Goal: Task Accomplishment & Management: Manage account settings

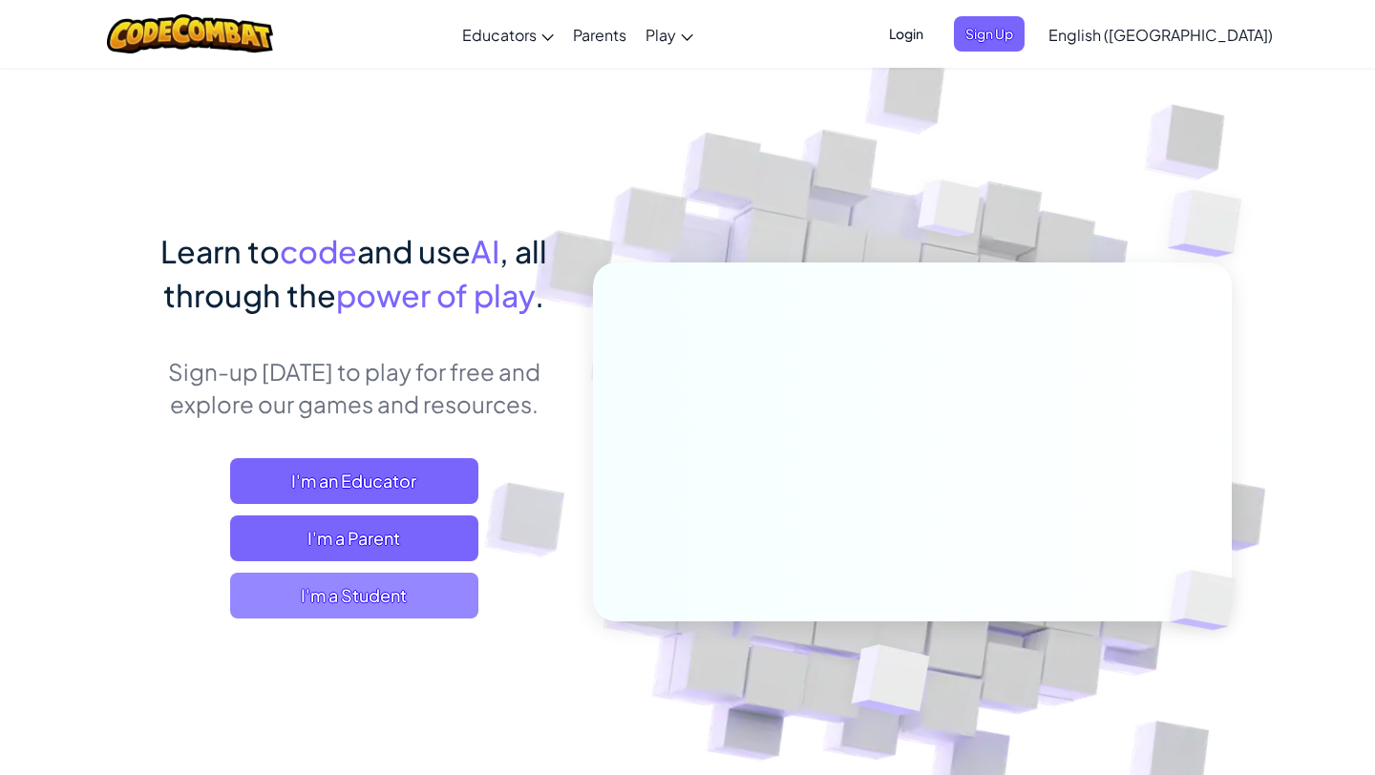
click at [395, 603] on span "I'm a Student" at bounding box center [354, 596] width 248 height 46
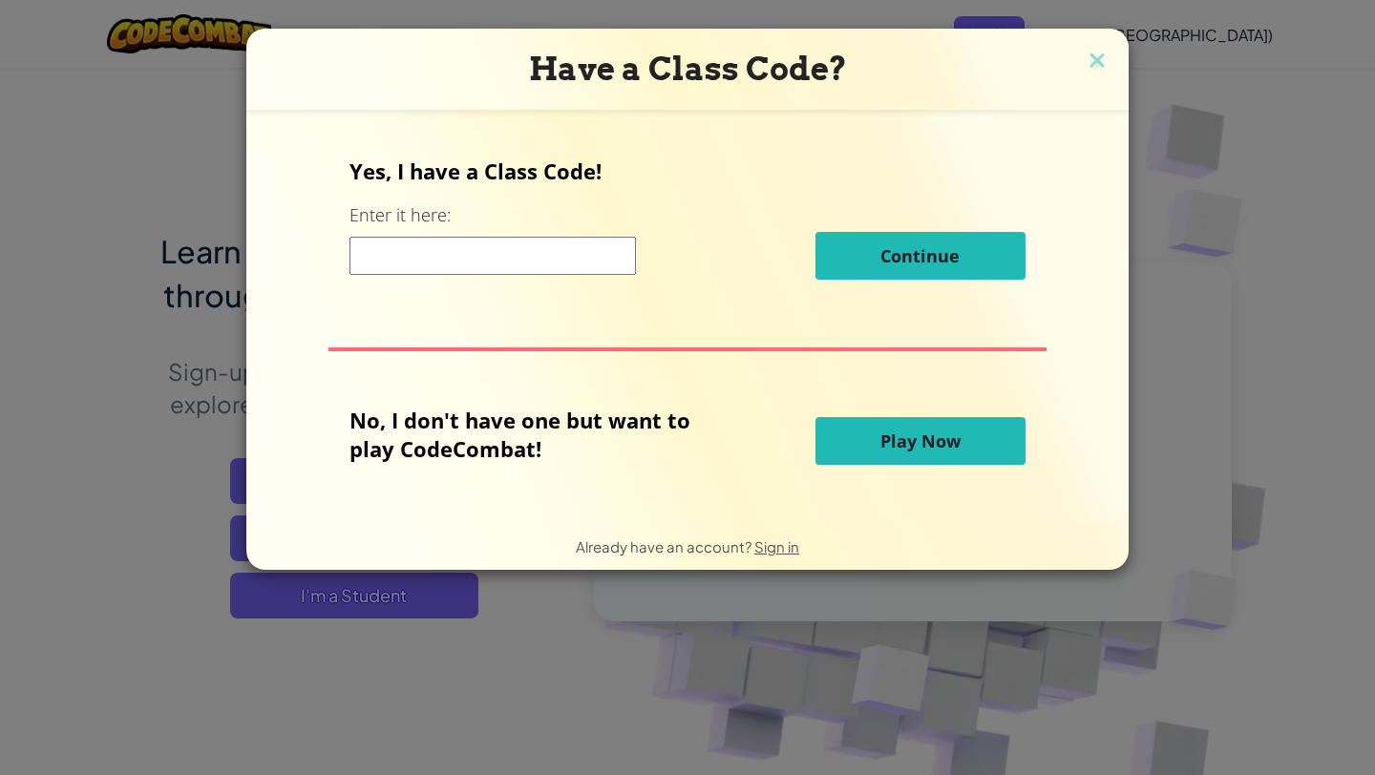
click at [916, 447] on span "Play Now" at bounding box center [920, 441] width 80 height 23
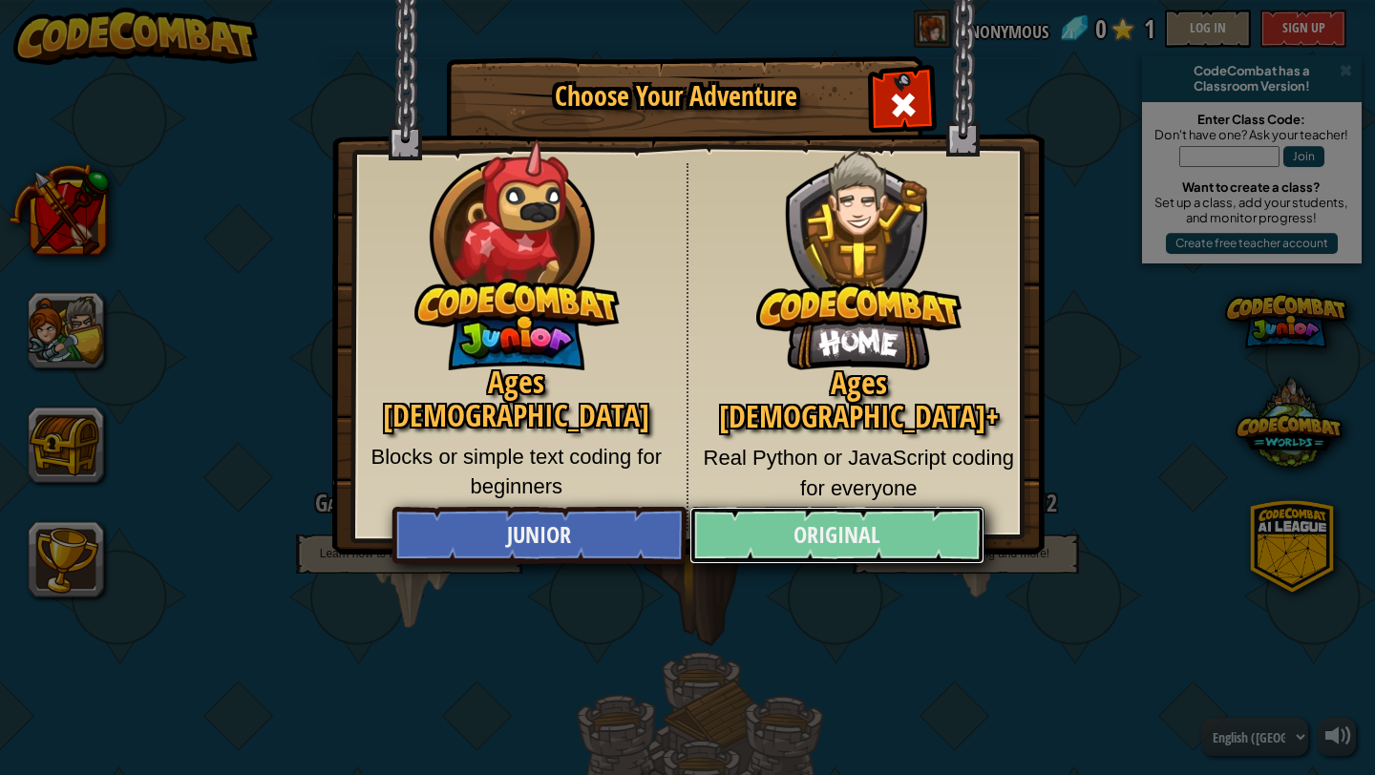
click at [824, 538] on link "Original" at bounding box center [836, 535] width 294 height 57
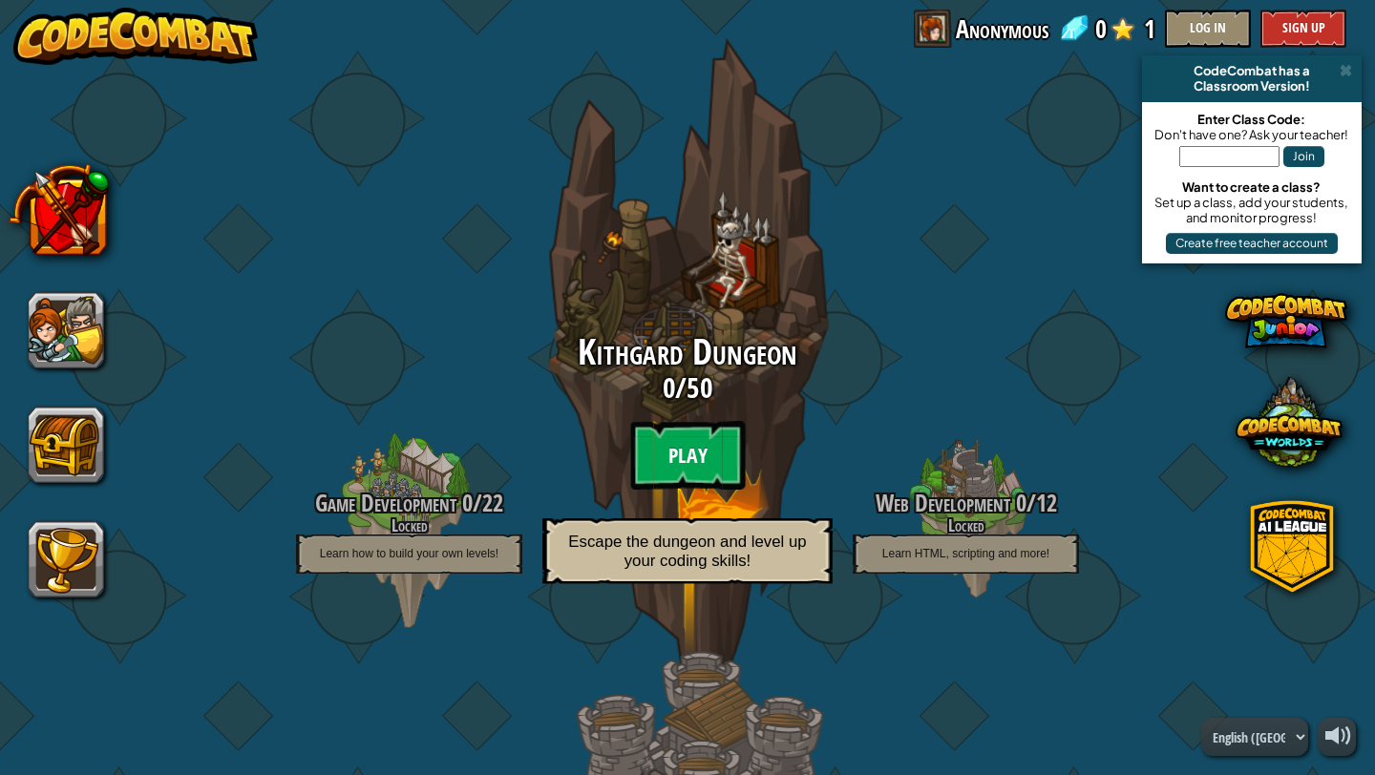
click at [666, 453] on btn "Play" at bounding box center [687, 455] width 115 height 69
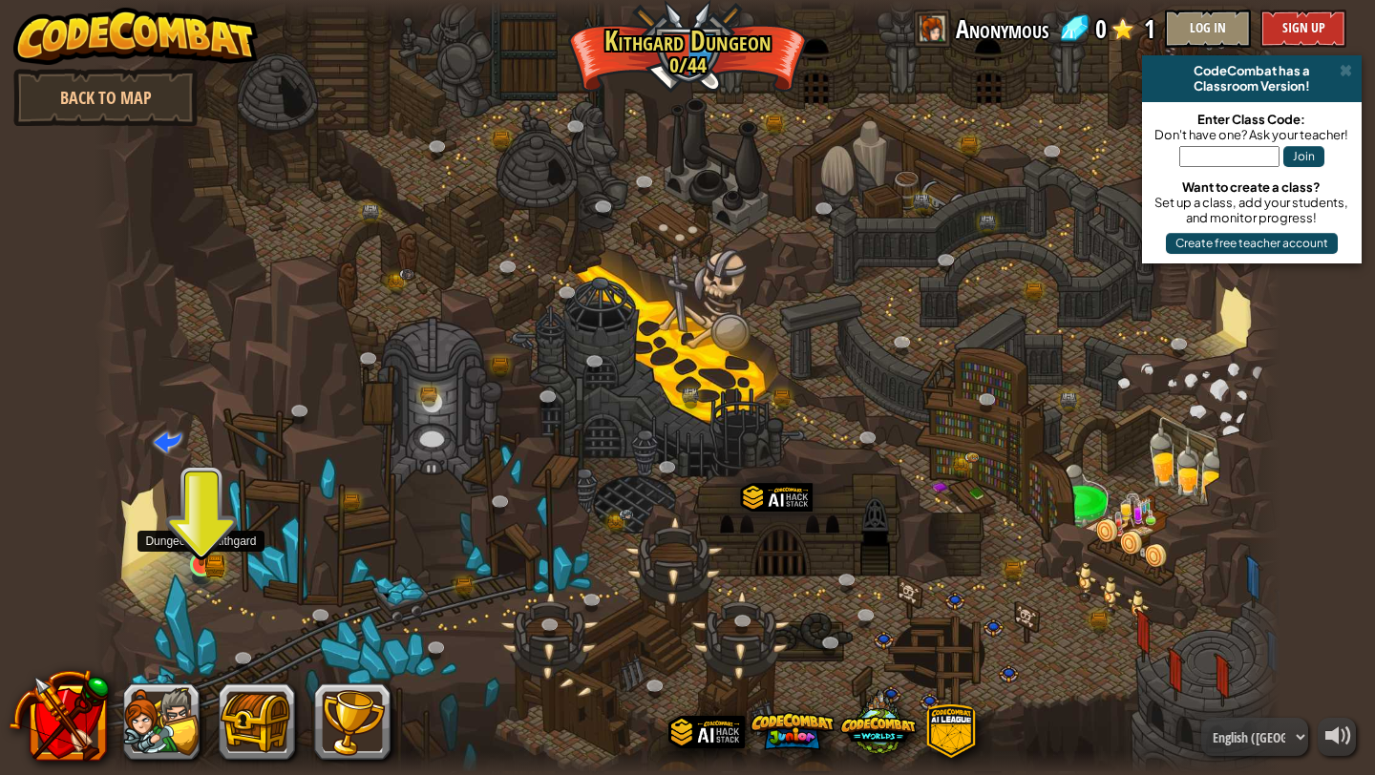
click at [201, 543] on img at bounding box center [202, 534] width 18 height 18
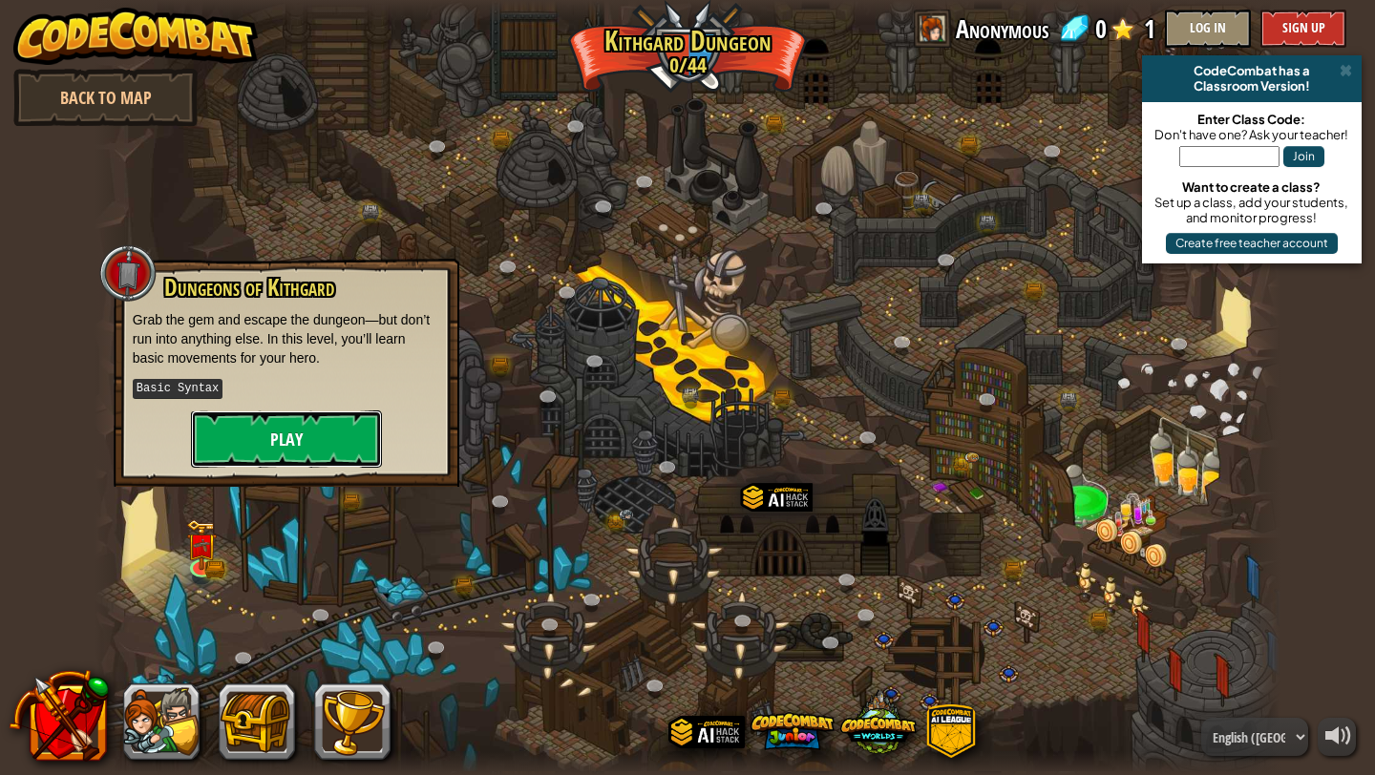
click at [297, 431] on button "Play" at bounding box center [286, 439] width 191 height 57
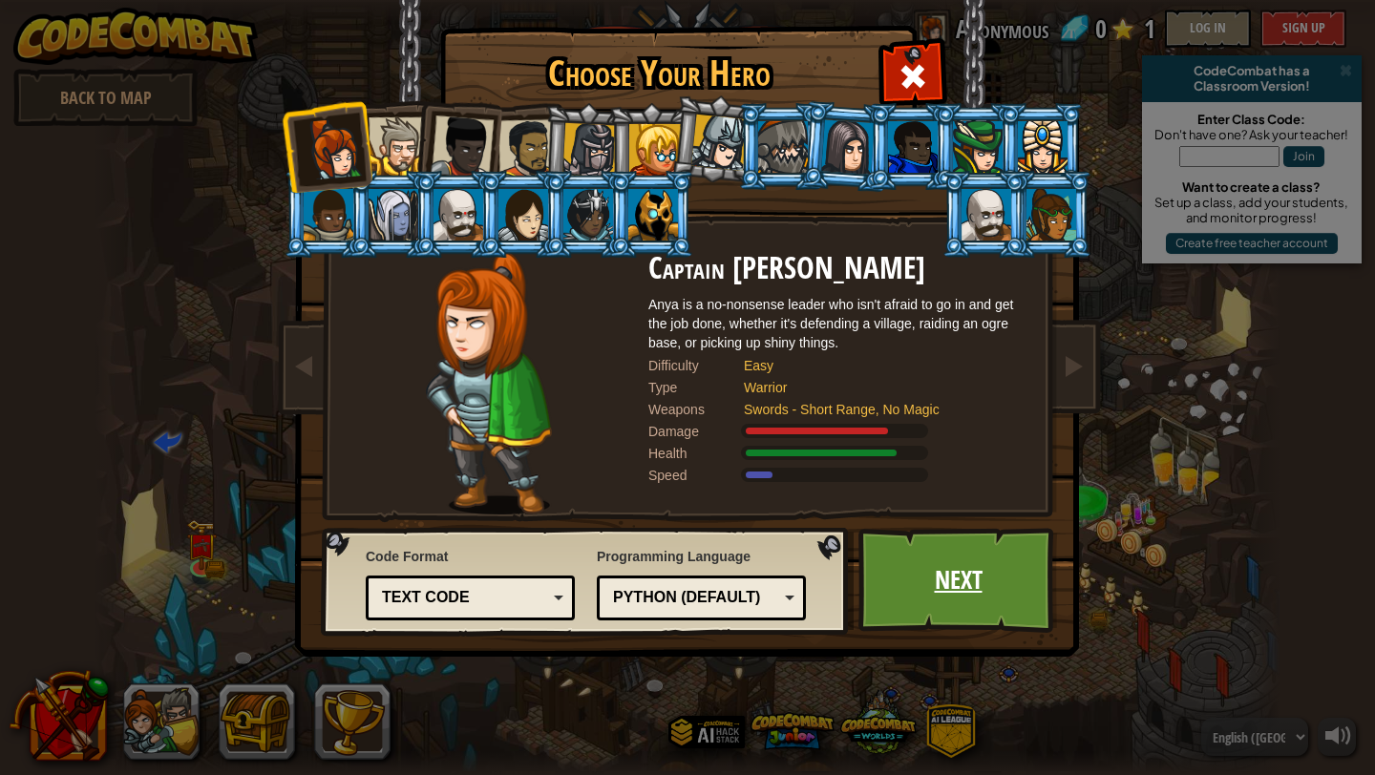
click at [926, 599] on link "Next" at bounding box center [958, 580] width 200 height 105
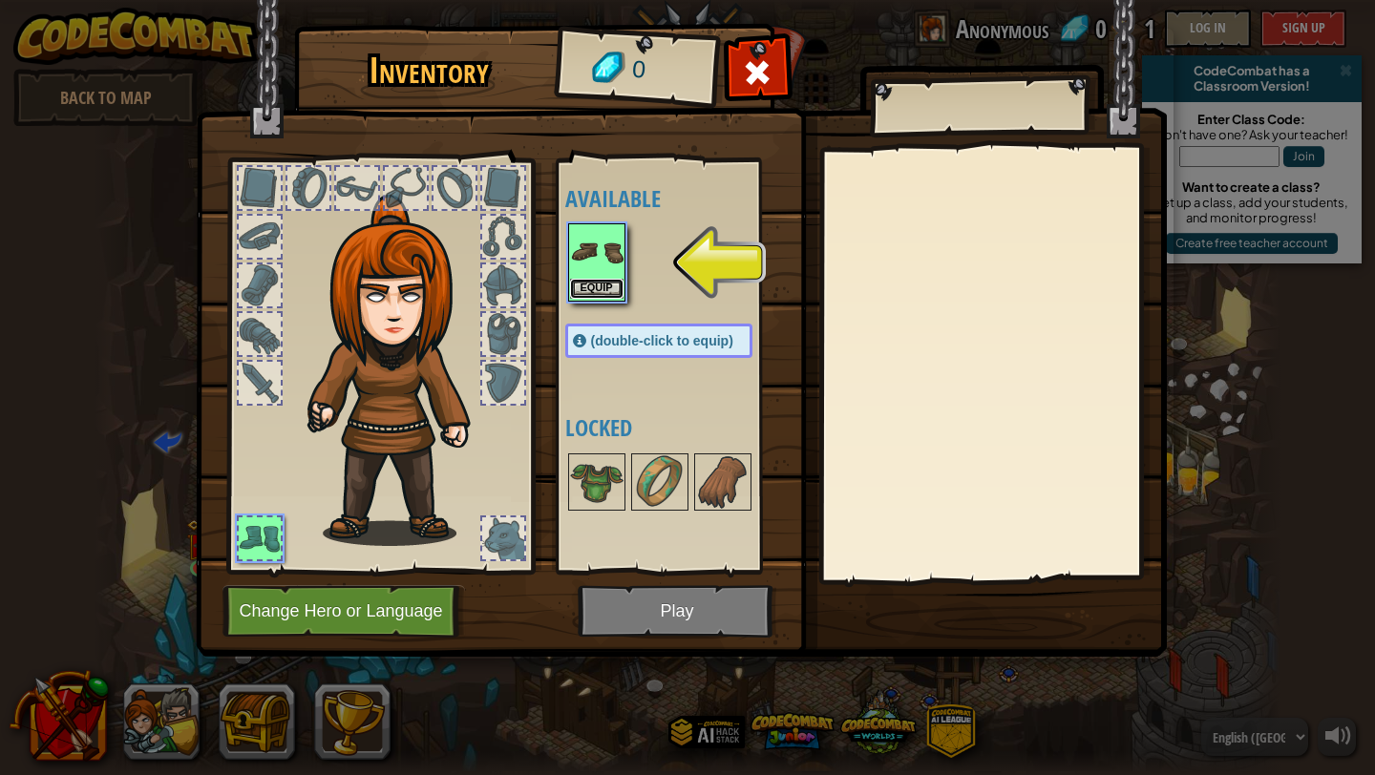
click at [592, 285] on button "Equip" at bounding box center [596, 289] width 53 height 20
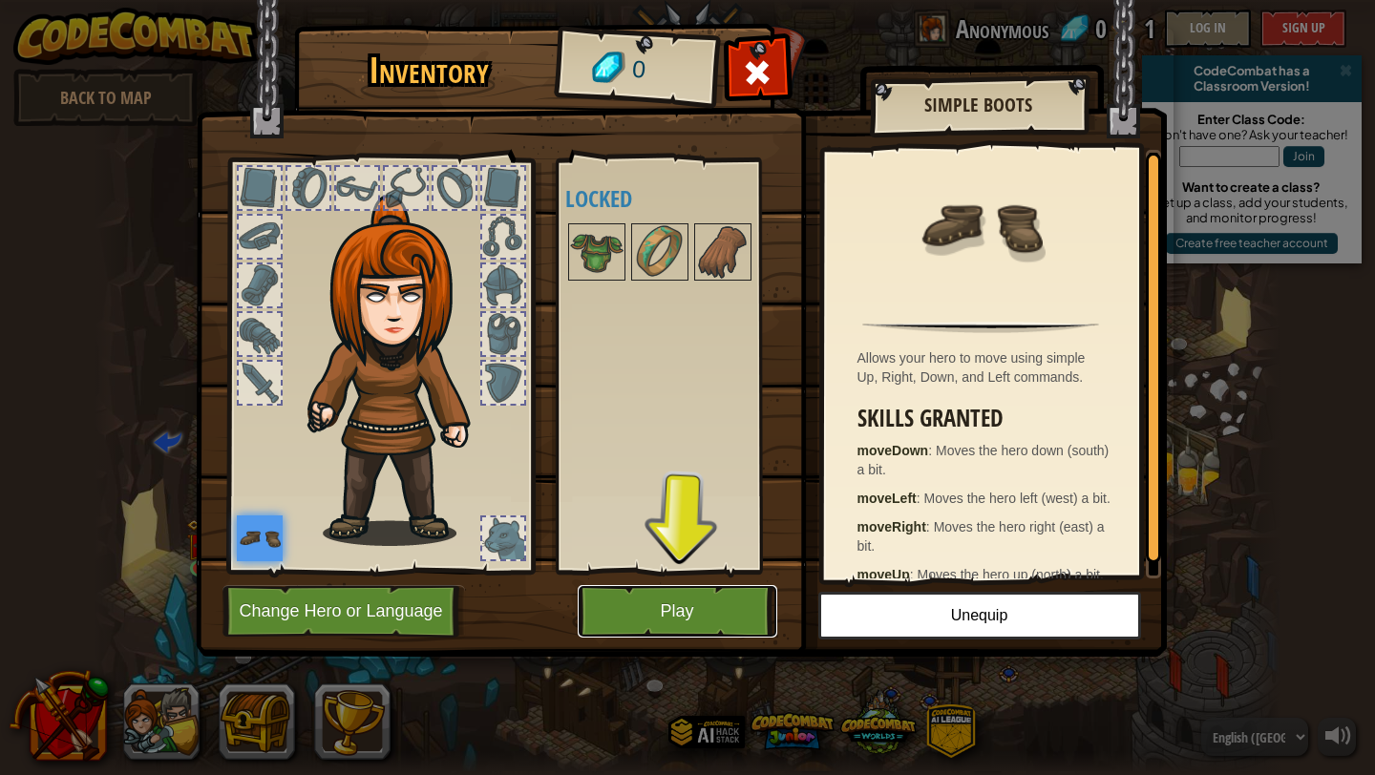
click at [692, 622] on button "Play" at bounding box center [678, 611] width 200 height 53
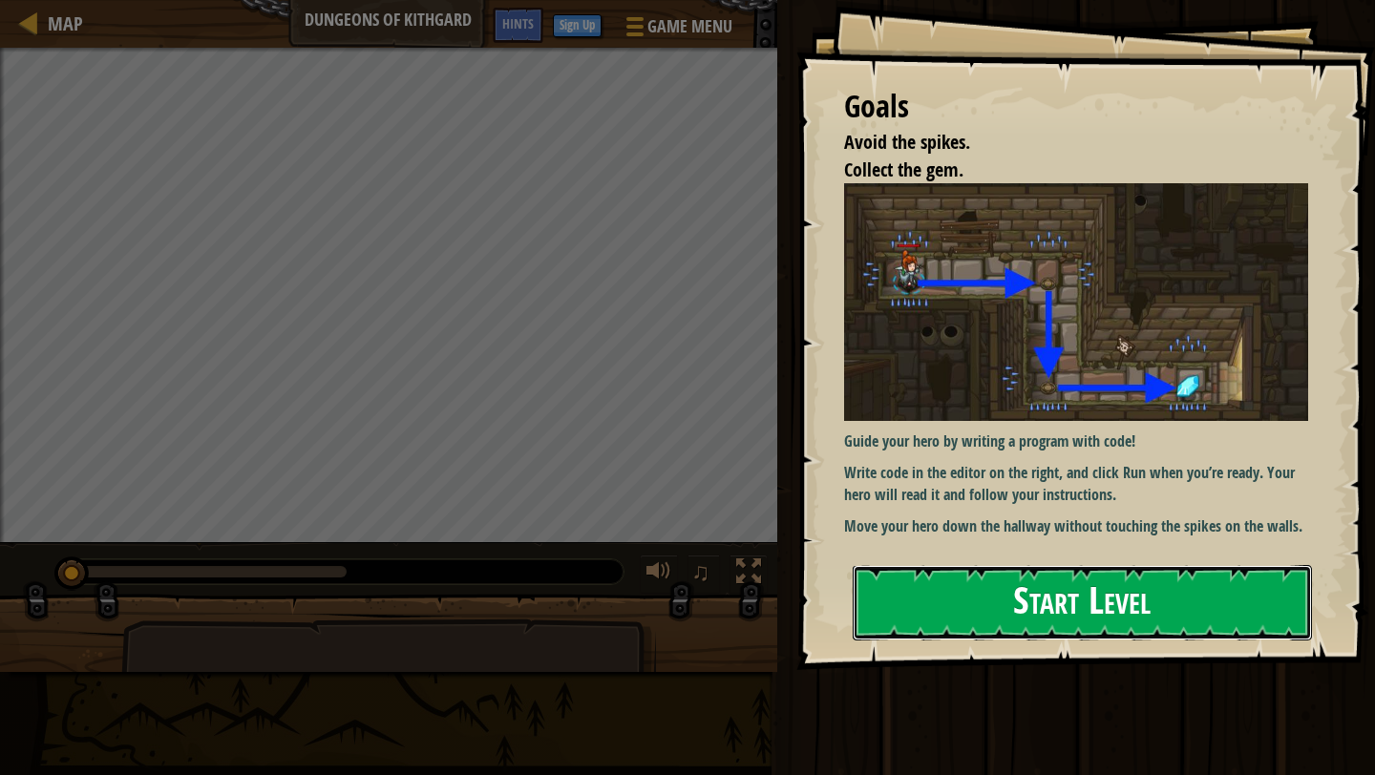
click at [923, 607] on button "Start Level" at bounding box center [1082, 602] width 459 height 75
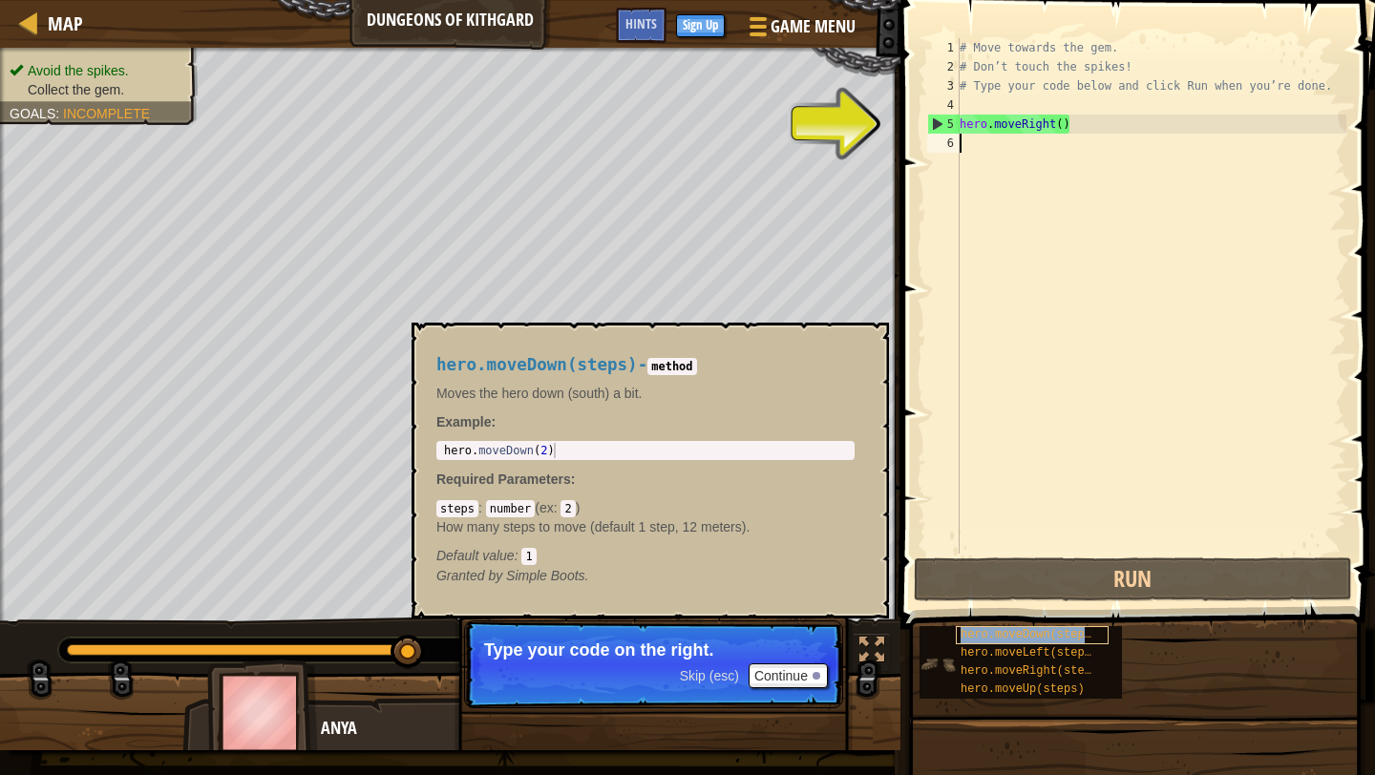
click at [1011, 636] on span "hero.moveDown(steps)" at bounding box center [1028, 634] width 137 height 13
click at [977, 106] on div "# Move towards the gem. # Don’t touch the spikes! # Type your code below and cl…" at bounding box center [1151, 315] width 390 height 554
click at [977, 119] on div "# Move towards the gem. # Don’t touch the spikes! # Type your code below and cl…" at bounding box center [1151, 315] width 390 height 554
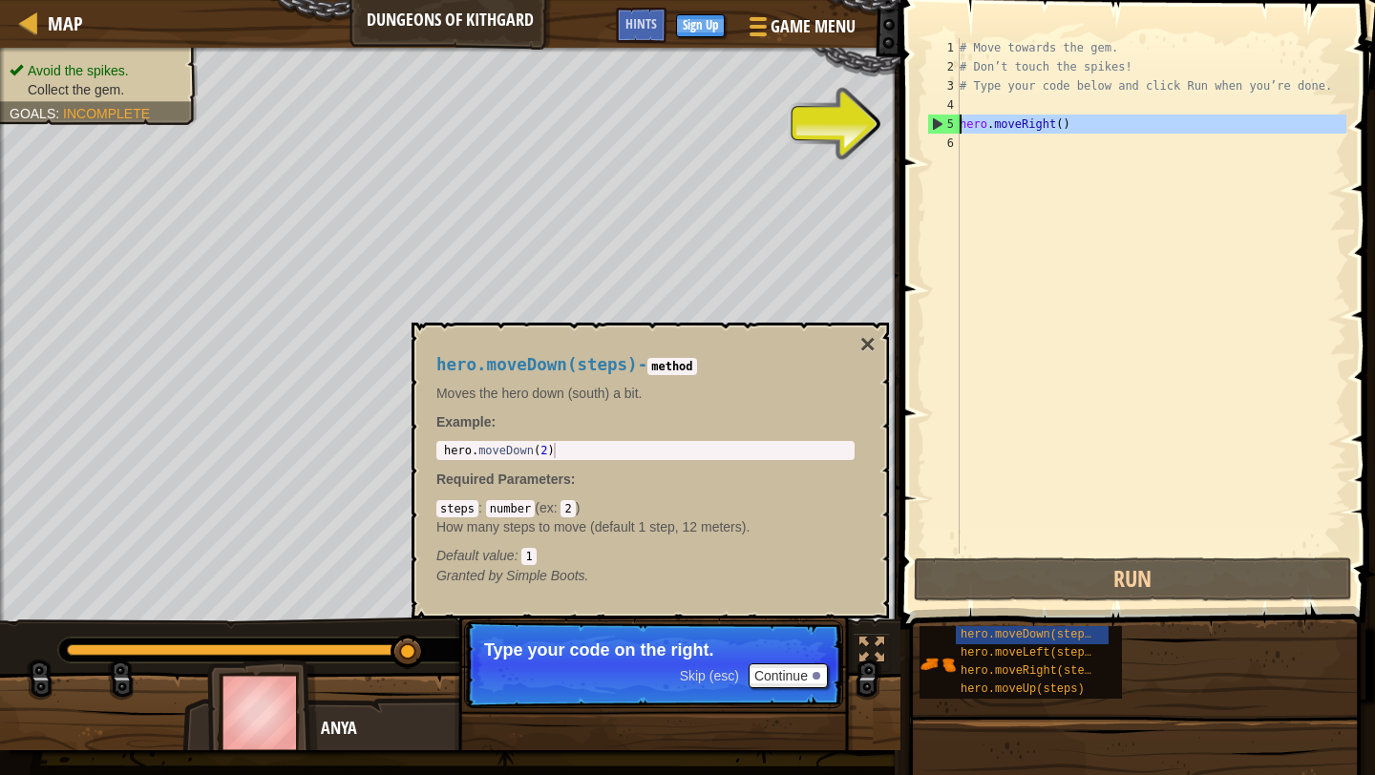
click at [938, 118] on div "5" at bounding box center [944, 124] width 32 height 19
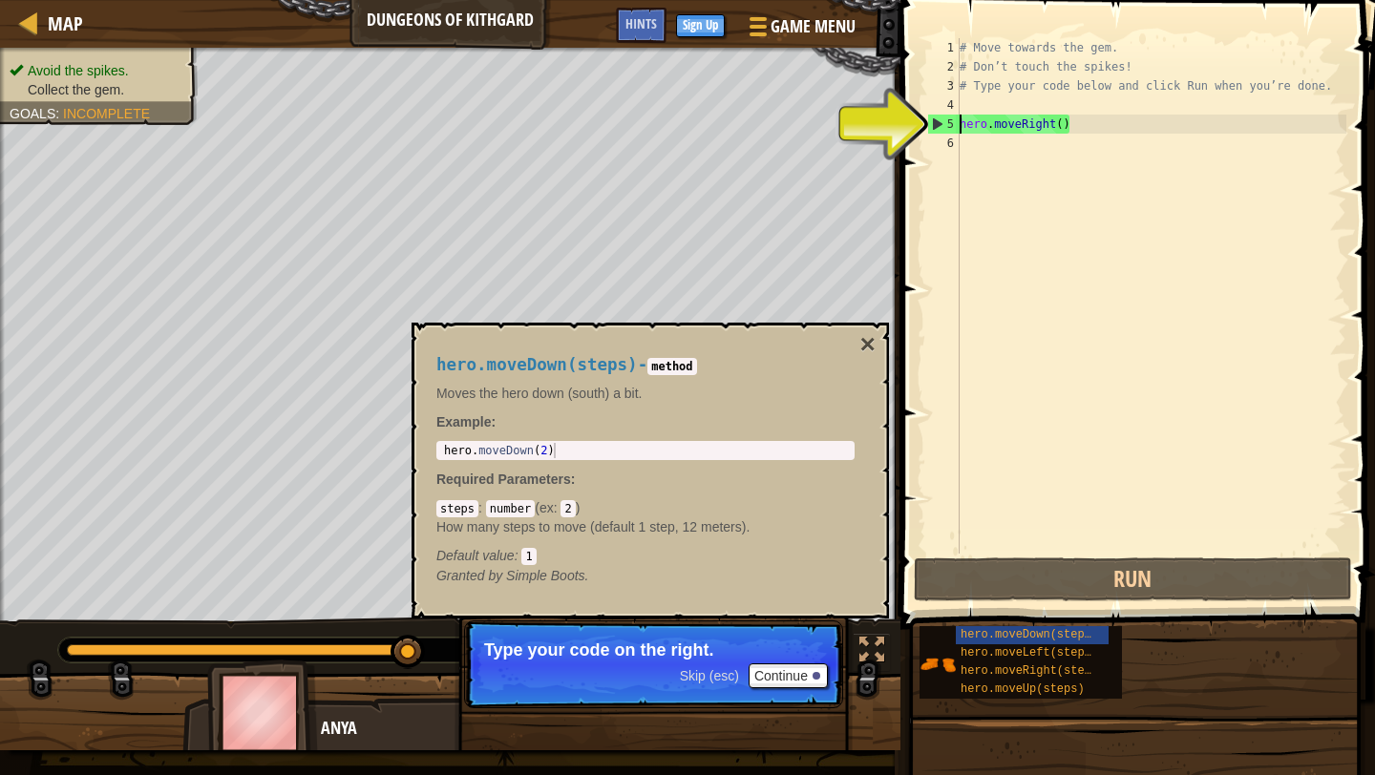
click at [938, 123] on div "5" at bounding box center [944, 124] width 32 height 19
type textarea "hero.moveRight()"
click at [856, 347] on div "hero.moveDown(steps) - method Moves the hero down (south) a bit. Example : 1 he…" at bounding box center [645, 470] width 445 height 265
click at [864, 347] on button "×" at bounding box center [867, 344] width 15 height 27
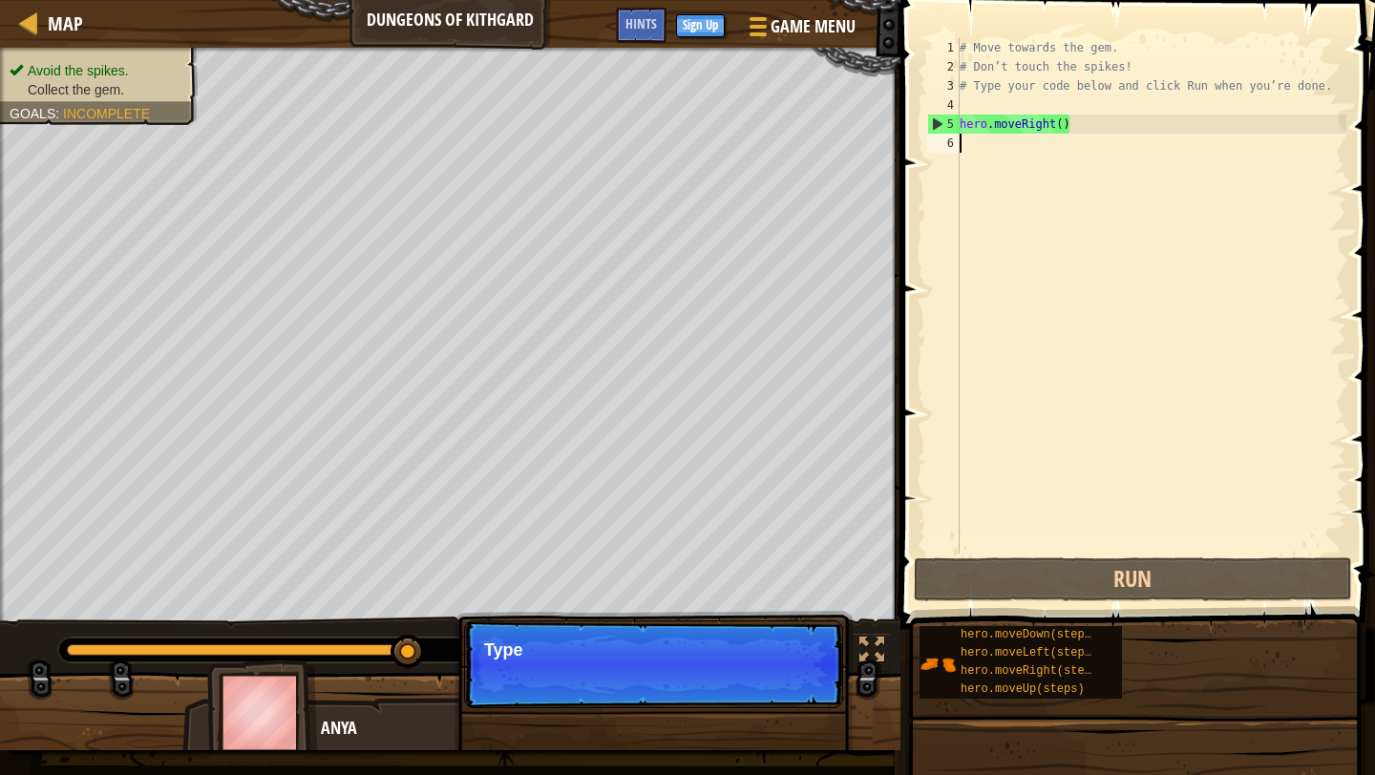
click at [1004, 139] on div "# Move towards the gem. # Don’t touch the spikes! # Type your code below and cl…" at bounding box center [1151, 315] width 390 height 554
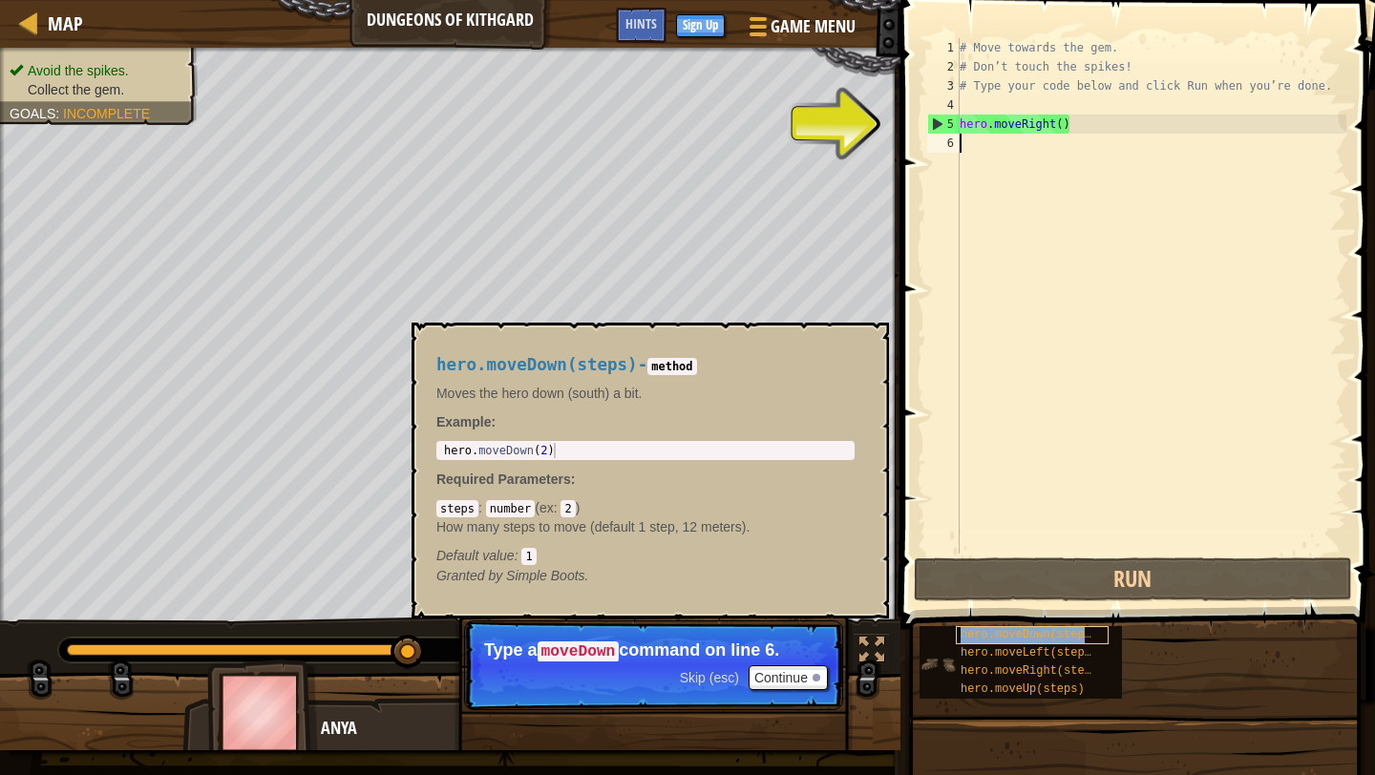
click at [1010, 630] on span "hero.moveDown(steps)" at bounding box center [1028, 634] width 137 height 13
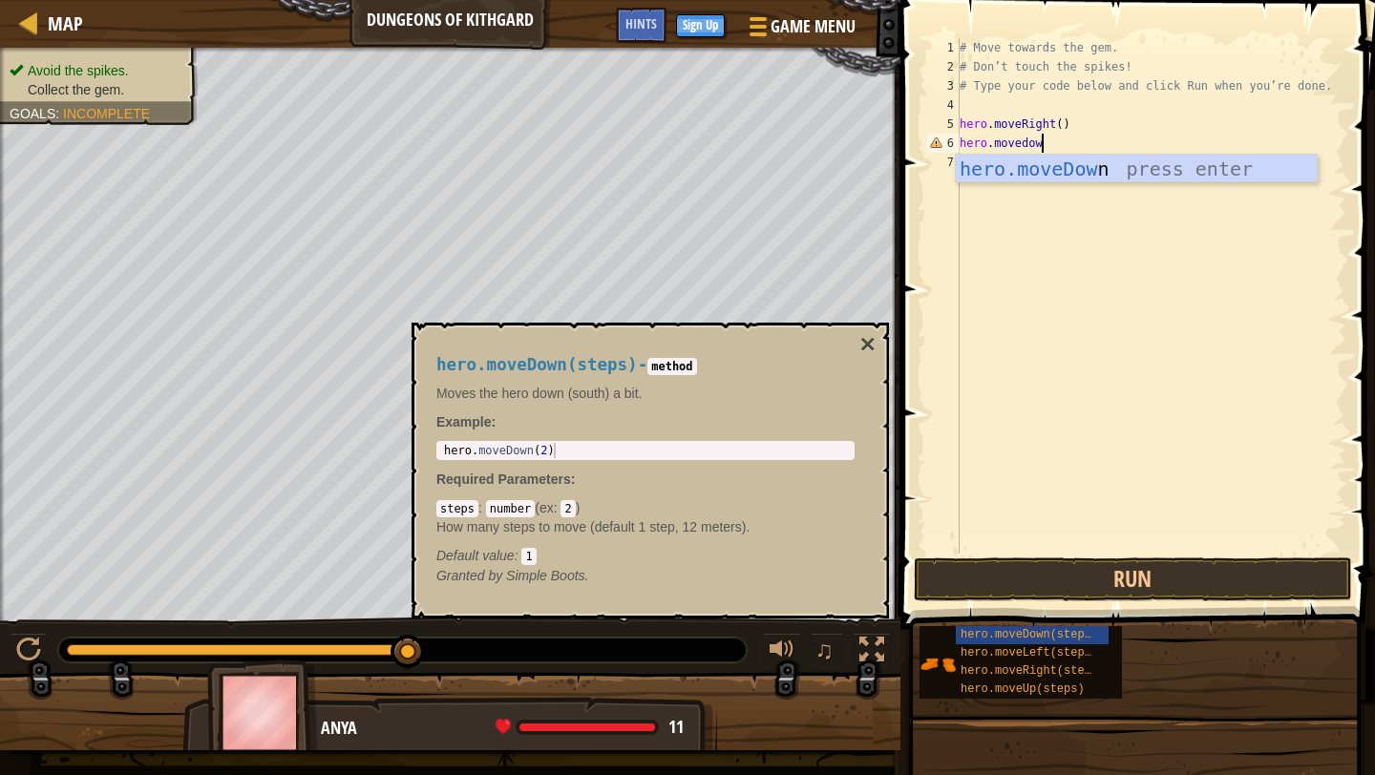
scroll to position [9, 6]
type textarea "hero.movedown"
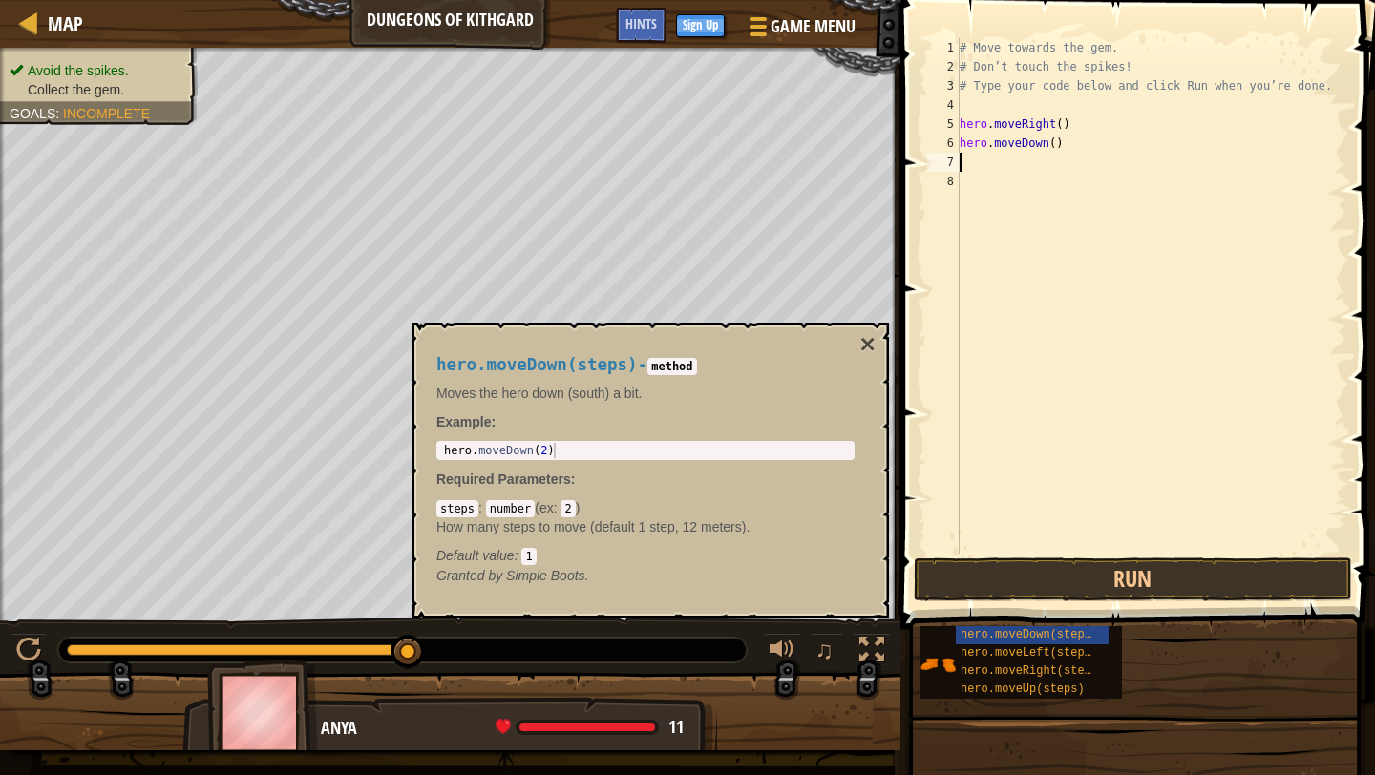
click at [1054, 140] on div "# Move towards the gem. # Don’t touch the spikes! # Type your code below and cl…" at bounding box center [1151, 315] width 390 height 554
type textarea "hero.moveDown()"
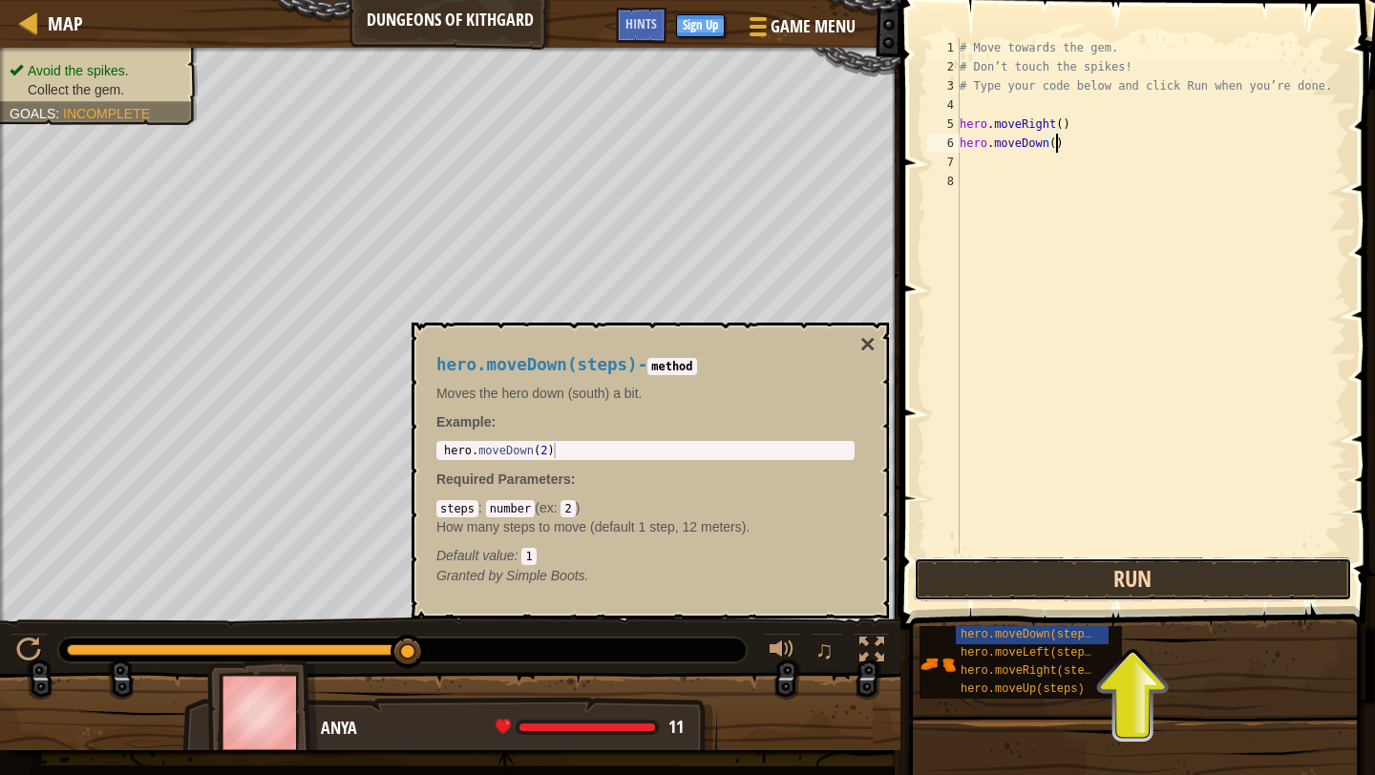
click at [1099, 576] on button "Run" at bounding box center [1133, 580] width 438 height 44
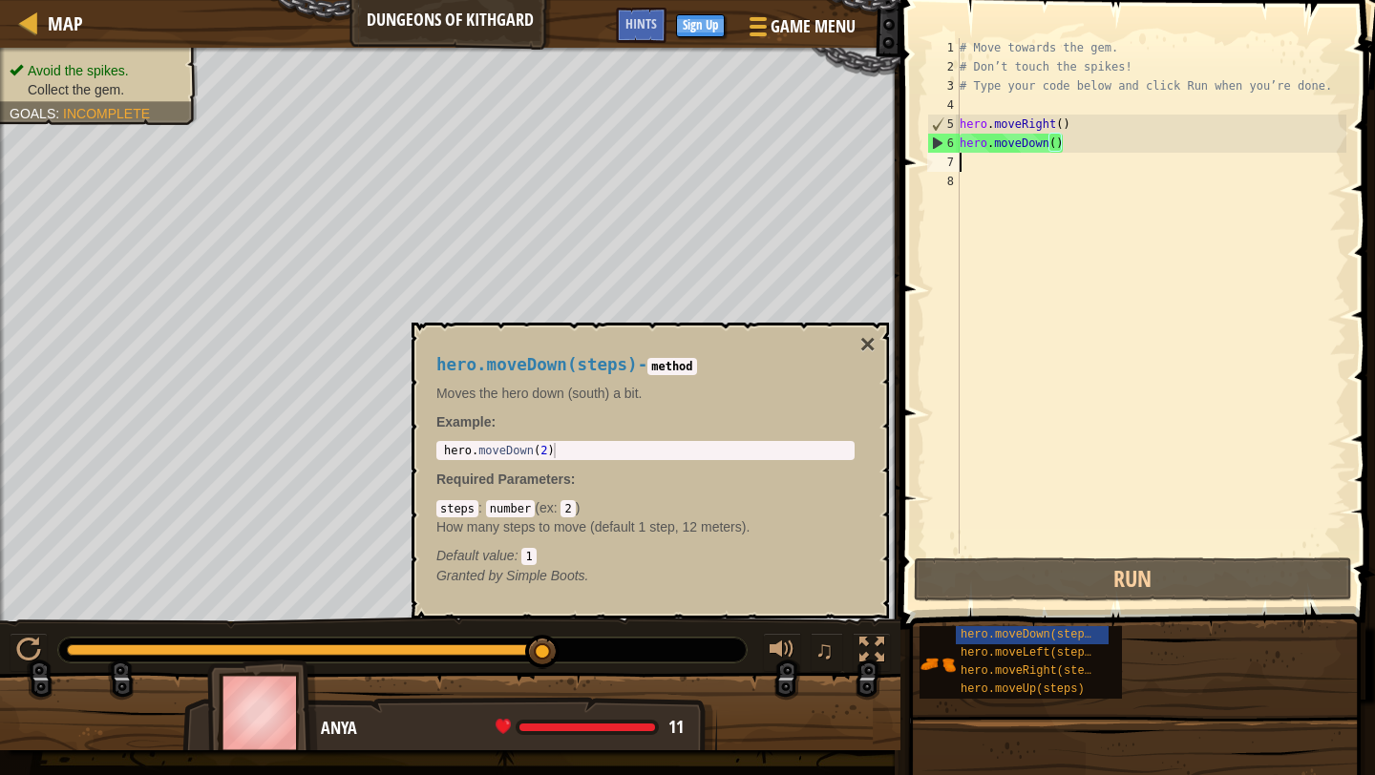
click at [980, 169] on div "# Move towards the gem. # Don’t touch the spikes! # Type your code below and cl…" at bounding box center [1151, 315] width 390 height 554
click at [866, 344] on button "×" at bounding box center [867, 344] width 15 height 27
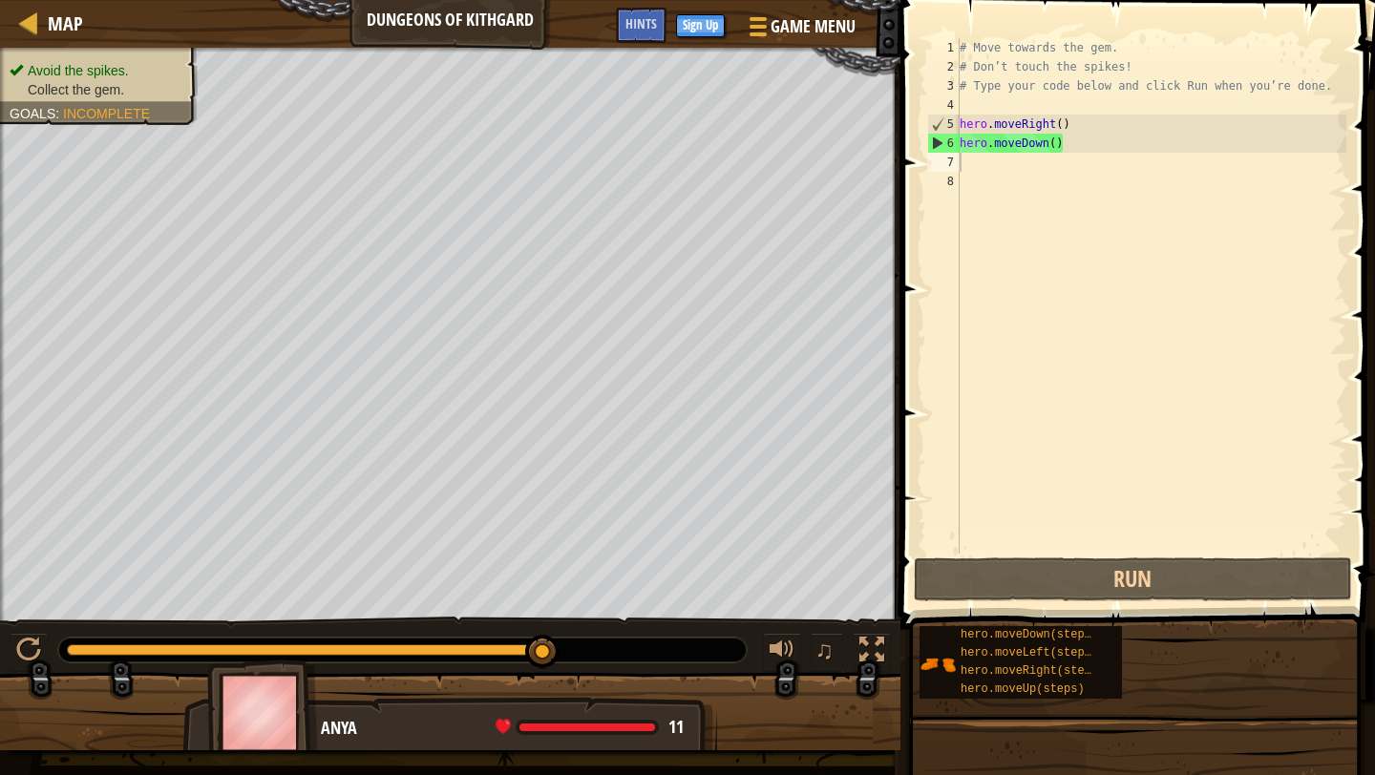
click at [976, 167] on div "# Move towards the gem. # Don’t touch the spikes! # Type your code below and cl…" at bounding box center [1151, 315] width 390 height 554
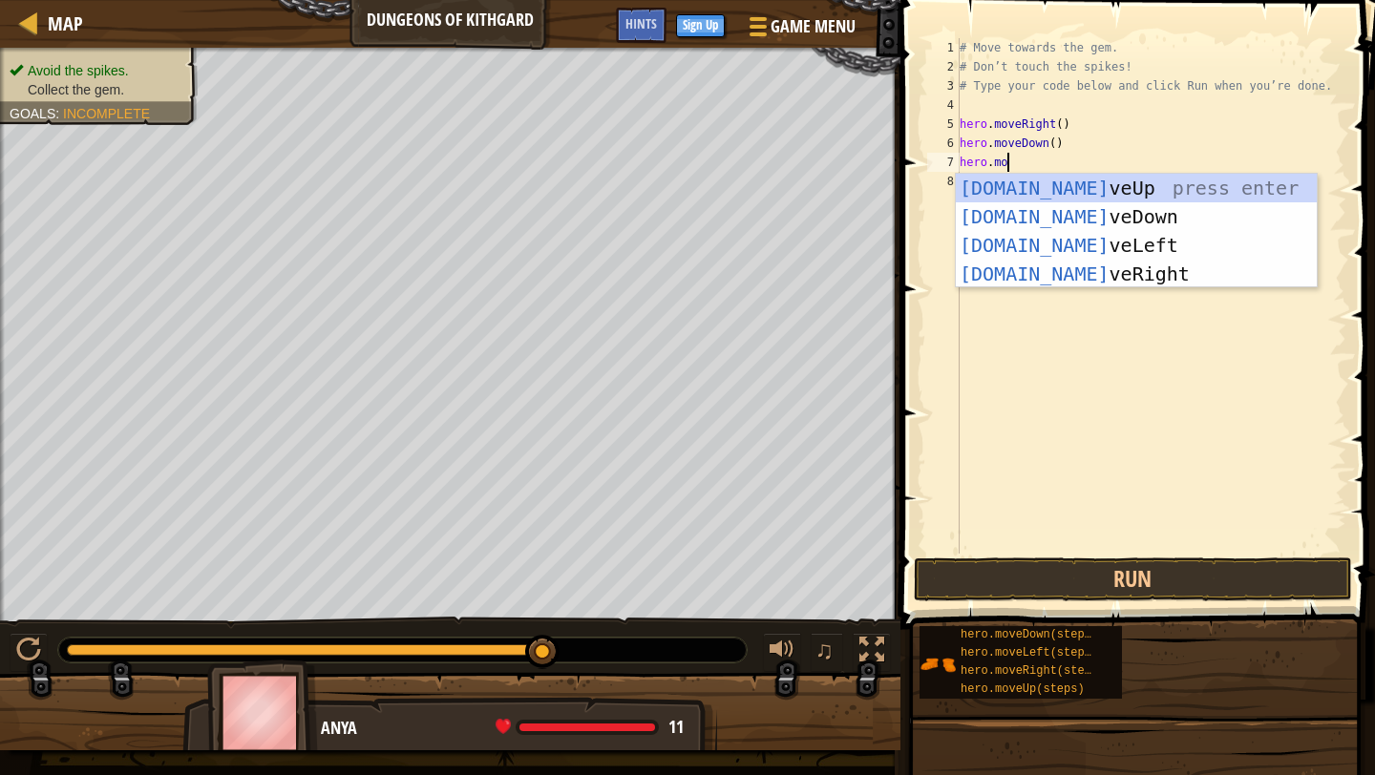
type textarea "hero.move"
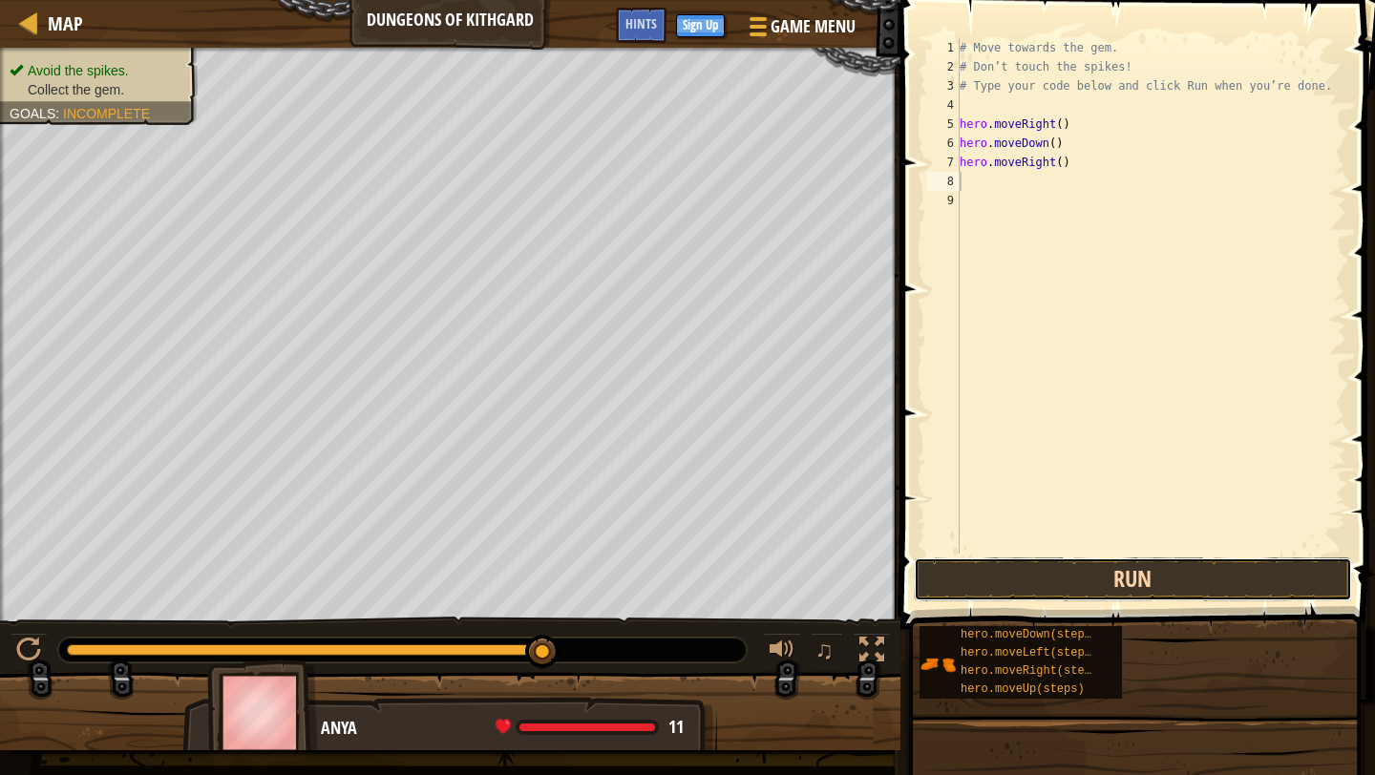
click at [1108, 580] on button "Run" at bounding box center [1133, 580] width 438 height 44
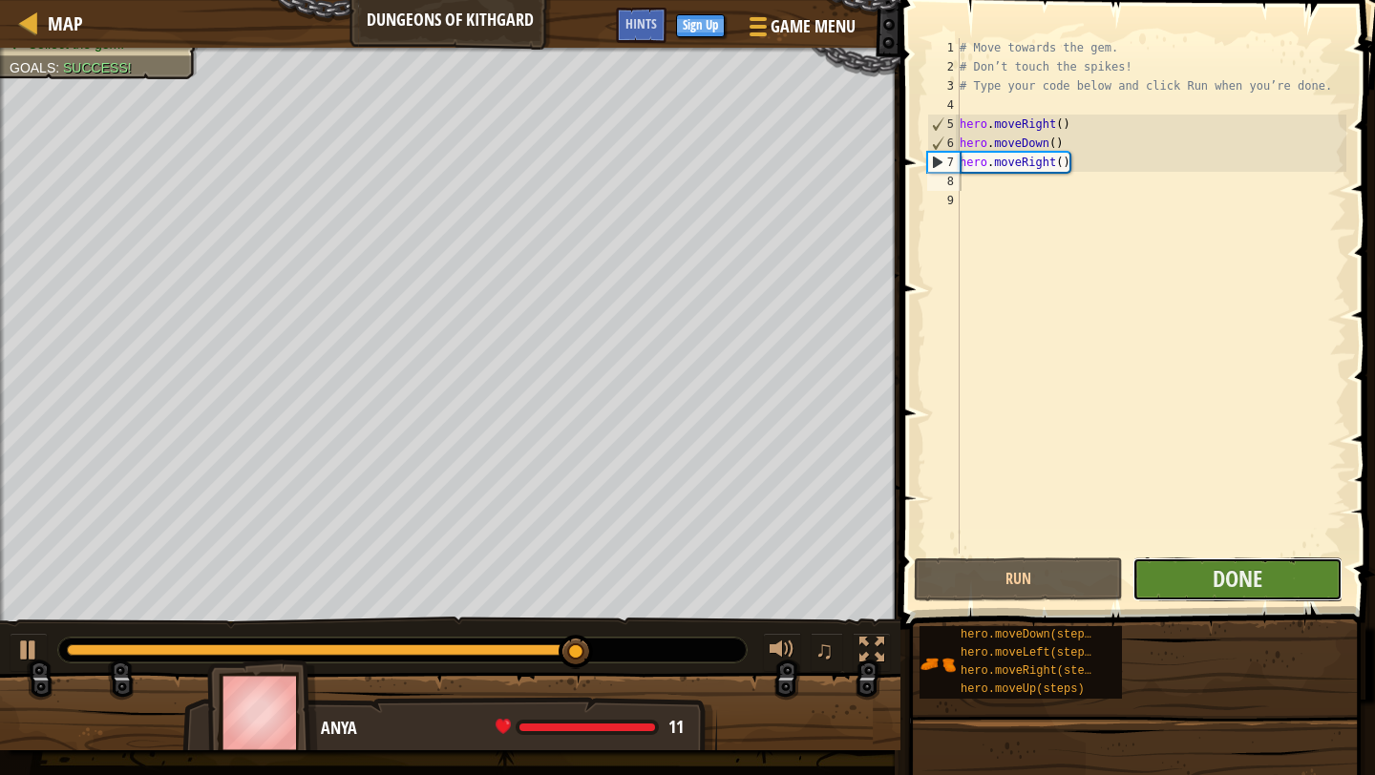
click at [1206, 599] on button "Done" at bounding box center [1236, 580] width 209 height 44
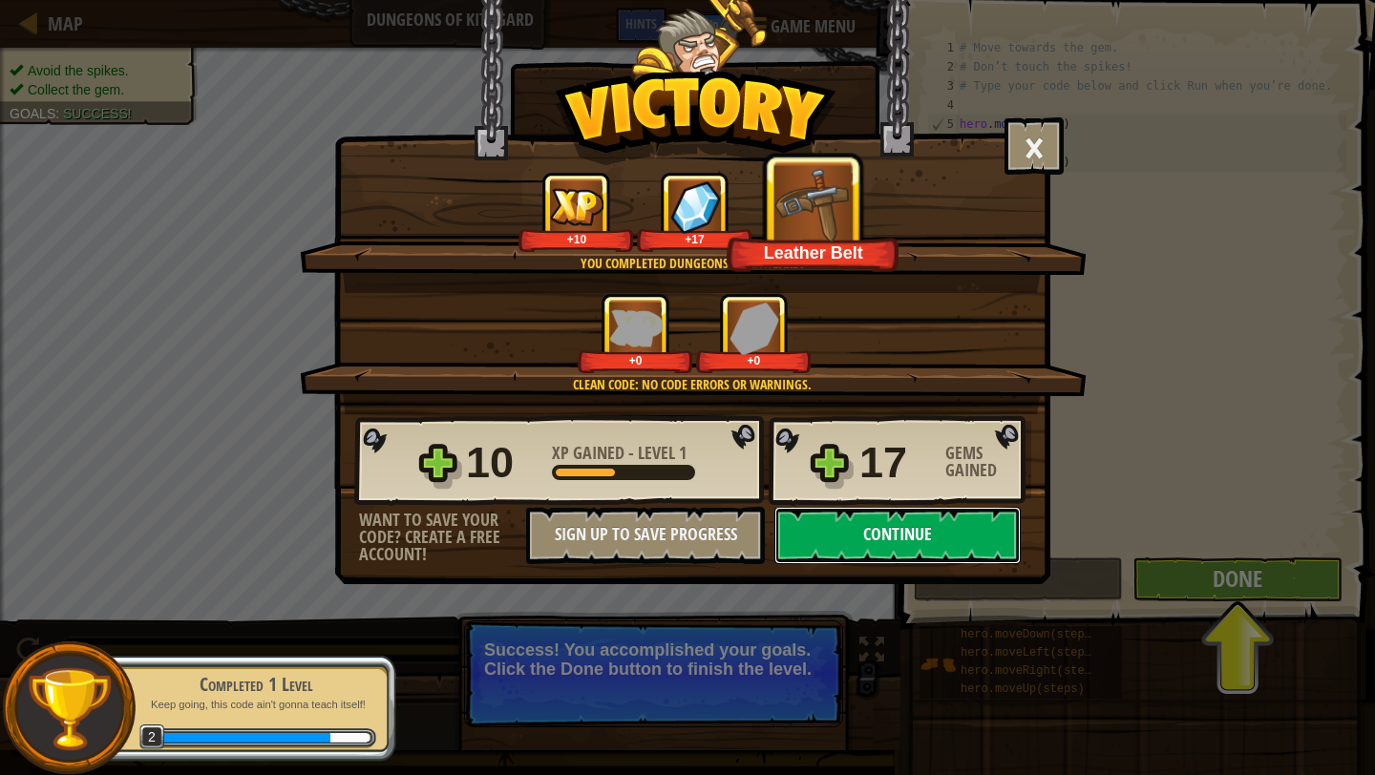
click at [921, 537] on button "Continue" at bounding box center [897, 535] width 246 height 57
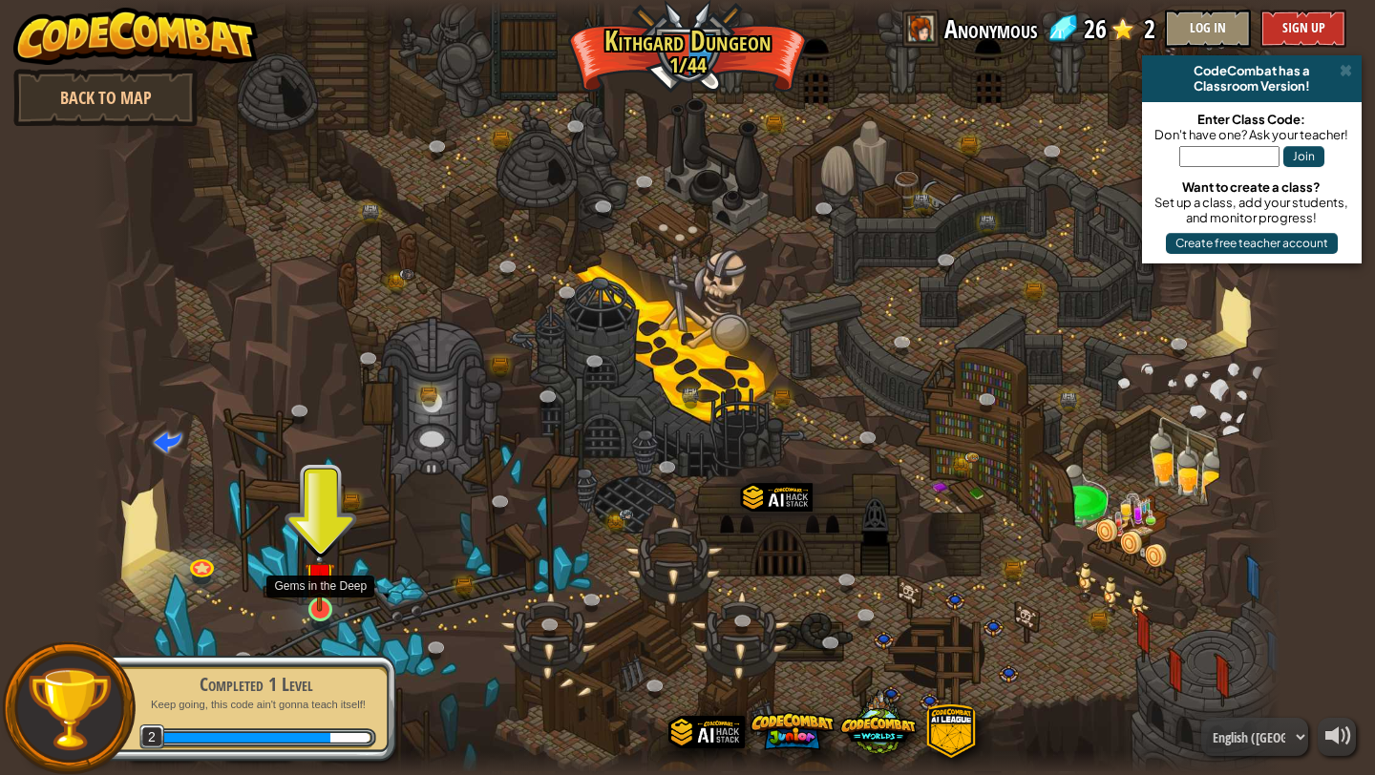
click at [318, 588] on img at bounding box center [320, 577] width 31 height 71
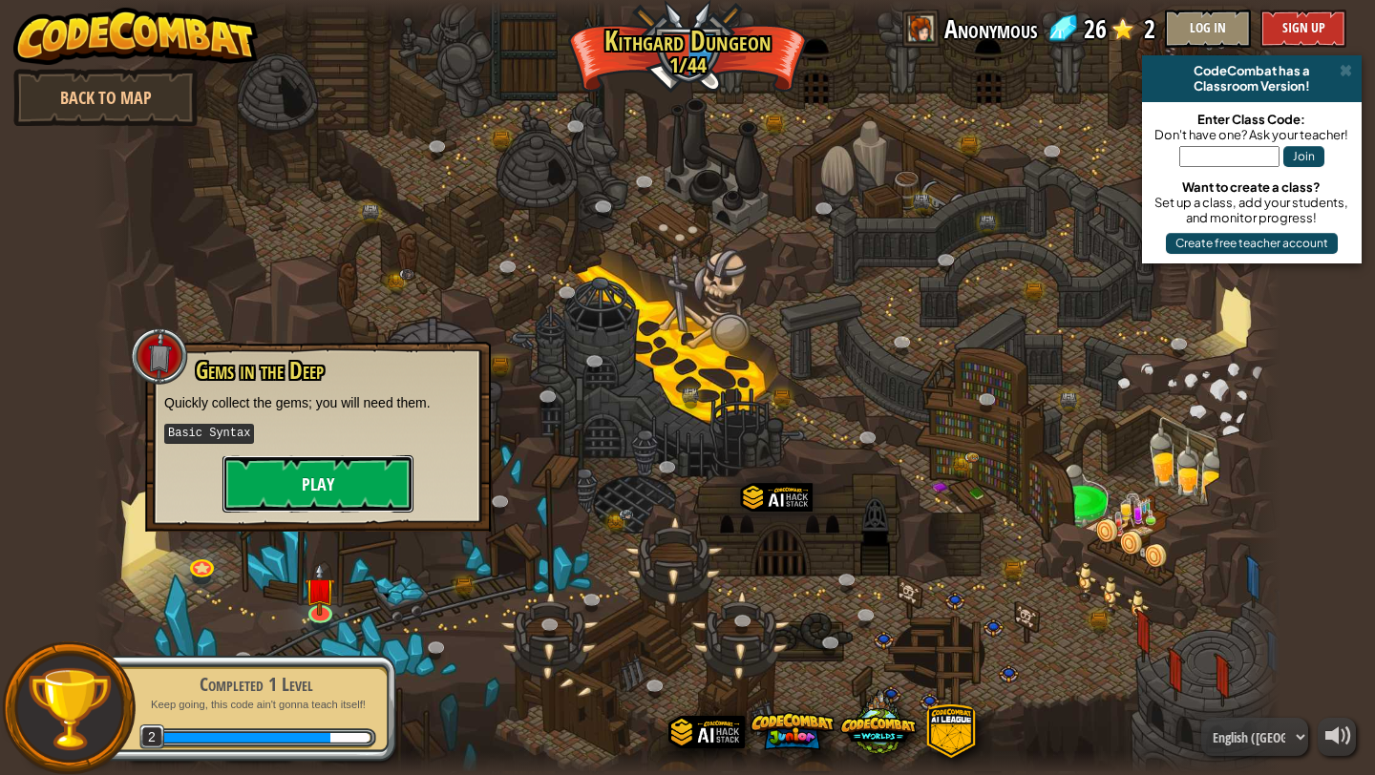
click at [337, 486] on button "Play" at bounding box center [317, 483] width 191 height 57
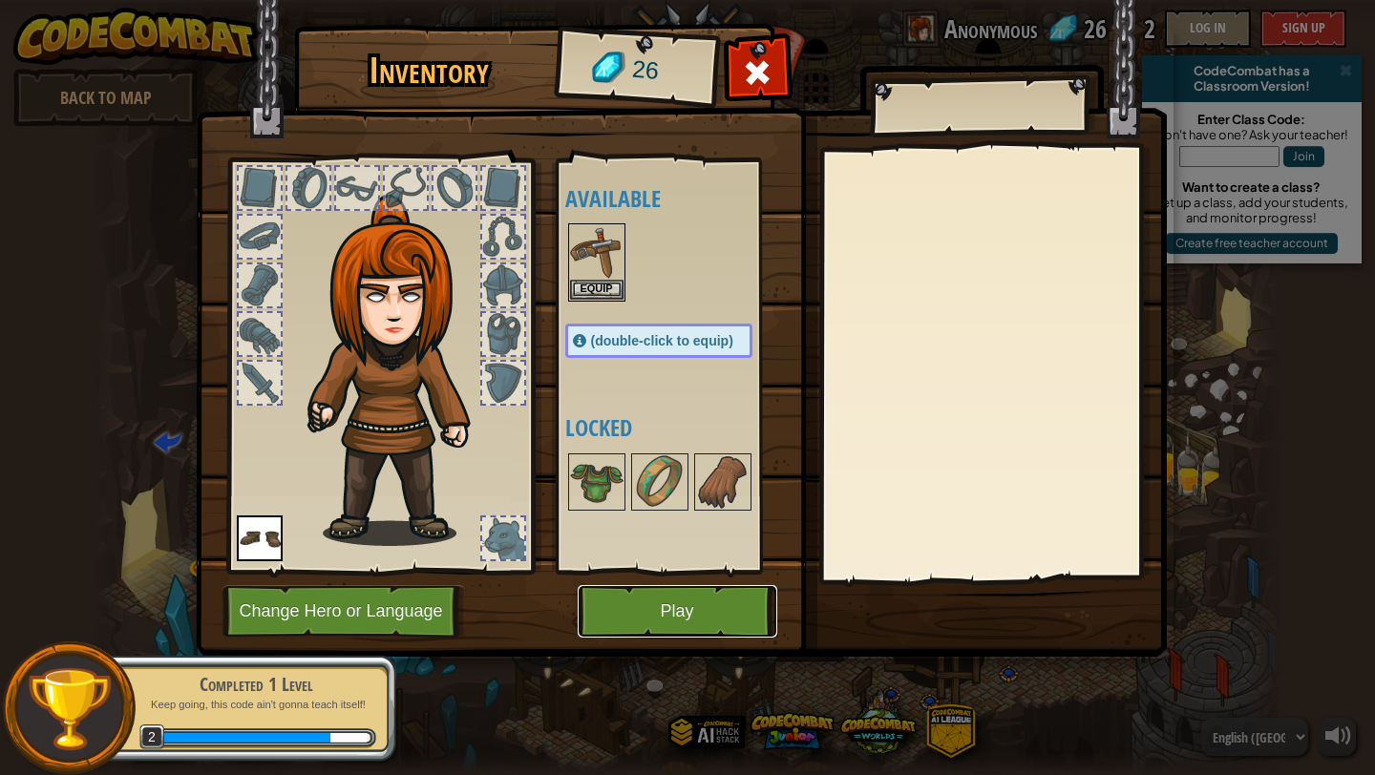
click at [640, 597] on button "Play" at bounding box center [678, 611] width 200 height 53
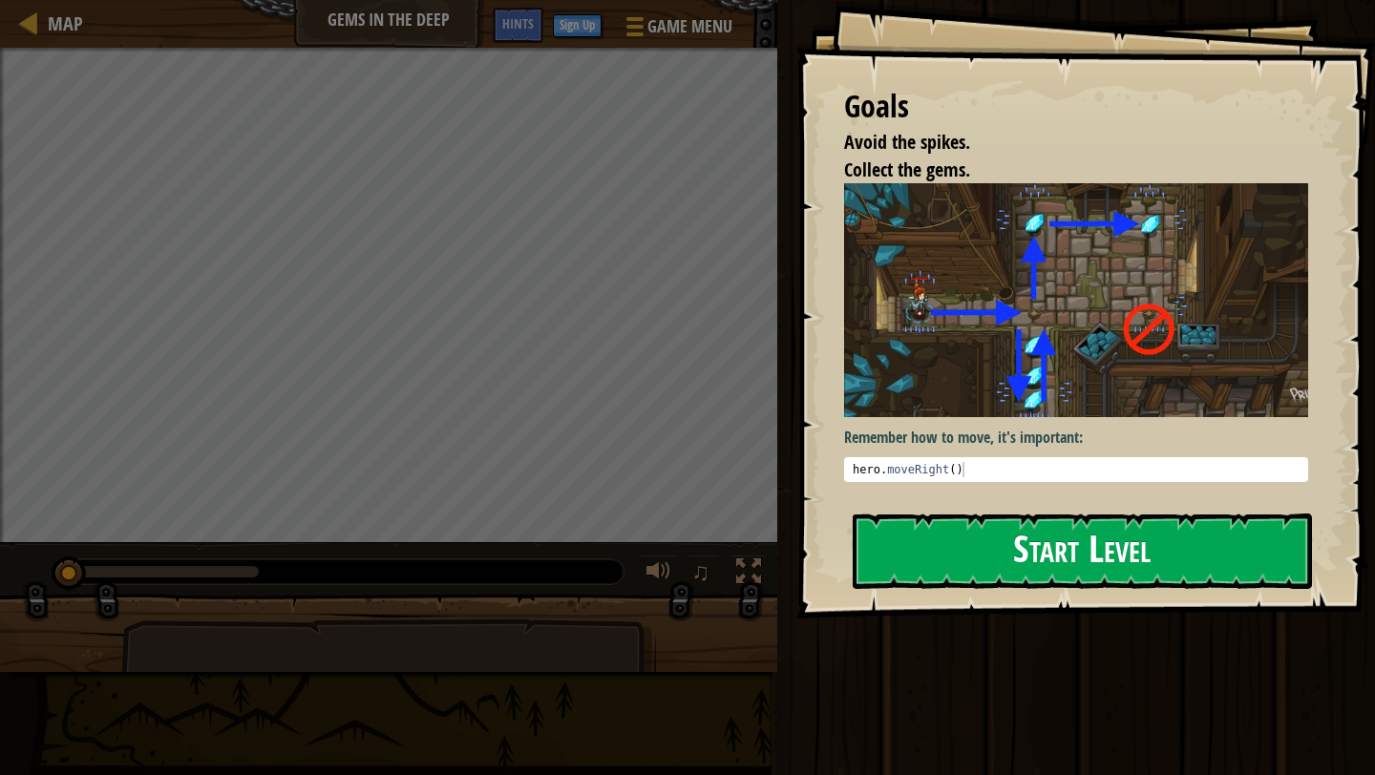
click at [935, 565] on button "Start Level" at bounding box center [1082, 551] width 459 height 75
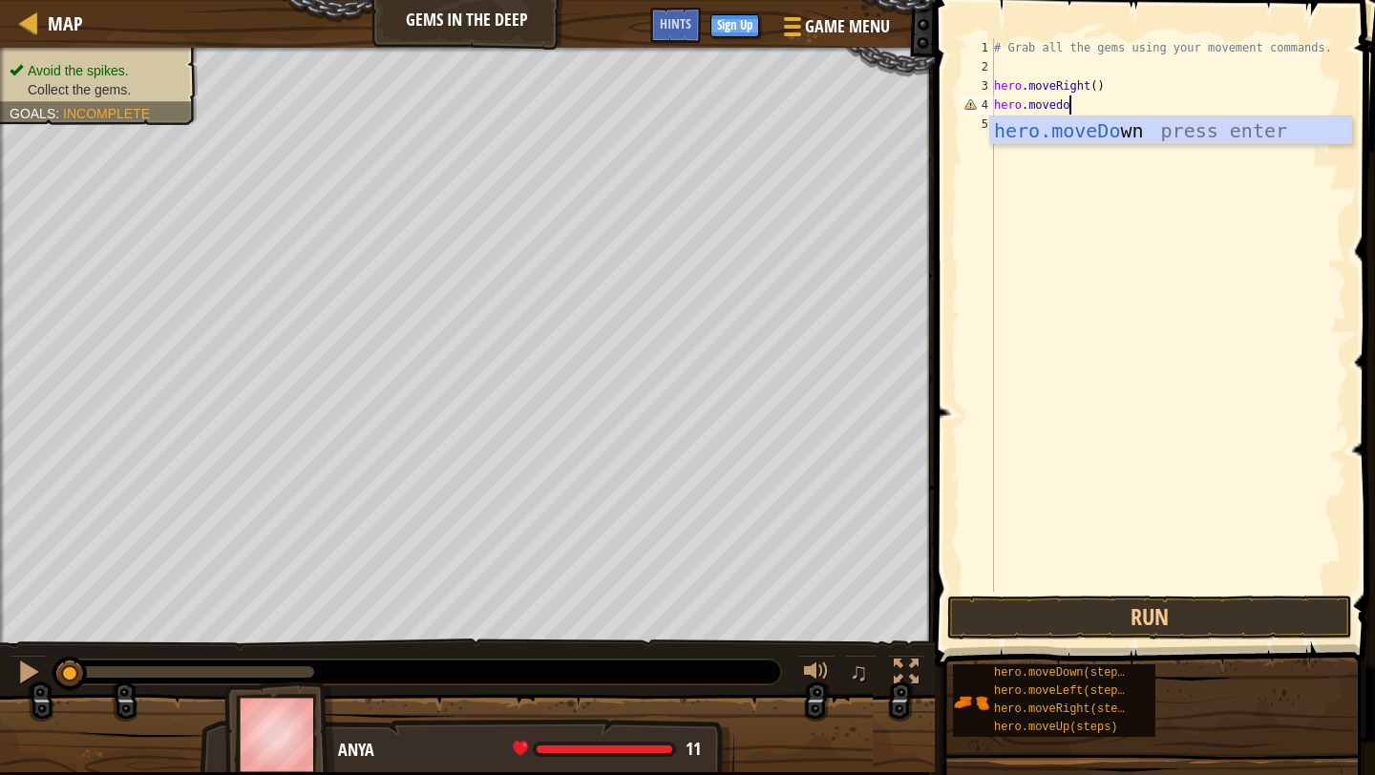
scroll to position [9, 6]
type textarea "hero.movedown"
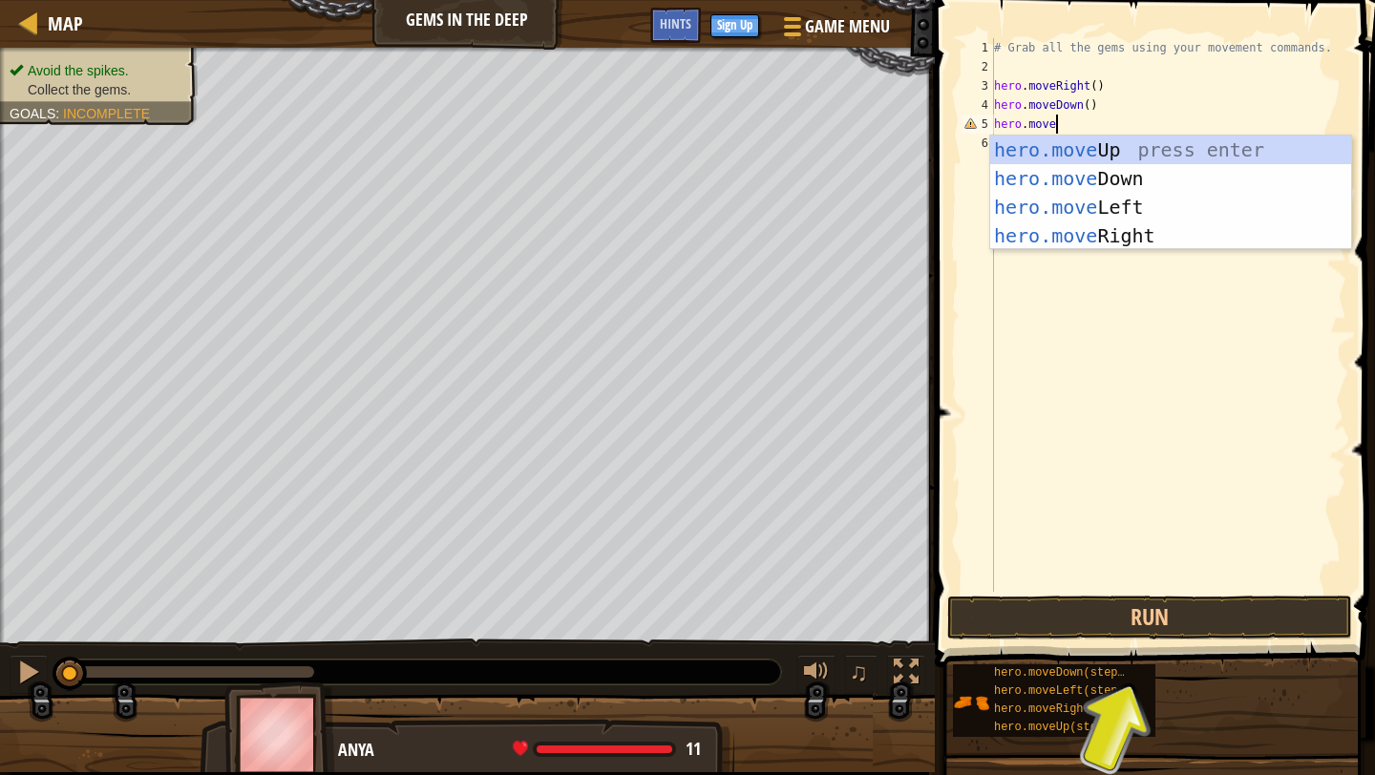
scroll to position [9, 5]
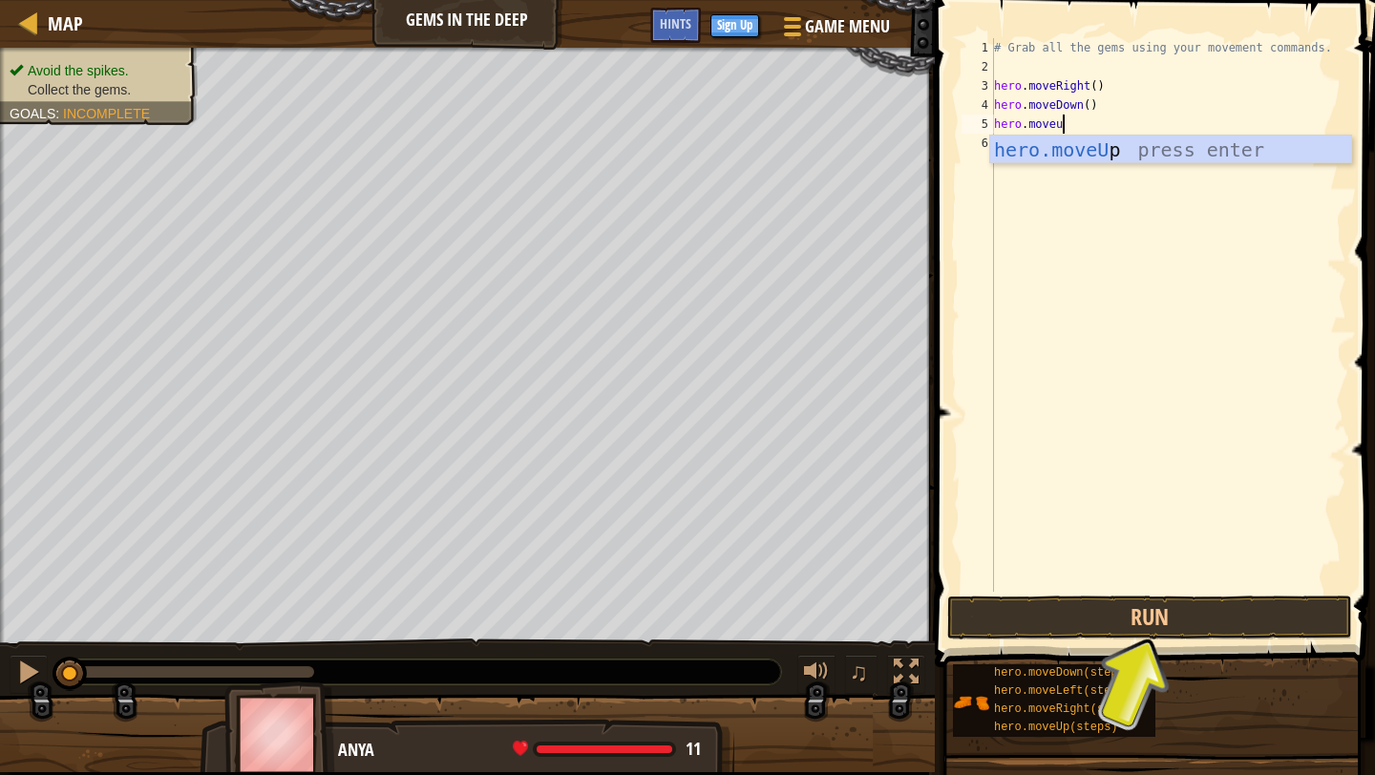
type textarea "hero.moveup"
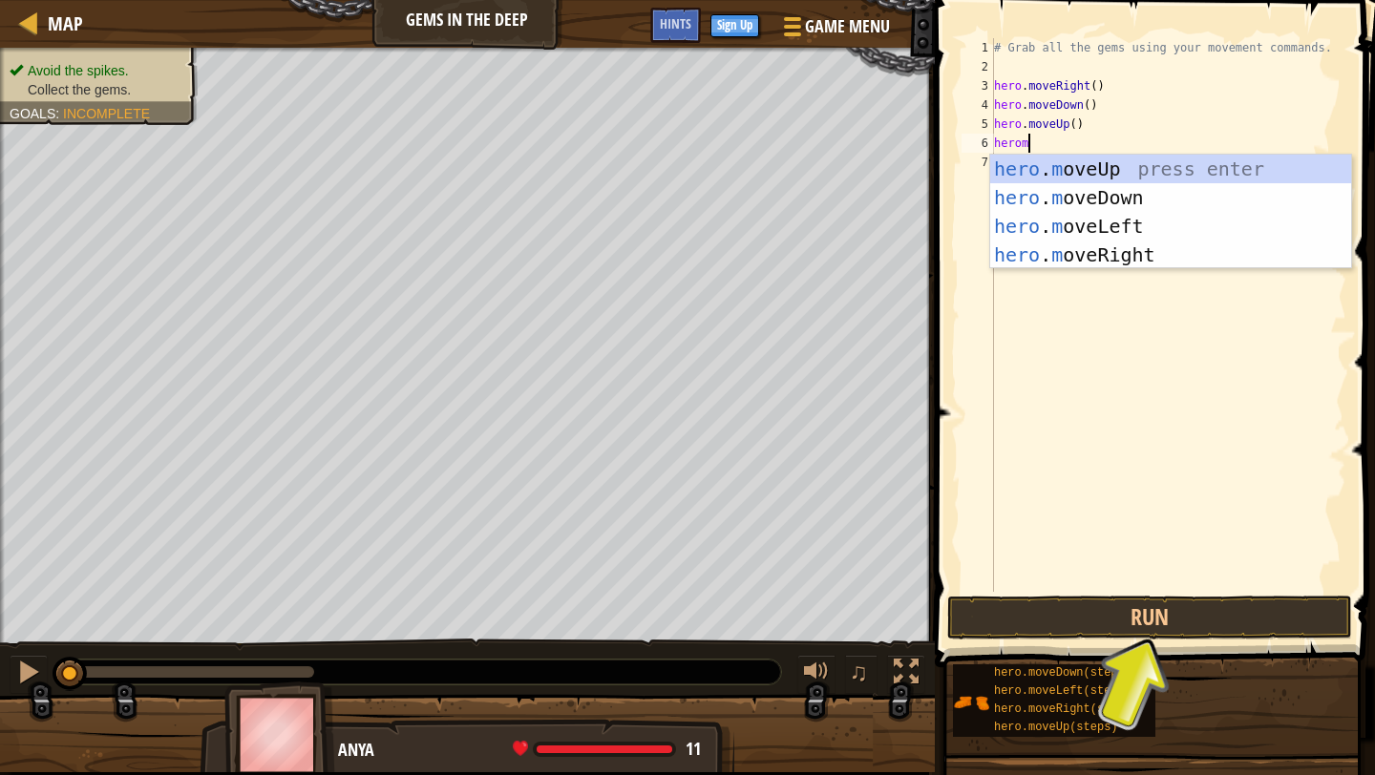
scroll to position [9, 1]
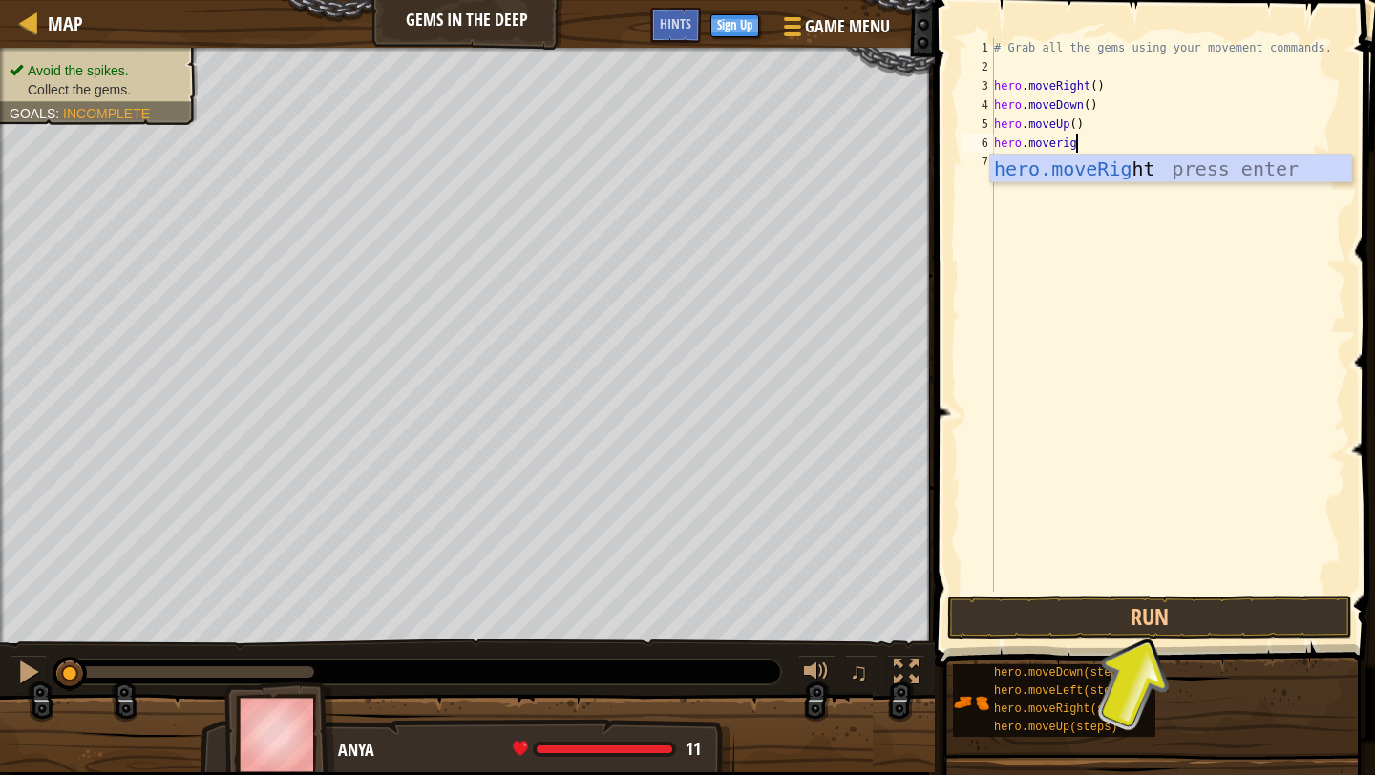
type textarea "hero.moveright"
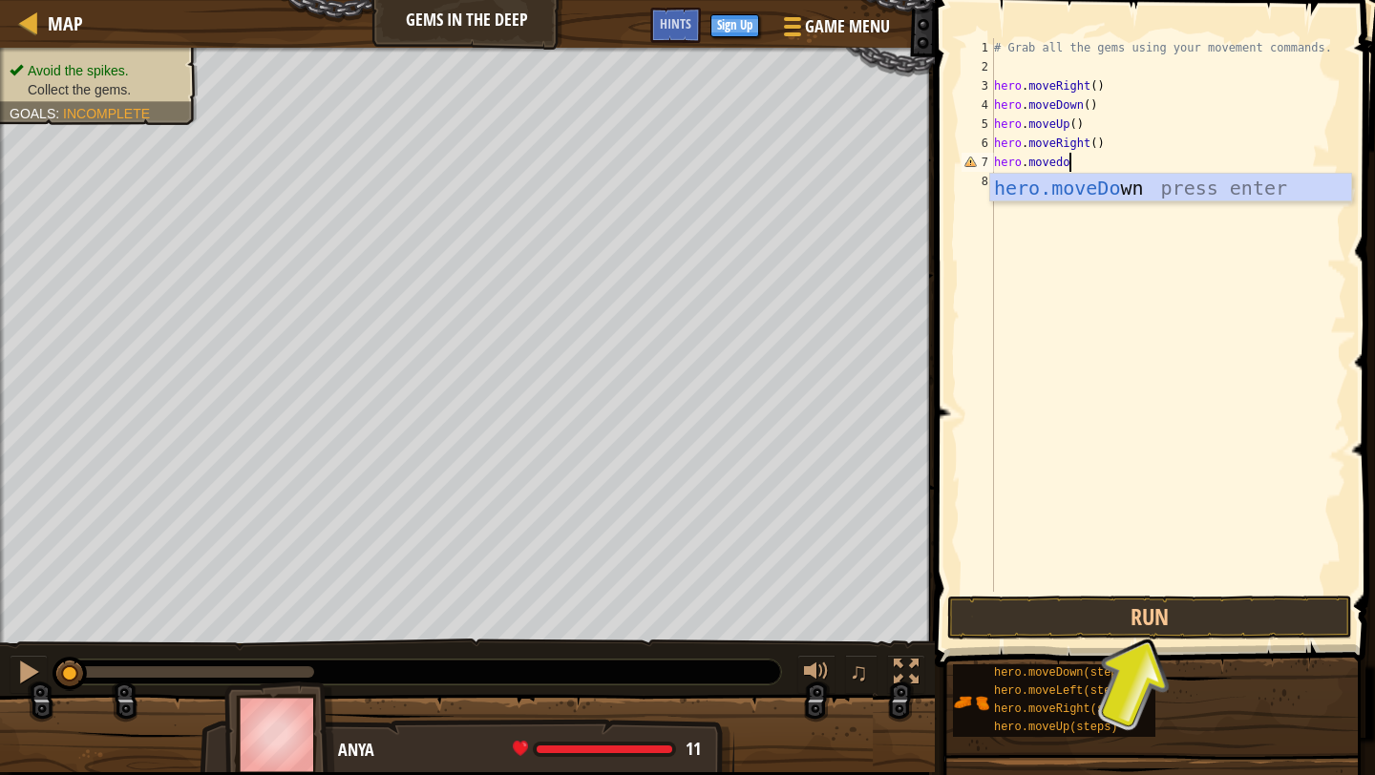
scroll to position [9, 6]
type textarea "hero.movedown"
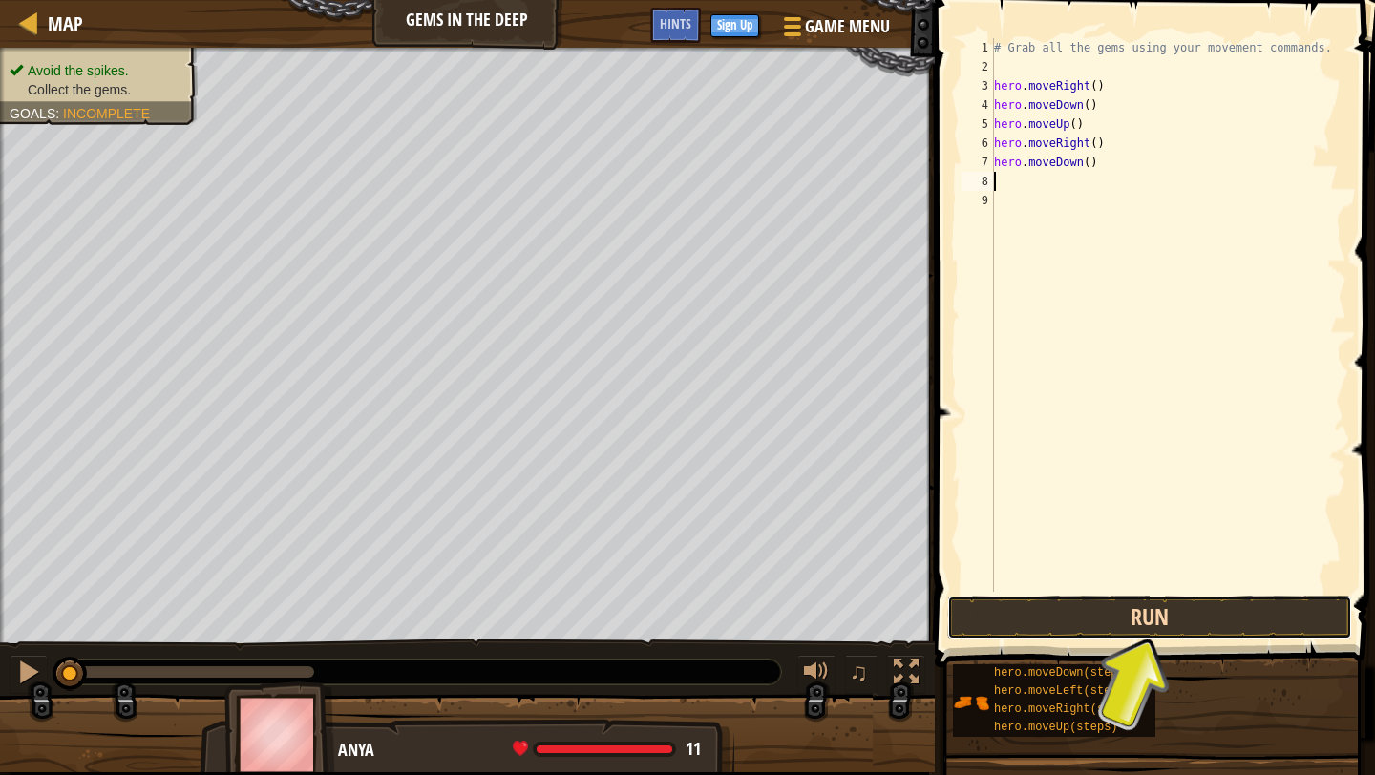
click at [1212, 615] on button "Run" at bounding box center [1149, 618] width 405 height 44
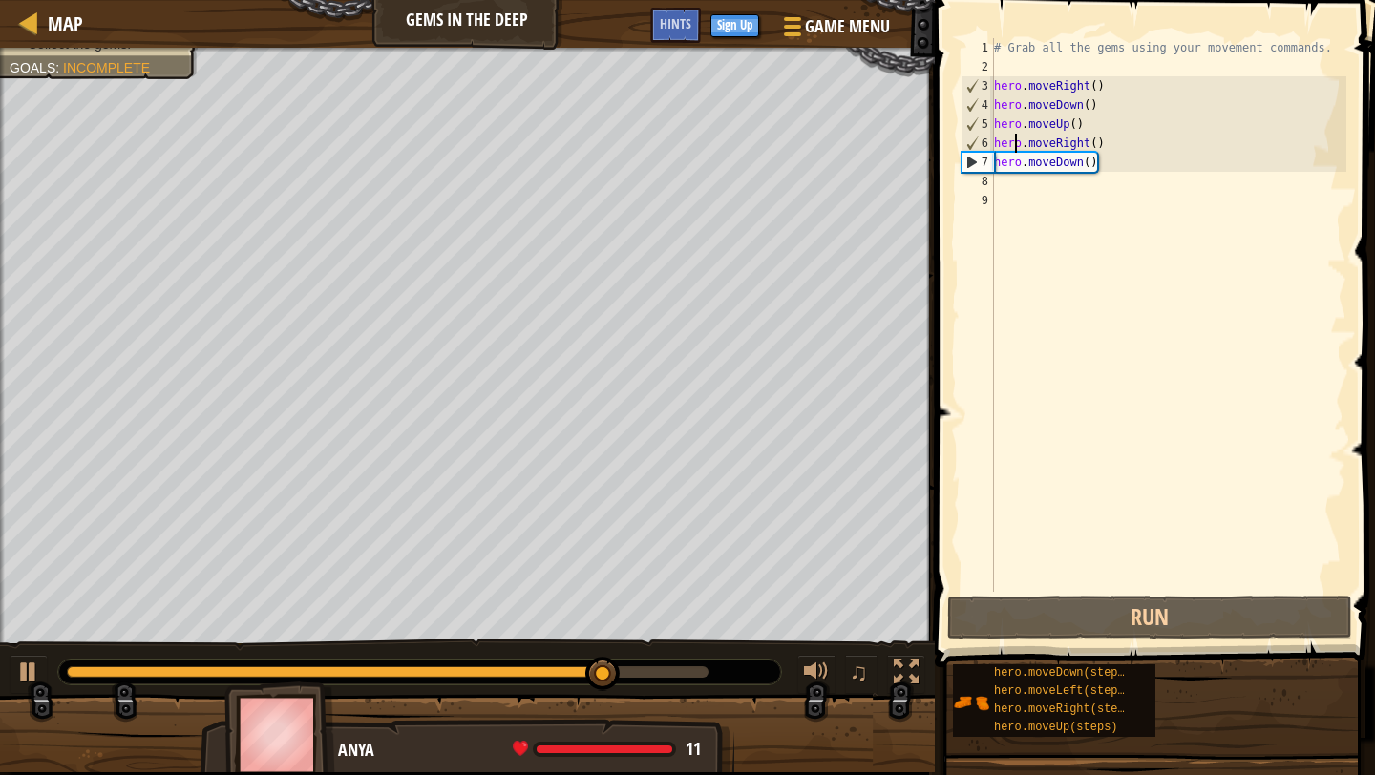
click at [1016, 139] on div "# Grab all the gems using your movement commands. hero . moveRight ( ) hero . m…" at bounding box center [1168, 334] width 356 height 592
click at [1116, 147] on div "# Grab all the gems using your movement commands. hero . moveRight ( ) hero . m…" at bounding box center [1168, 334] width 356 height 592
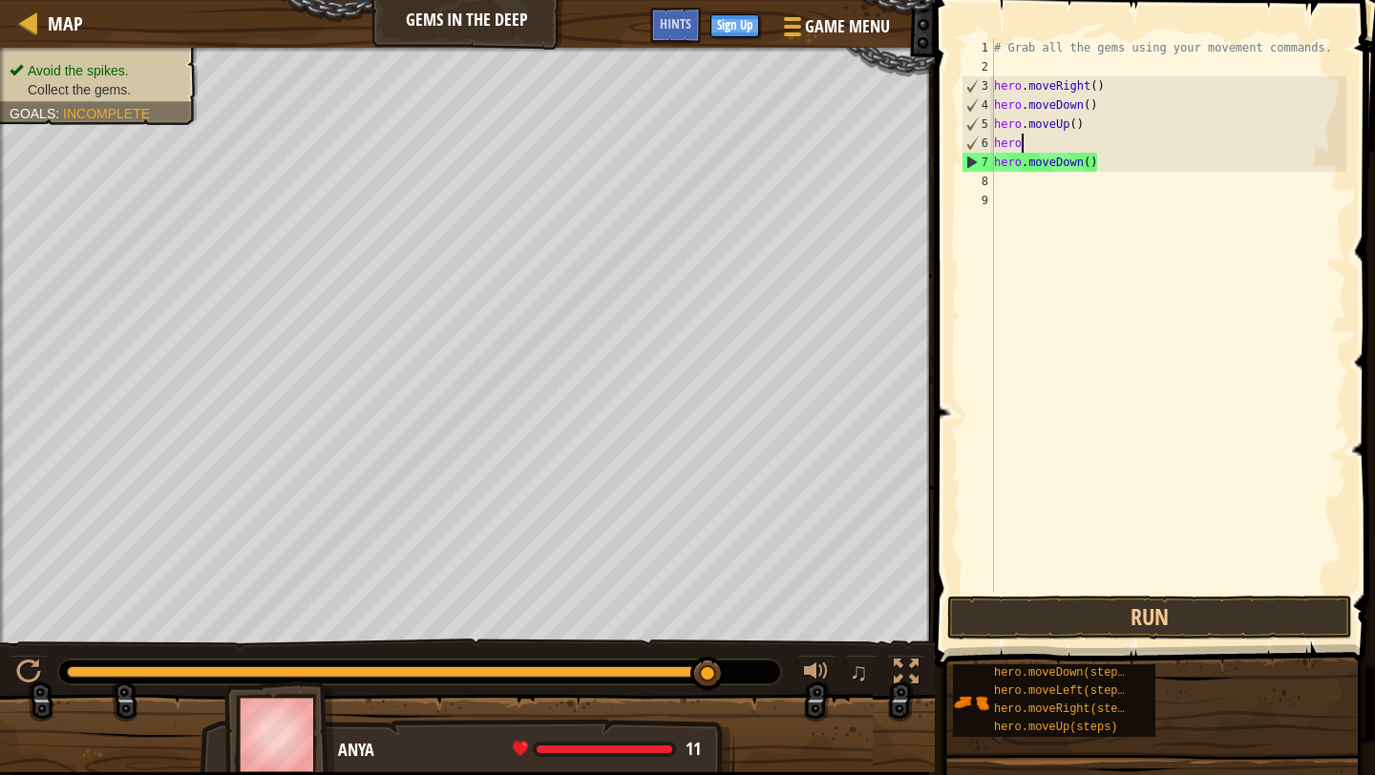
type textarea "h"
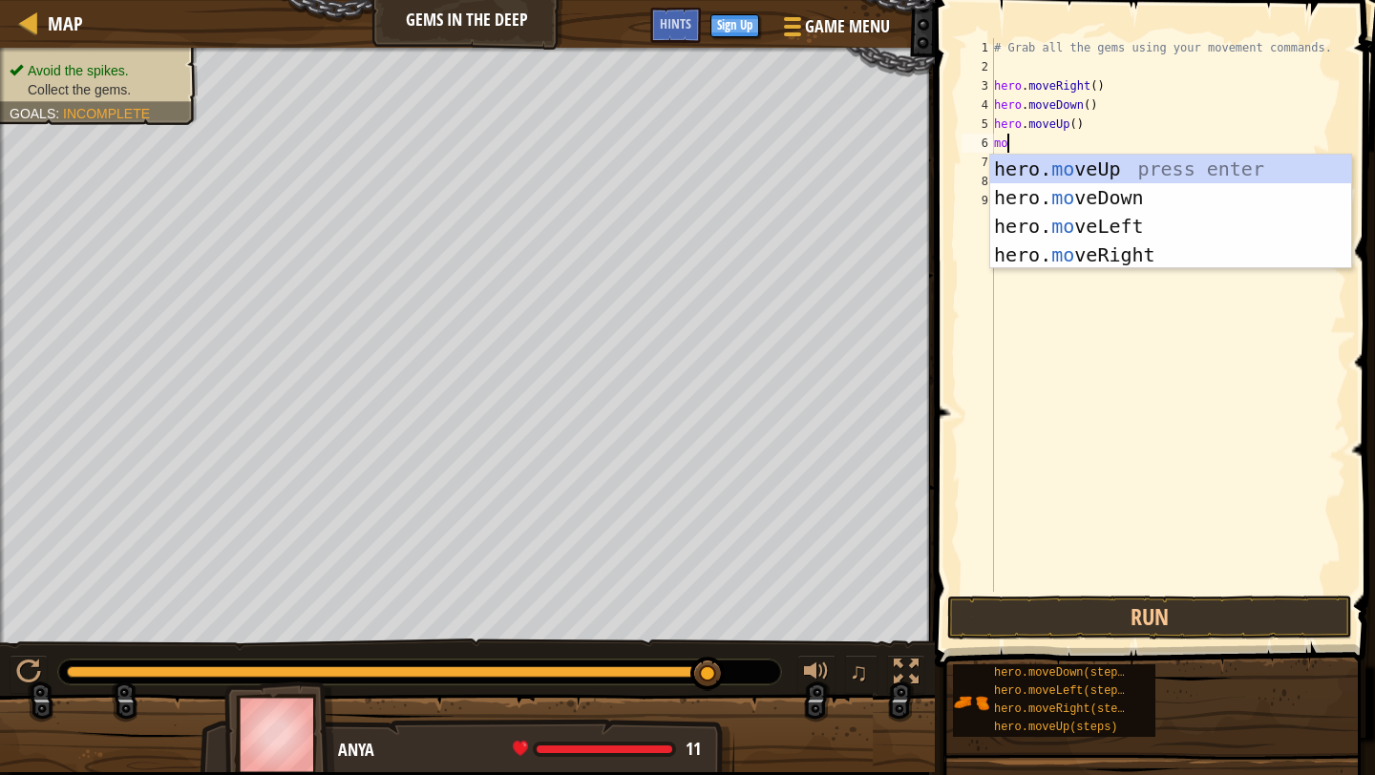
type textarea "m"
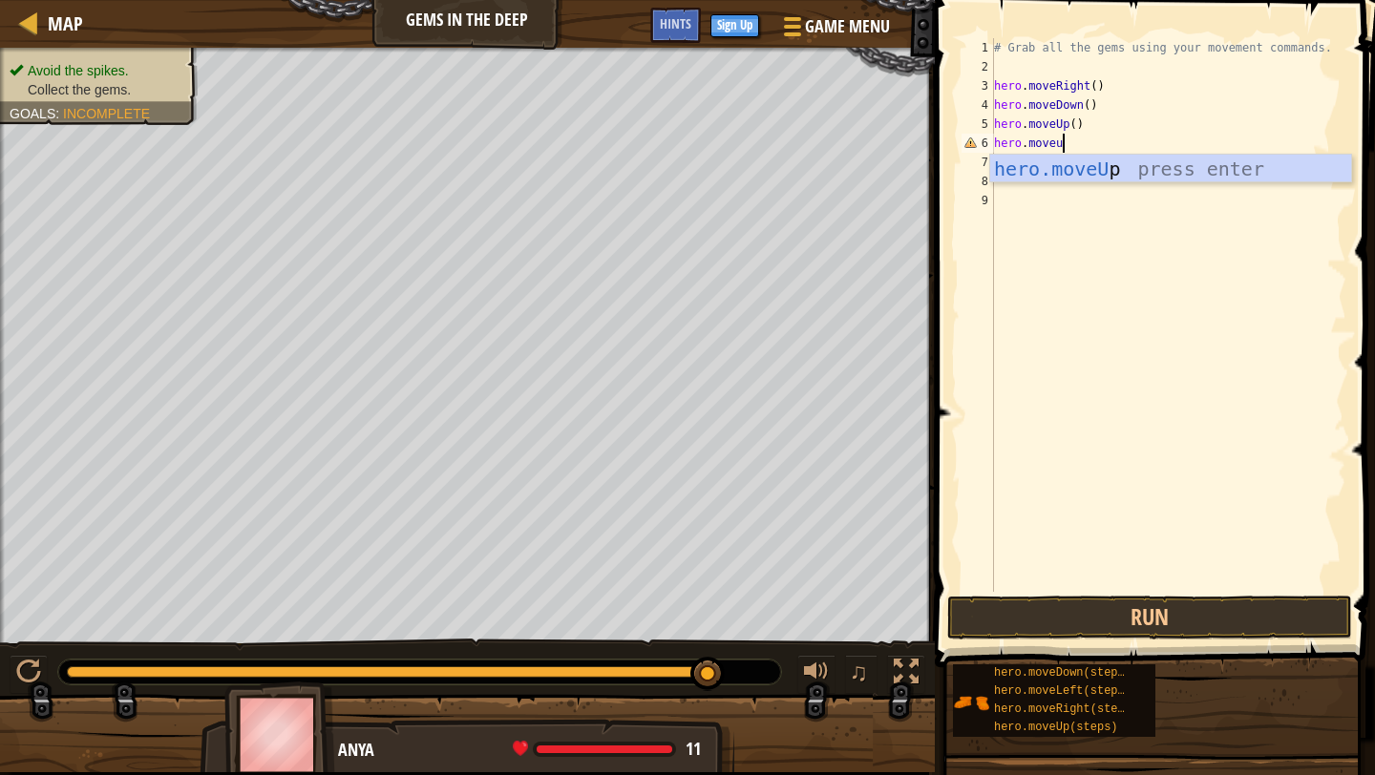
scroll to position [9, 5]
type textarea "hero.moveup"
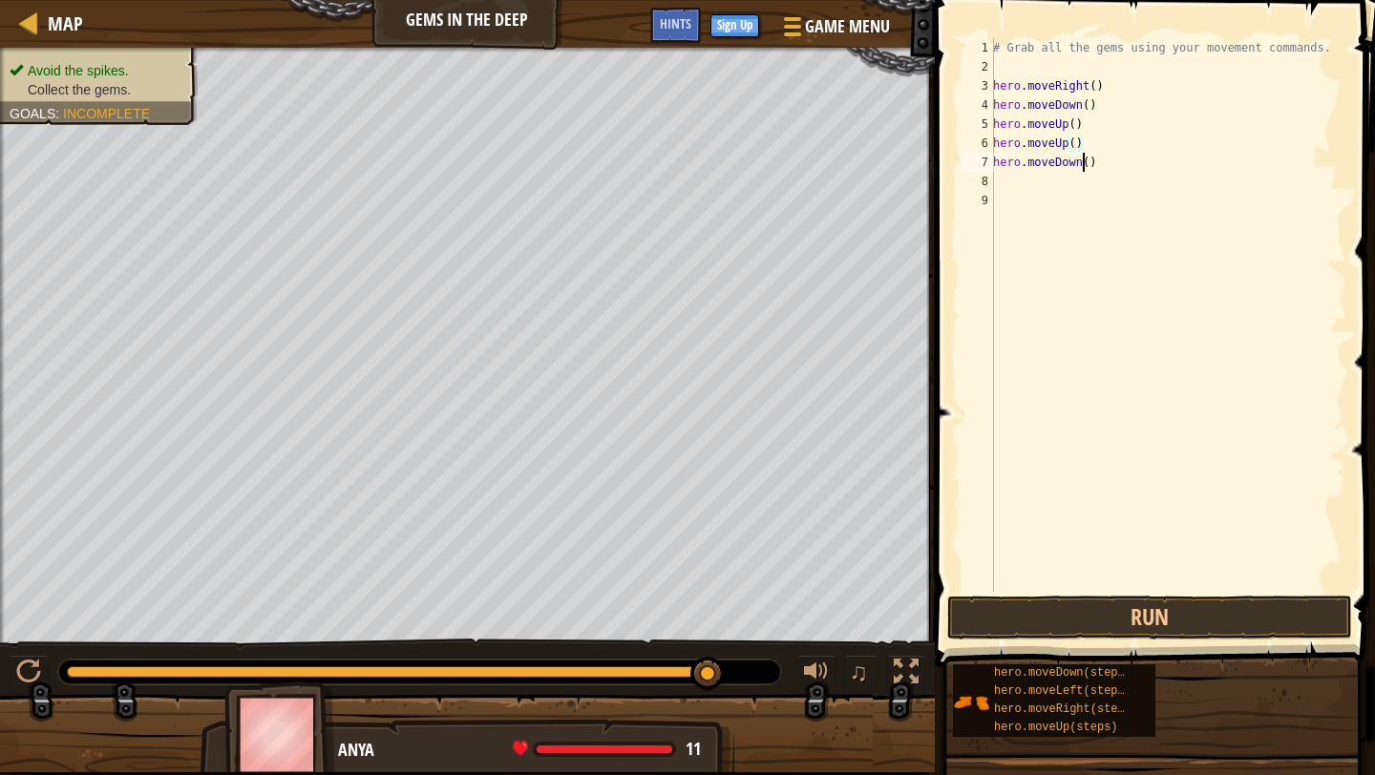
click at [1080, 162] on div "# Grab all the gems using your movement commands. hero . moveRight ( ) hero . m…" at bounding box center [1167, 334] width 357 height 592
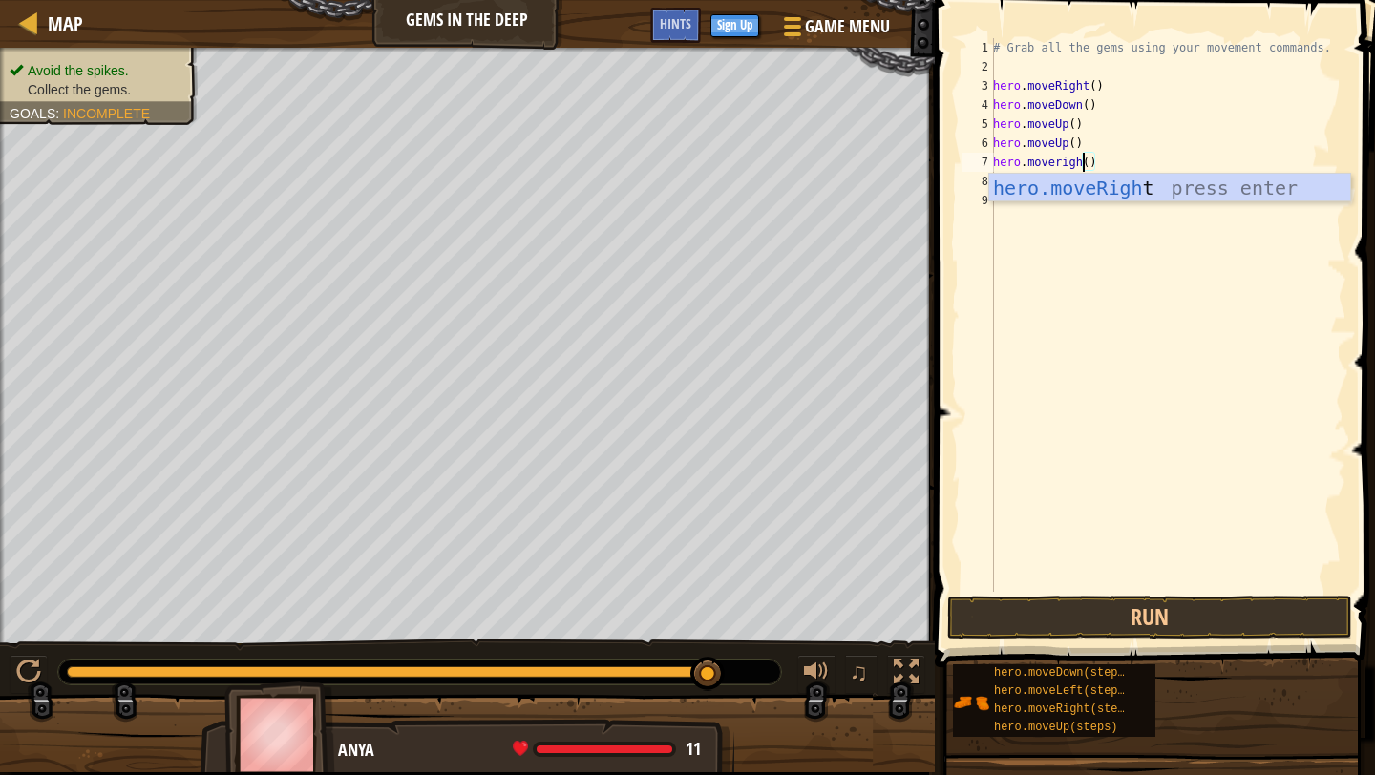
type textarea "hero.moveright()"
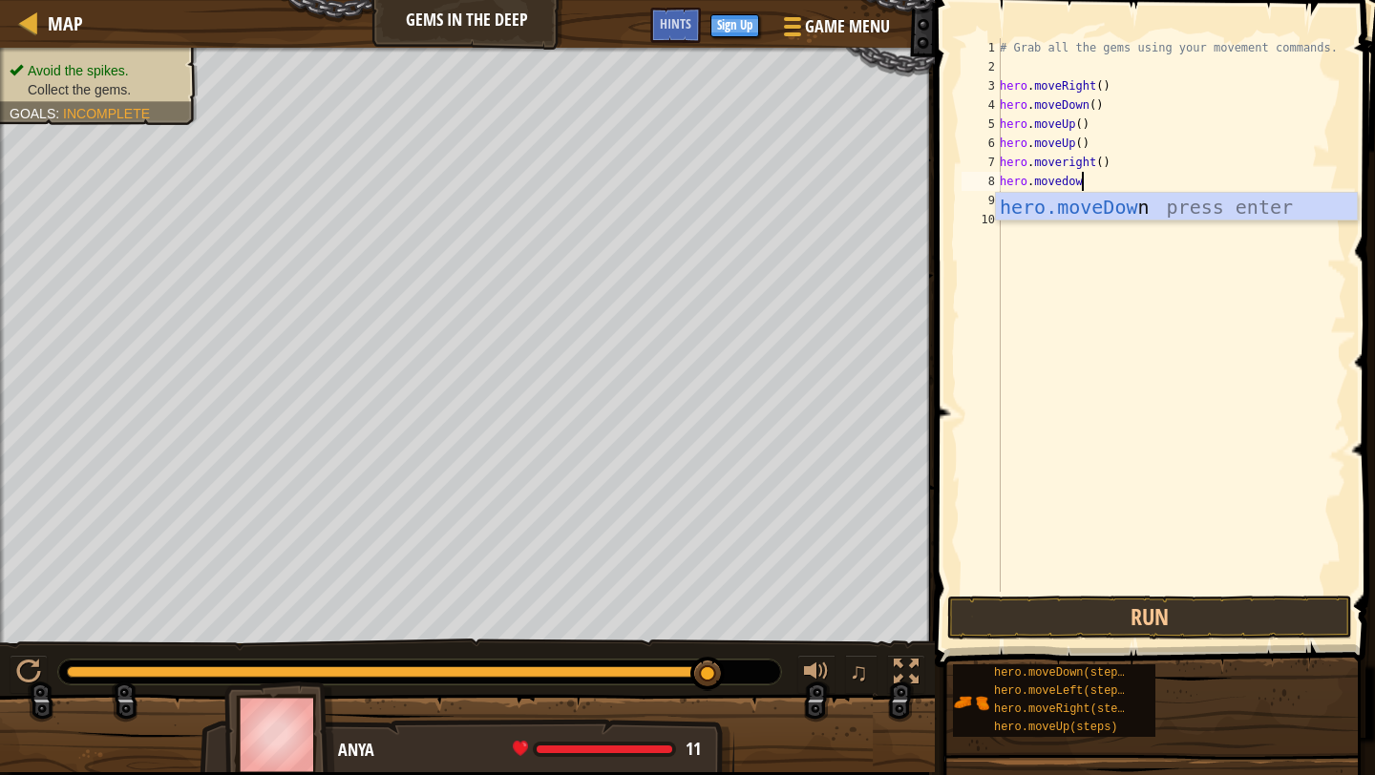
scroll to position [9, 6]
type textarea "hero.movedown"
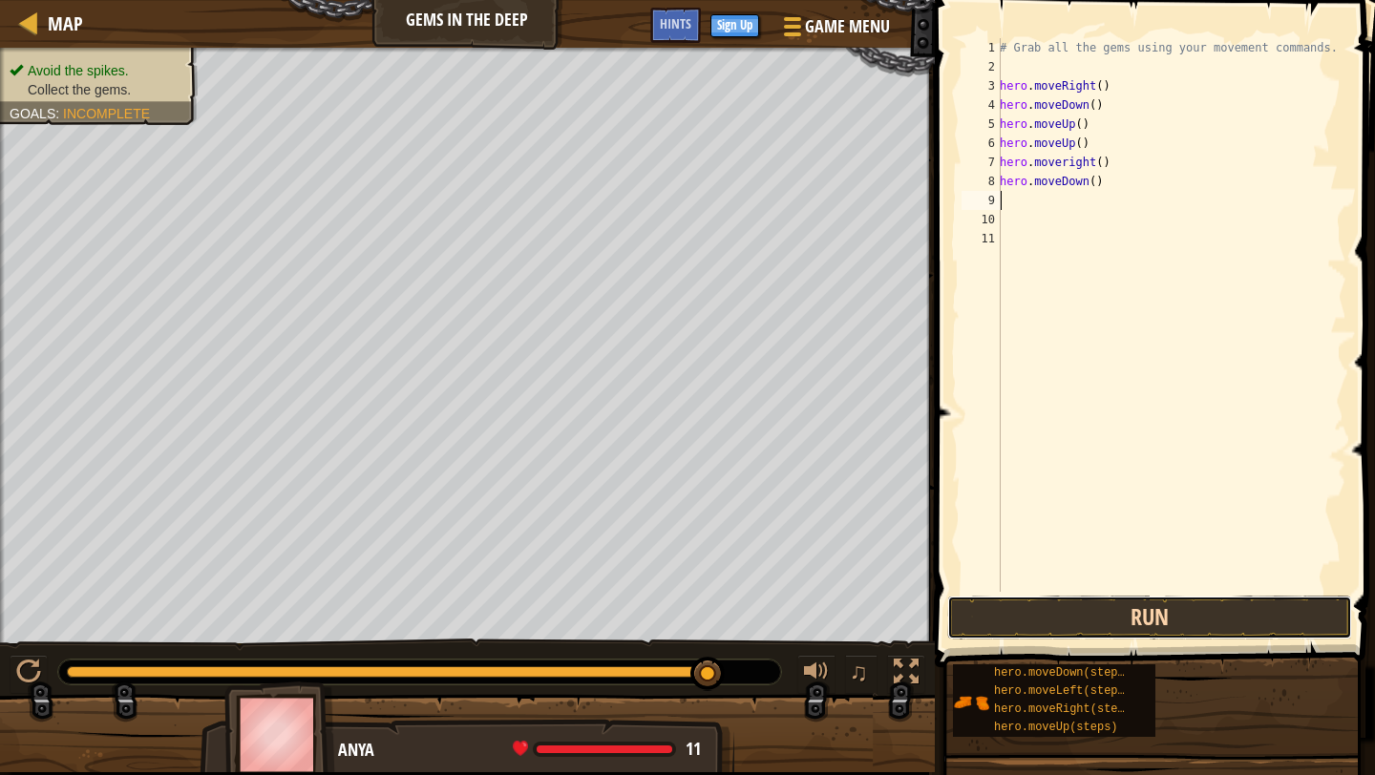
click at [1182, 624] on button "Run" at bounding box center [1149, 618] width 405 height 44
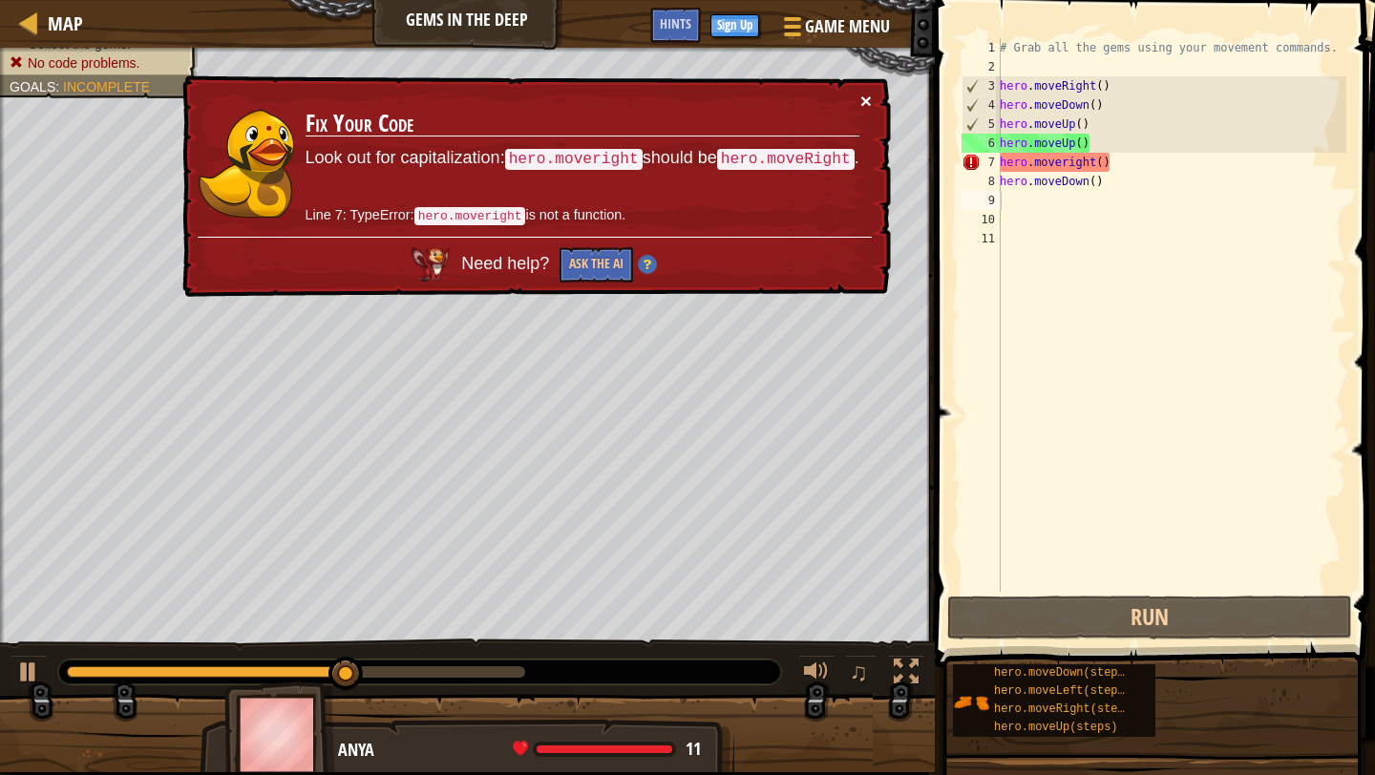
click at [861, 101] on button "×" at bounding box center [865, 101] width 11 height 20
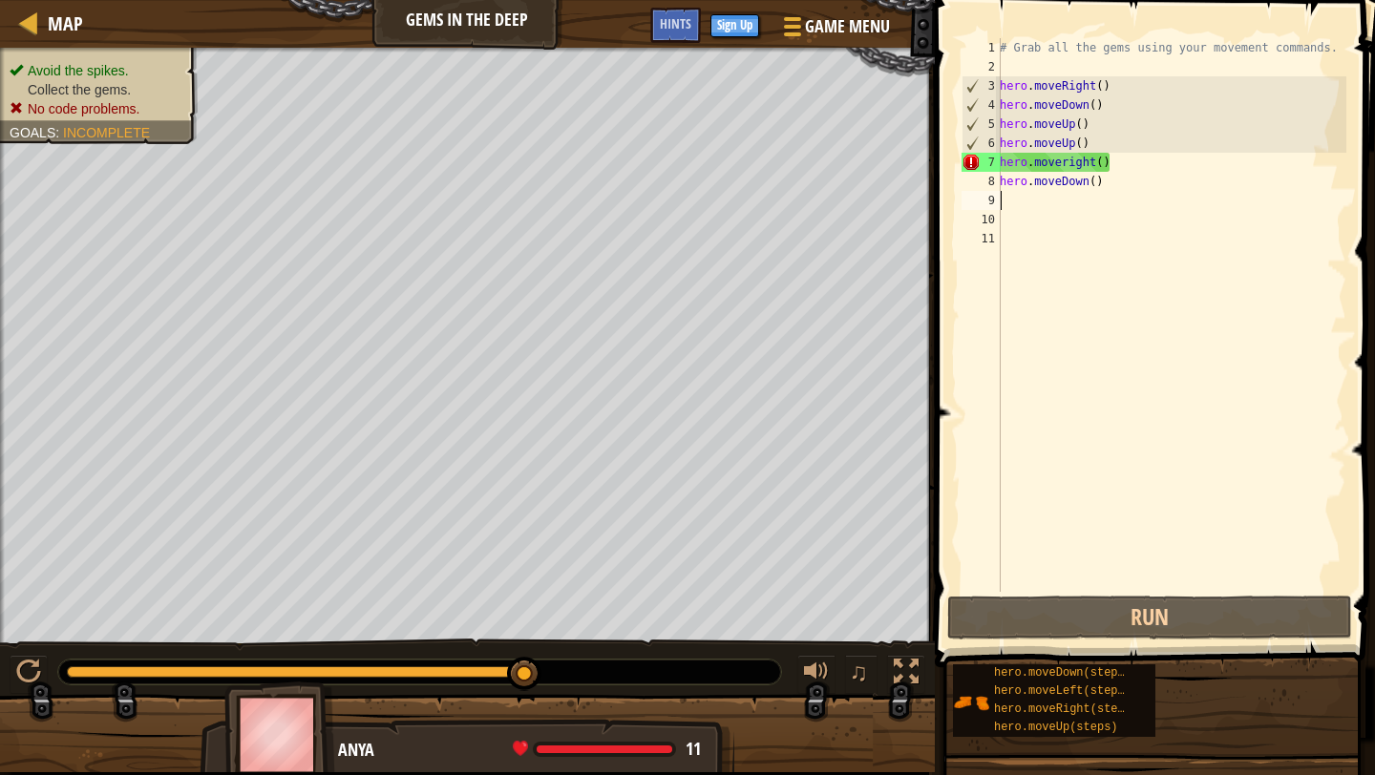
click at [1096, 166] on div "# Grab all the gems using your movement commands. hero . moveRight ( ) hero . m…" at bounding box center [1171, 334] width 350 height 592
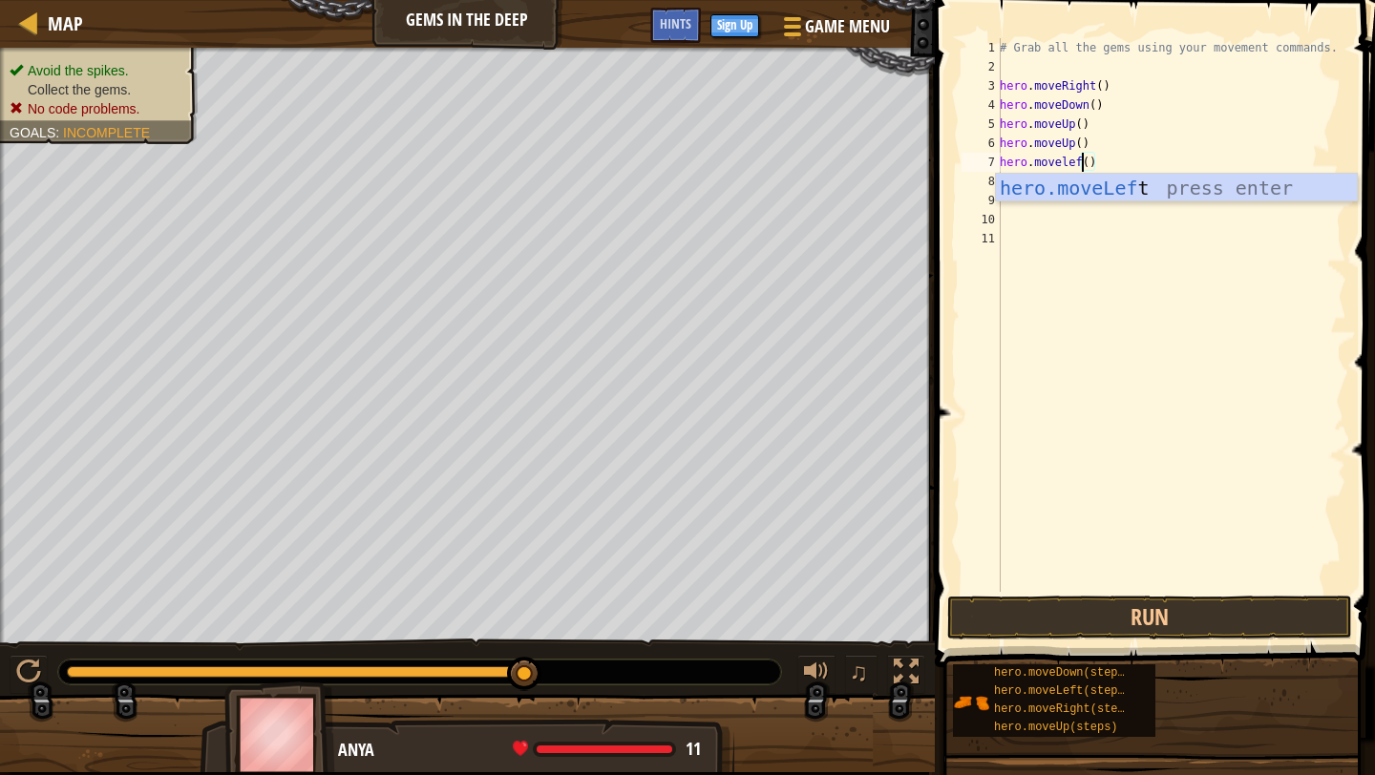
scroll to position [9, 7]
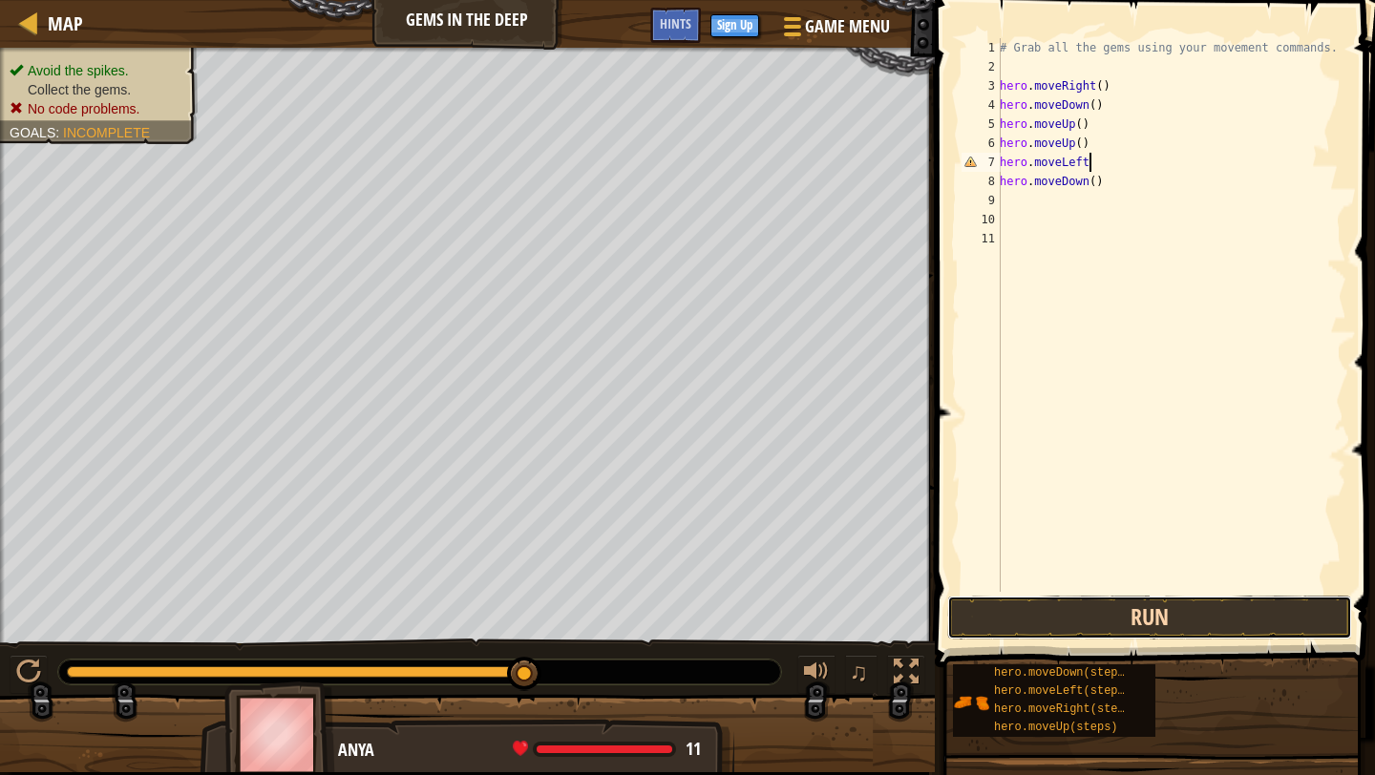
click at [1130, 613] on button "Run" at bounding box center [1149, 618] width 405 height 44
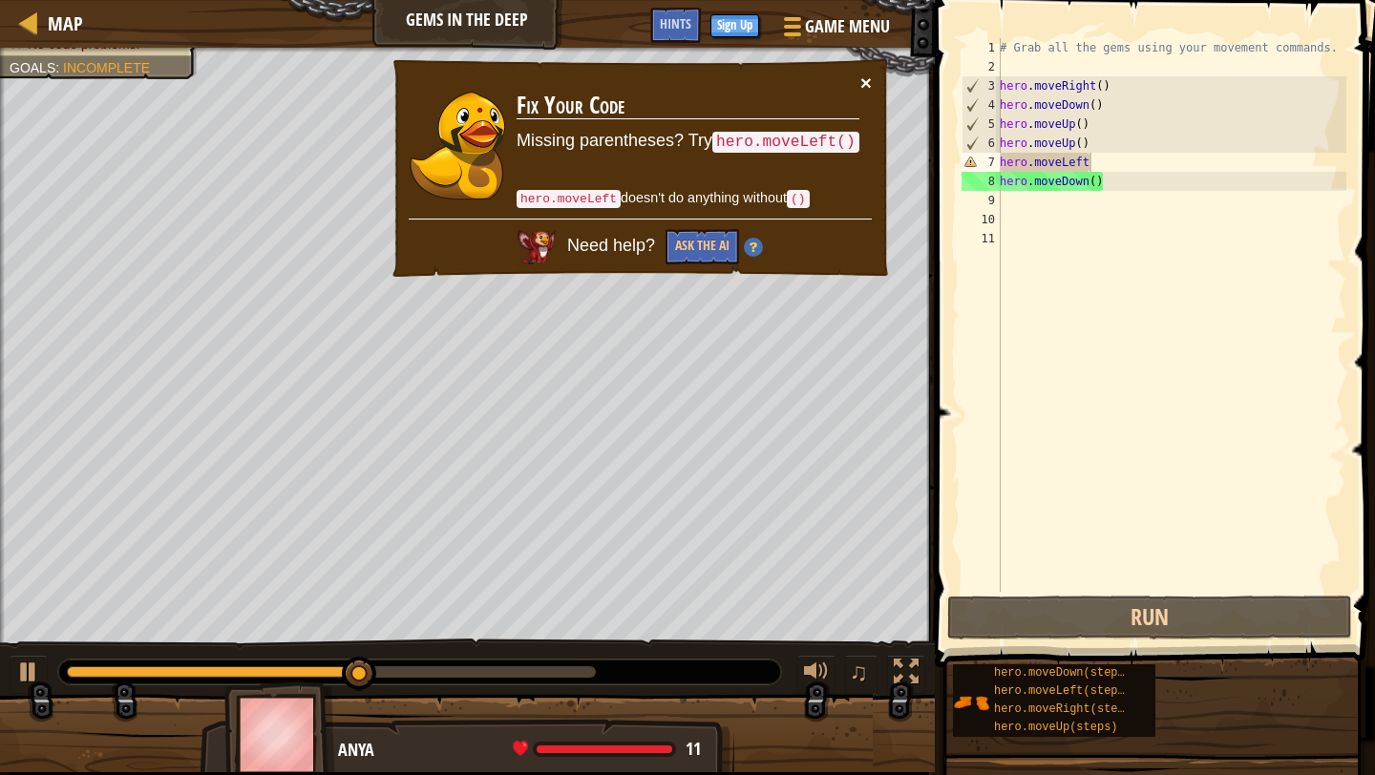
click at [862, 74] on button "×" at bounding box center [865, 83] width 11 height 20
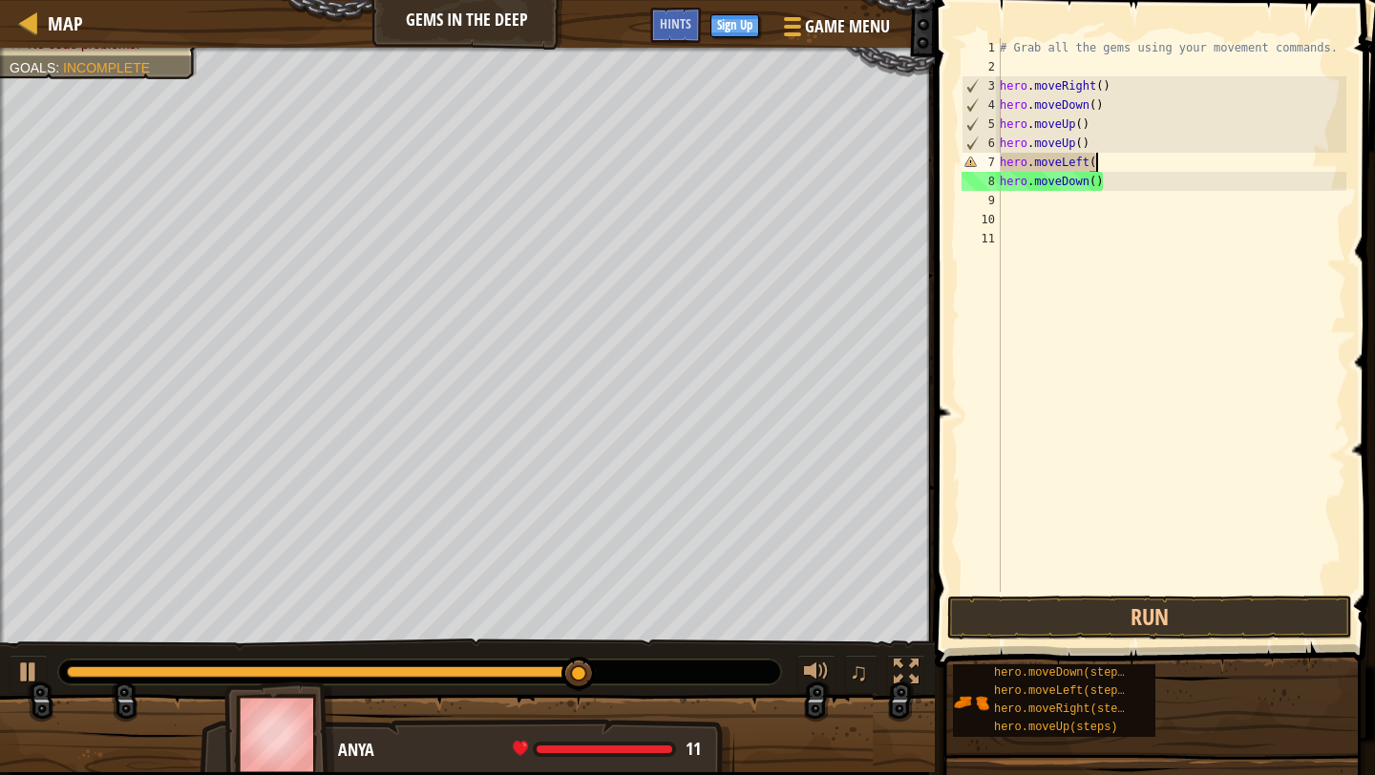
scroll to position [9, 8]
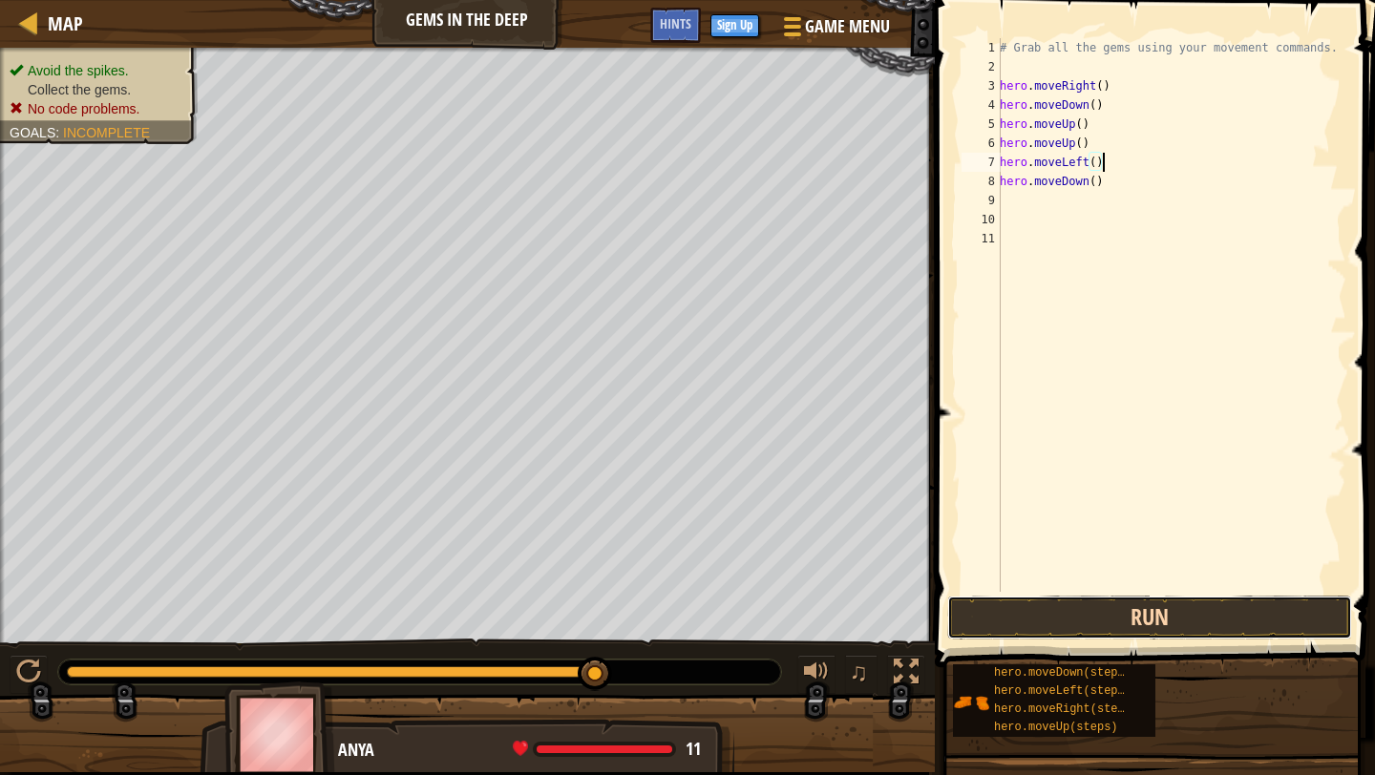
click at [1094, 628] on button "Run" at bounding box center [1149, 618] width 405 height 44
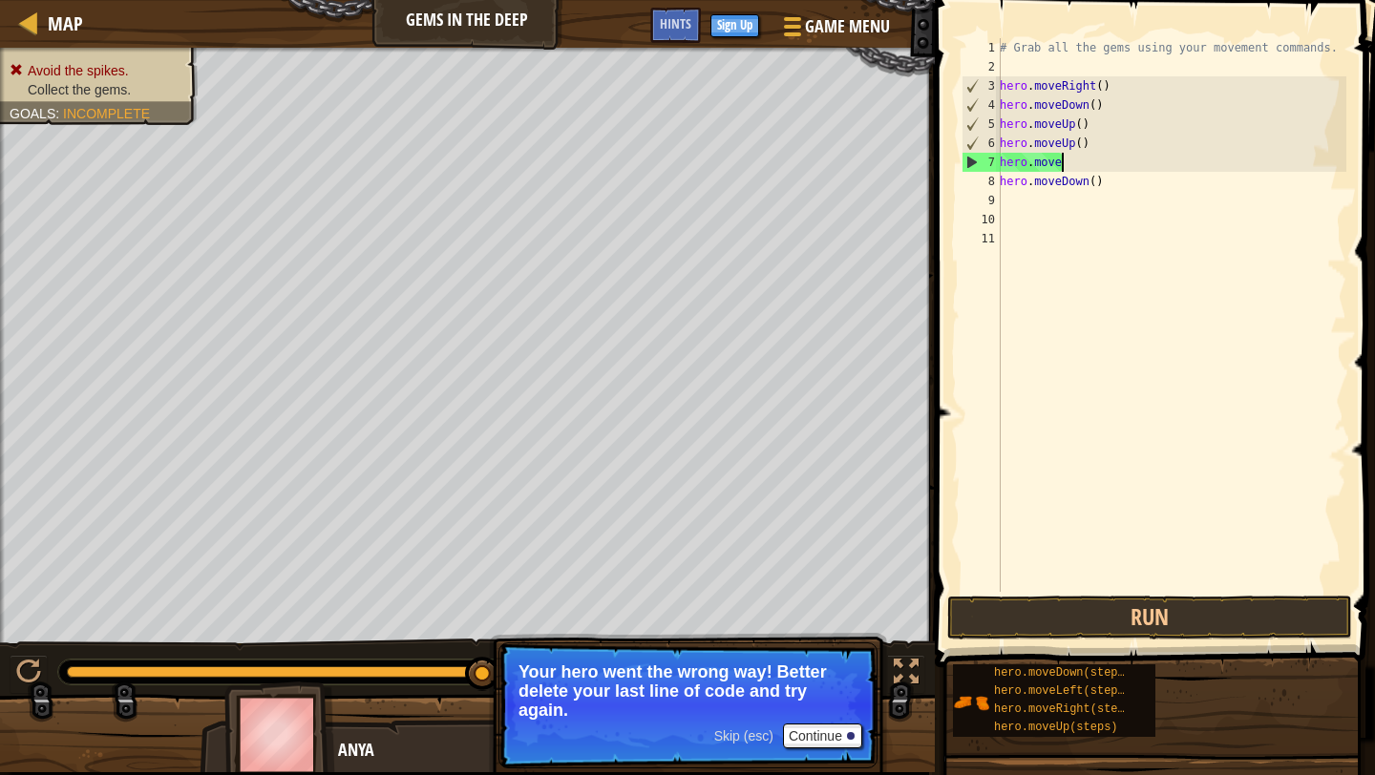
scroll to position [9, 4]
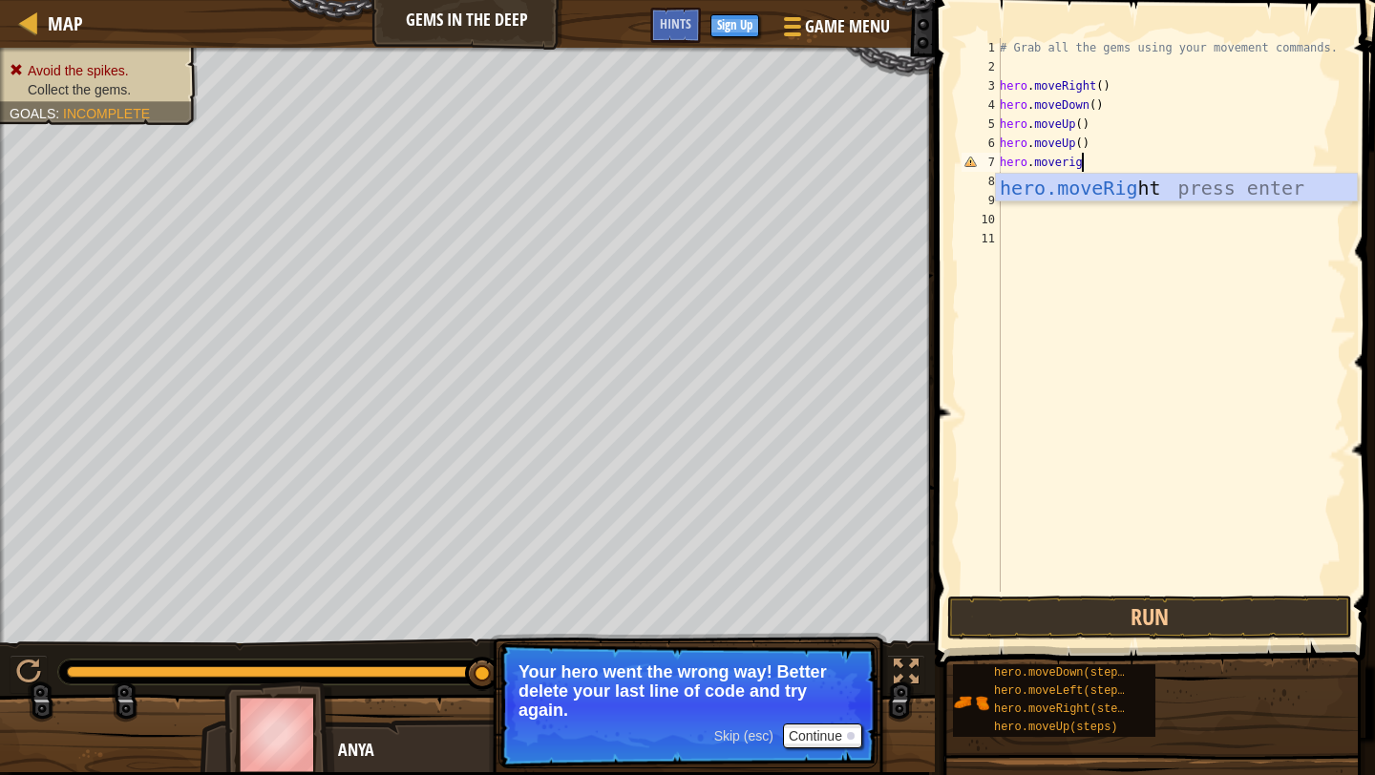
type textarea "hero.moveright"
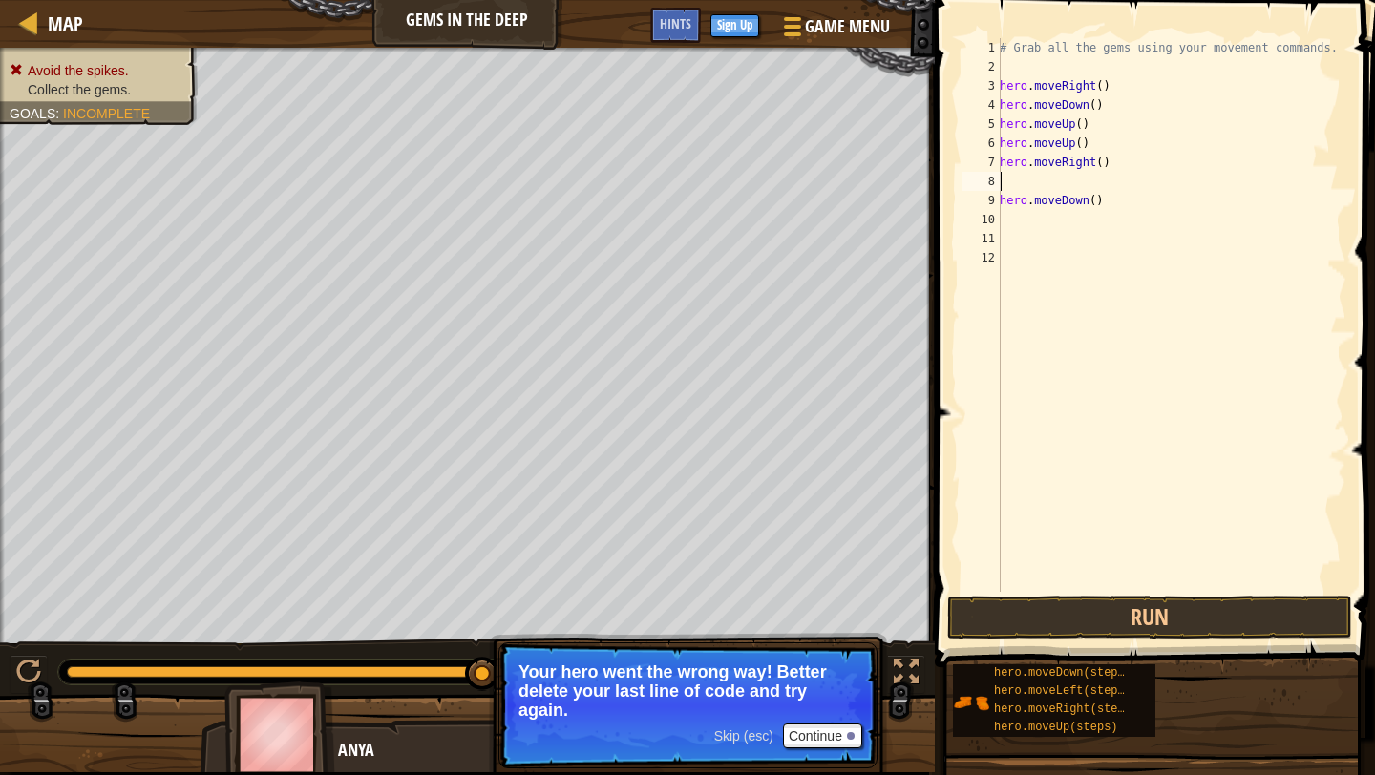
scroll to position [9, 0]
type textarea "hero.moveRight()"
click at [1205, 615] on button "Run" at bounding box center [1149, 618] width 405 height 44
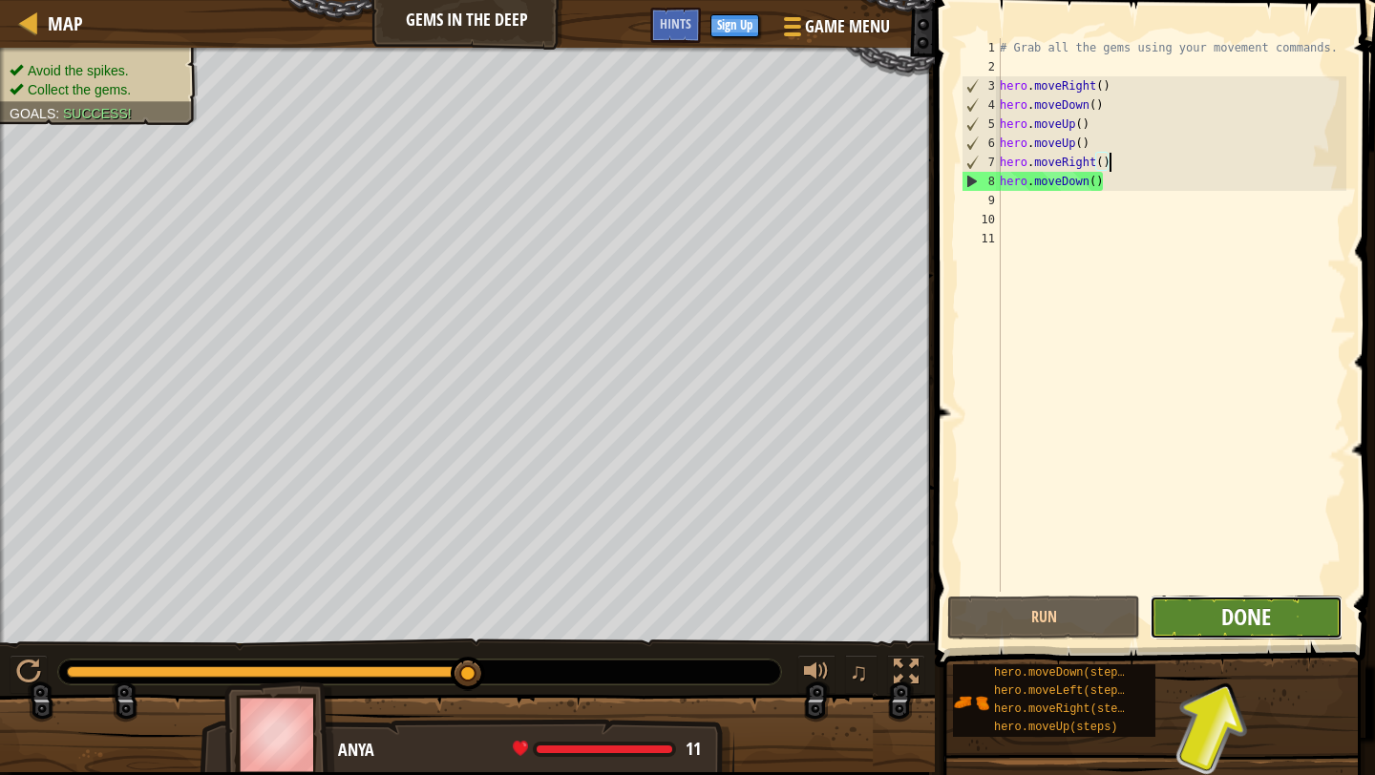
click at [1255, 604] on span "Done" at bounding box center [1246, 616] width 50 height 31
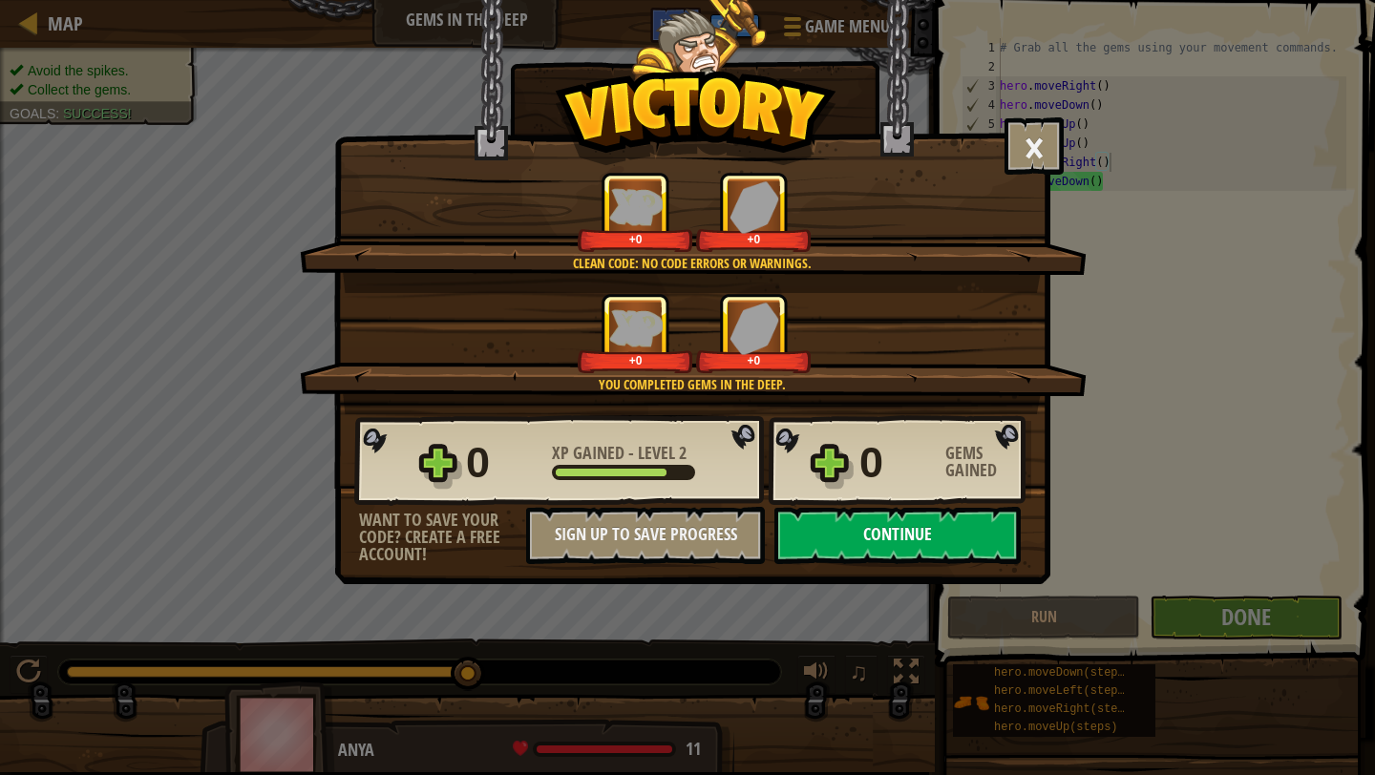
click at [879, 541] on button "Continue" at bounding box center [897, 535] width 246 height 57
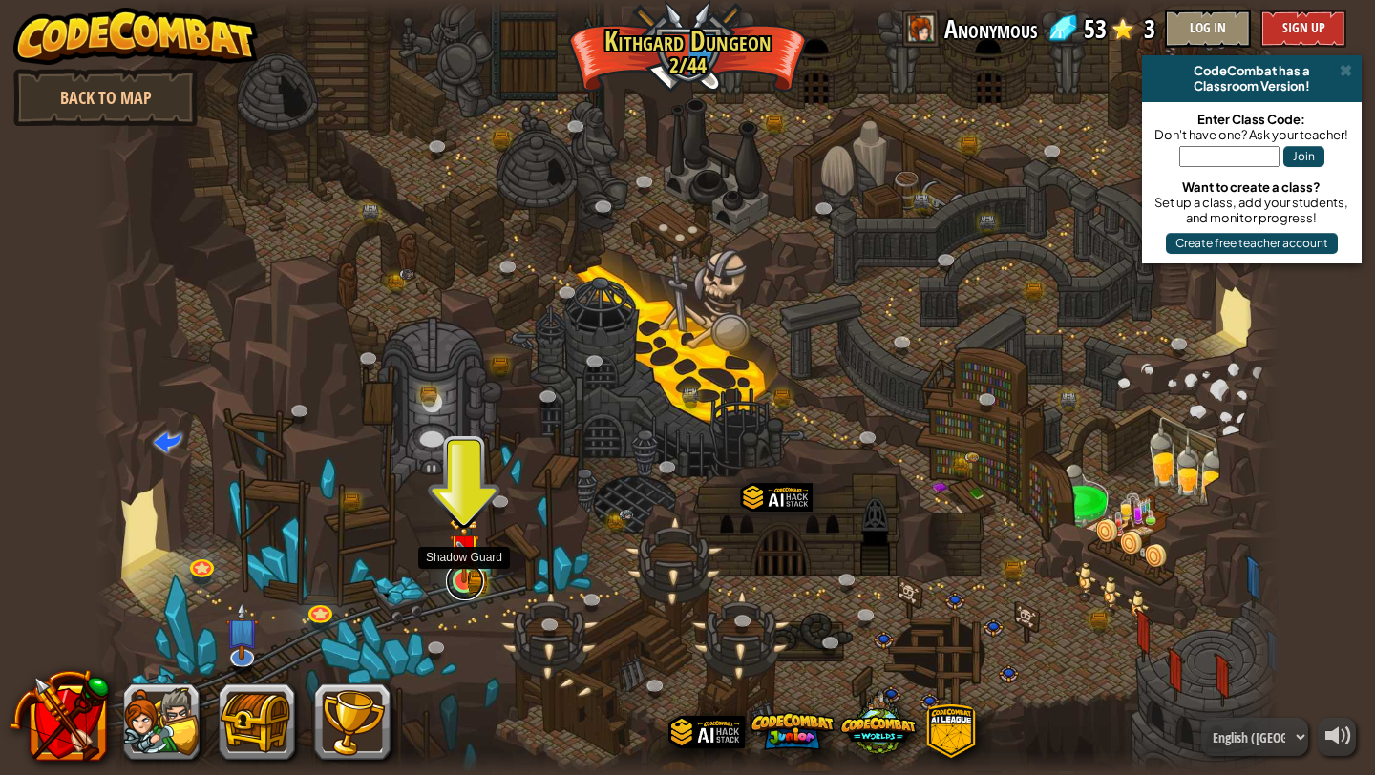
click at [465, 594] on link at bounding box center [465, 581] width 38 height 38
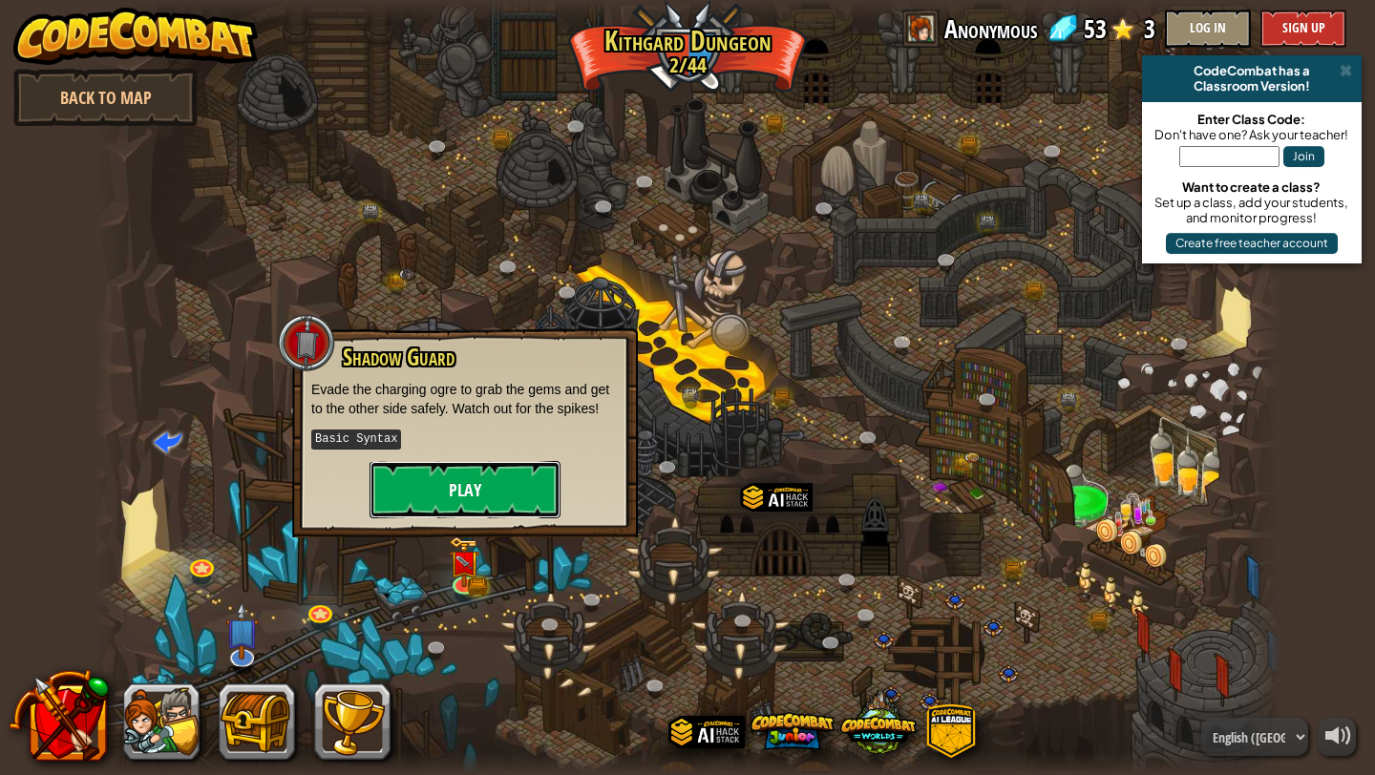
click at [458, 476] on button "Play" at bounding box center [464, 489] width 191 height 57
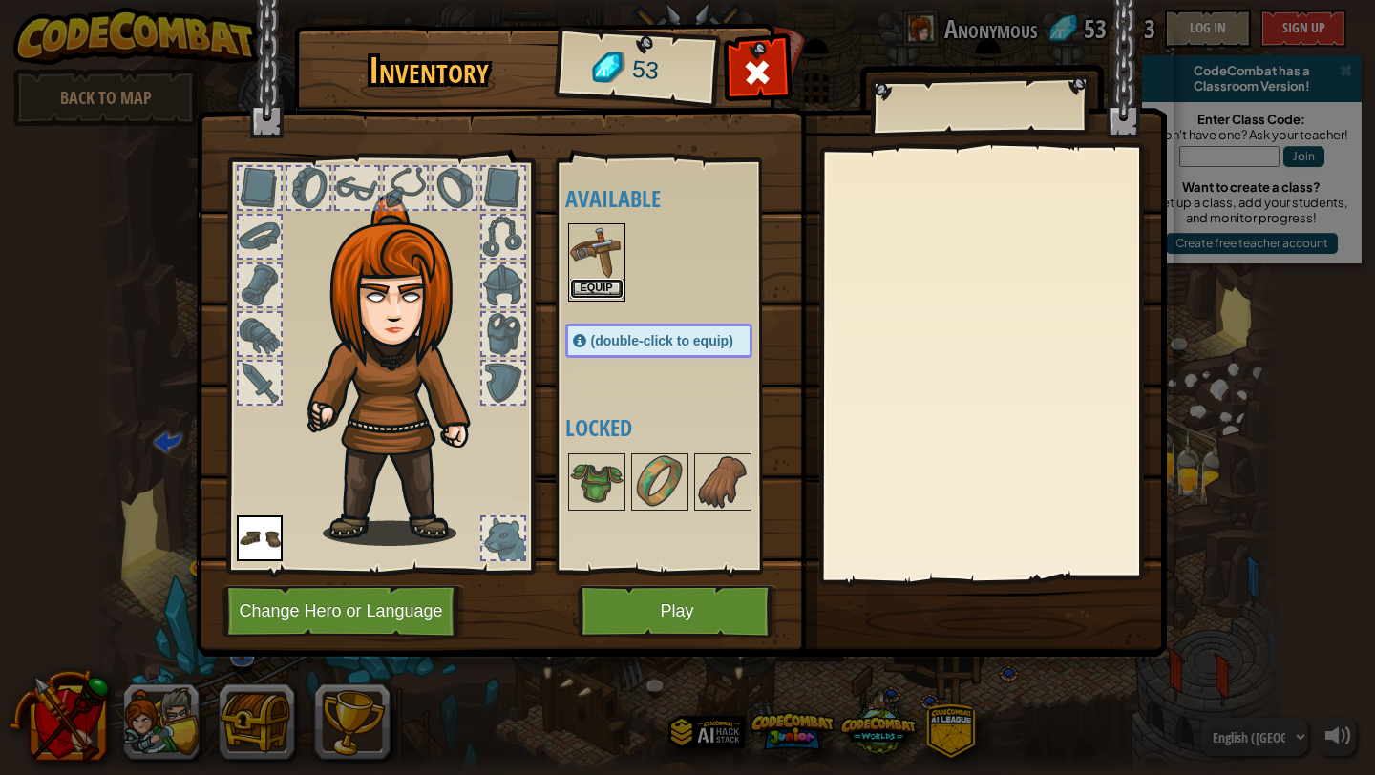
click at [603, 285] on button "Equip" at bounding box center [596, 289] width 53 height 20
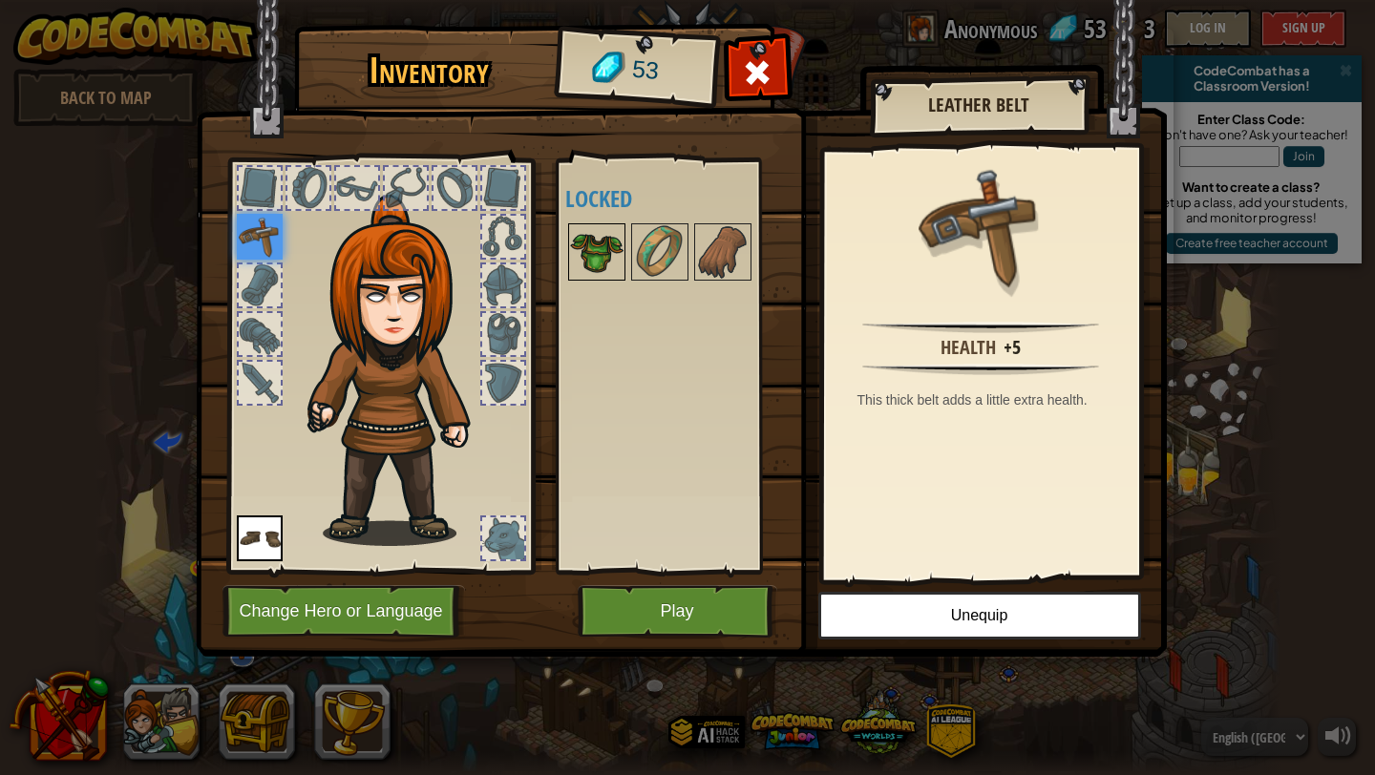
click at [594, 245] on img at bounding box center [596, 251] width 53 height 53
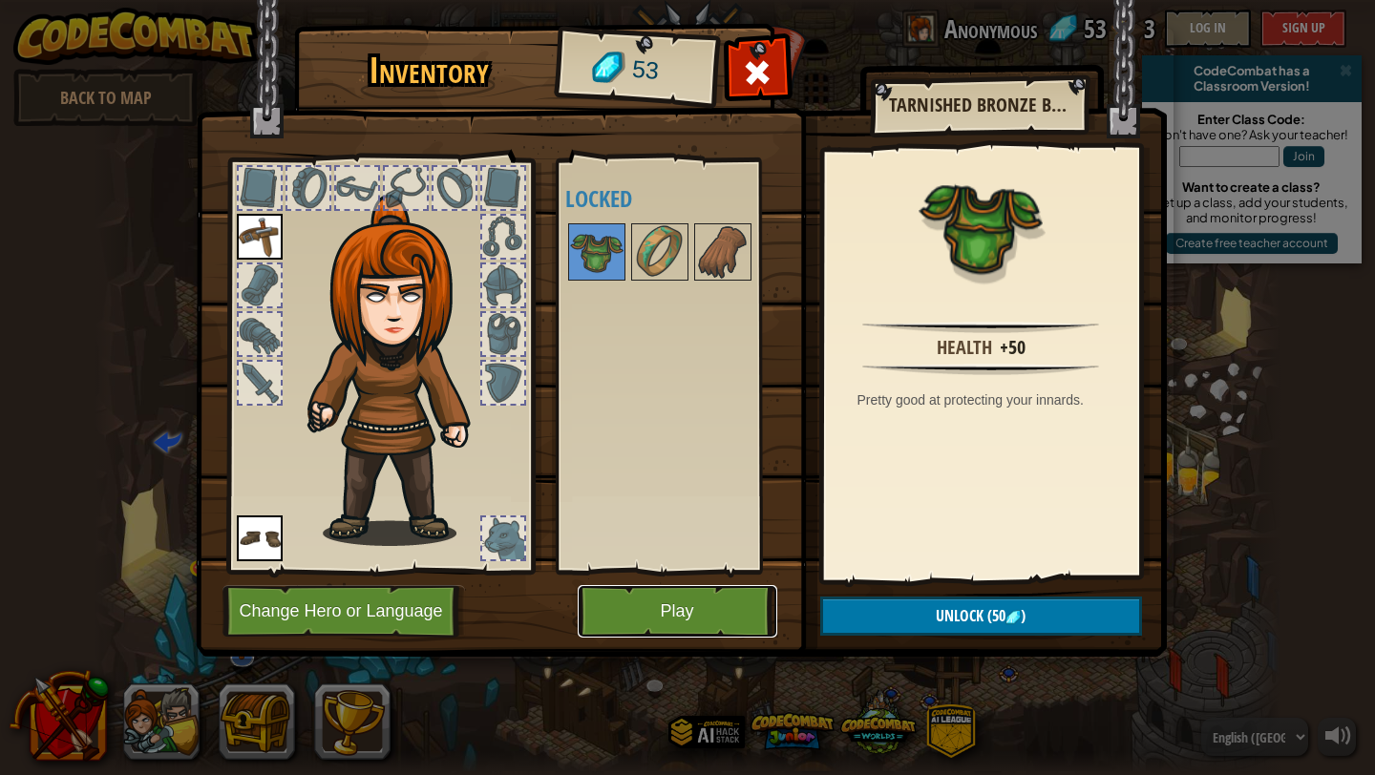
click at [675, 600] on button "Play" at bounding box center [678, 611] width 200 height 53
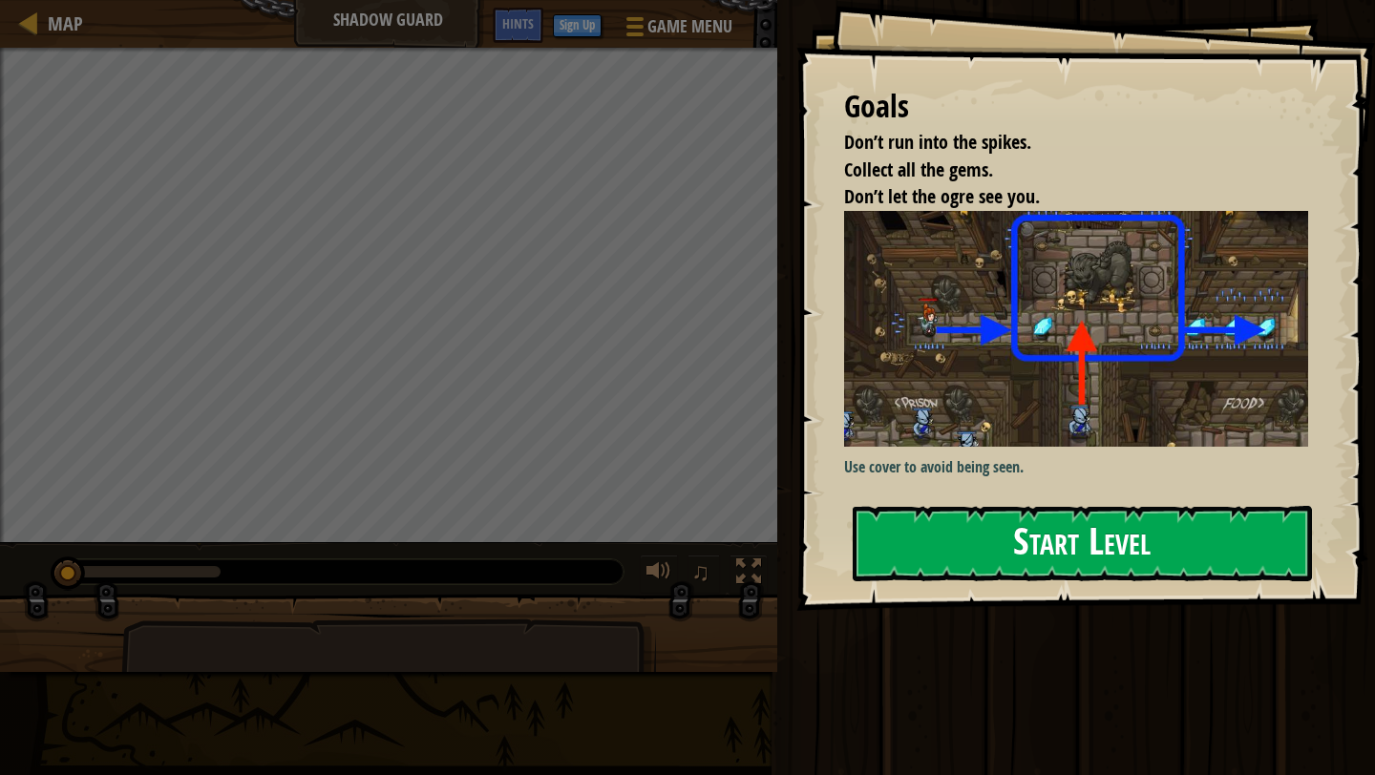
click at [1013, 533] on button "Start Level" at bounding box center [1082, 543] width 459 height 75
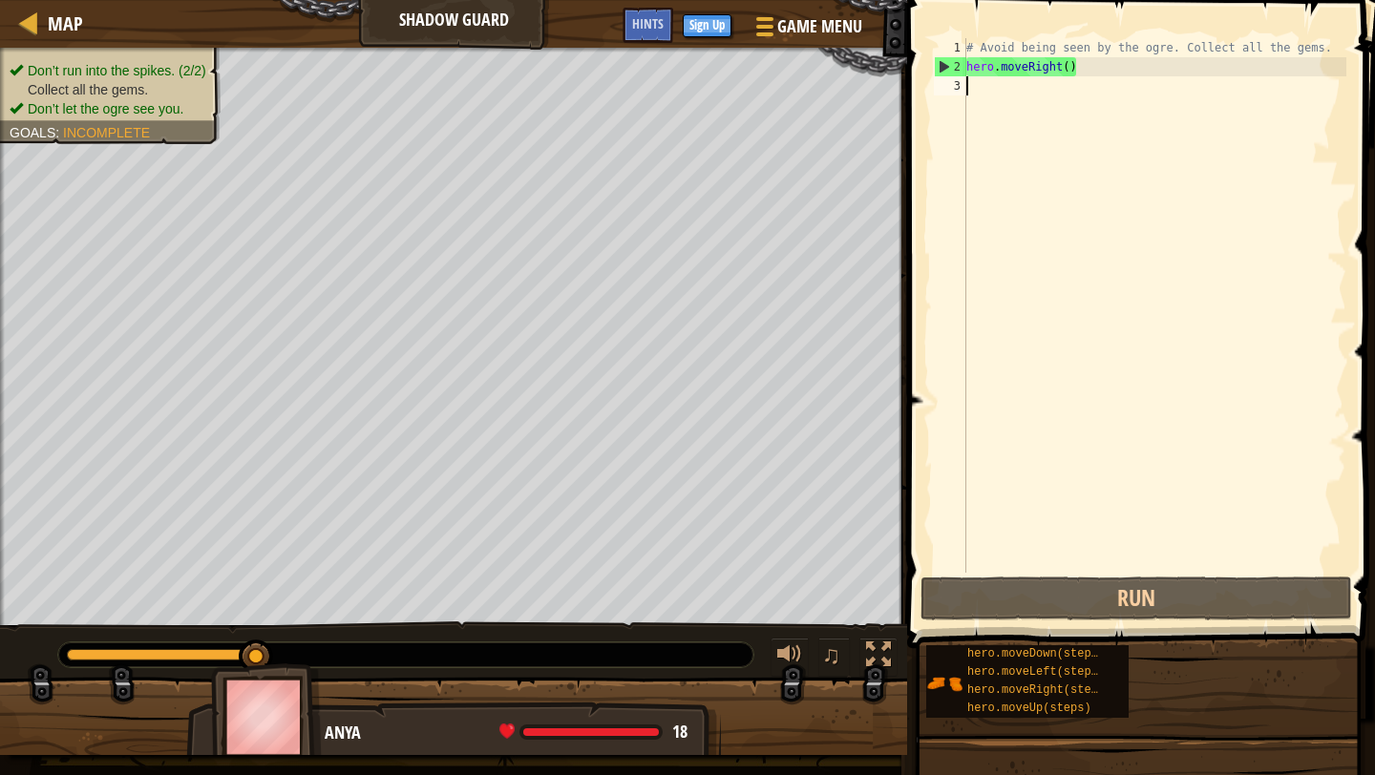
type textarea "hero.moveRight()"
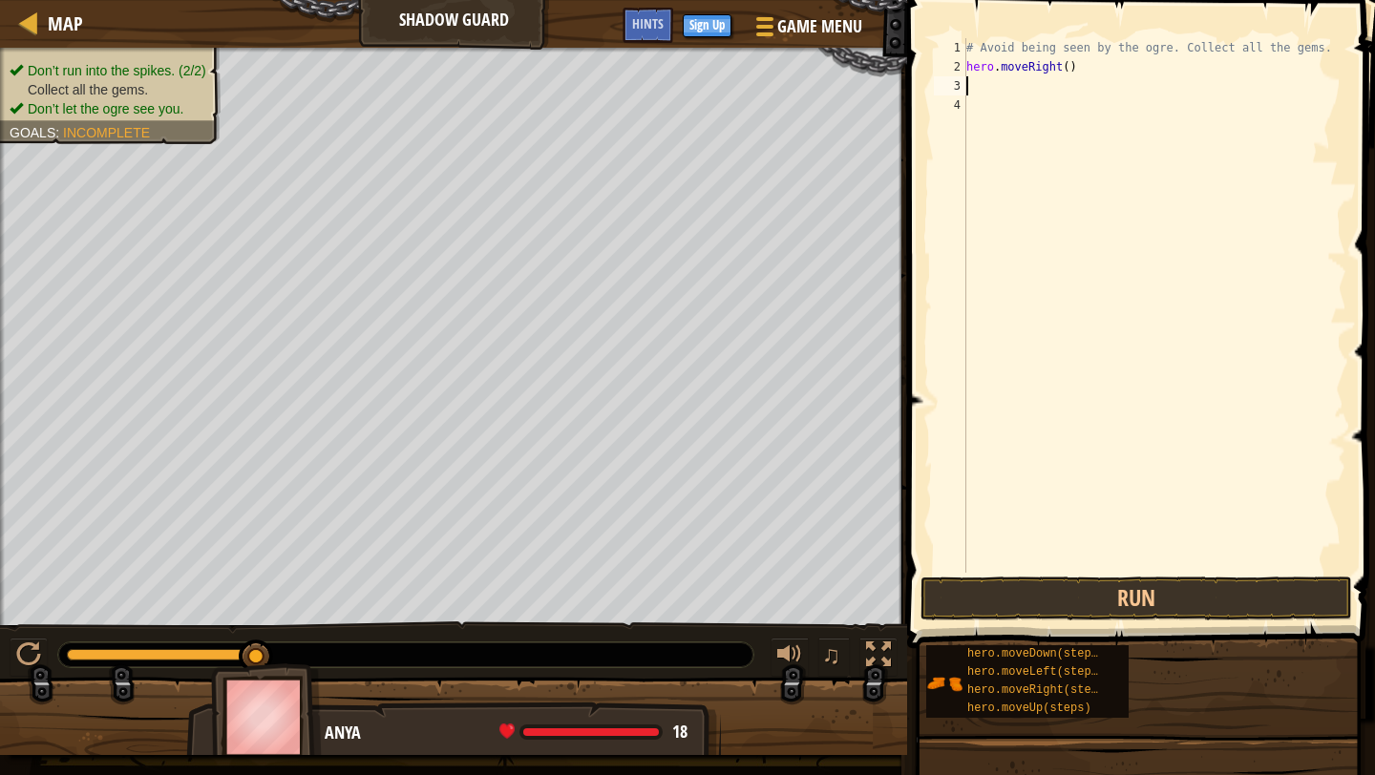
type textarea "m"
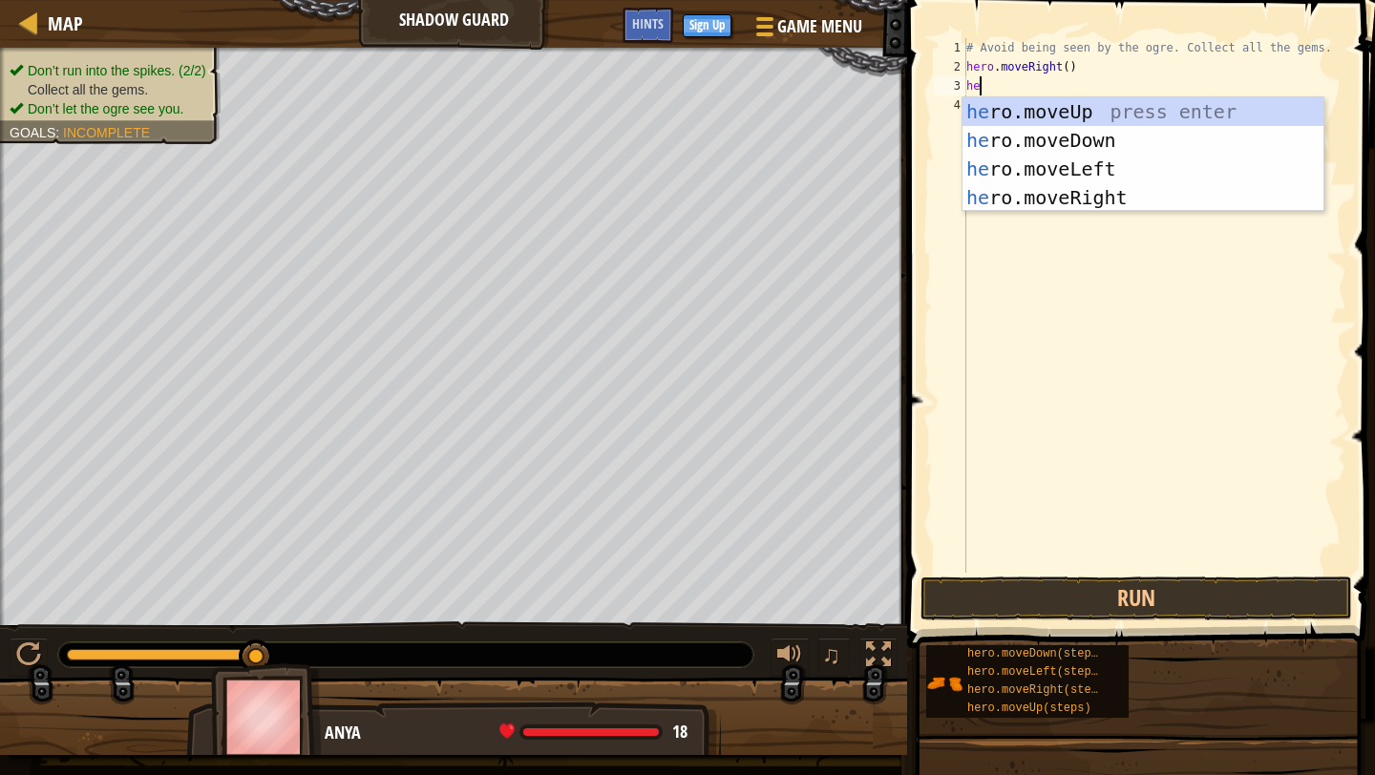
scroll to position [9, 1]
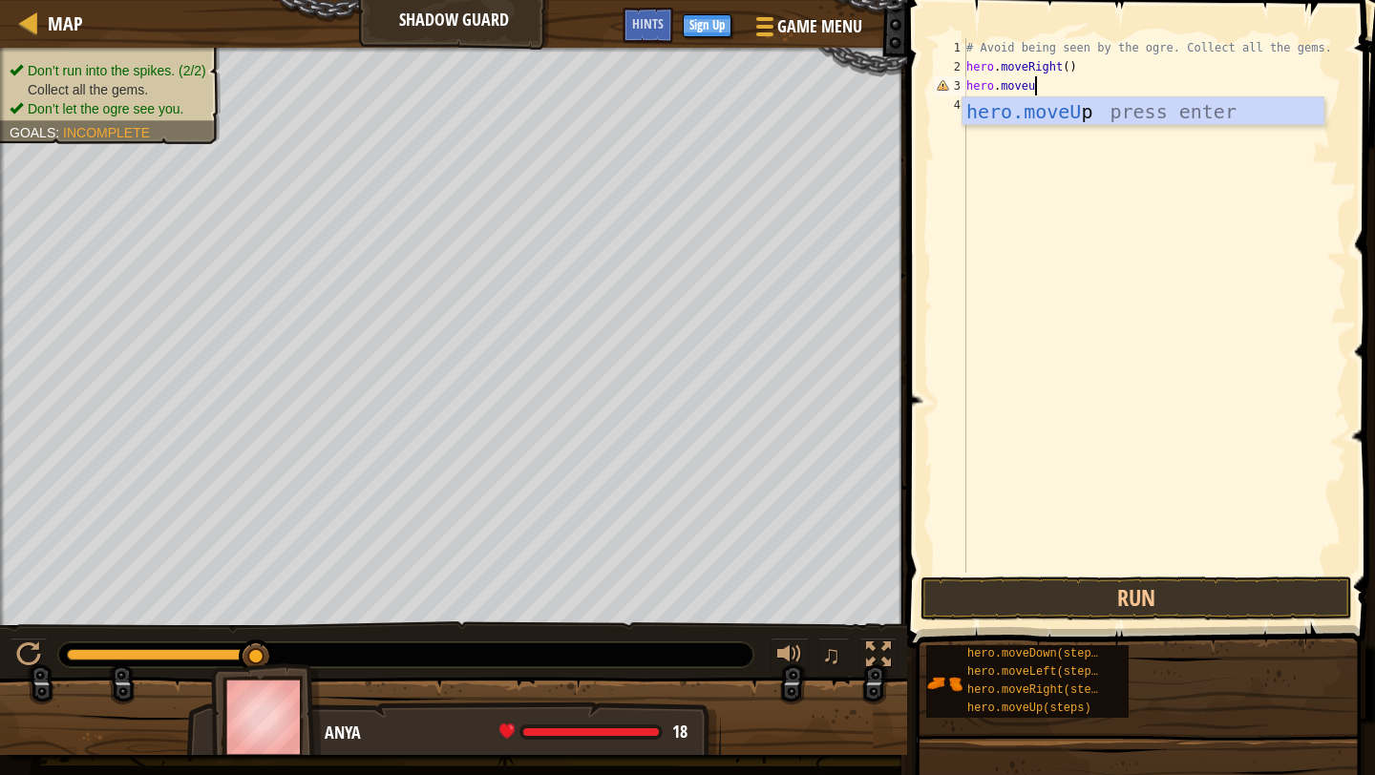
type textarea "hero.moveup"
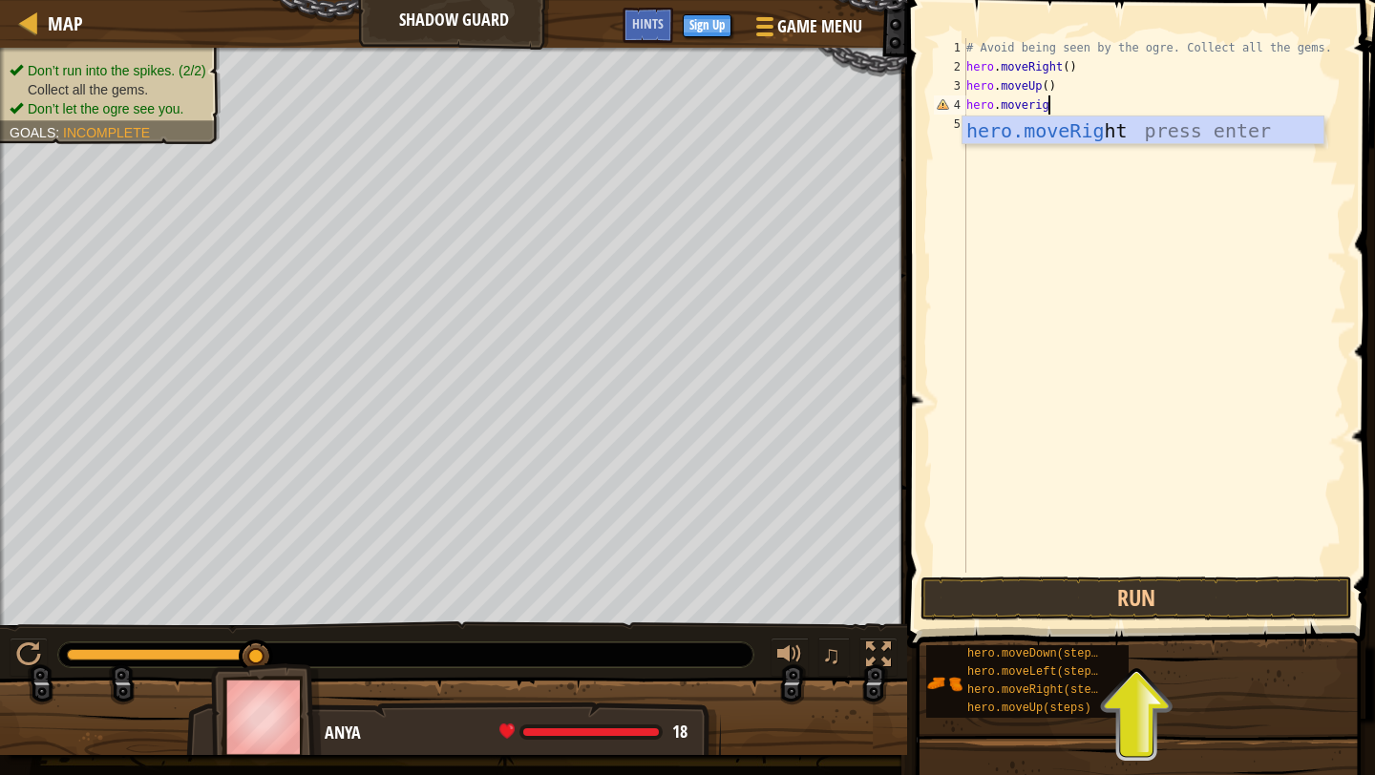
scroll to position [9, 7]
type textarea "hero.moveright"
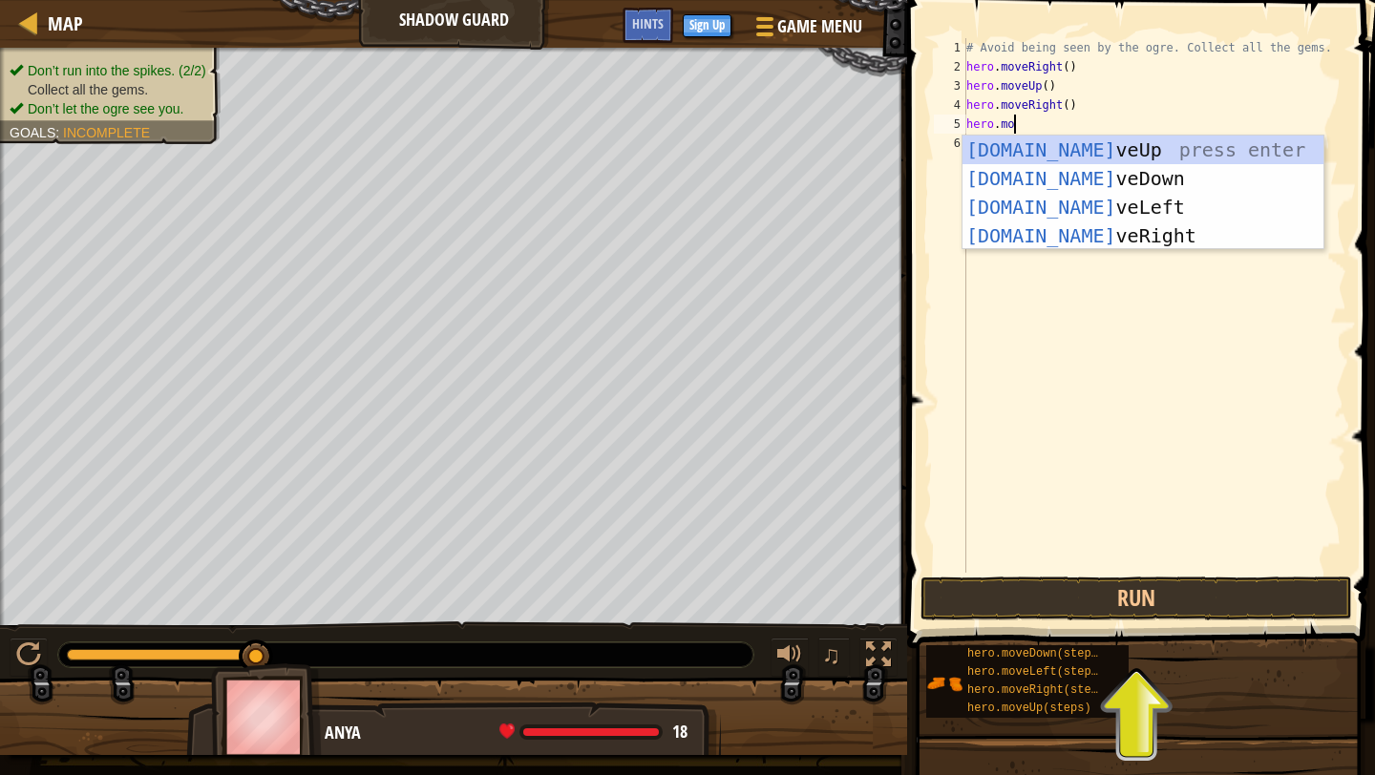
scroll to position [9, 4]
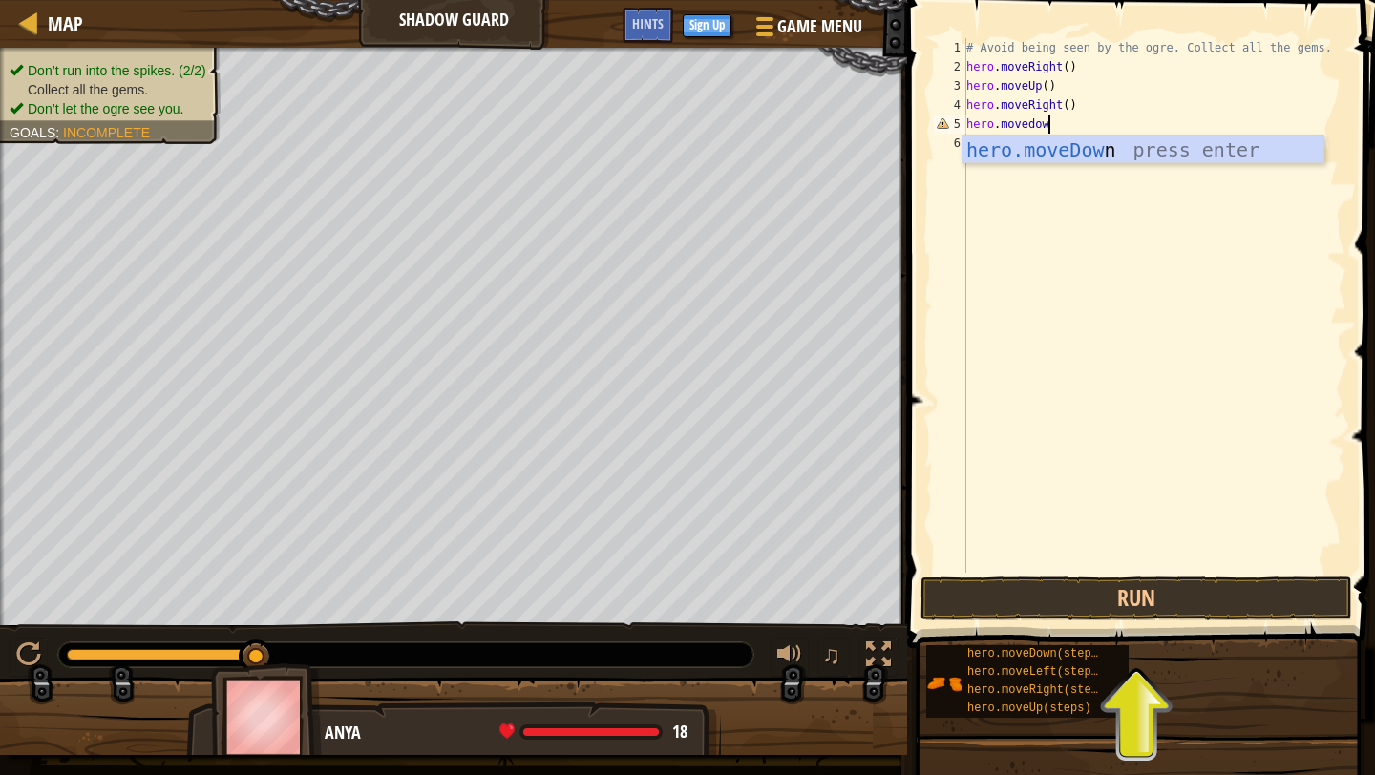
type textarea "hero.movedown"
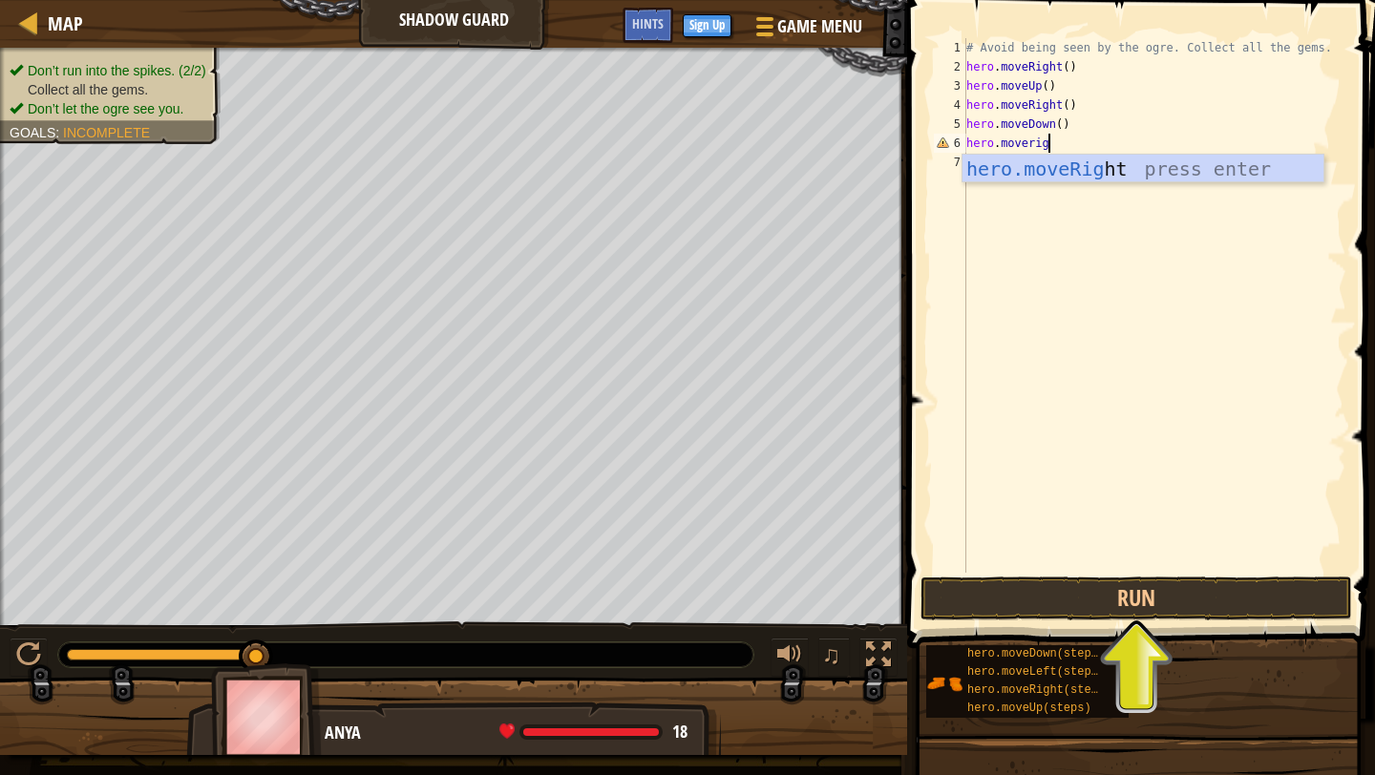
scroll to position [9, 7]
type textarea "hero.moveright"
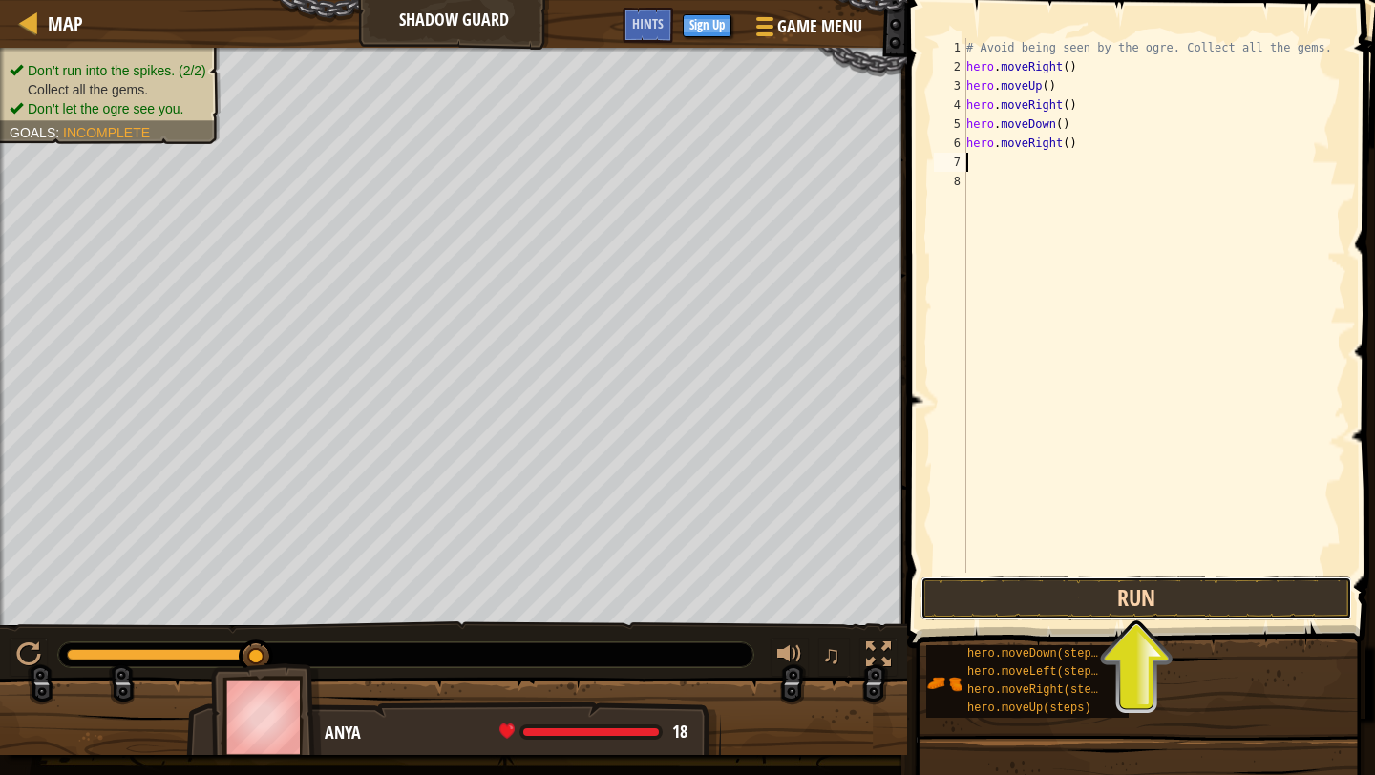
click at [1094, 609] on button "Run" at bounding box center [1136, 599] width 432 height 44
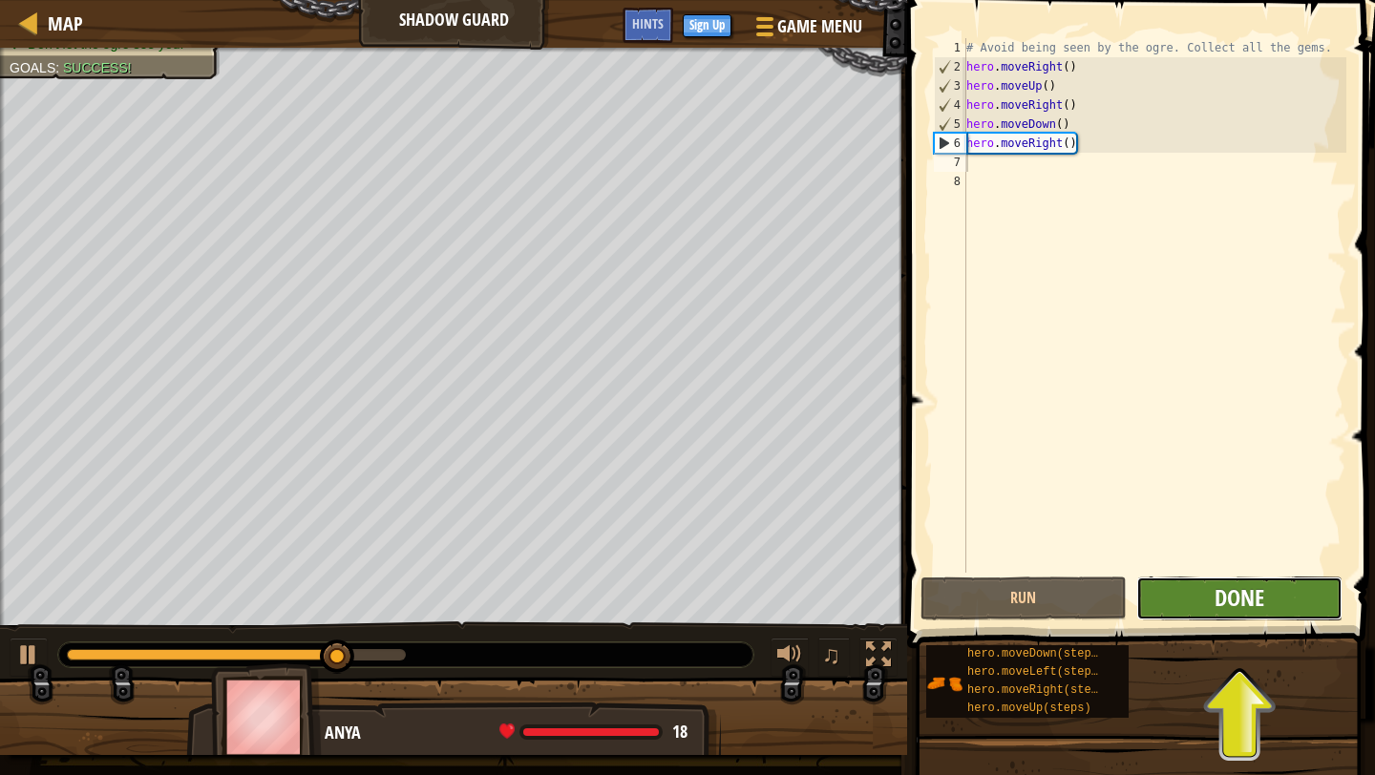
click at [1251, 584] on span "Done" at bounding box center [1239, 597] width 50 height 31
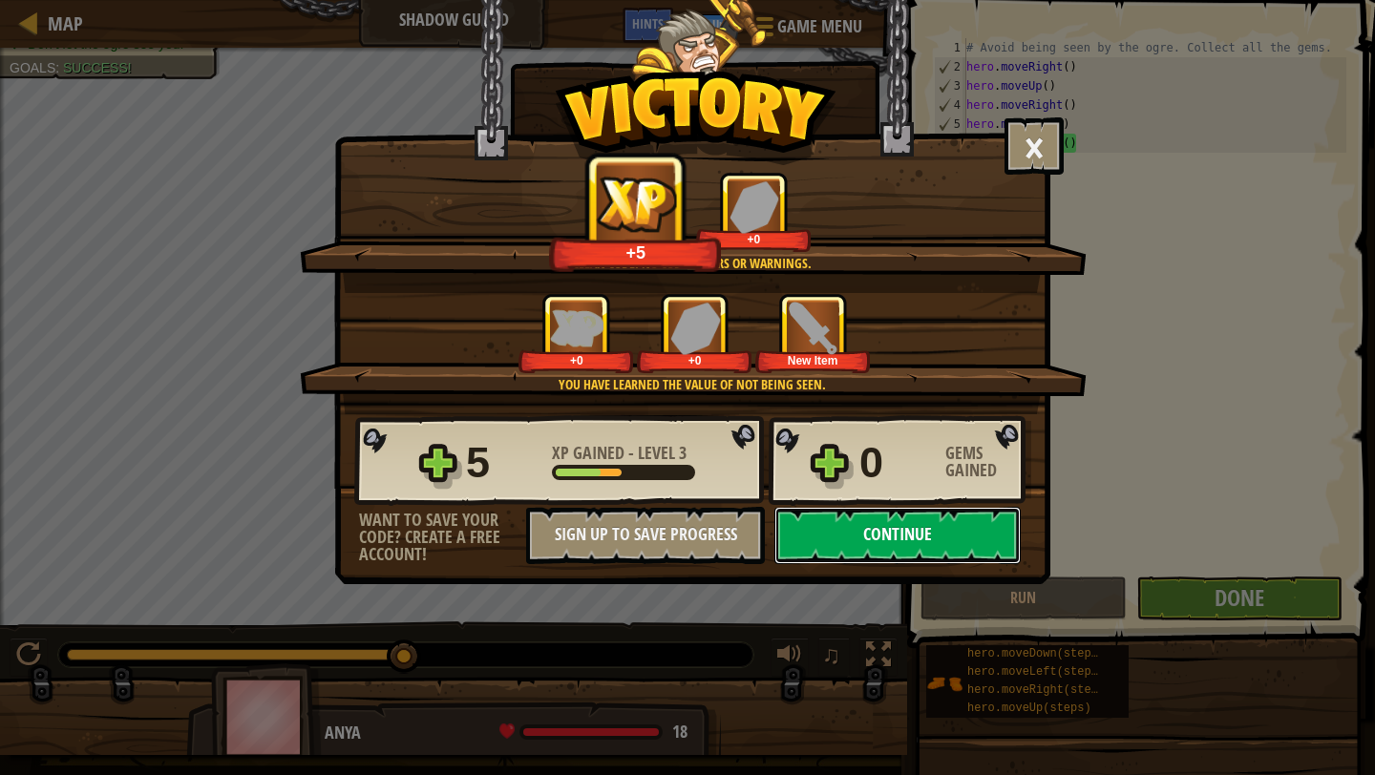
click at [951, 515] on button "Continue" at bounding box center [897, 535] width 246 height 57
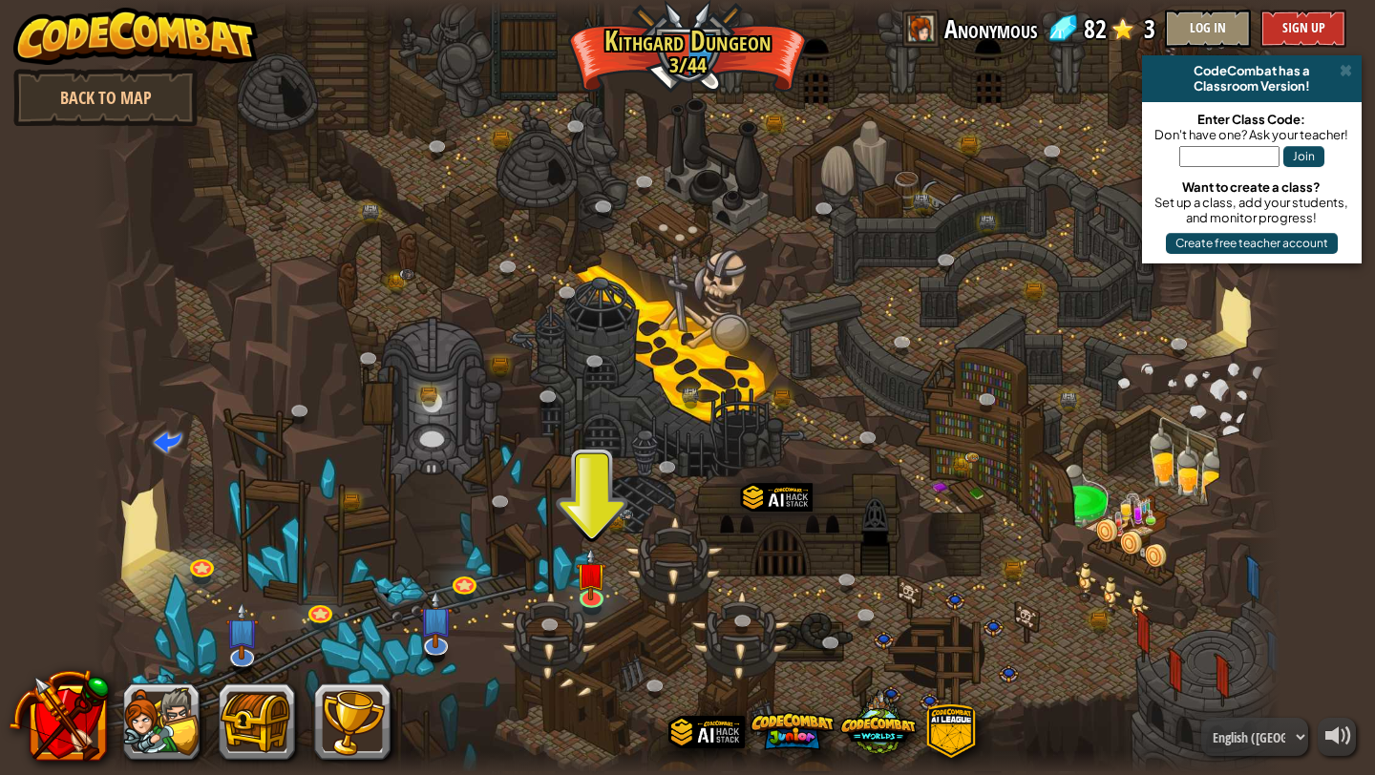
click at [612, 567] on div at bounding box center [688, 387] width 1186 height 775
click at [592, 576] on img at bounding box center [592, 561] width 31 height 71
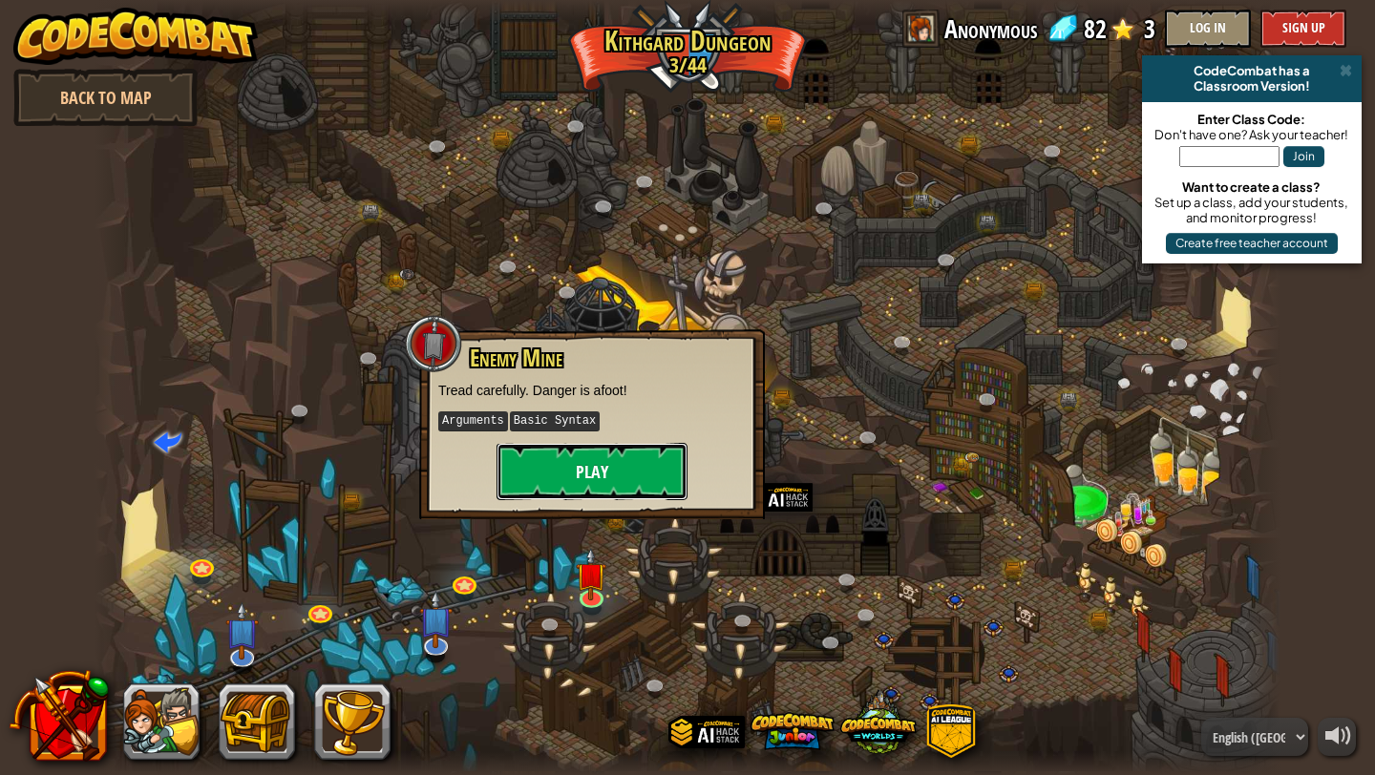
click at [631, 491] on button "Play" at bounding box center [591, 471] width 191 height 57
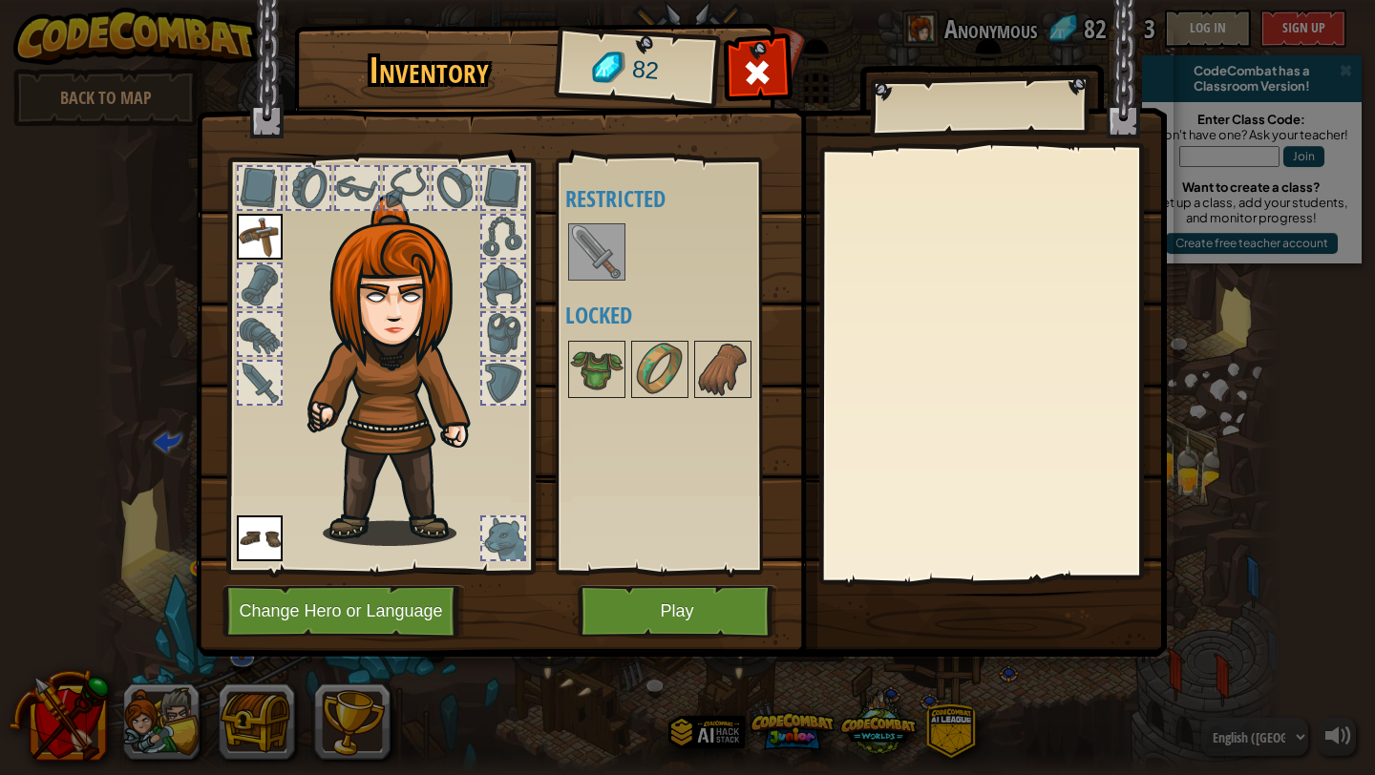
click at [591, 254] on img at bounding box center [596, 251] width 53 height 53
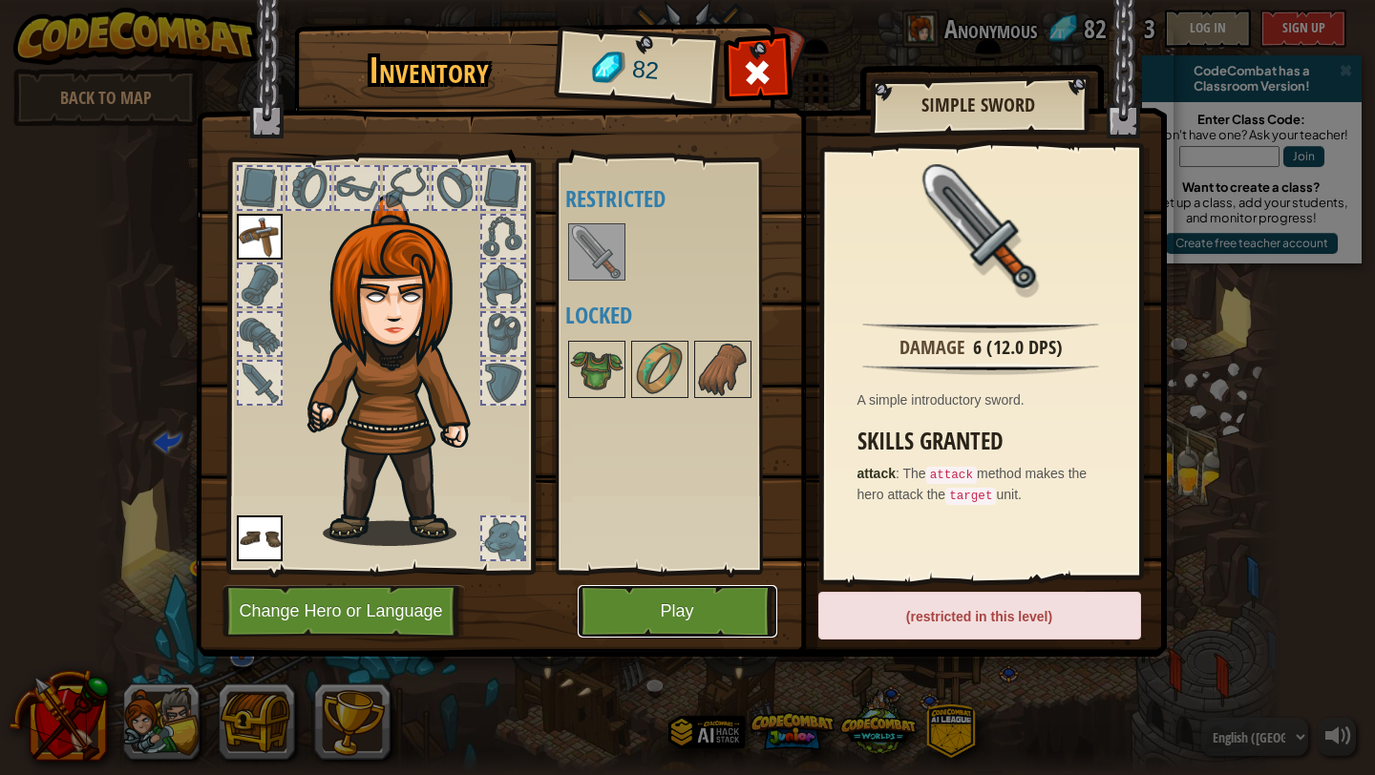
click at [645, 615] on button "Play" at bounding box center [678, 611] width 200 height 53
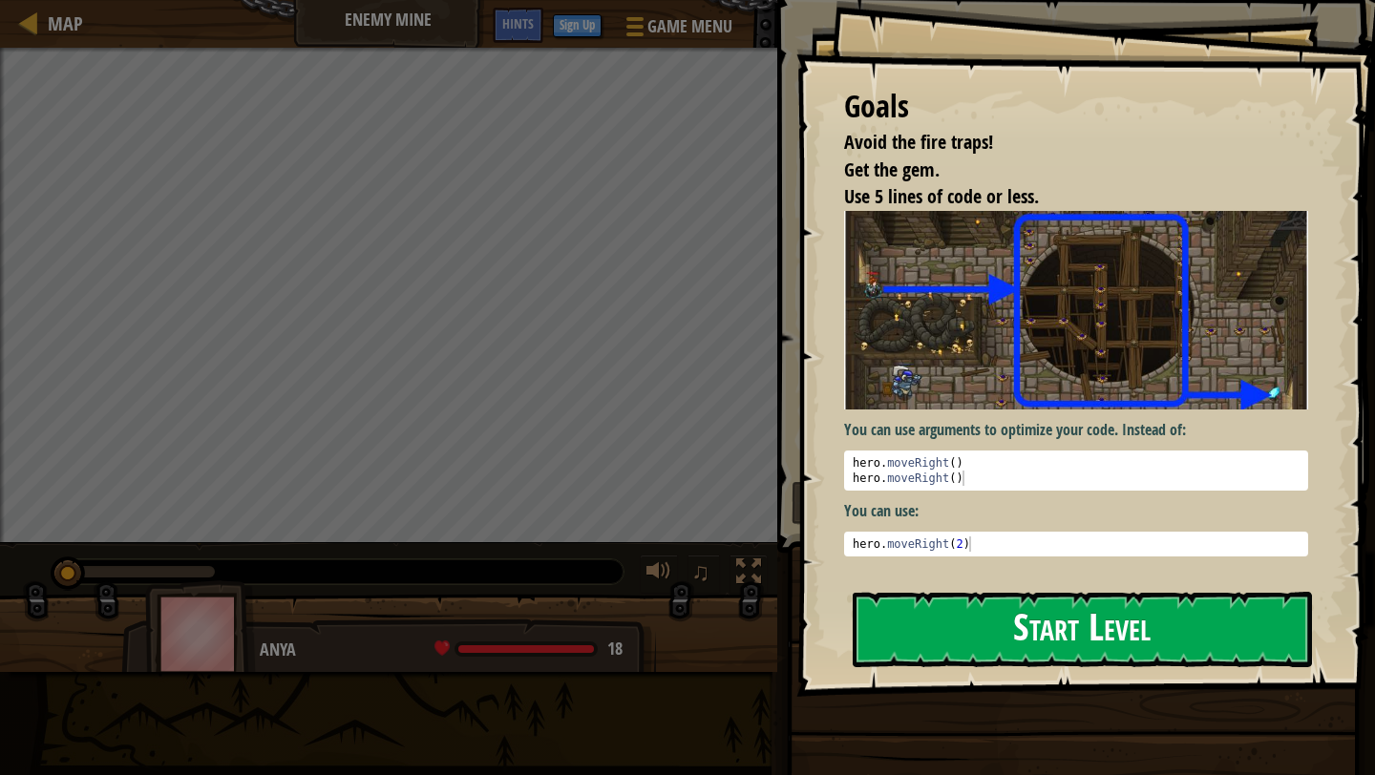
click at [1003, 622] on button "Start Level" at bounding box center [1082, 629] width 459 height 75
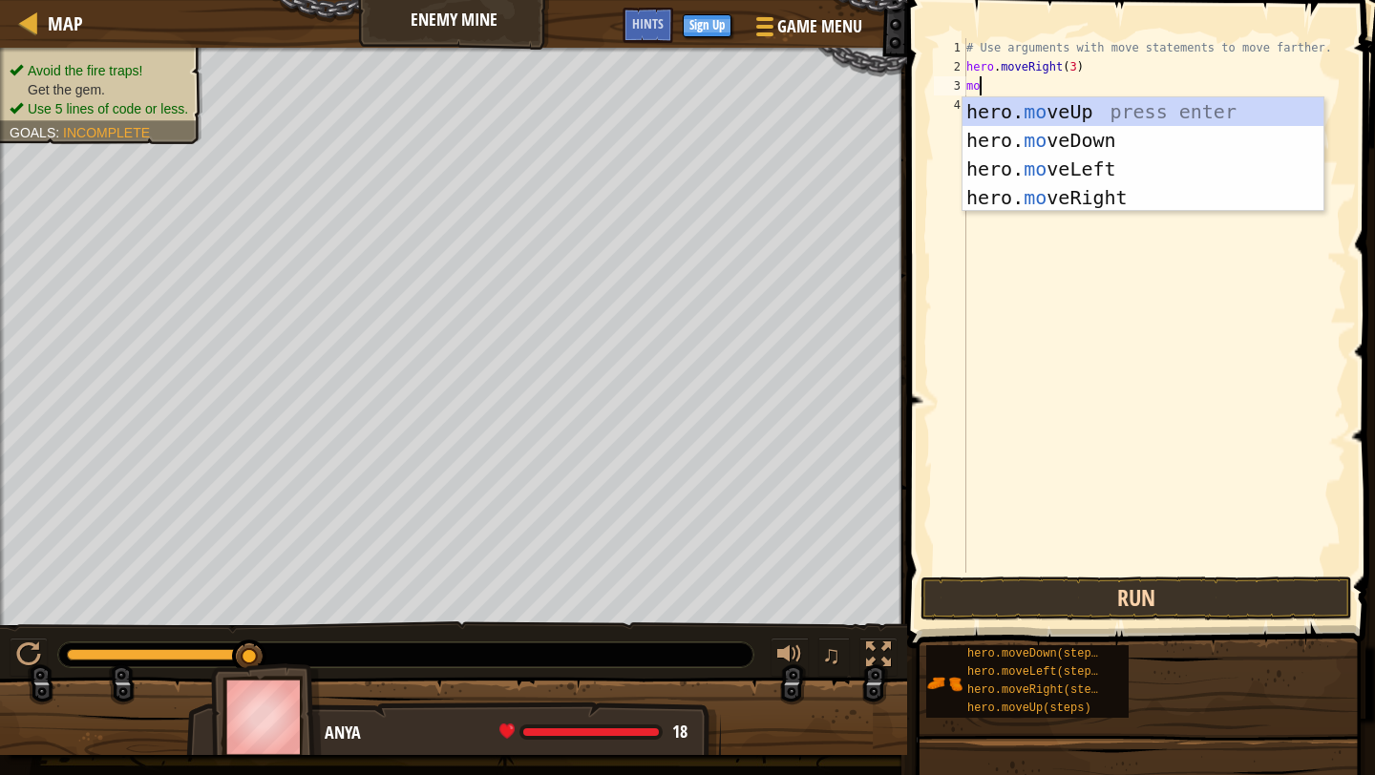
scroll to position [9, 0]
type textarea "m"
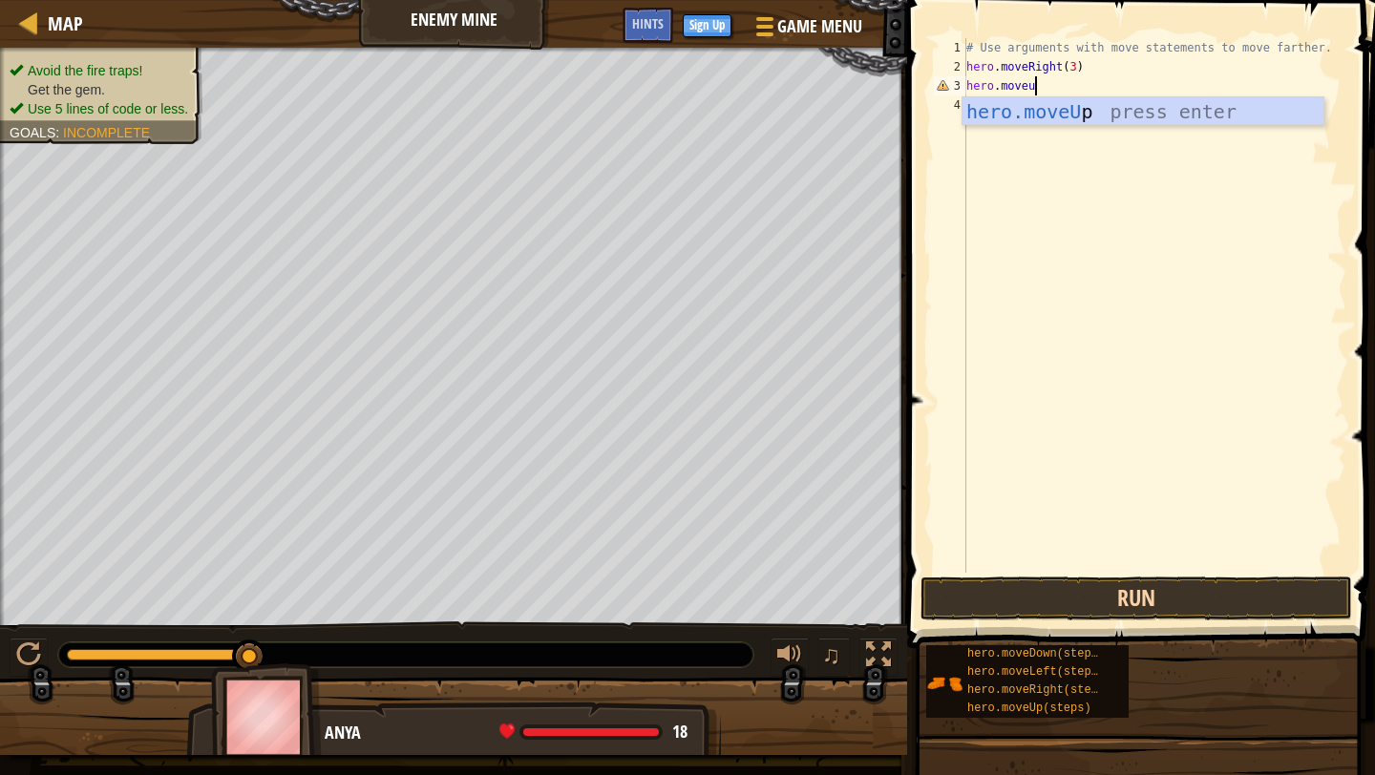
type textarea "hero.moveup"
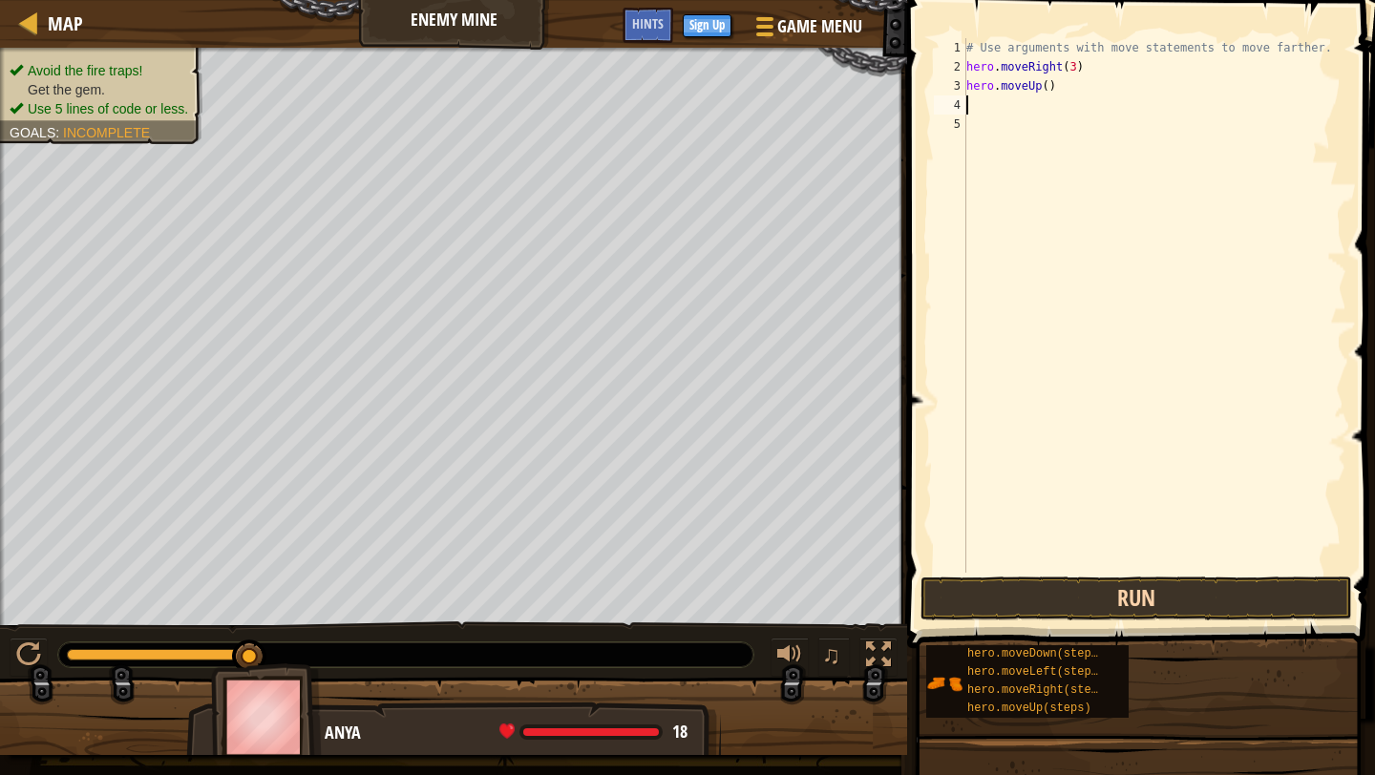
scroll to position [9, 0]
type textarea ";"
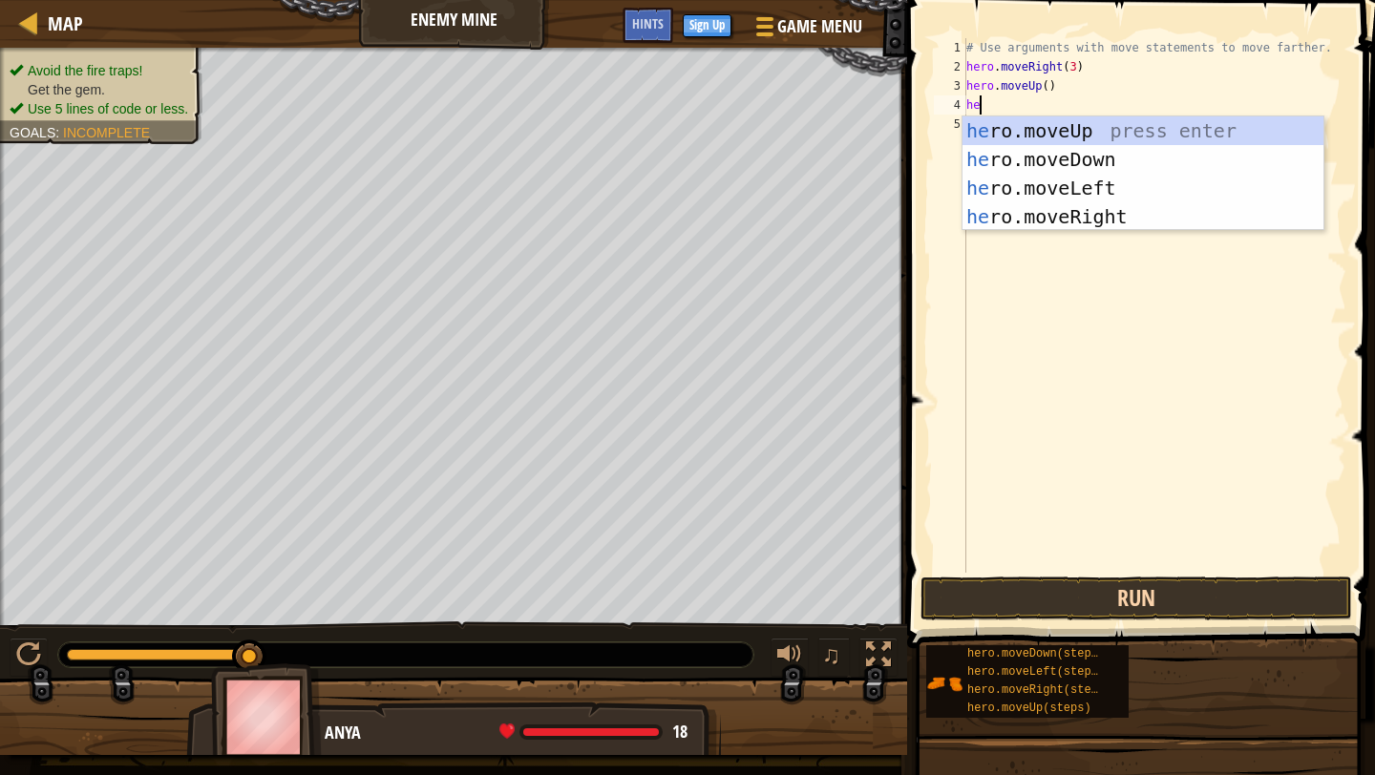
scroll to position [9, 1]
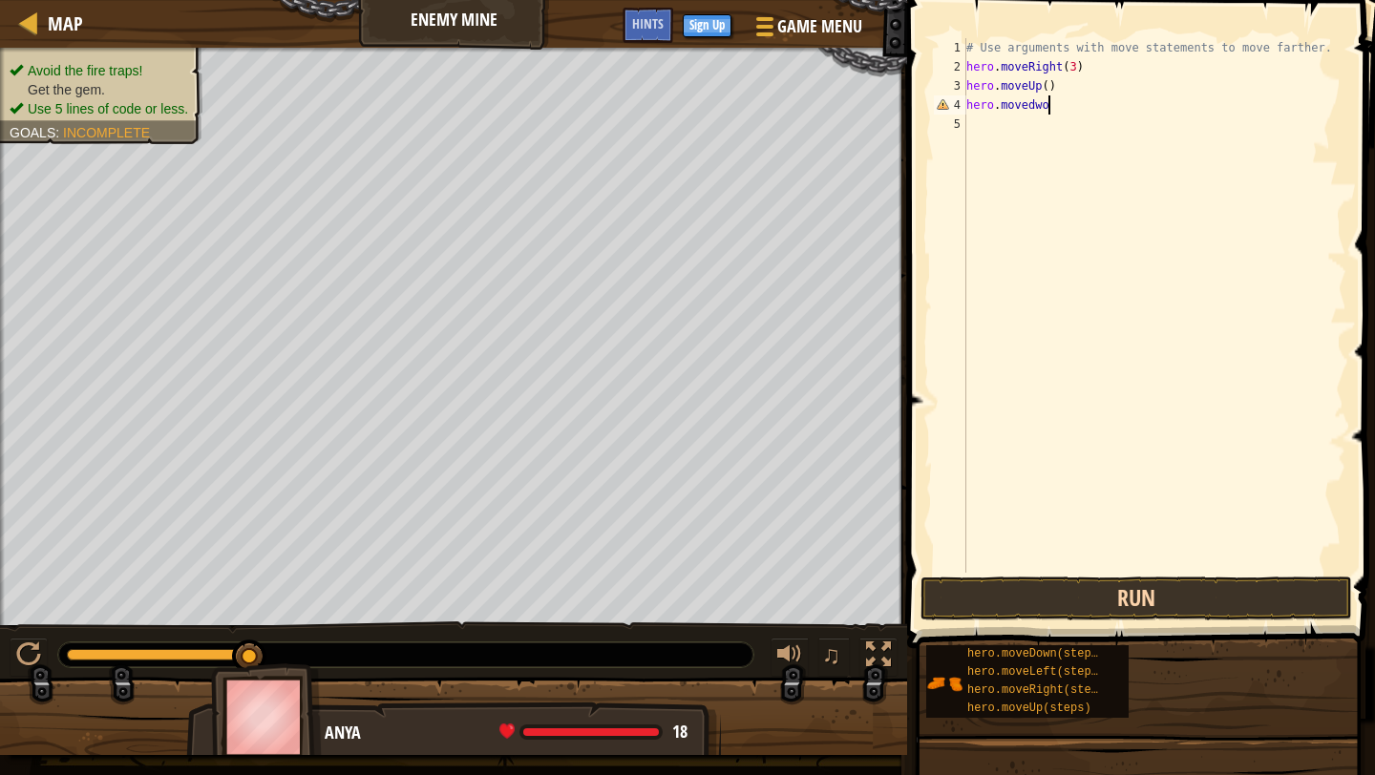
type textarea "hero.movedwon"
click at [1064, 105] on div "# Use arguments with move statements to move farther. hero . moveRight ( 3 ) he…" at bounding box center [1154, 324] width 384 height 573
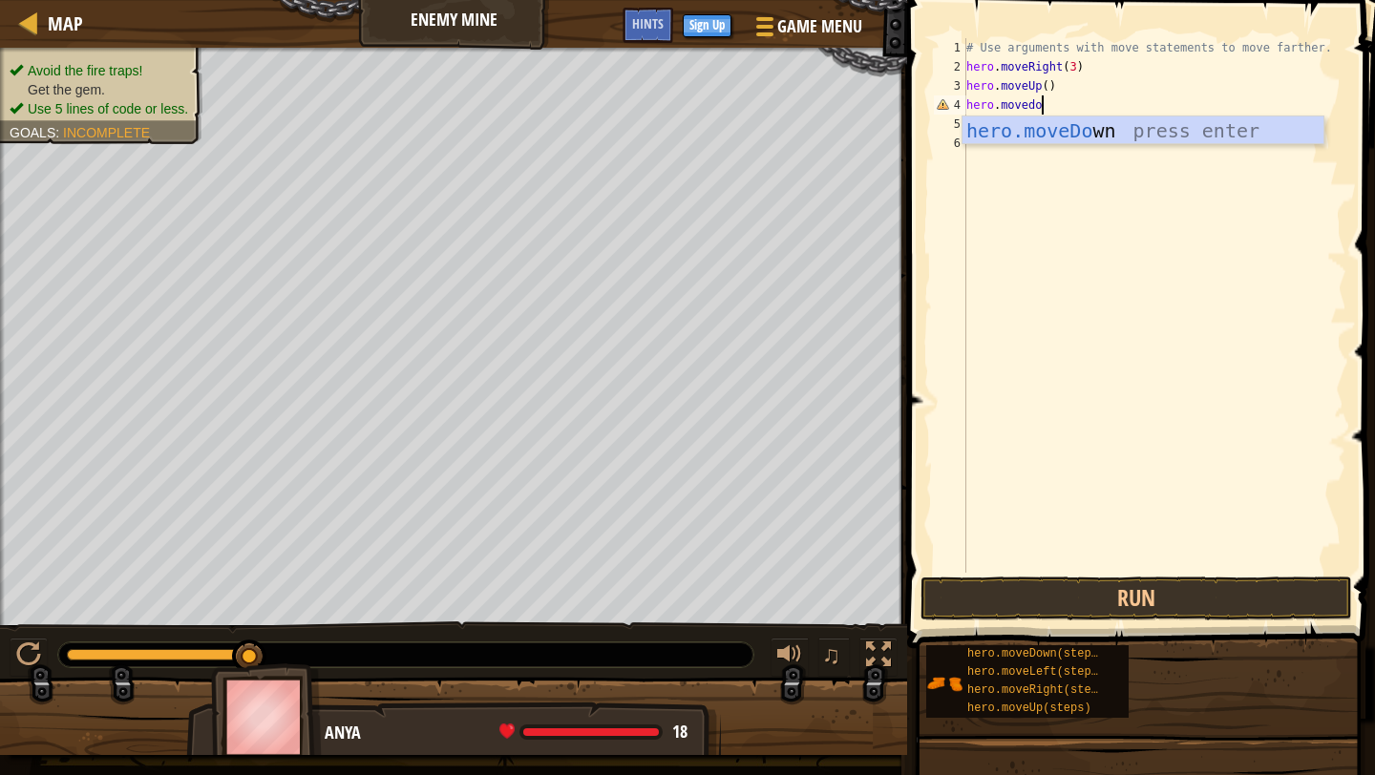
type textarea "hero.movedown"
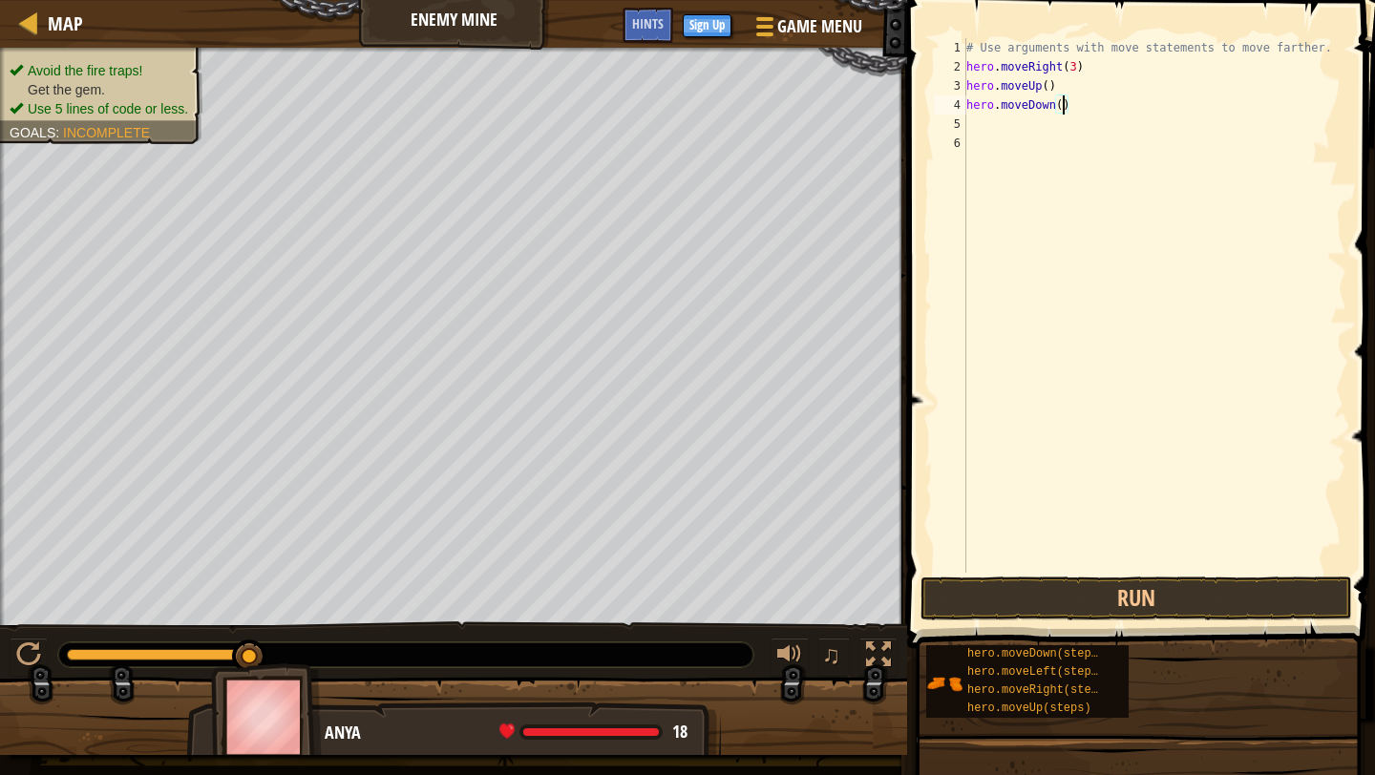
type textarea "hero.moveDown(3)"
click at [1053, 119] on div "# Use arguments with move statements to move farther. hero . moveRight ( 3 ) he…" at bounding box center [1154, 324] width 384 height 573
click at [1145, 582] on button "Run" at bounding box center [1136, 599] width 432 height 44
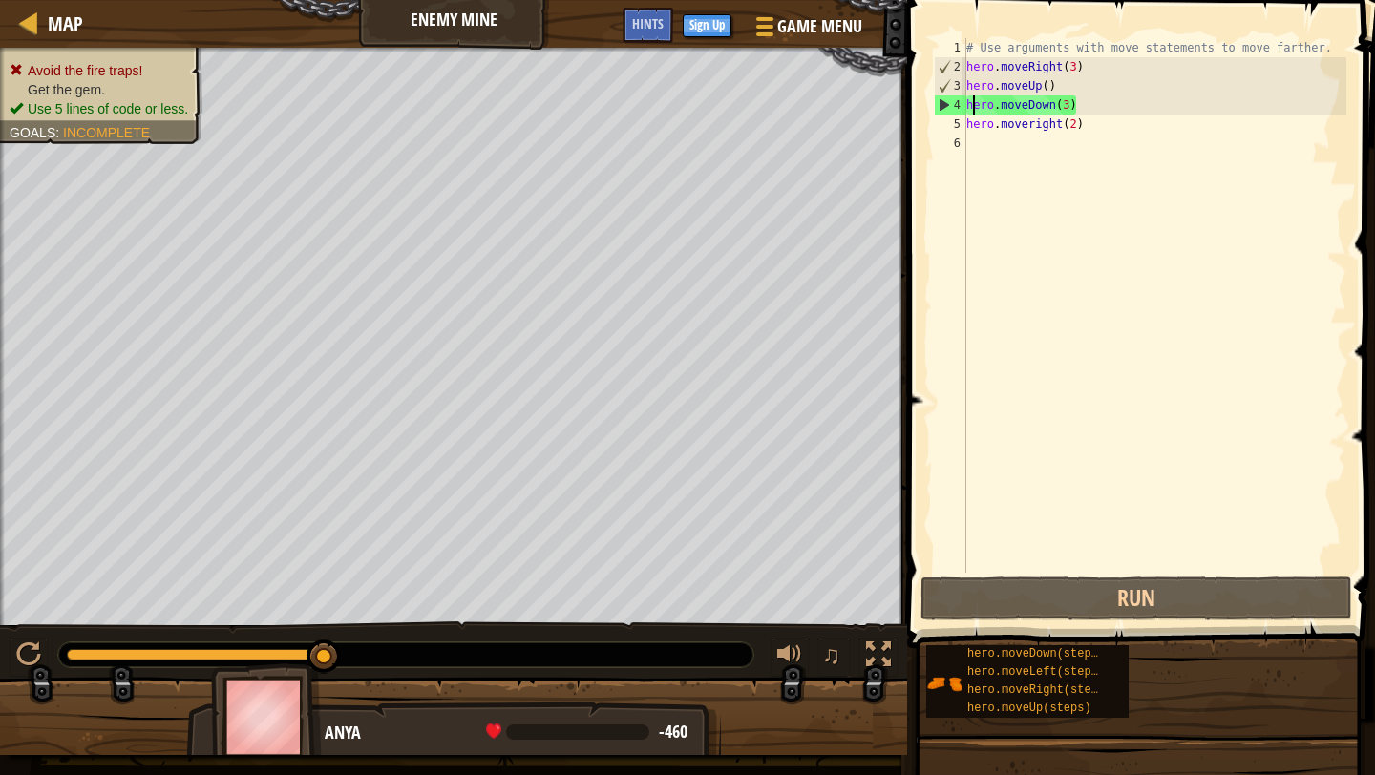
click at [970, 107] on div "# Use arguments with move statements to move farther. hero . moveRight ( 3 ) he…" at bounding box center [1154, 324] width 384 height 573
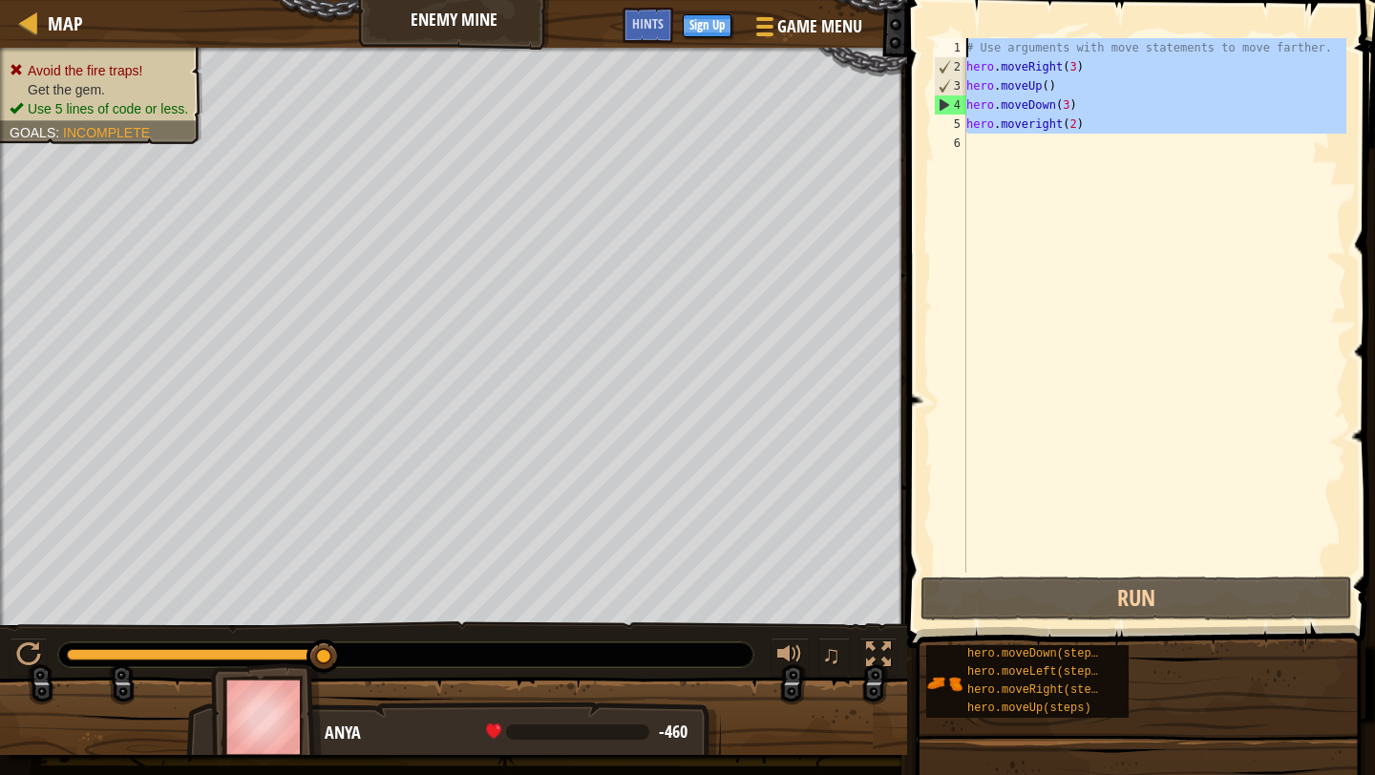
drag, startPoint x: 1103, startPoint y: 134, endPoint x: 960, endPoint y: 38, distance: 171.3
click at [960, 38] on div "hero.moveDown(3) 1 2 3 4 5 6 # Use arguments with move statements to move farth…" at bounding box center [1138, 305] width 416 height 535
click at [966, 64] on div "# Use arguments with move statements to move farther. hero . moveRight ( 3 ) he…" at bounding box center [1154, 324] width 384 height 573
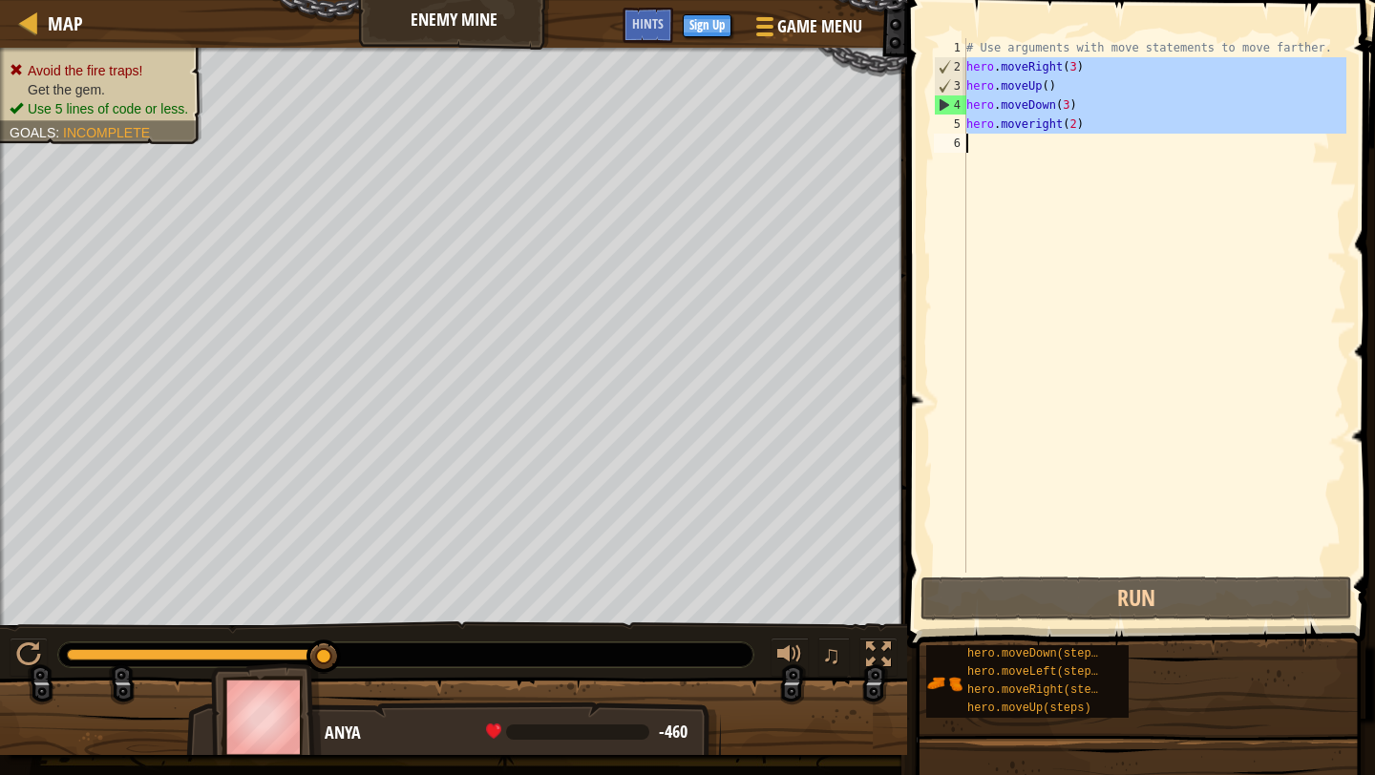
drag, startPoint x: 966, startPoint y: 64, endPoint x: 1095, endPoint y: 145, distance: 152.3
click at [1095, 145] on div "# Use arguments with move statements to move farther. hero . moveRight ( 3 ) he…" at bounding box center [1154, 324] width 384 height 573
type textarea "hero.moveright(2)"
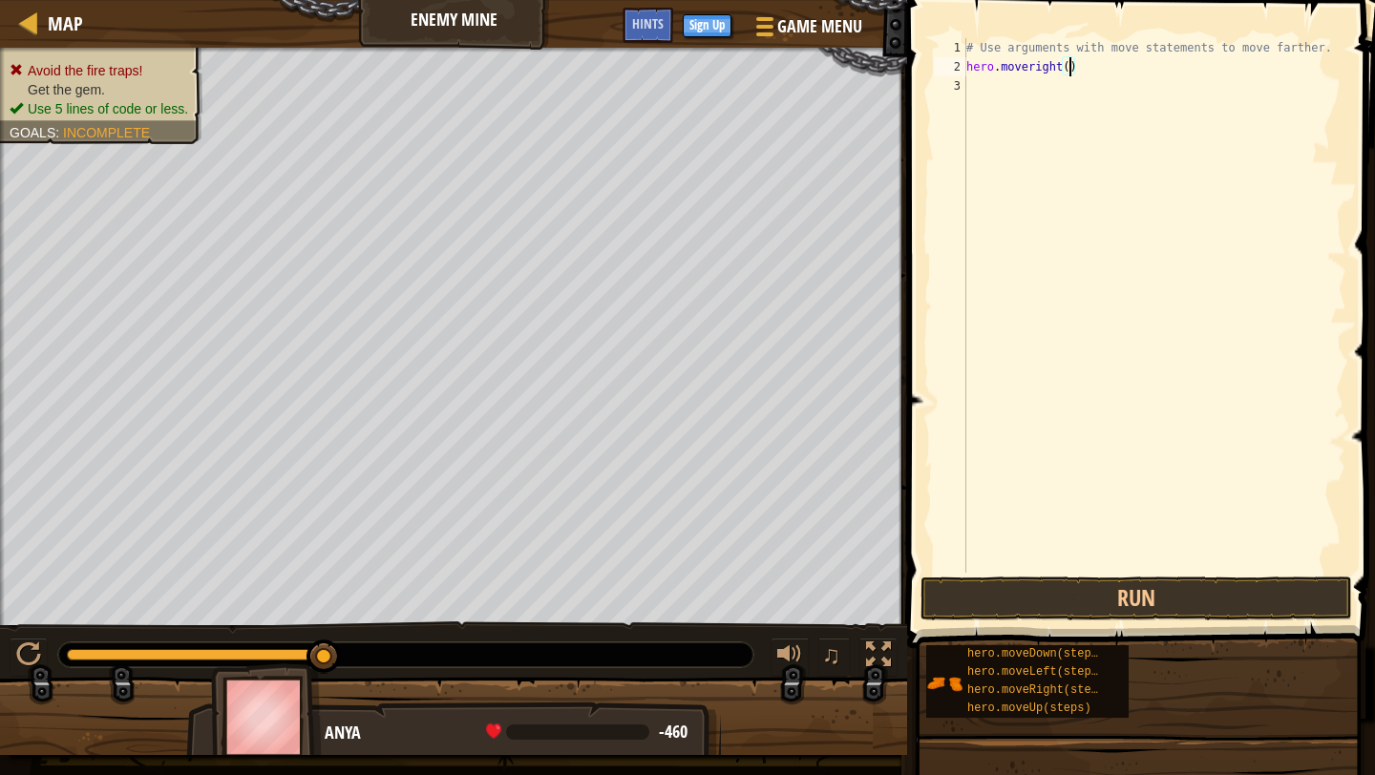
type textarea "hero.moveright(3)"
click at [1150, 599] on button "Run" at bounding box center [1136, 599] width 432 height 44
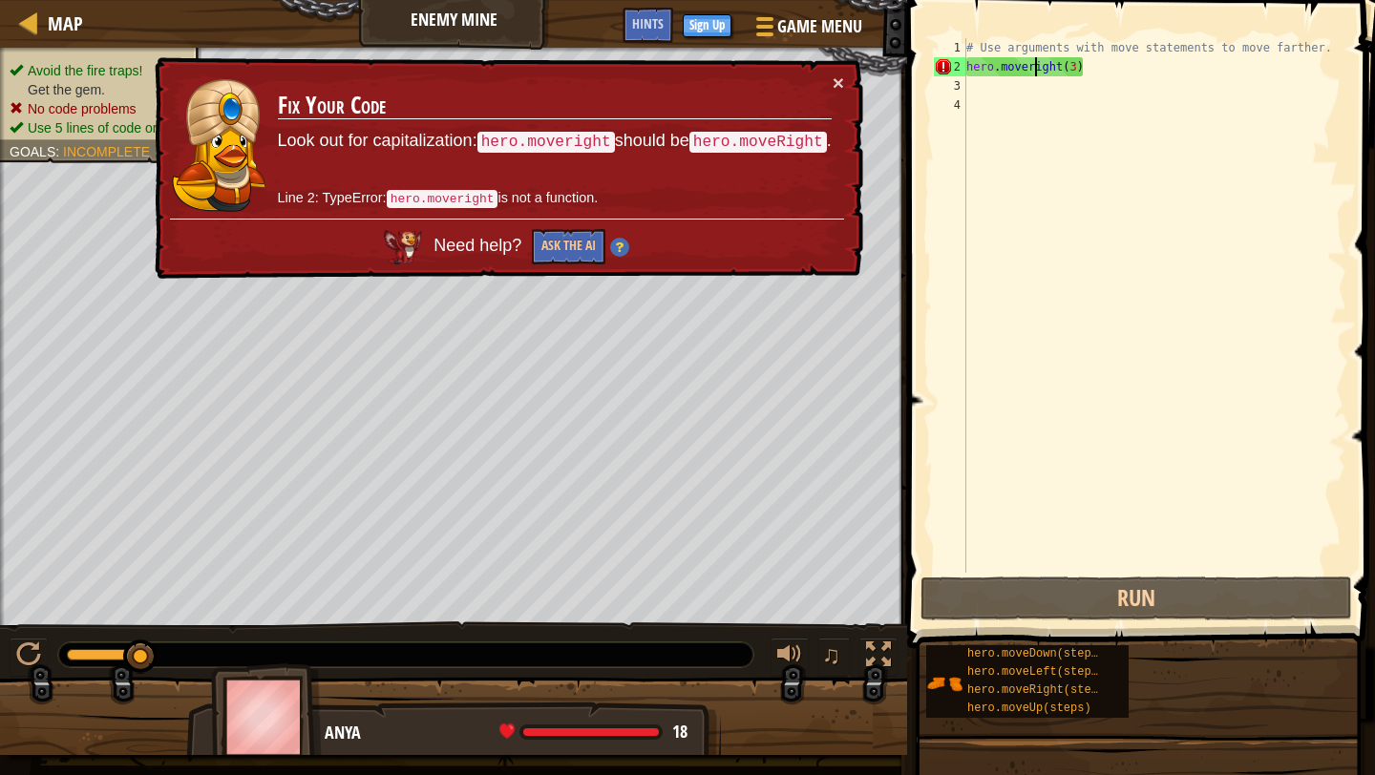
click at [1035, 67] on div "# Use arguments with move statements to move farther. hero . moveright ( 3 )" at bounding box center [1154, 324] width 384 height 573
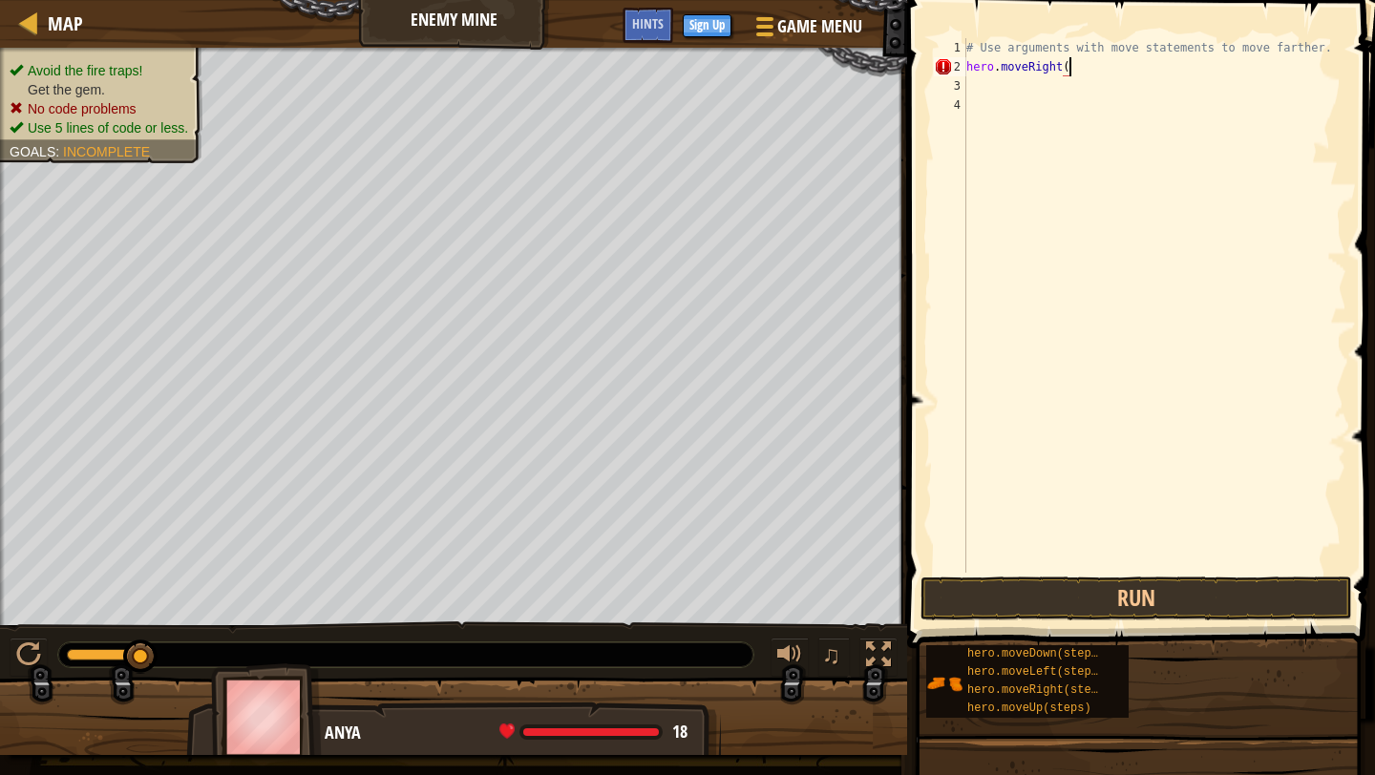
scroll to position [9, 9]
type textarea "hero.moveRight(3)"
click at [1186, 600] on button "Run" at bounding box center [1136, 599] width 432 height 44
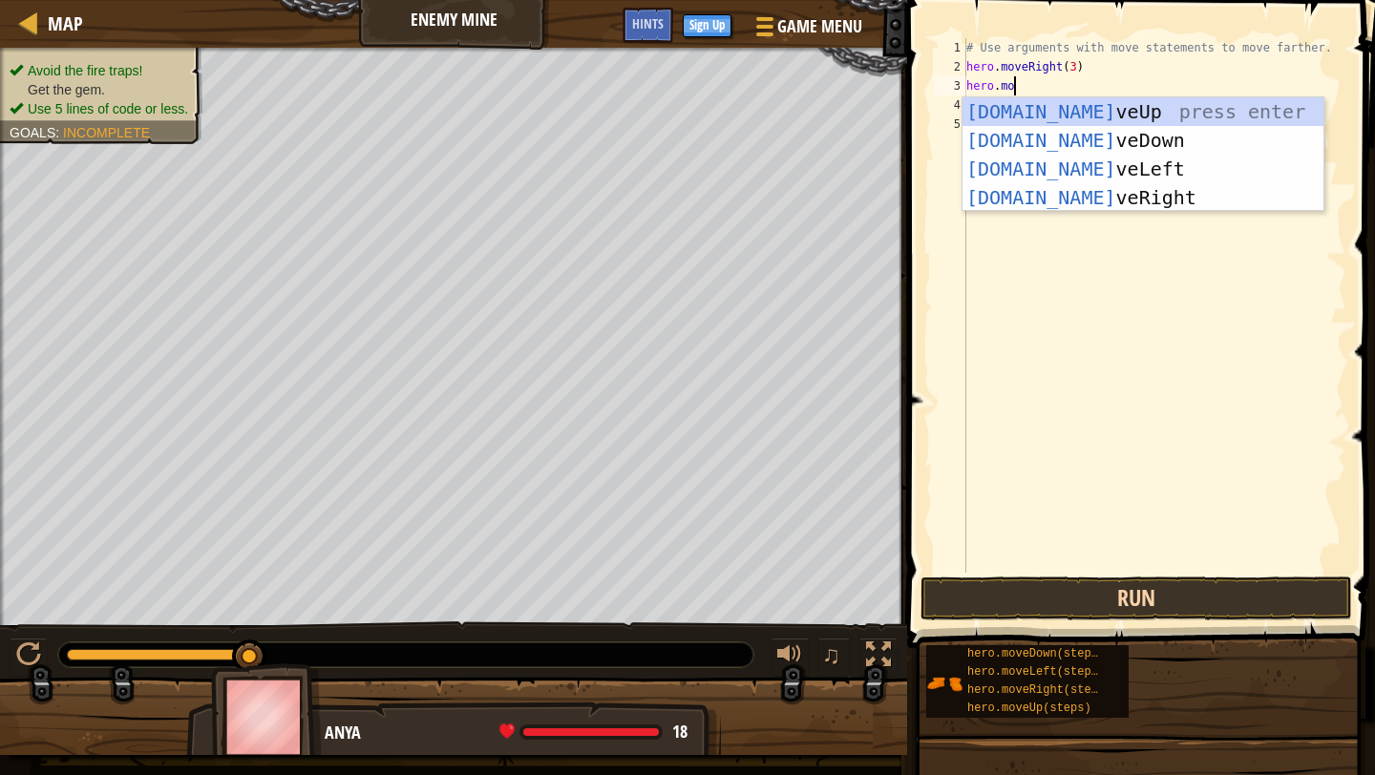
scroll to position [9, 4]
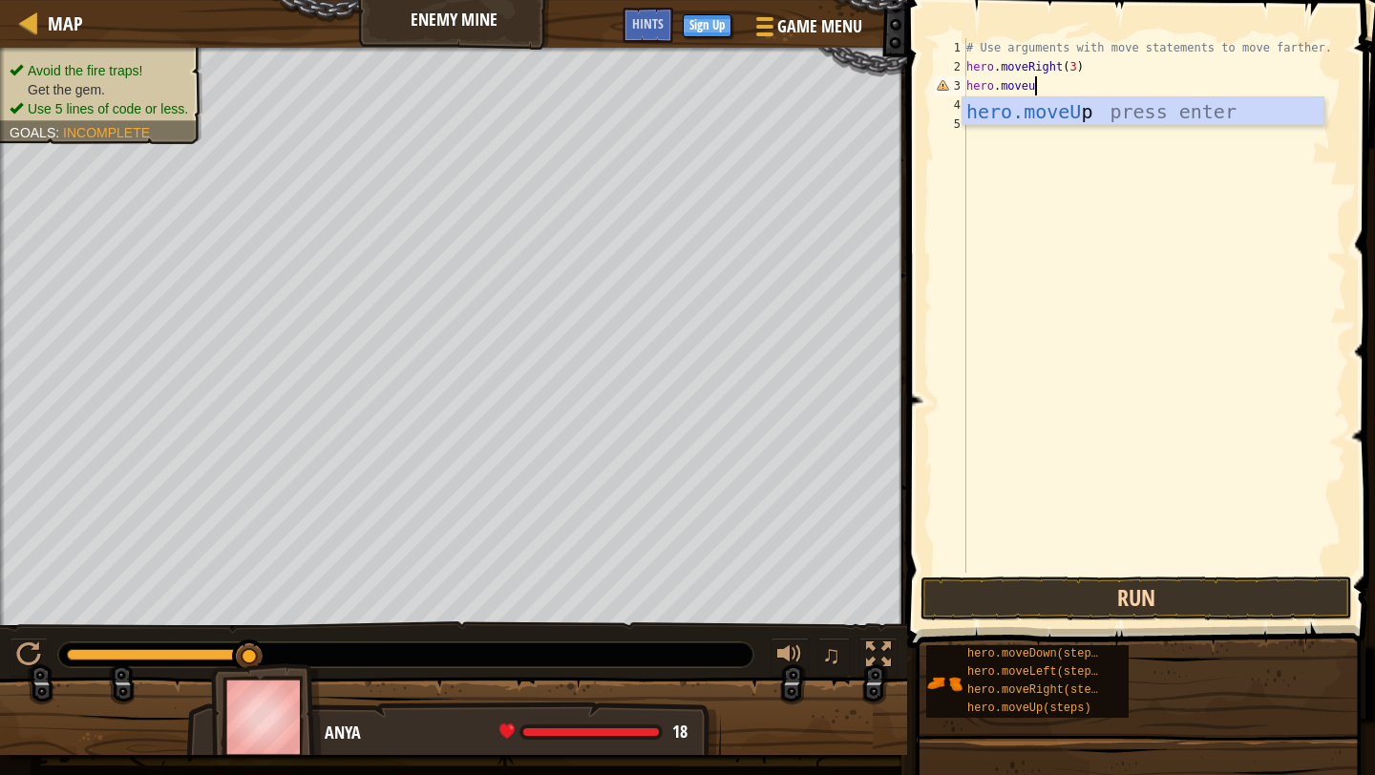
type textarea "hero.moveup"
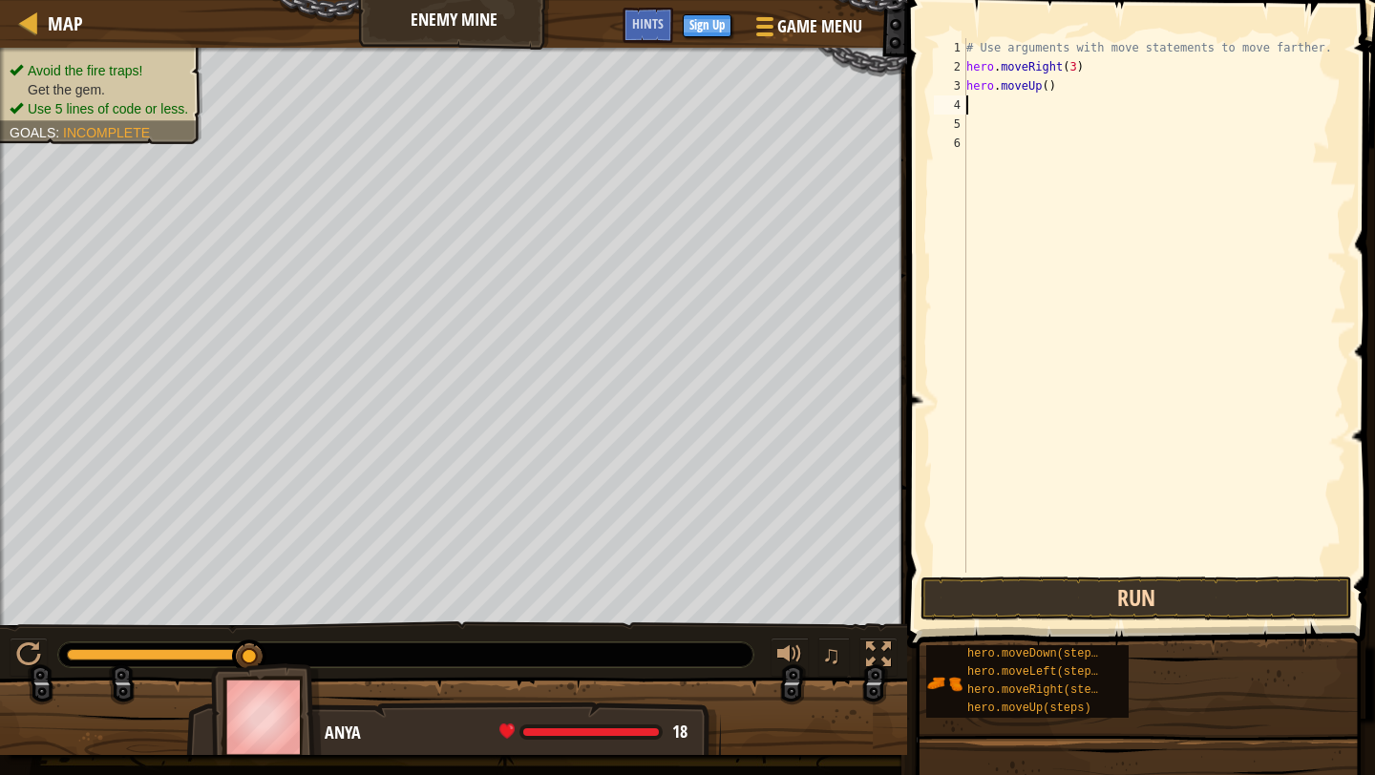
scroll to position [9, 0]
type textarea "hero.moveUp()"
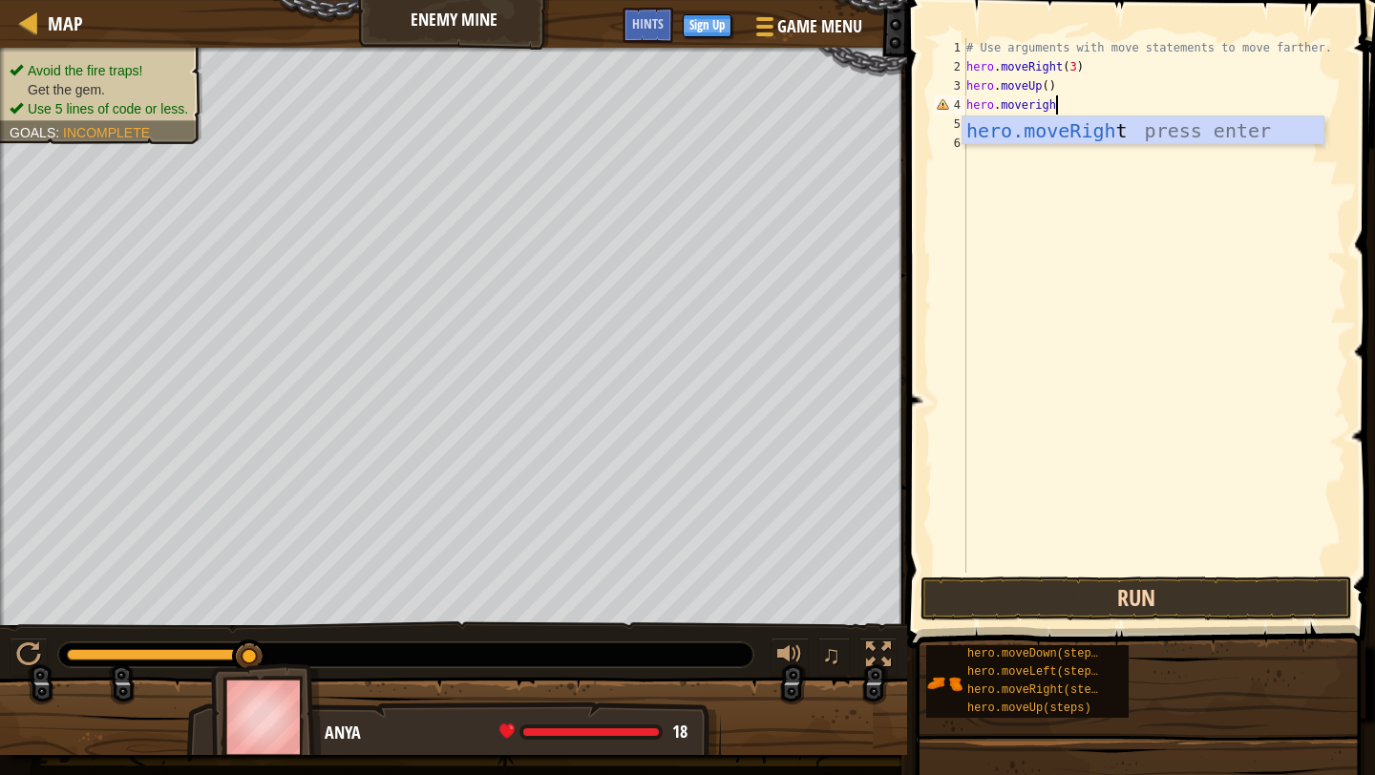
scroll to position [9, 7]
type textarea "hero.moveright"
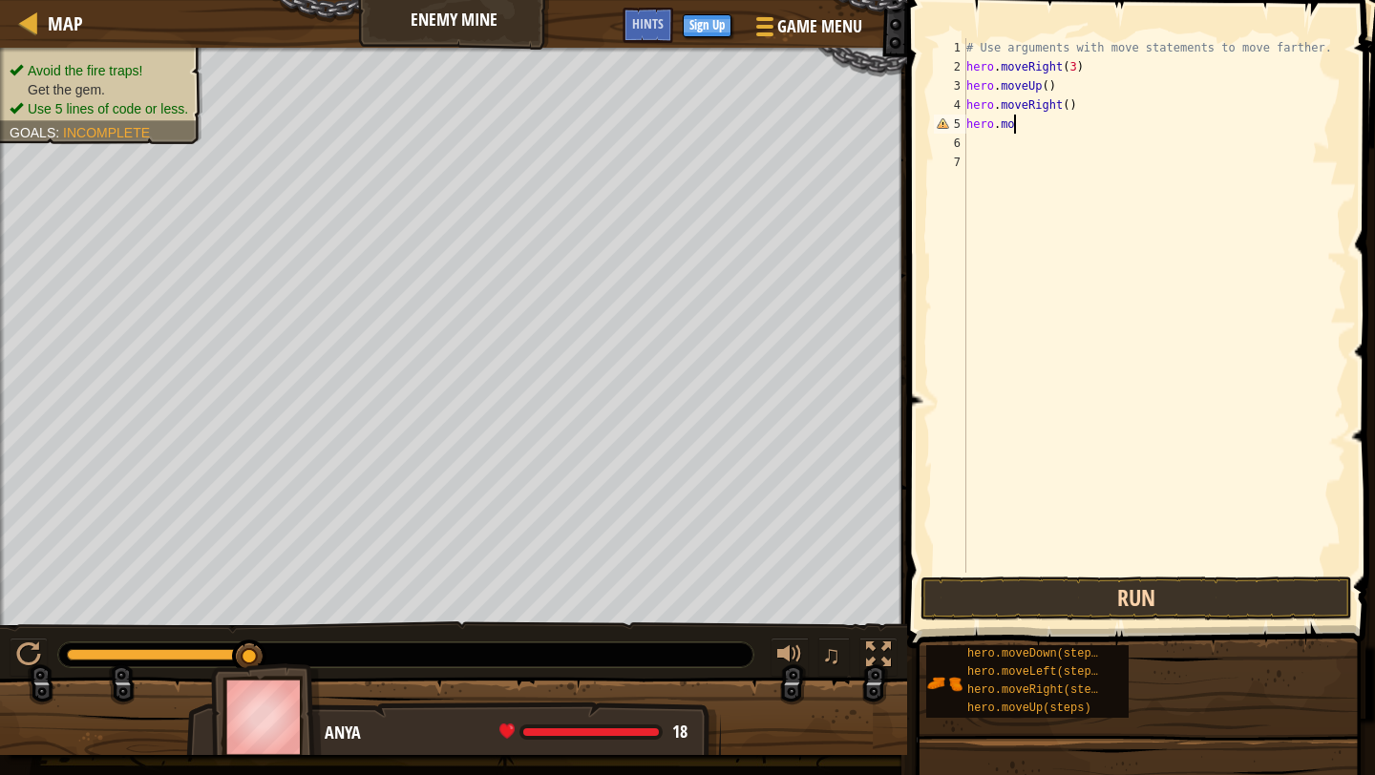
scroll to position [9, 4]
type textarea "hero.movedwon"
click at [1055, 119] on div "# Use arguments with move statements to move farther. hero . moveRight ( 3 ) he…" at bounding box center [1154, 324] width 384 height 573
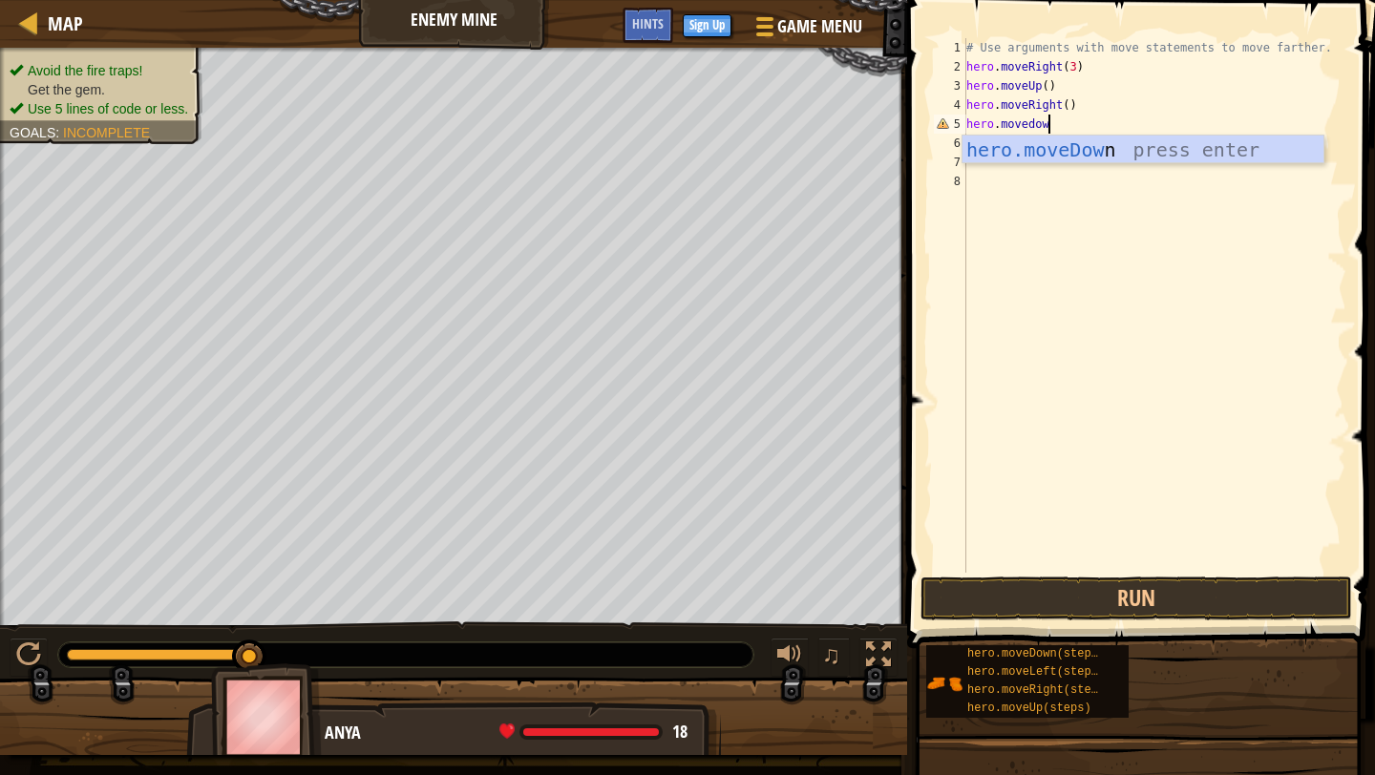
type textarea "hero.movedown"
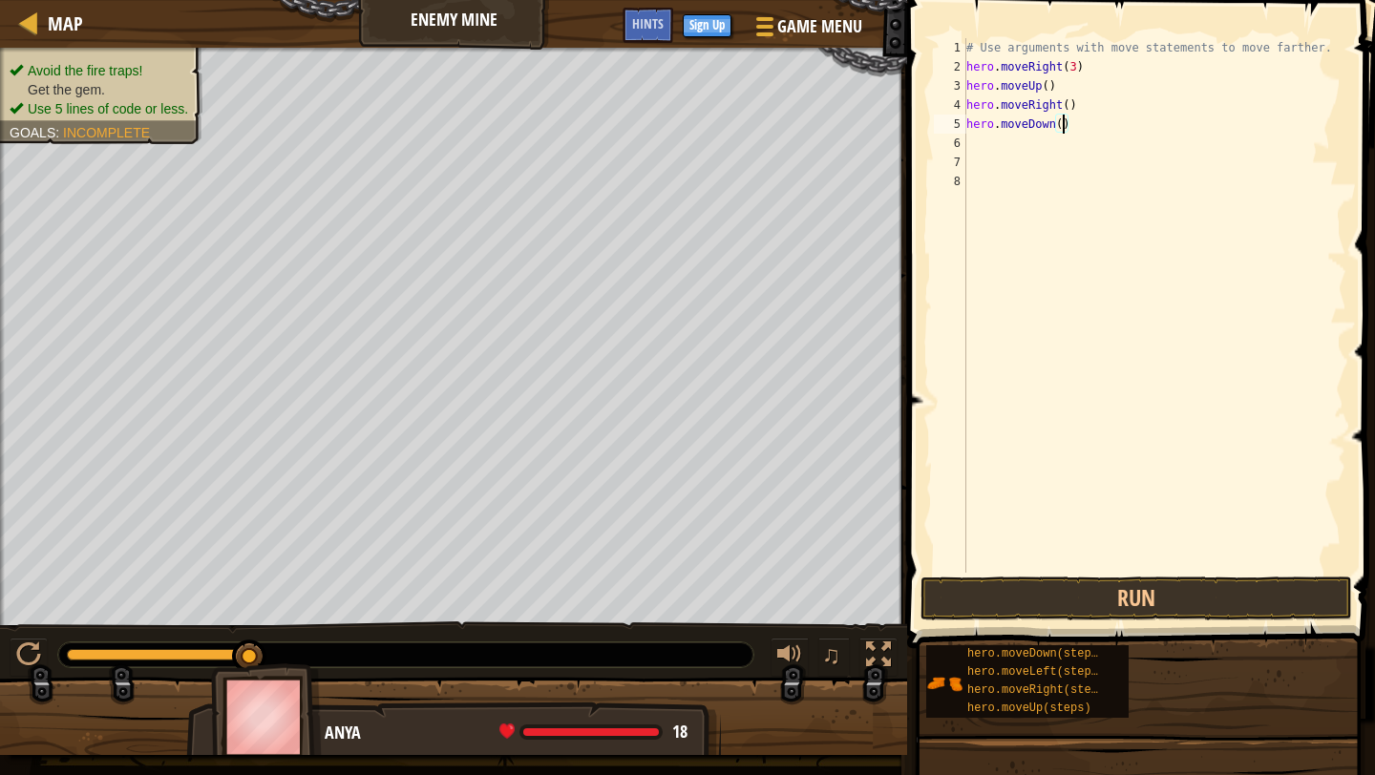
type textarea "hero.moveDown(3)"
click at [1004, 157] on div "# Use arguments with move statements to move farther. hero . moveRight ( 3 ) he…" at bounding box center [1154, 324] width 384 height 573
click at [985, 148] on div "# Use arguments with move statements to move farther. hero . moveRight ( 3 ) he…" at bounding box center [1154, 324] width 384 height 573
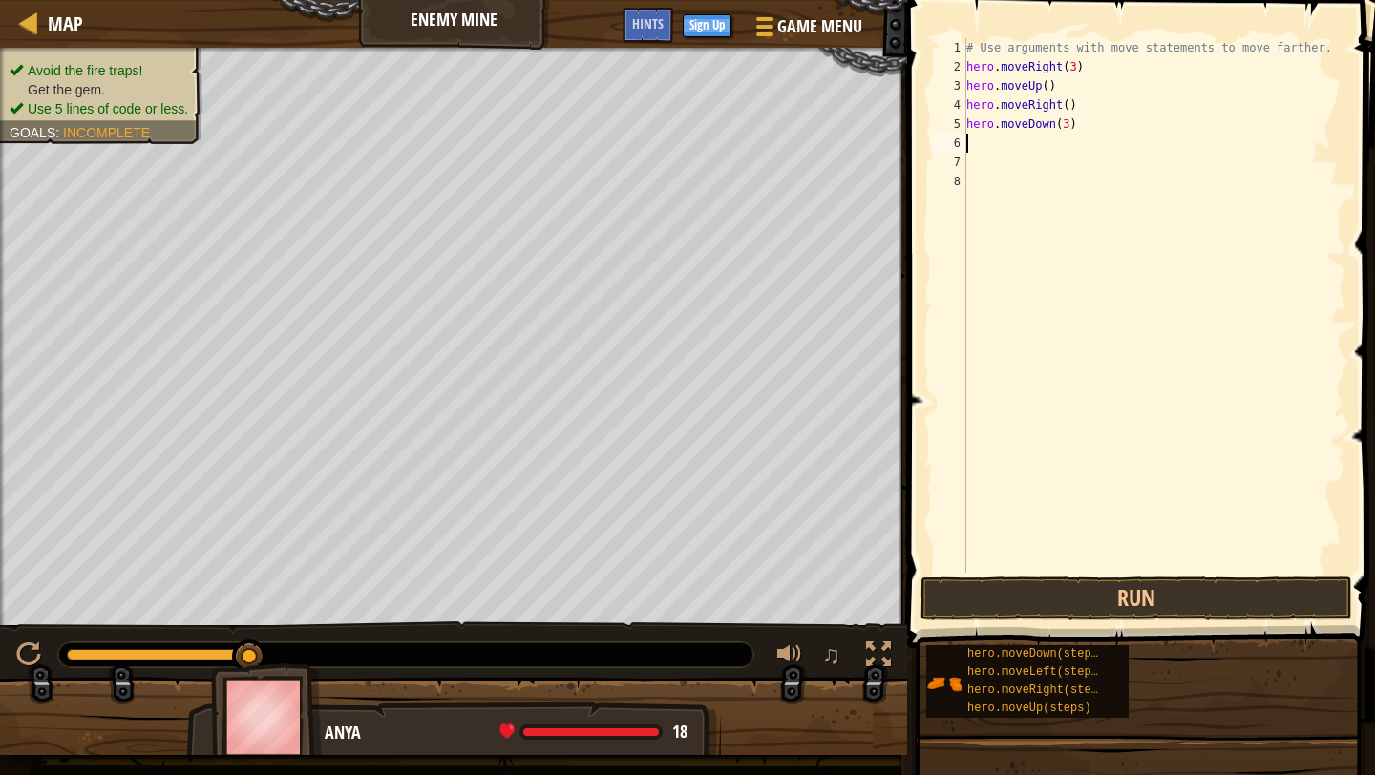
type textarea "H"
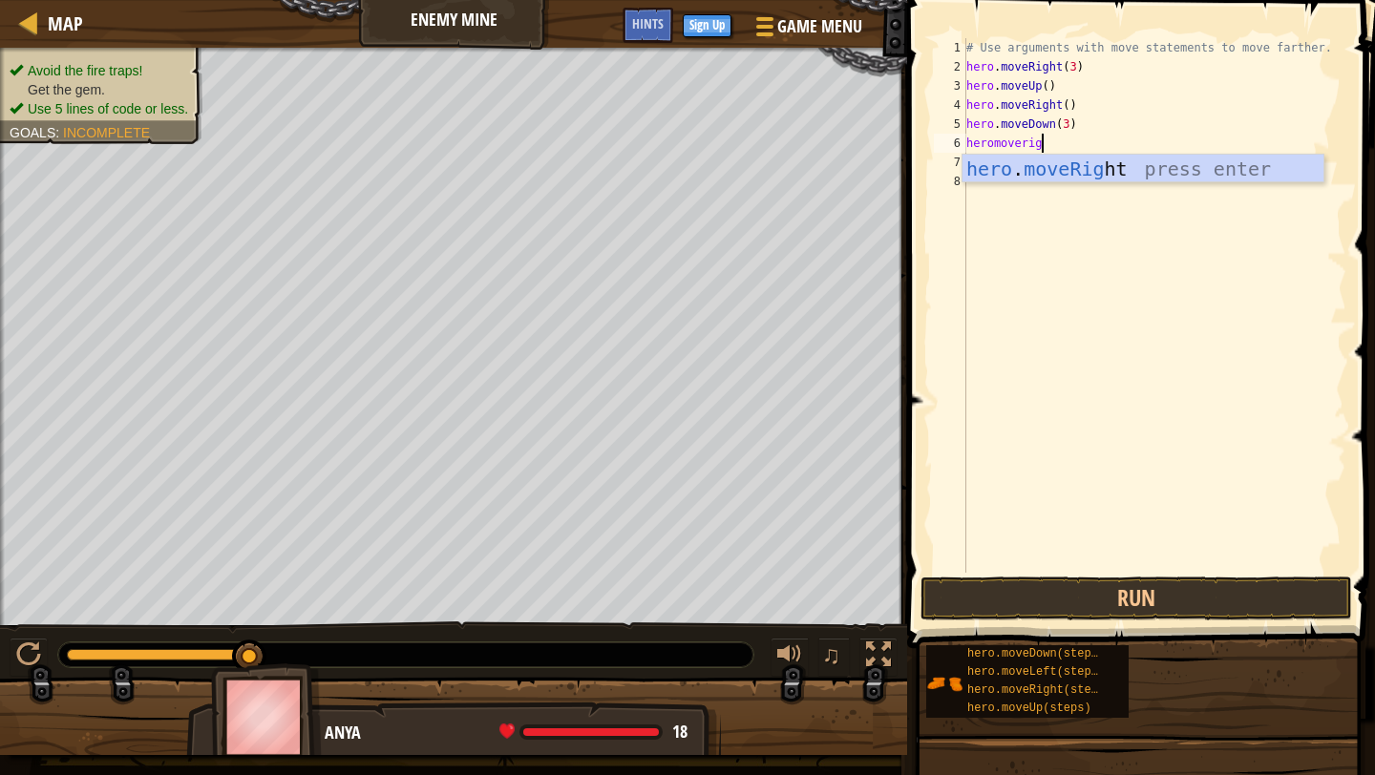
type textarea "heromoveright"
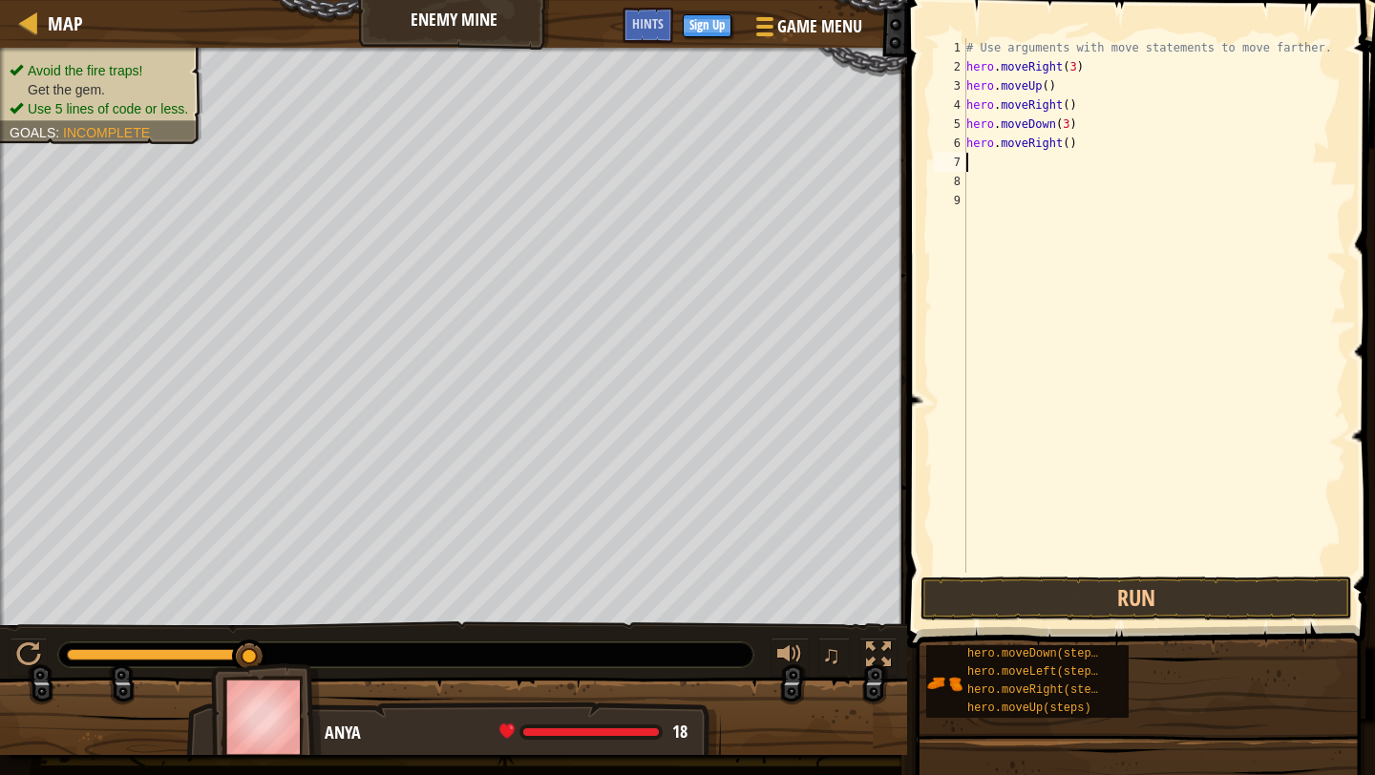
scroll to position [9, 0]
type textarea "hero.moveRight(2)"
click at [1149, 580] on button "Run" at bounding box center [1136, 599] width 432 height 44
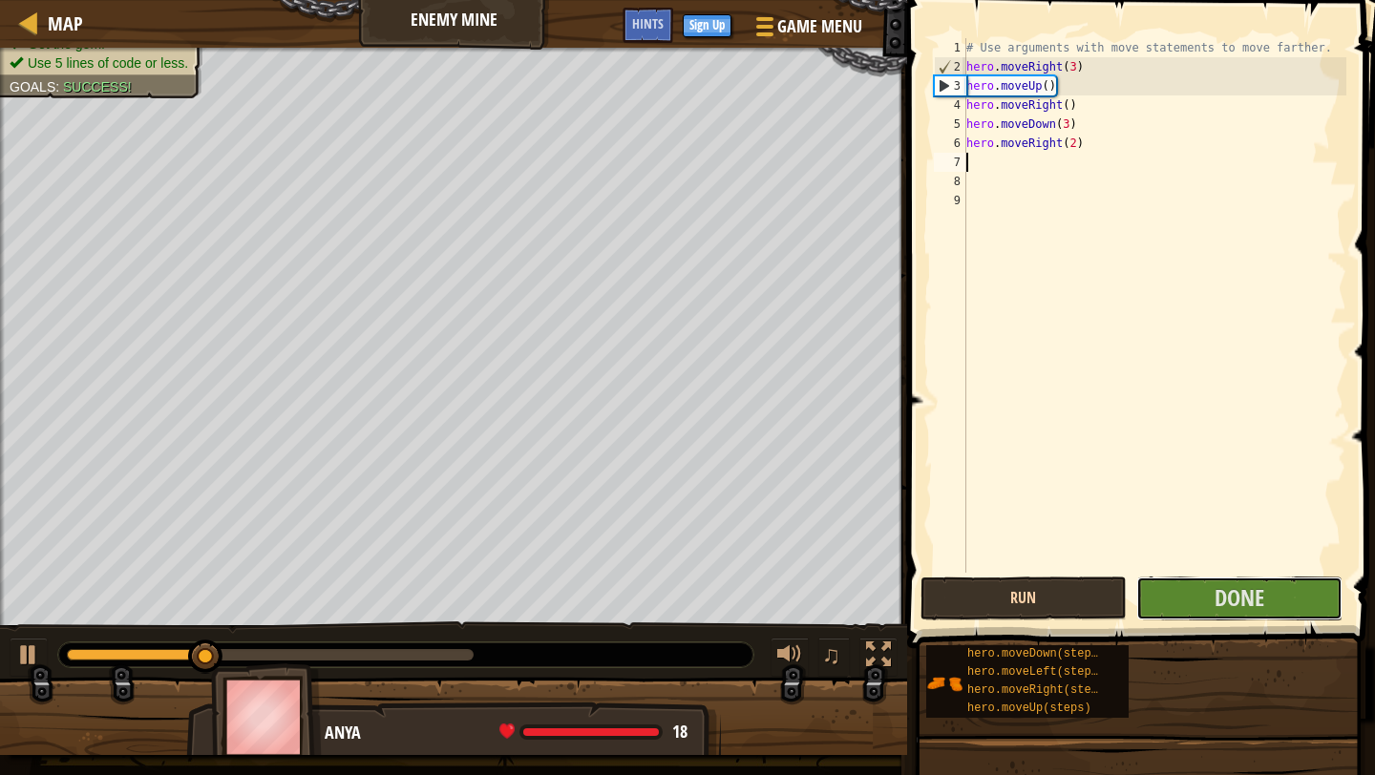
click at [1149, 580] on button "Done" at bounding box center [1239, 599] width 206 height 44
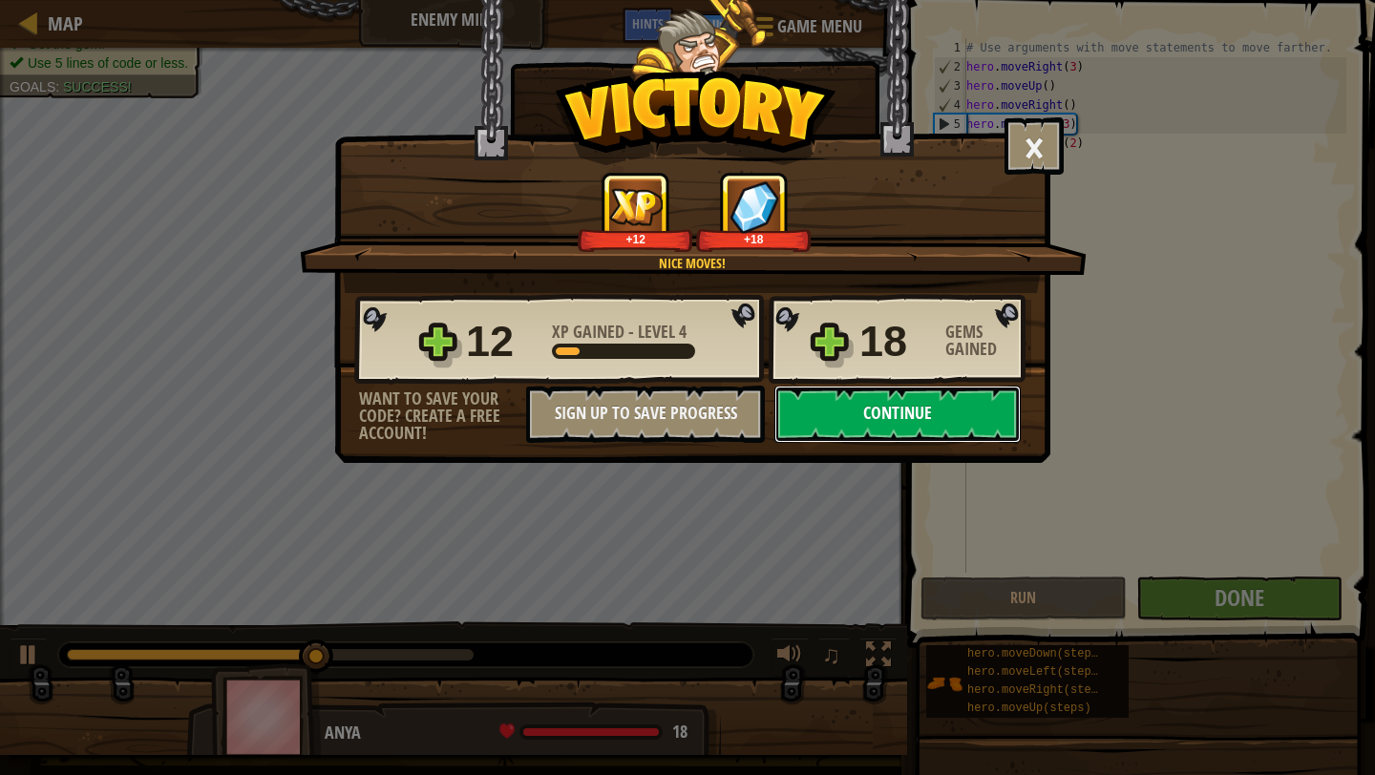
click at [900, 418] on button "Continue" at bounding box center [897, 414] width 246 height 57
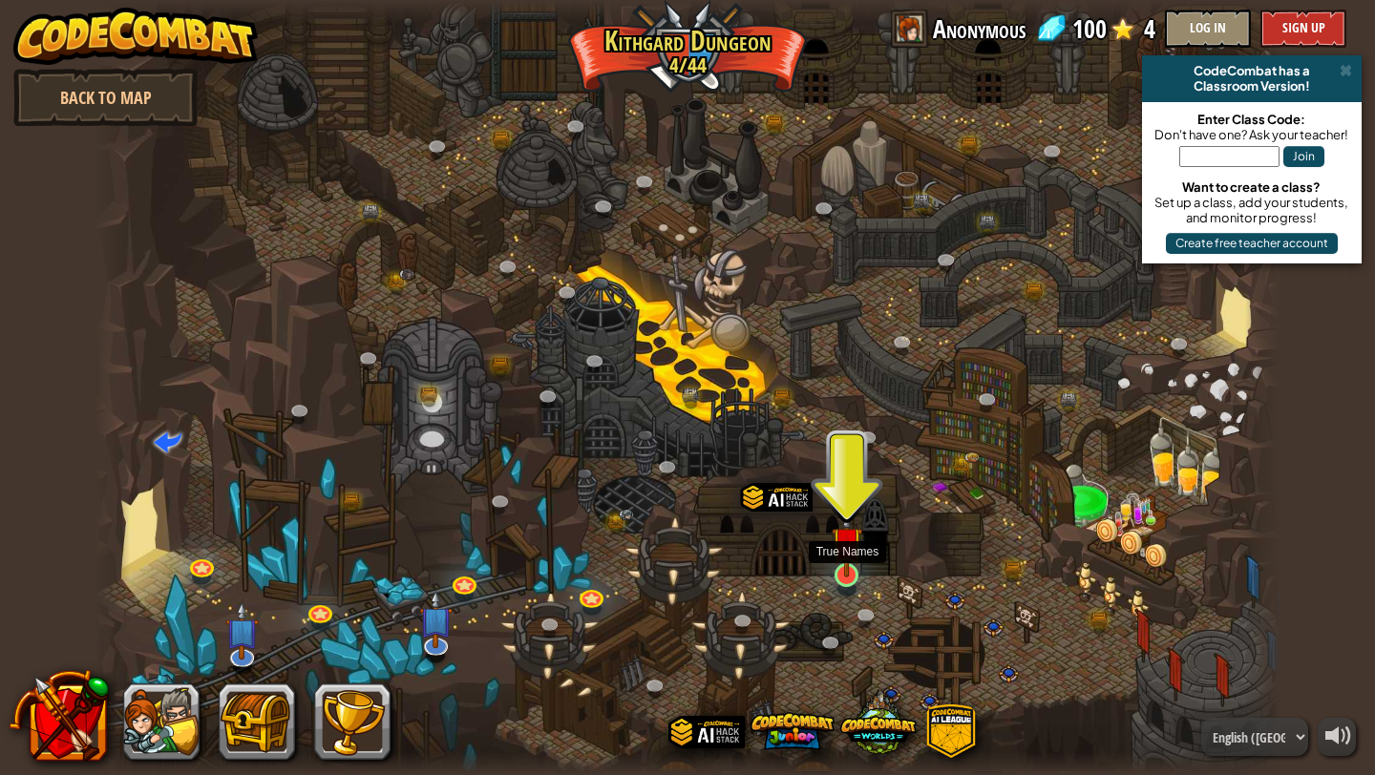
click at [853, 573] on img at bounding box center [847, 542] width 31 height 71
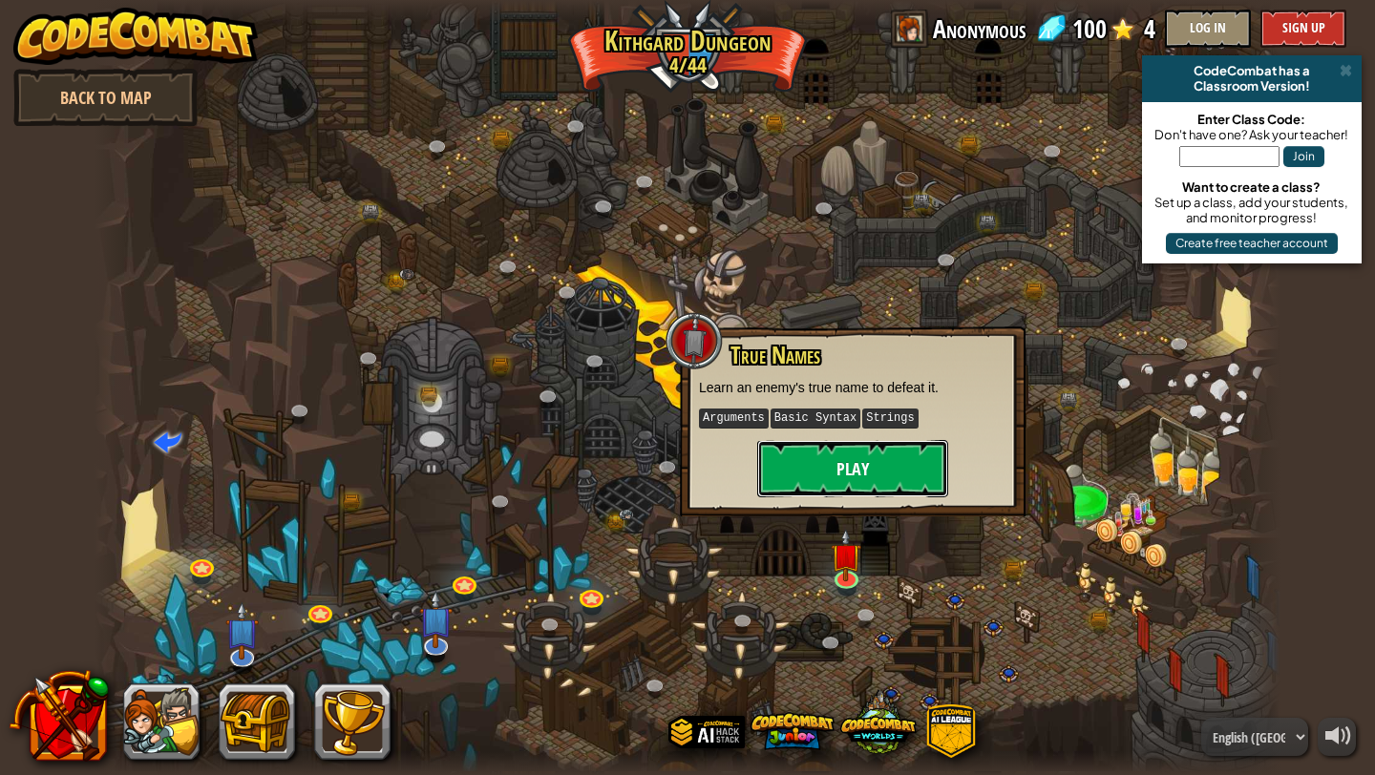
click at [849, 465] on button "Play" at bounding box center [852, 468] width 191 height 57
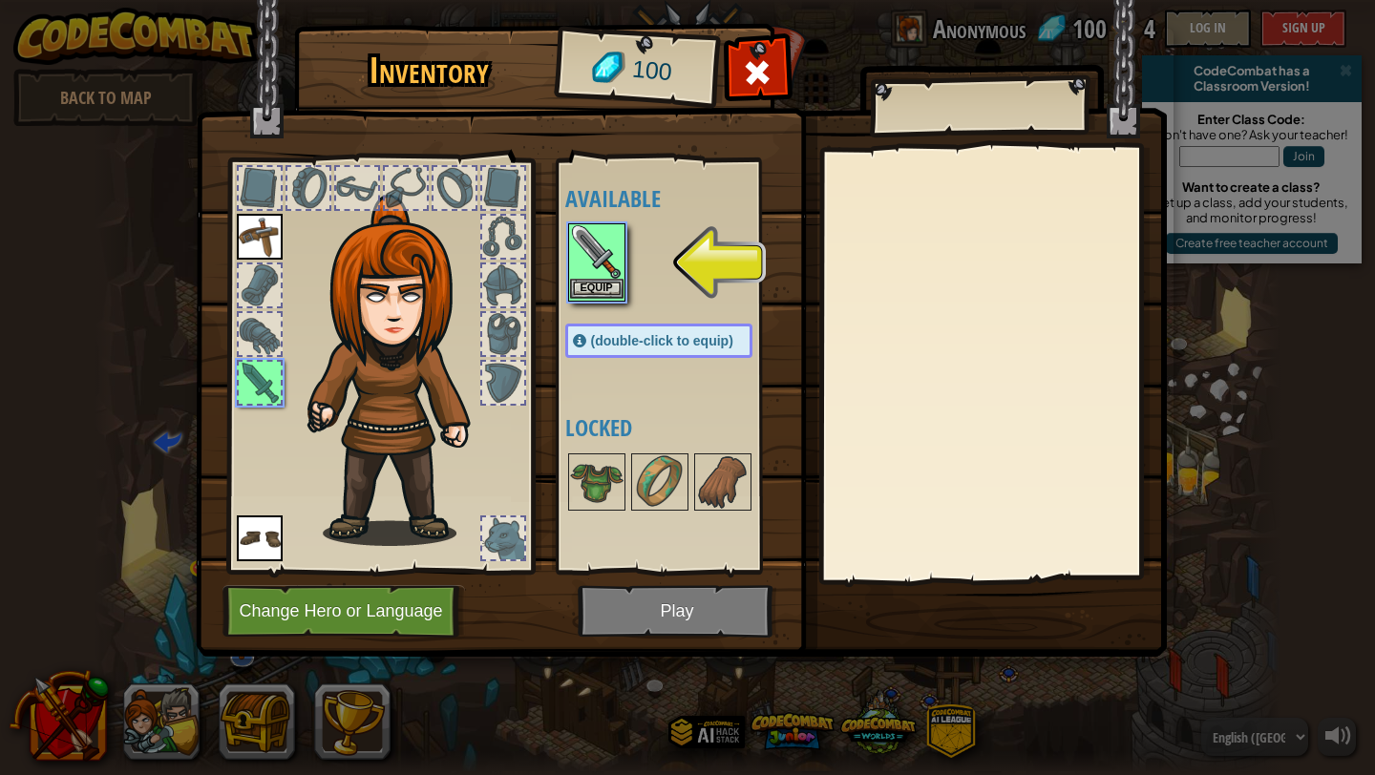
click at [609, 270] on img at bounding box center [596, 251] width 53 height 53
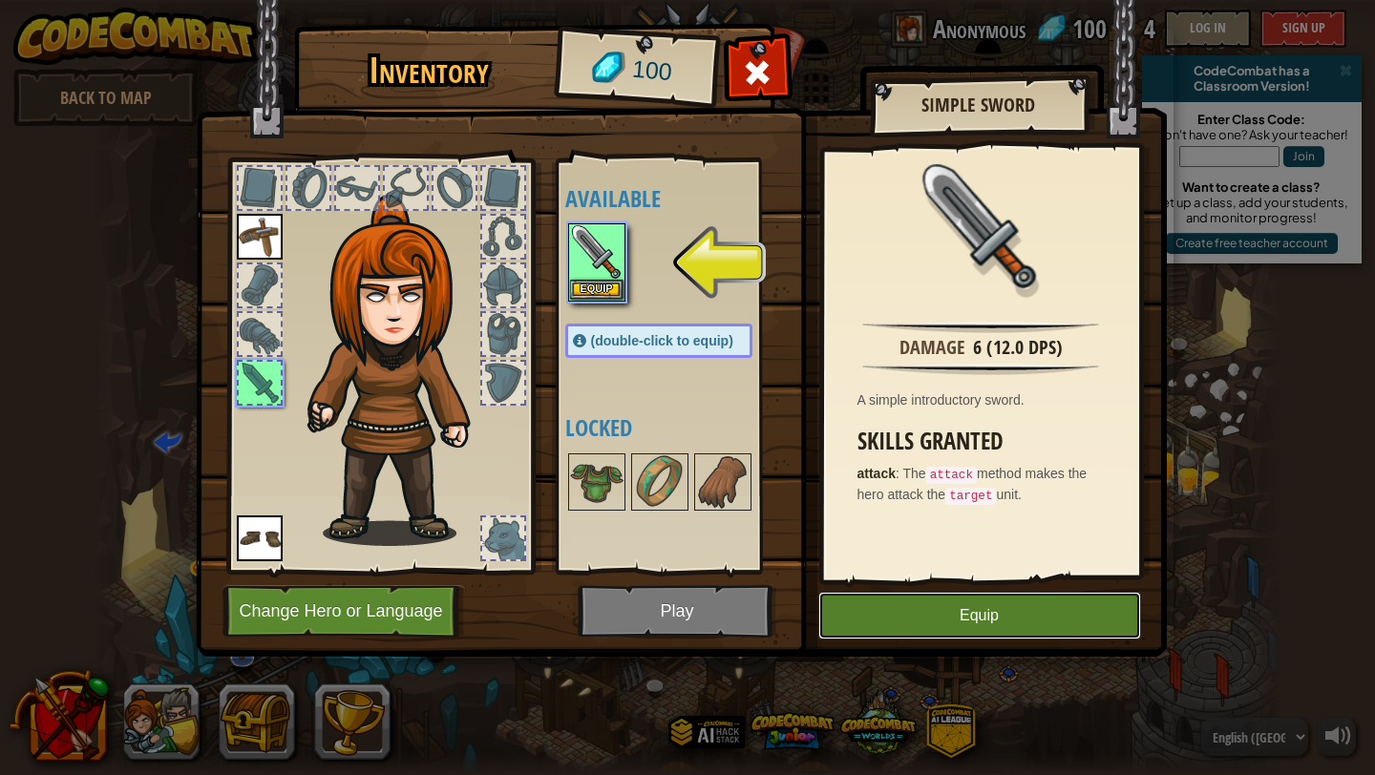
click at [989, 616] on button "Equip" at bounding box center [979, 616] width 323 height 48
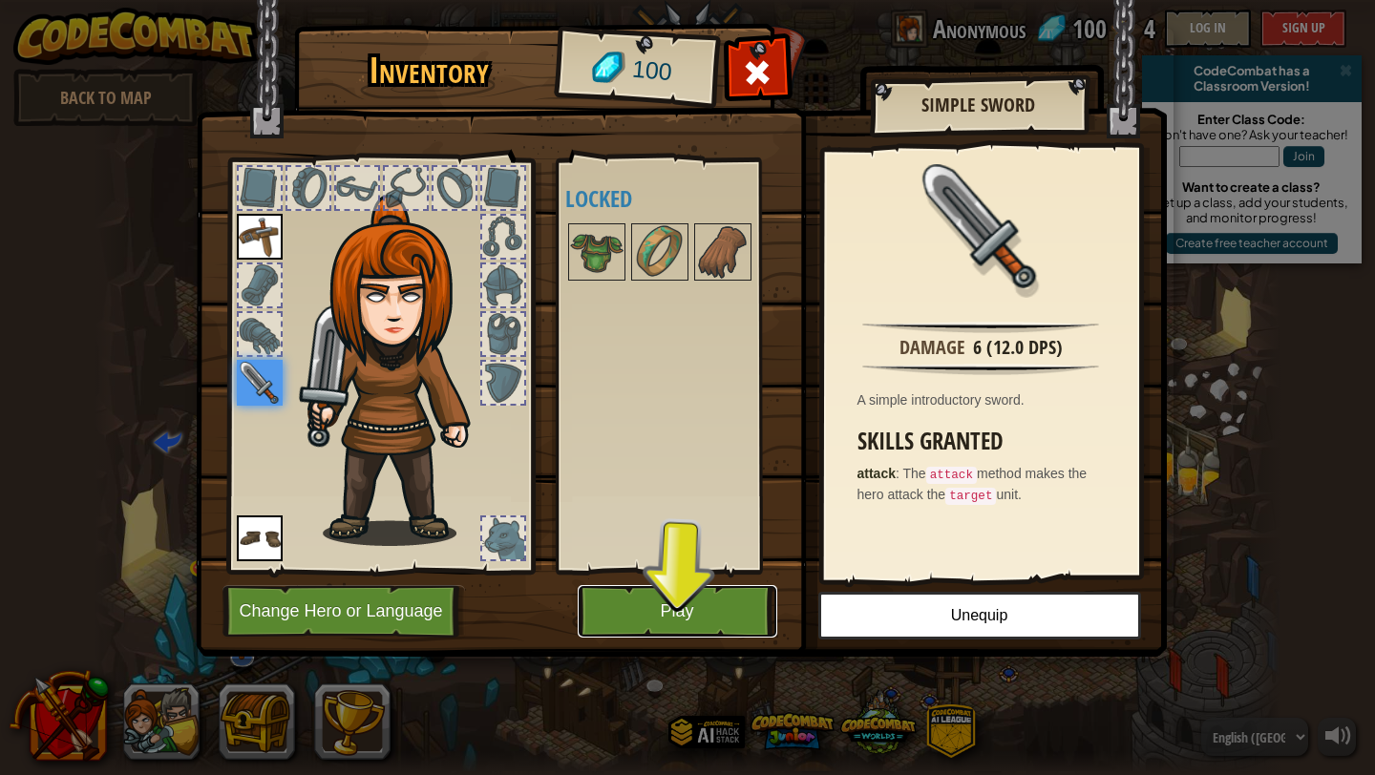
click at [734, 591] on button "Play" at bounding box center [678, 611] width 200 height 53
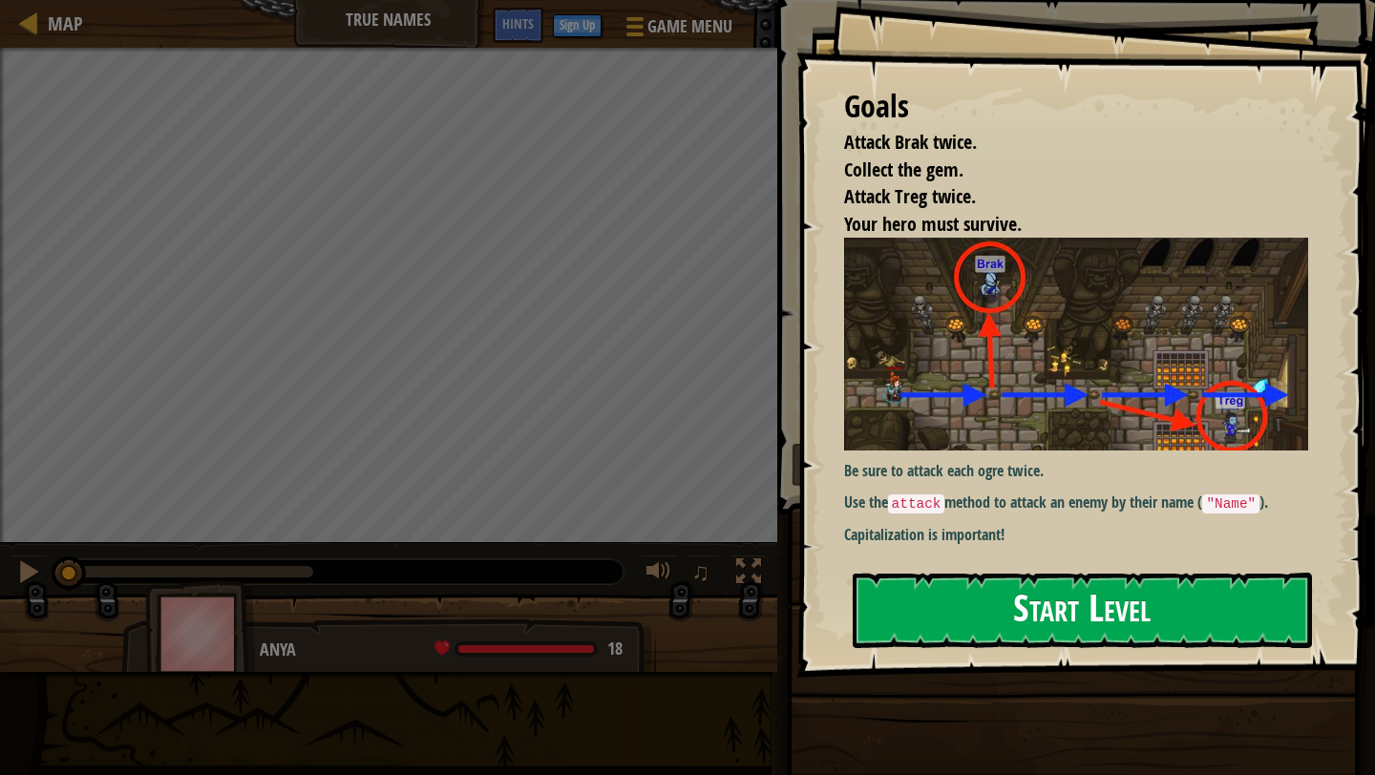
click at [1129, 607] on button "Start Level" at bounding box center [1082, 610] width 459 height 75
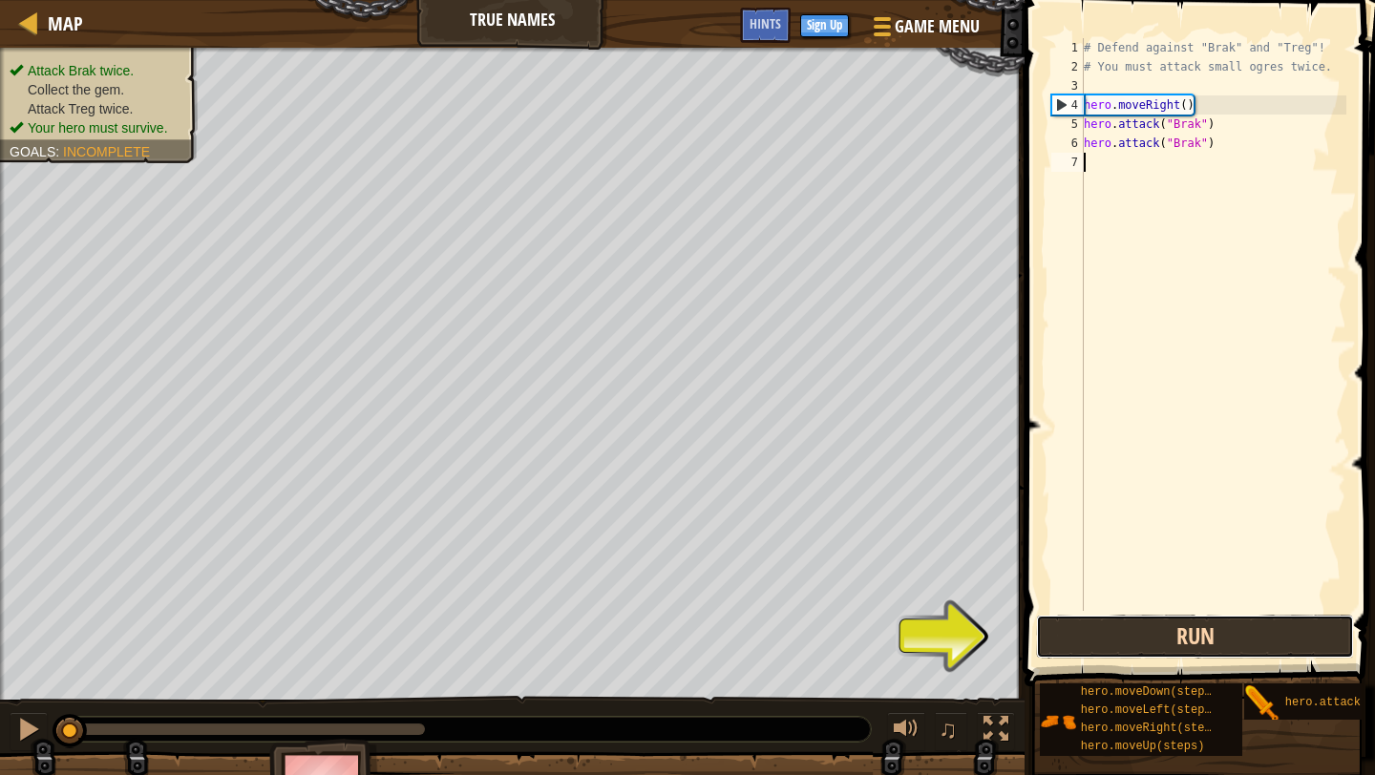
click at [1158, 645] on button "Run" at bounding box center [1195, 637] width 318 height 44
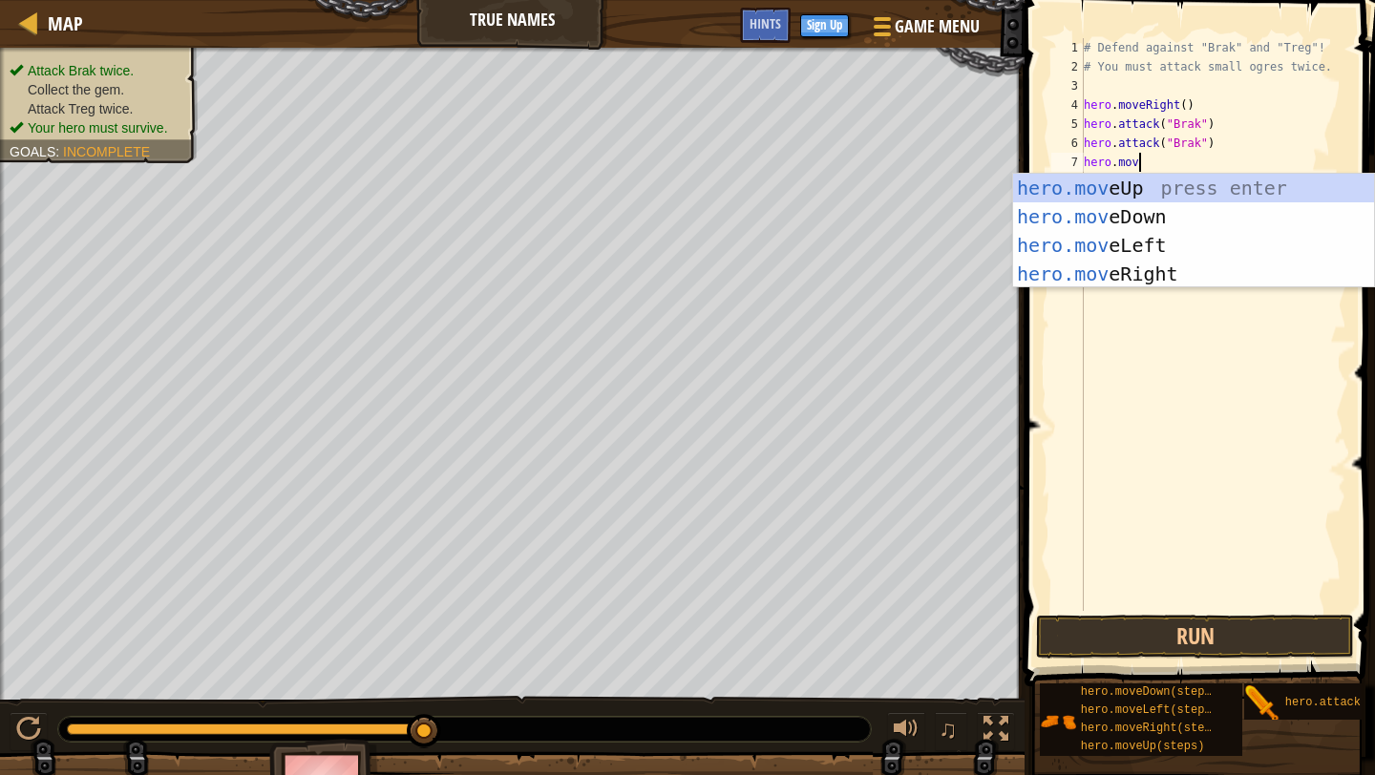
scroll to position [9, 4]
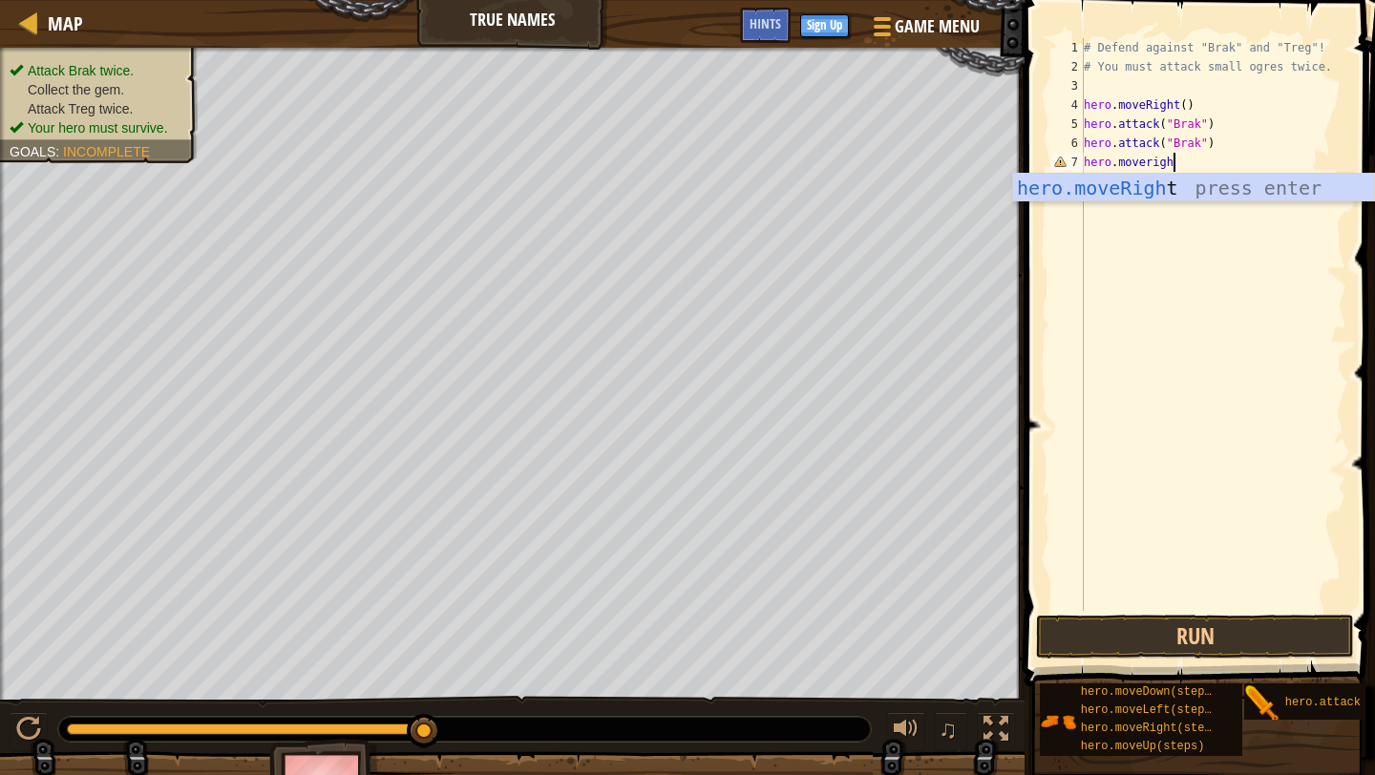
type textarea "hero.moveright"
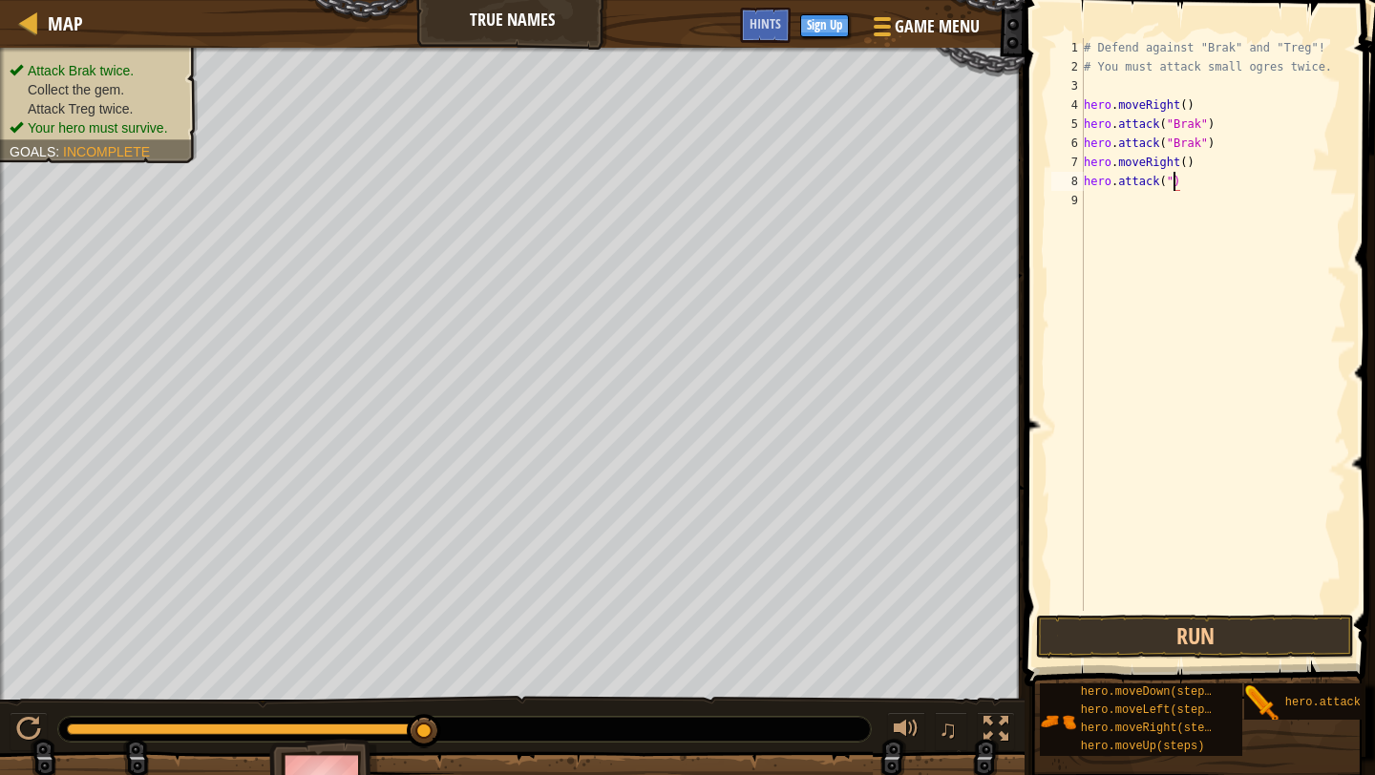
scroll to position [9, 8]
type textarea "hero.attack("Treg")"
click at [1196, 642] on button "Run" at bounding box center [1195, 637] width 318 height 44
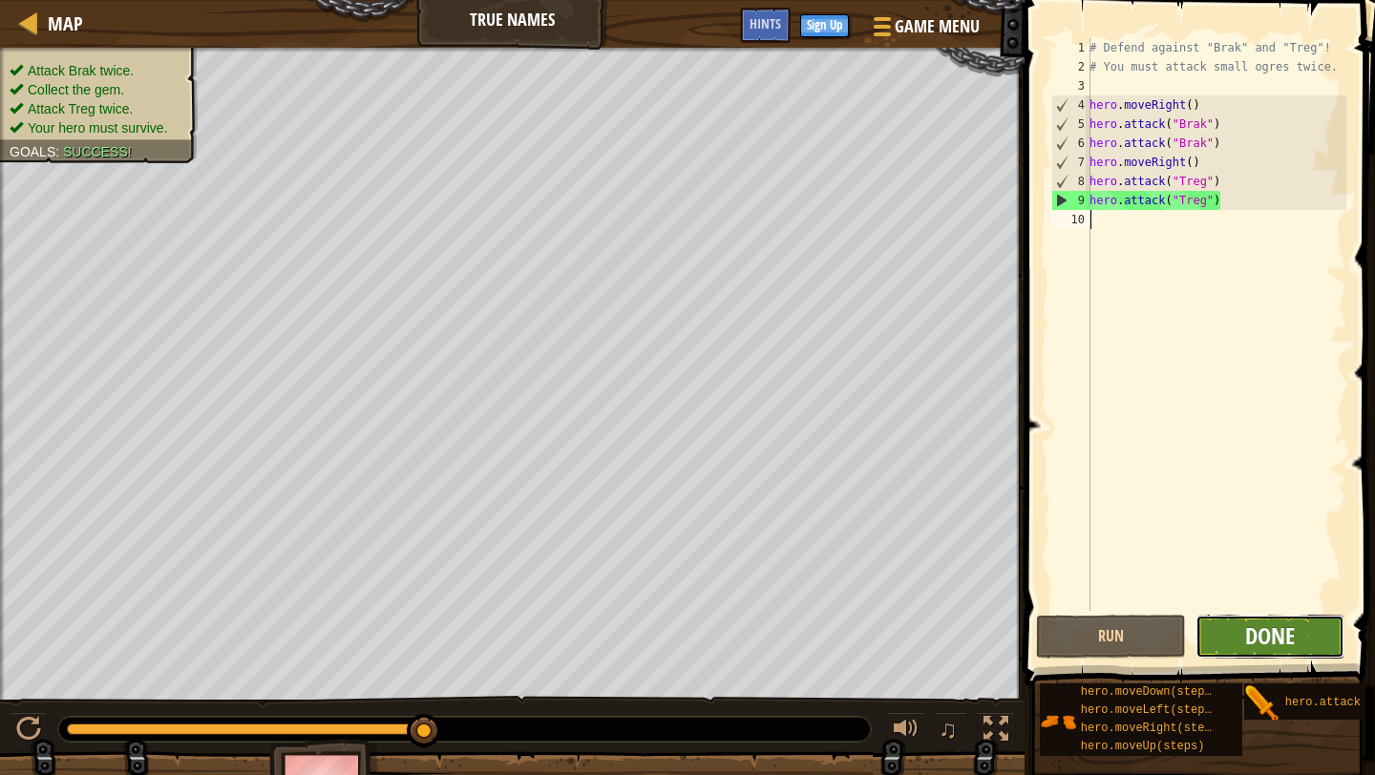
click at [1294, 647] on span "Done" at bounding box center [1270, 636] width 50 height 31
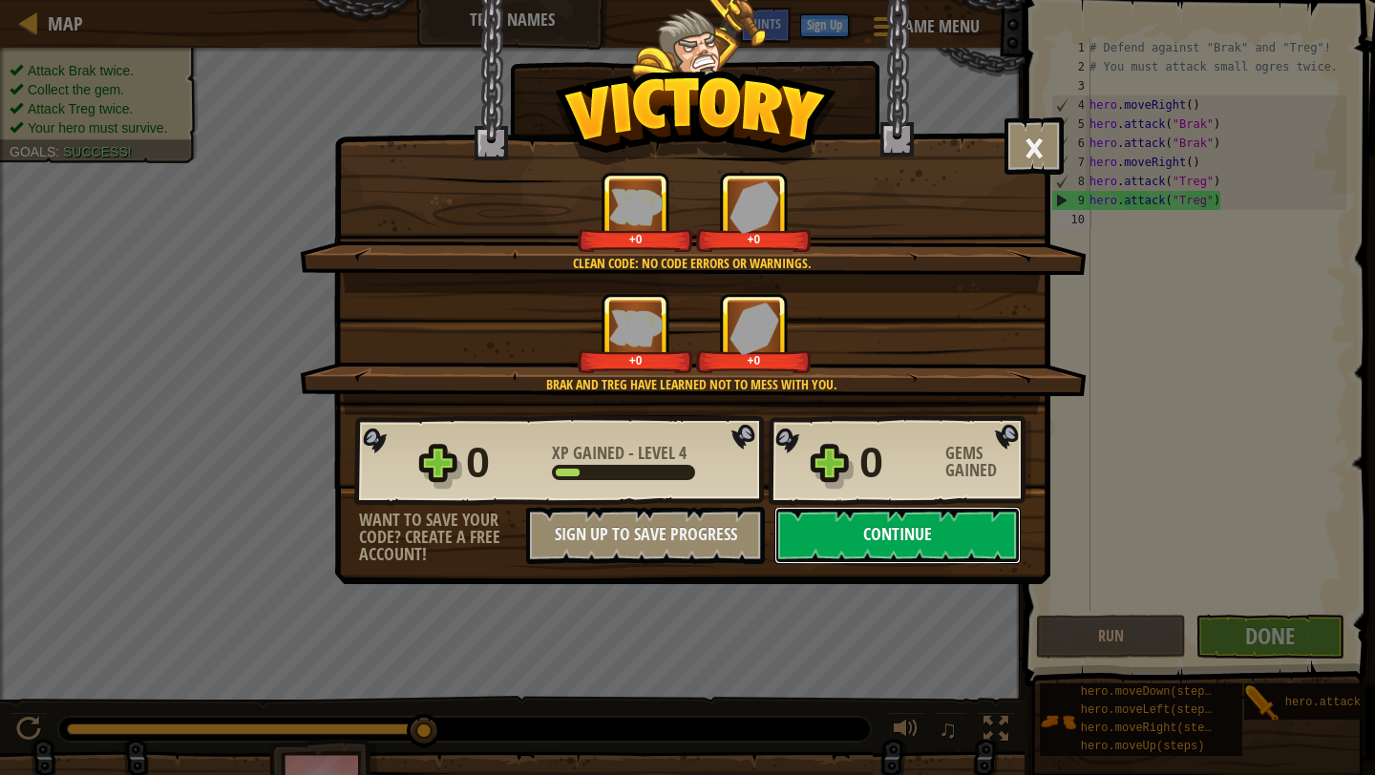
click at [972, 537] on button "Continue" at bounding box center [897, 535] width 246 height 57
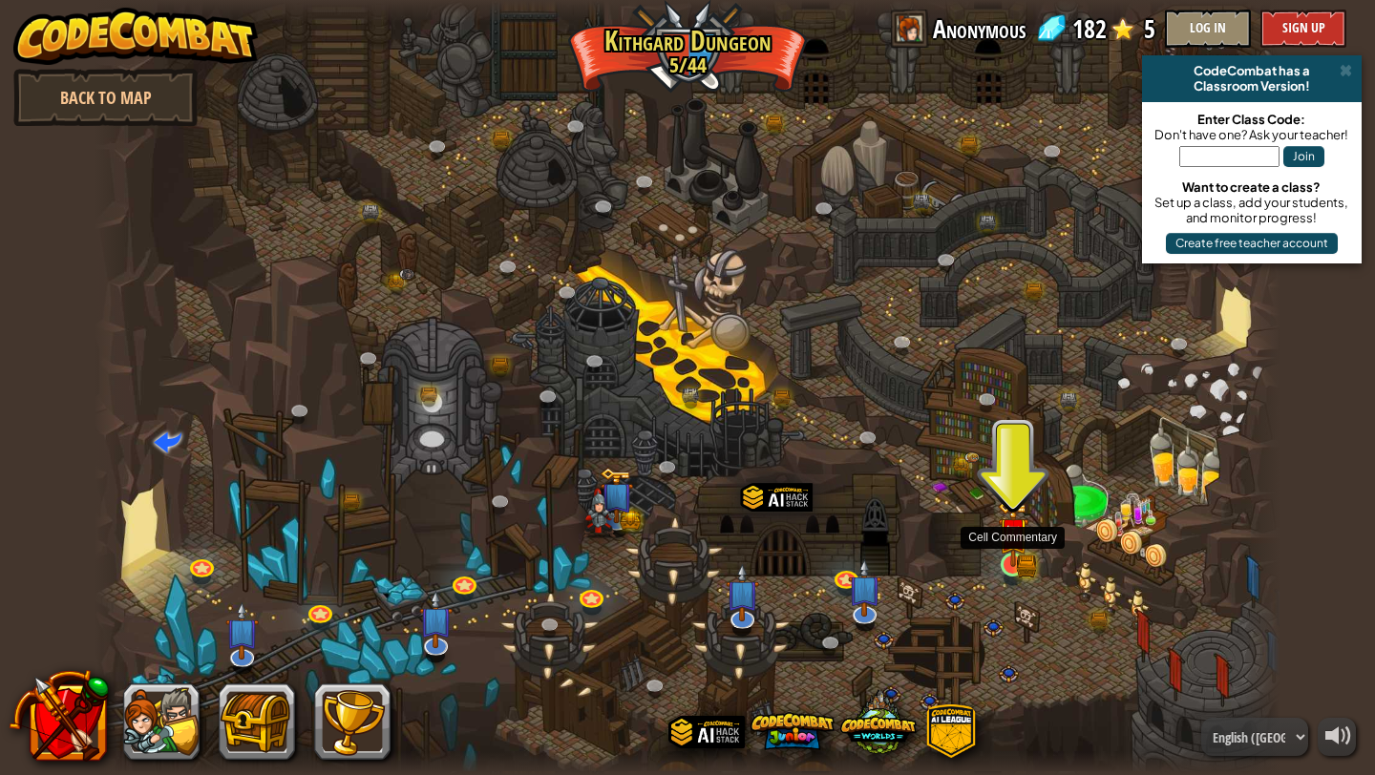
click at [1027, 537] on img at bounding box center [1013, 532] width 31 height 67
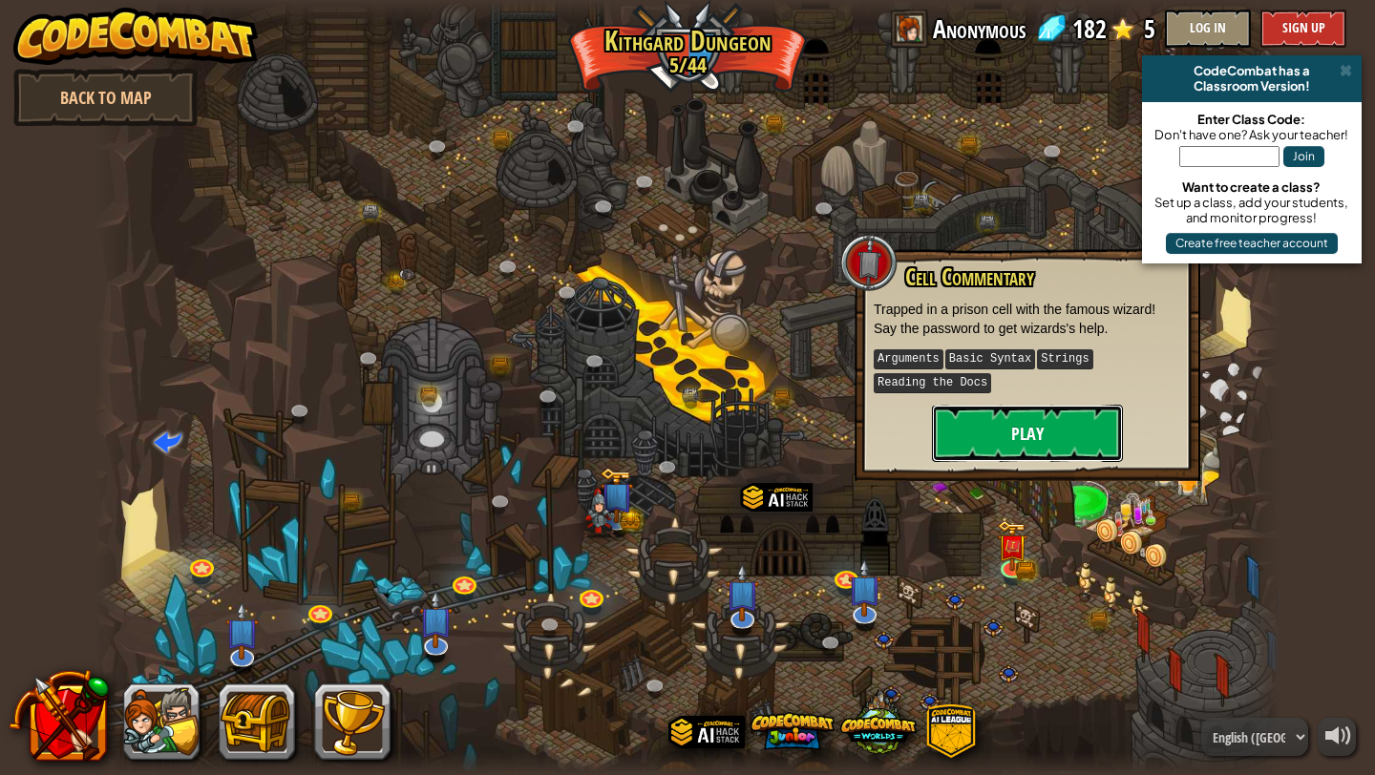
click at [1015, 437] on button "Play" at bounding box center [1027, 433] width 191 height 57
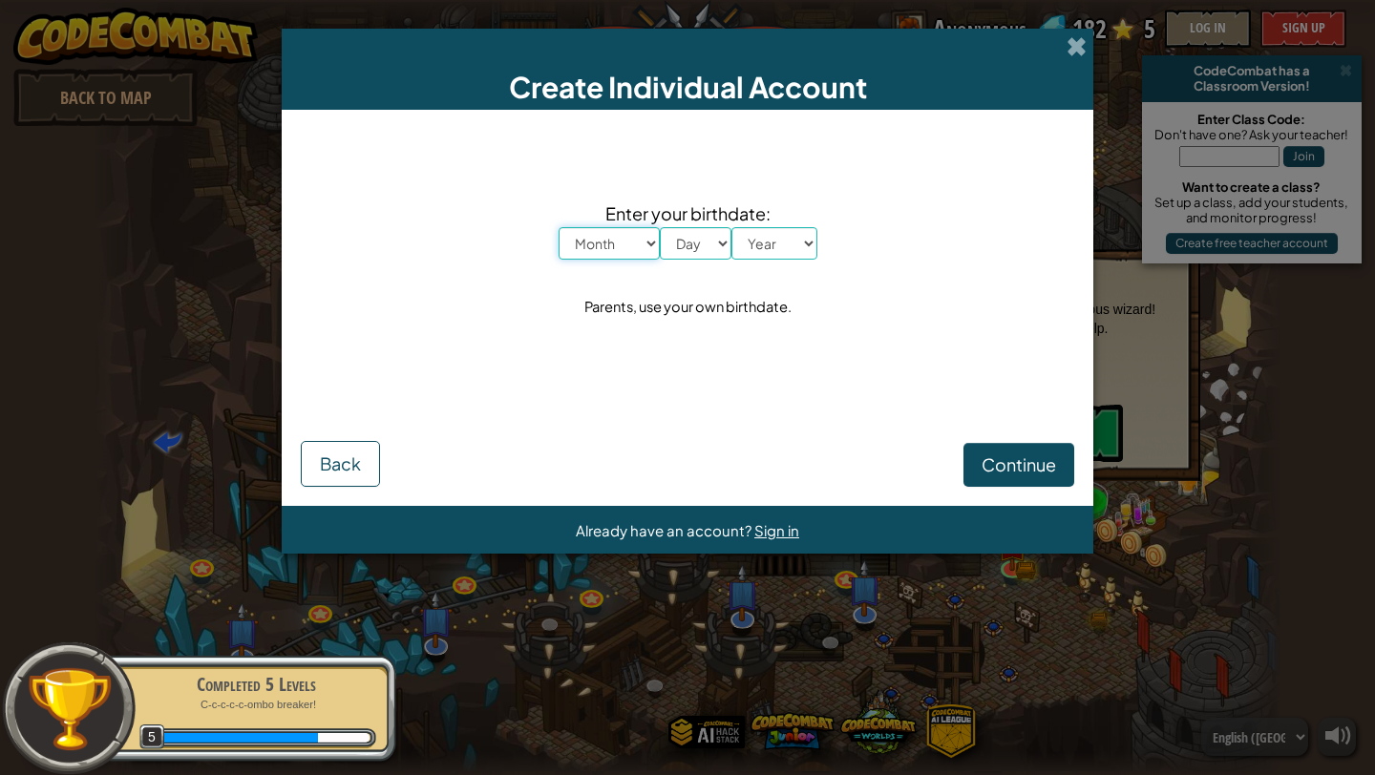
click at [643, 241] on select "Month January February March April May June July August September October Novem…" at bounding box center [609, 243] width 101 height 32
select select "6"
click at [712, 240] on select "Day 1 2 3 4 5 6 7 8 9 10 11 12 13 14 15 16 17 18 19 20 21 22 23 24 25 26 27 28 …" at bounding box center [696, 243] width 72 height 32
select select "6"
click at [776, 236] on select "Year [DATE] 2024 2023 2022 2021 2020 2019 2018 2017 2016 2015 2014 2013 2012 20…" at bounding box center [774, 243] width 86 height 32
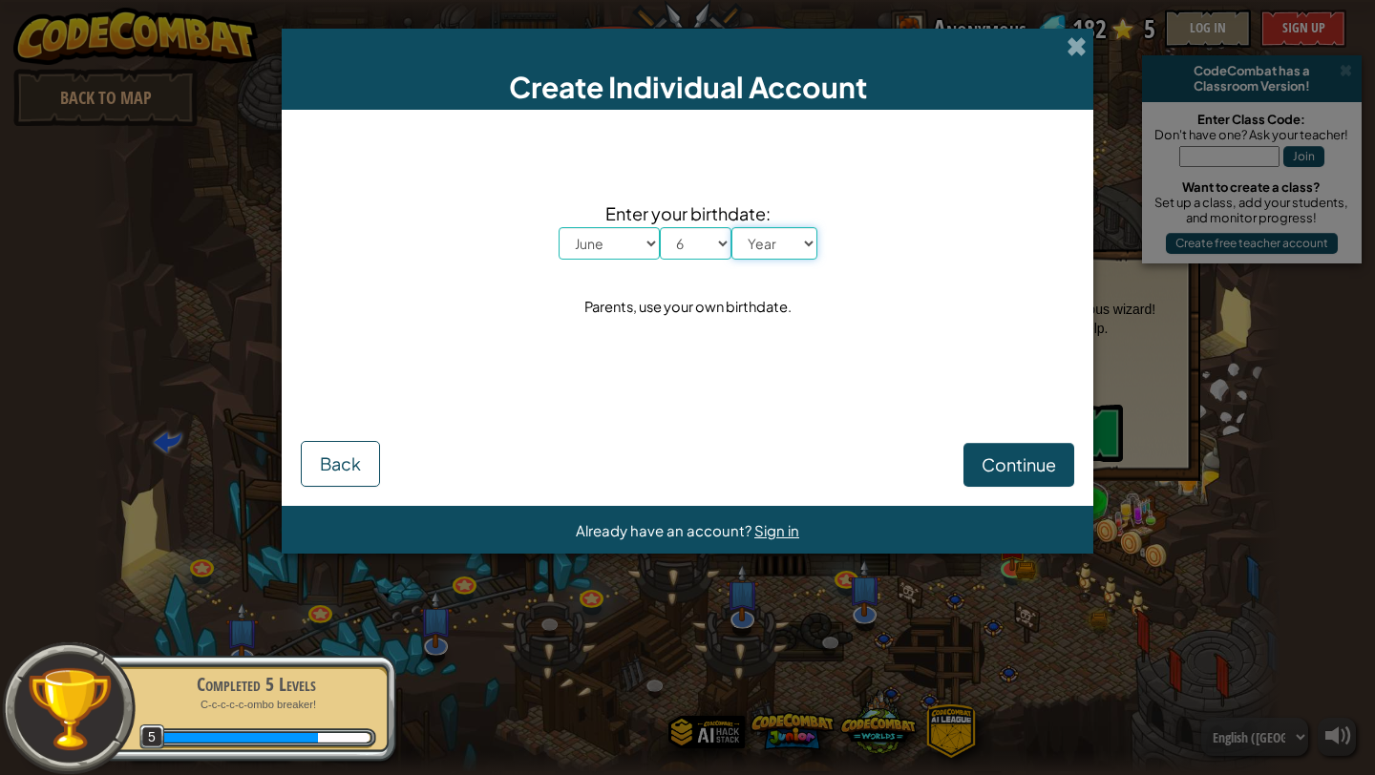
select select "2016"
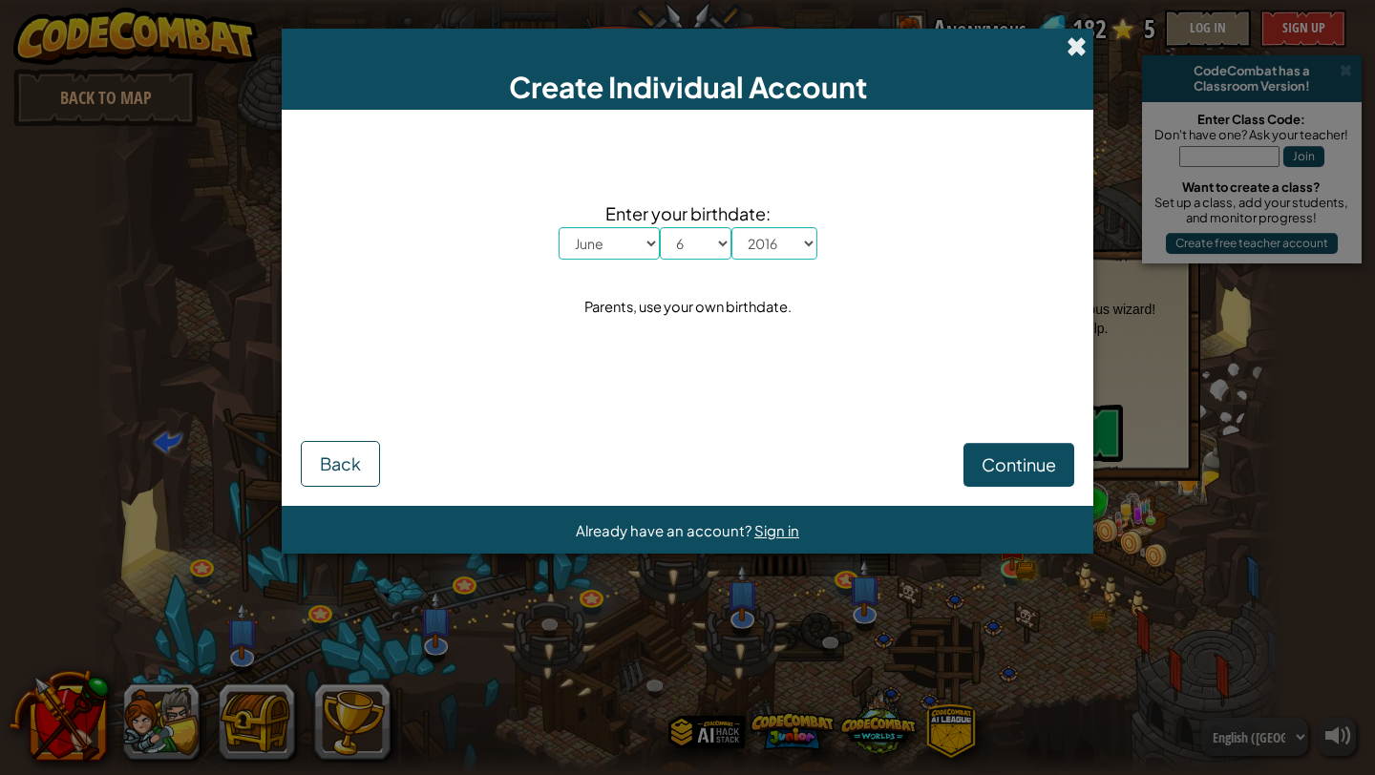
click at [1078, 48] on span at bounding box center [1076, 46] width 20 height 20
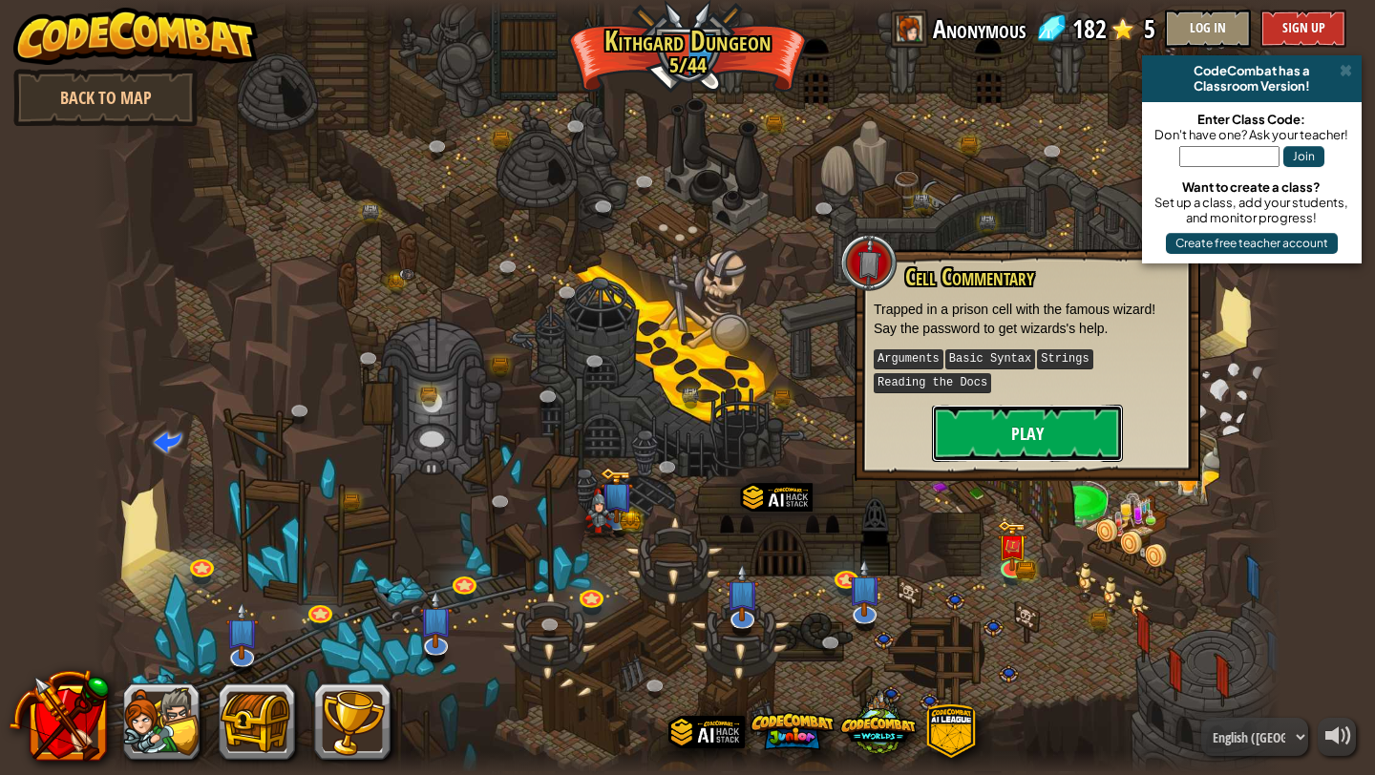
click at [1043, 427] on button "Play" at bounding box center [1027, 433] width 191 height 57
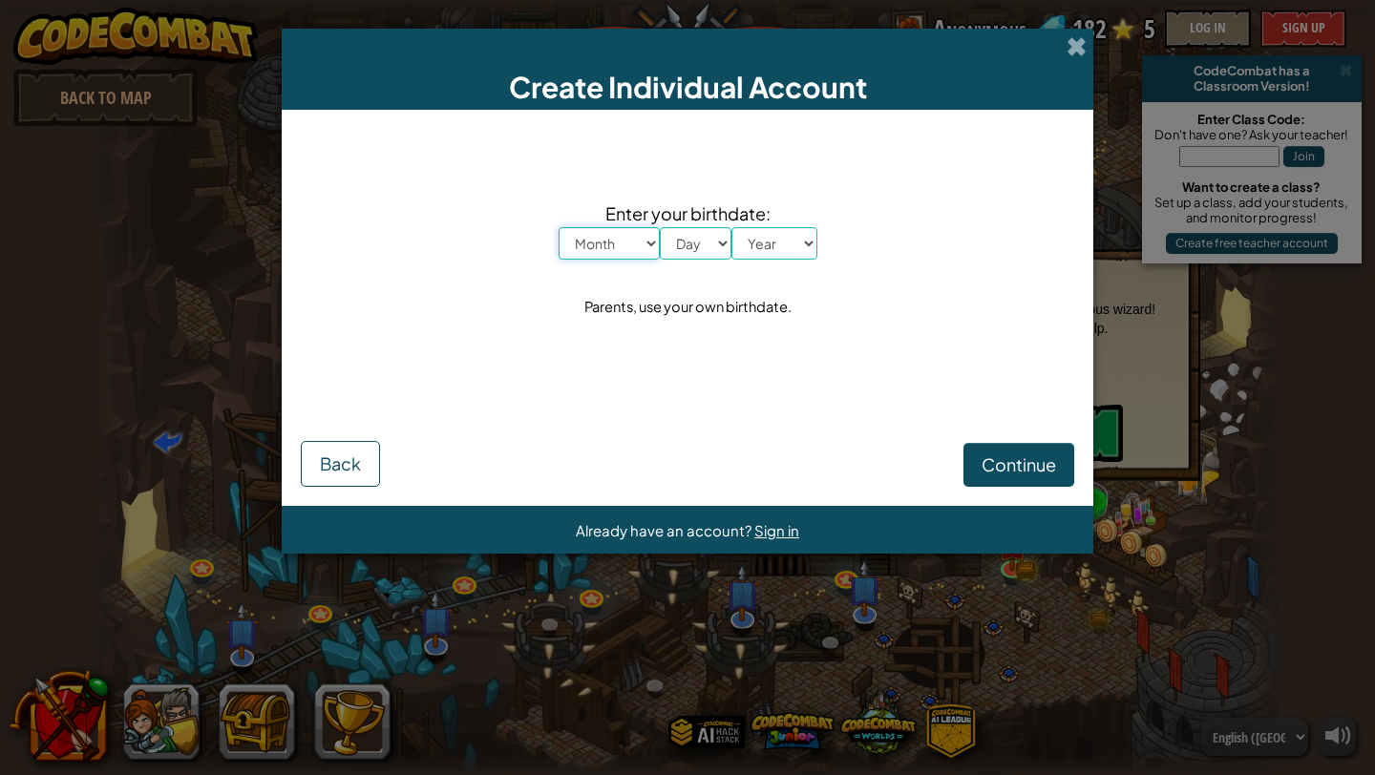
click at [623, 257] on select "Month January February March April May June July August September October Novem…" at bounding box center [609, 243] width 101 height 32
click at [651, 229] on select "Month January February March April May June July August September October Novem…" at bounding box center [609, 243] width 101 height 32
click at [635, 248] on select "Month January February March April May June July August September October Novem…" at bounding box center [609, 243] width 101 height 32
select select "7"
click at [624, 241] on select "Month January February March April May June July August September October Novem…" at bounding box center [609, 243] width 101 height 32
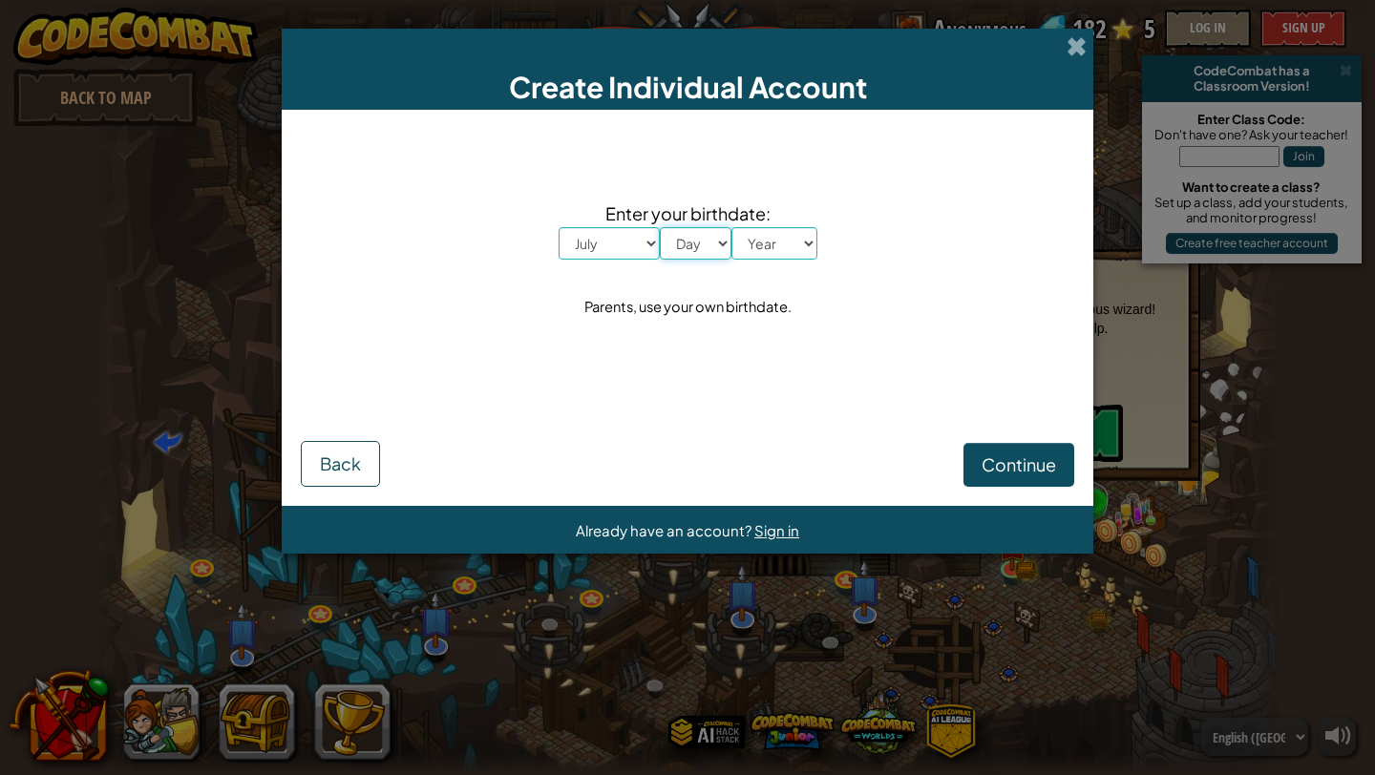
click at [690, 243] on select "Day 1 2 3 4 5 6 7 8 9 10 11 12 13 14 15 16 17 18 19 20 21 22 23 24 25 26 27 28 …" at bounding box center [696, 243] width 72 height 32
select select "15"
click at [785, 235] on select "Year [DATE] 2024 2023 2022 2021 2020 2019 2018 2017 2016 2015 2014 2013 2012 20…" at bounding box center [774, 243] width 86 height 32
select select "2011"
click at [1010, 459] on span "Continue" at bounding box center [1018, 464] width 74 height 22
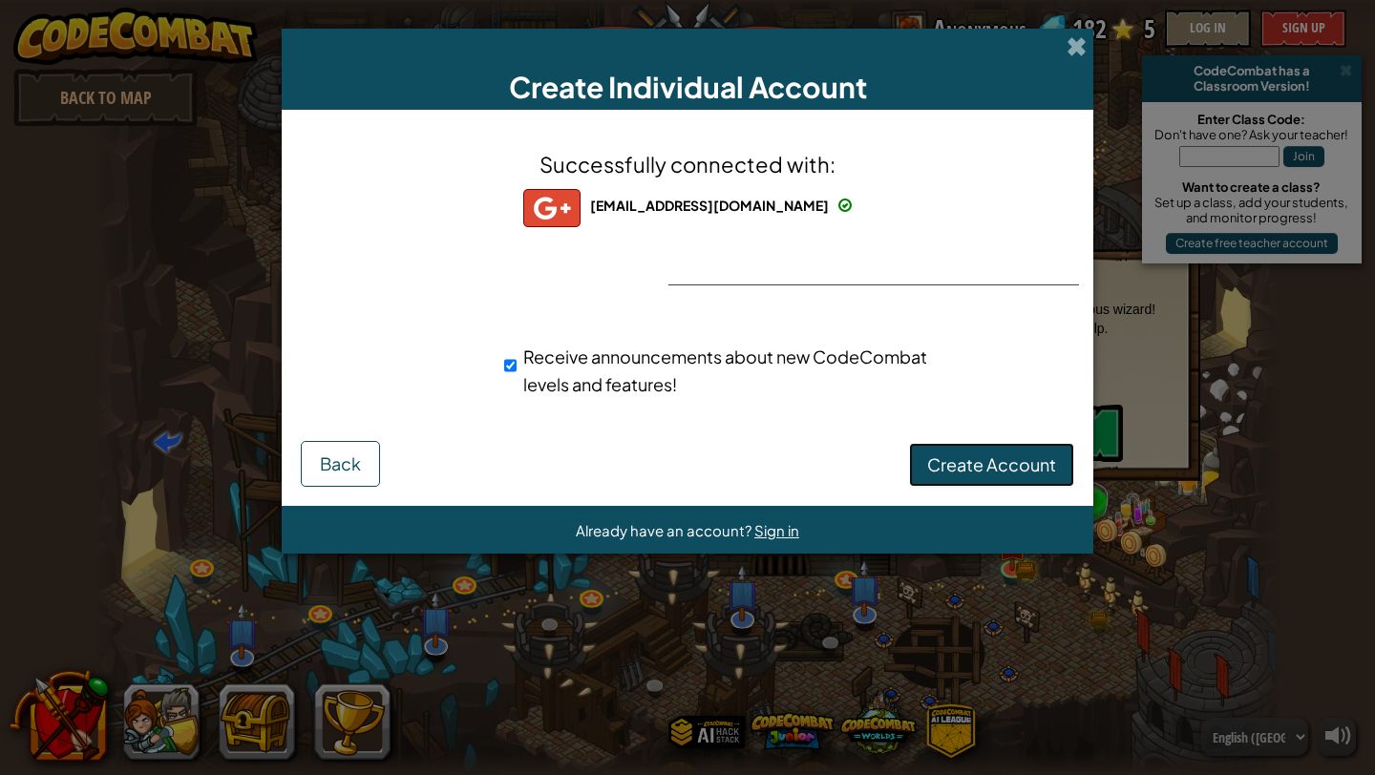
click at [969, 450] on button "Create Account" at bounding box center [991, 465] width 165 height 44
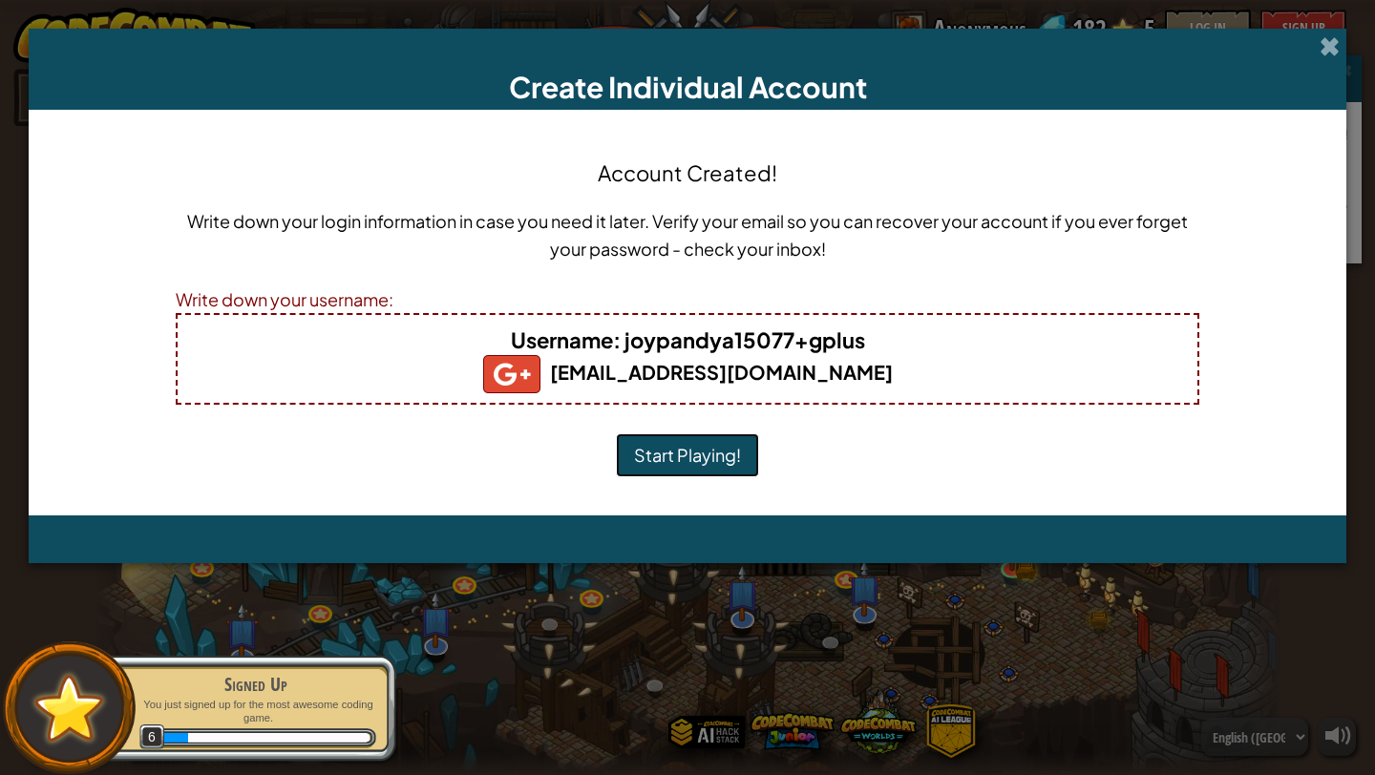
click at [712, 451] on button "Start Playing!" at bounding box center [687, 455] width 143 height 44
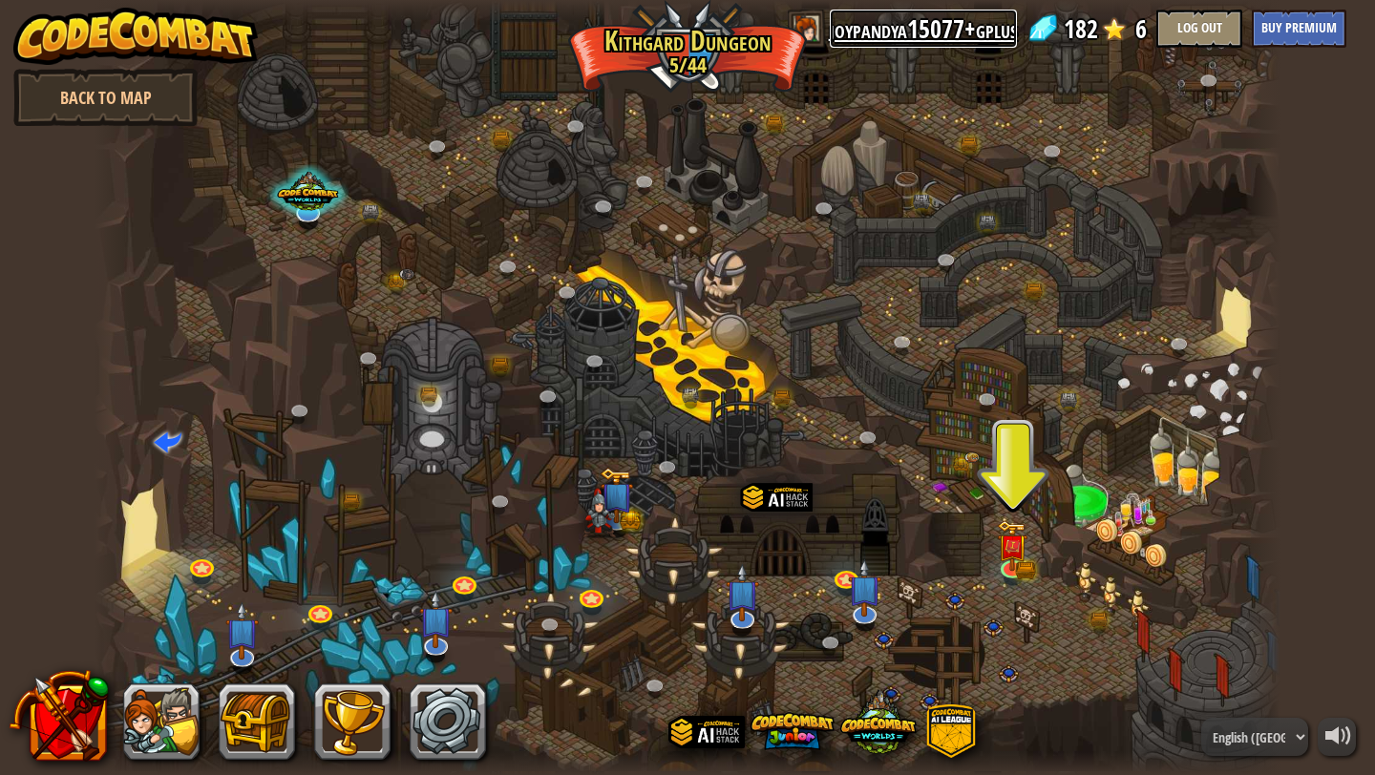
click at [938, 19] on link "joypandya15077+gplus" at bounding box center [923, 29] width 187 height 38
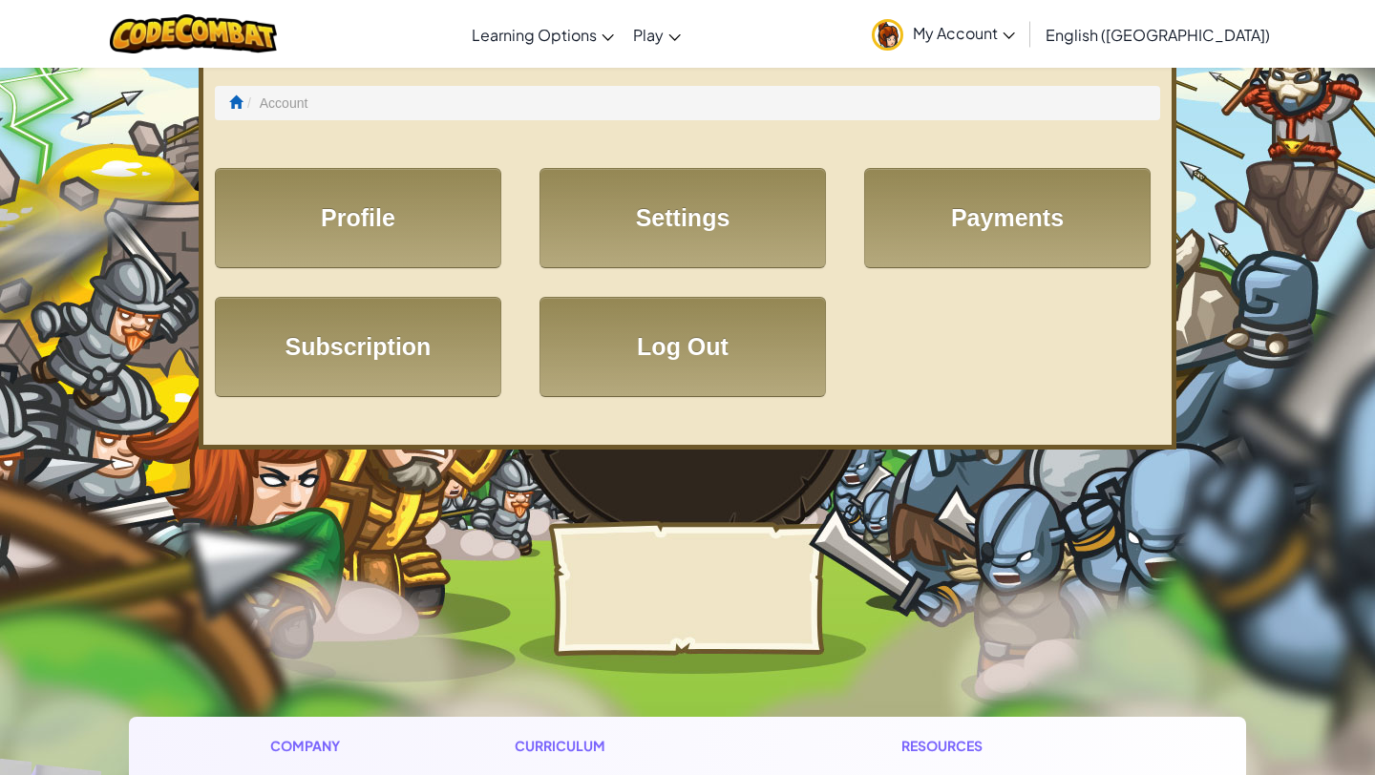
click at [1015, 34] on span "My Account" at bounding box center [964, 33] width 102 height 20
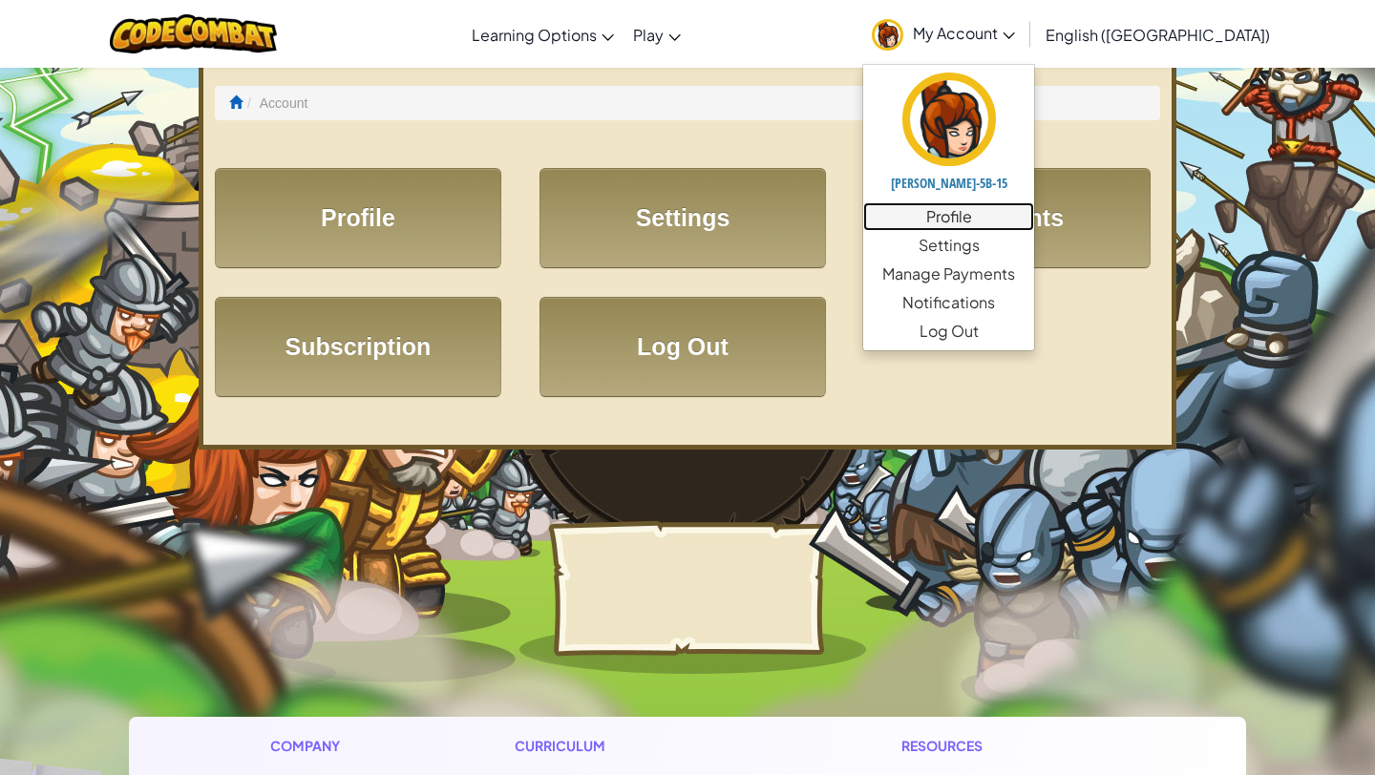
click at [1034, 215] on link "Profile" at bounding box center [948, 216] width 171 height 29
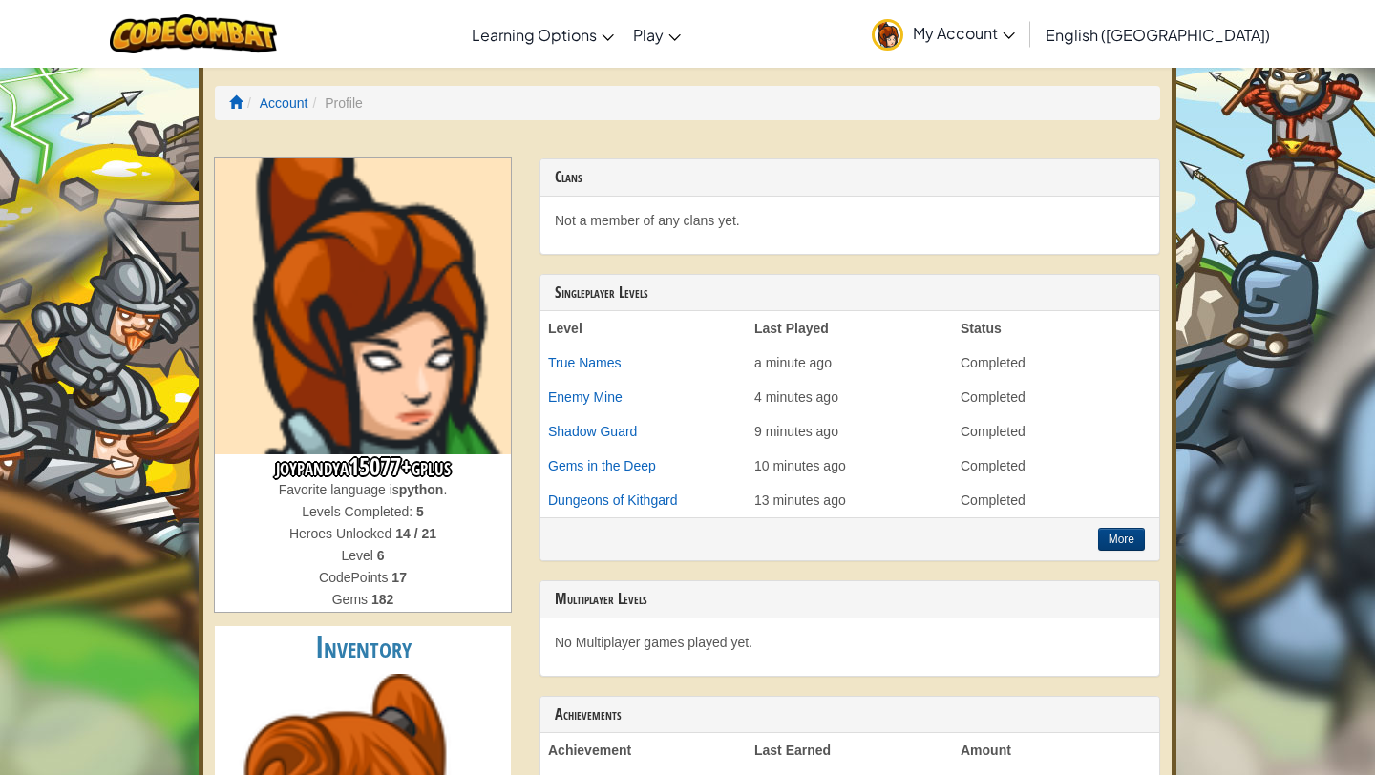
click at [418, 461] on h3 "joypandya15077+gplus" at bounding box center [363, 467] width 296 height 26
click at [383, 461] on h3 "joypandya15077+gplus" at bounding box center [363, 467] width 296 height 26
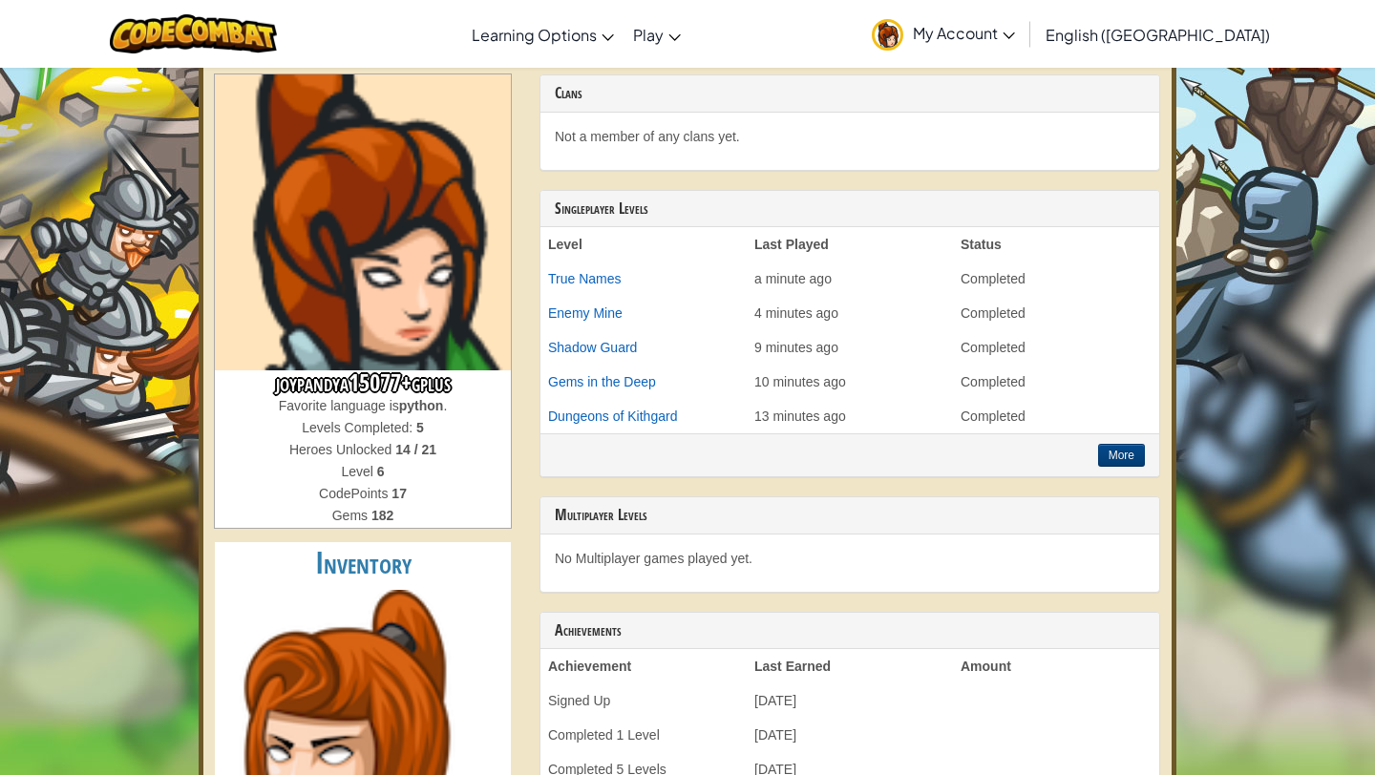
scroll to position [83, 0]
click at [403, 386] on h3 "joypandya15077+gplus" at bounding box center [363, 384] width 296 height 26
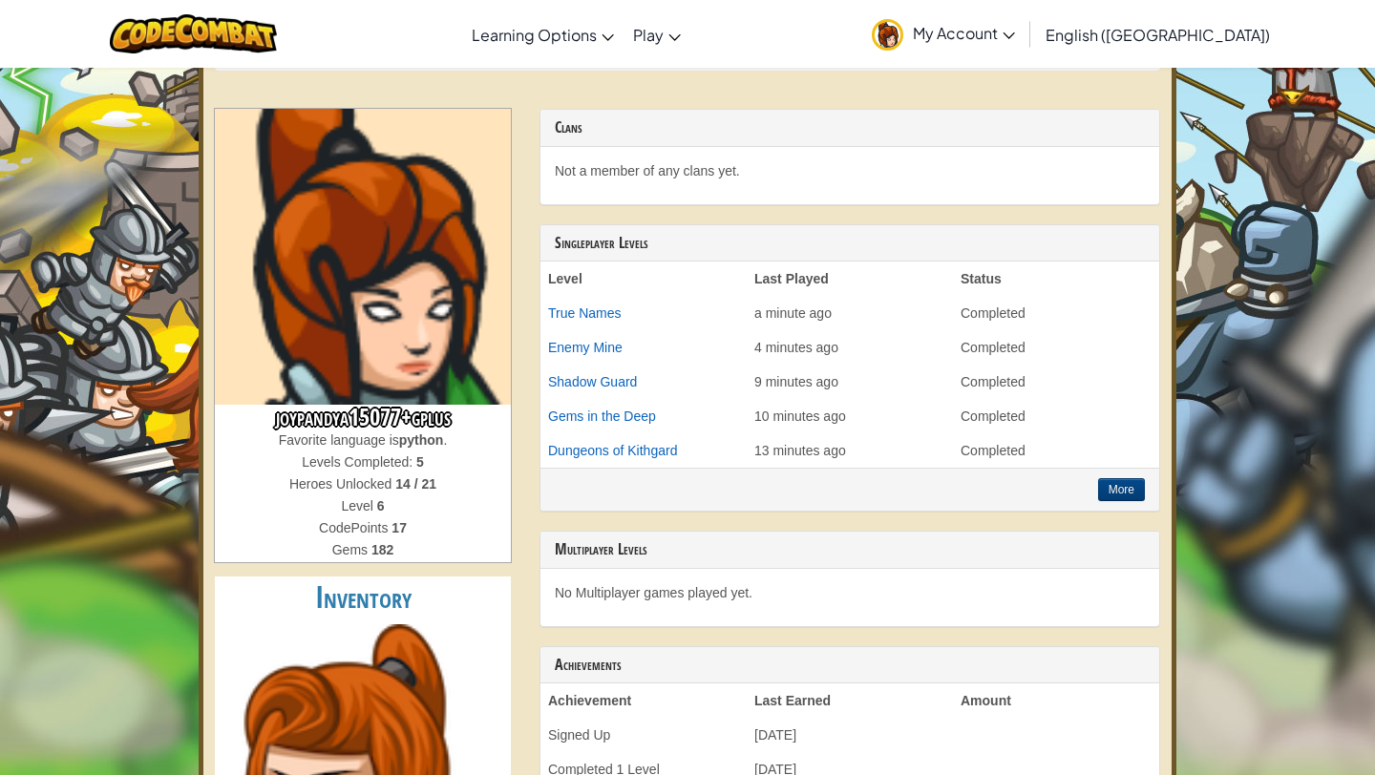
scroll to position [0, 0]
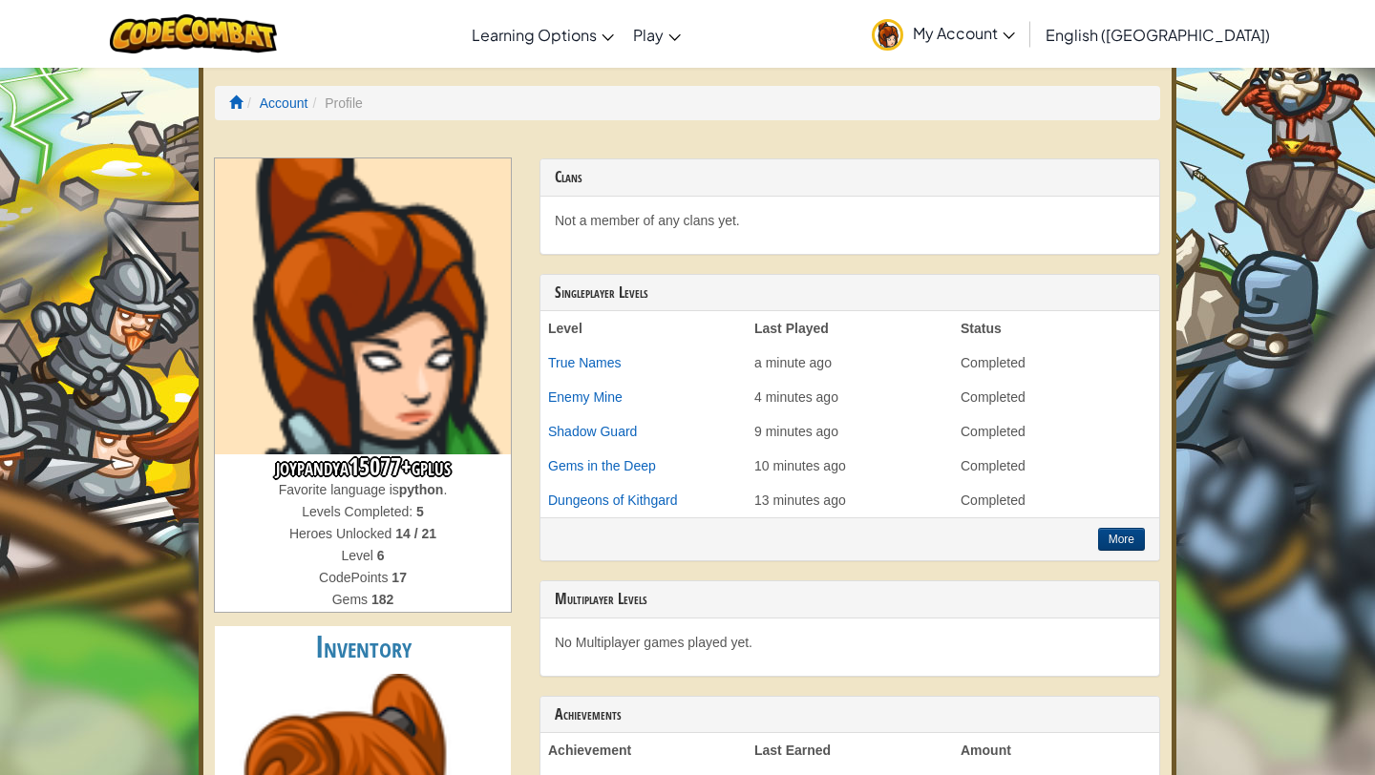
click at [417, 470] on h3 "joypandya15077+gplus" at bounding box center [363, 467] width 296 height 26
drag, startPoint x: 403, startPoint y: 474, endPoint x: 285, endPoint y: 471, distance: 117.5
click at [285, 471] on h3 "joypandya15077+gplus" at bounding box center [363, 467] width 296 height 26
click at [193, 22] on img at bounding box center [193, 33] width 167 height 39
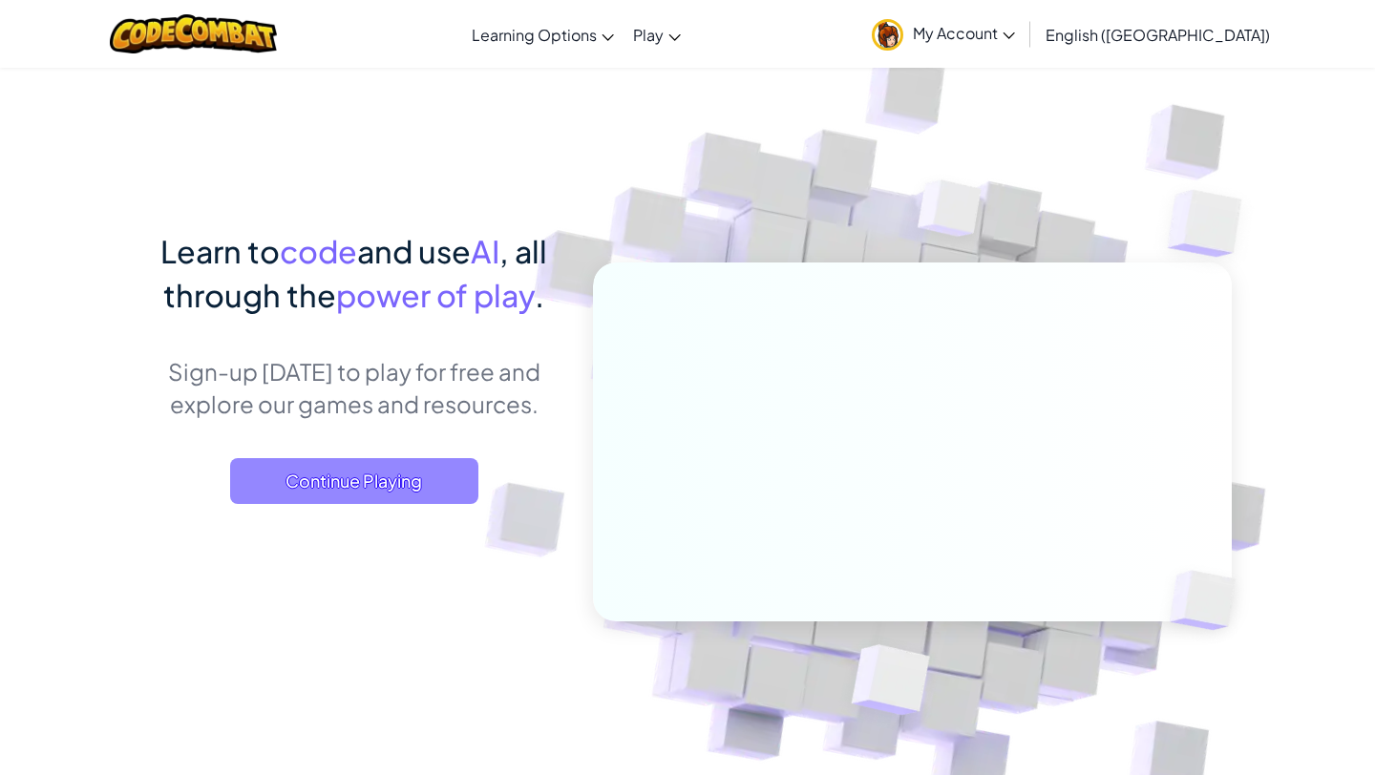
click at [399, 474] on span "Continue Playing" at bounding box center [354, 481] width 248 height 46
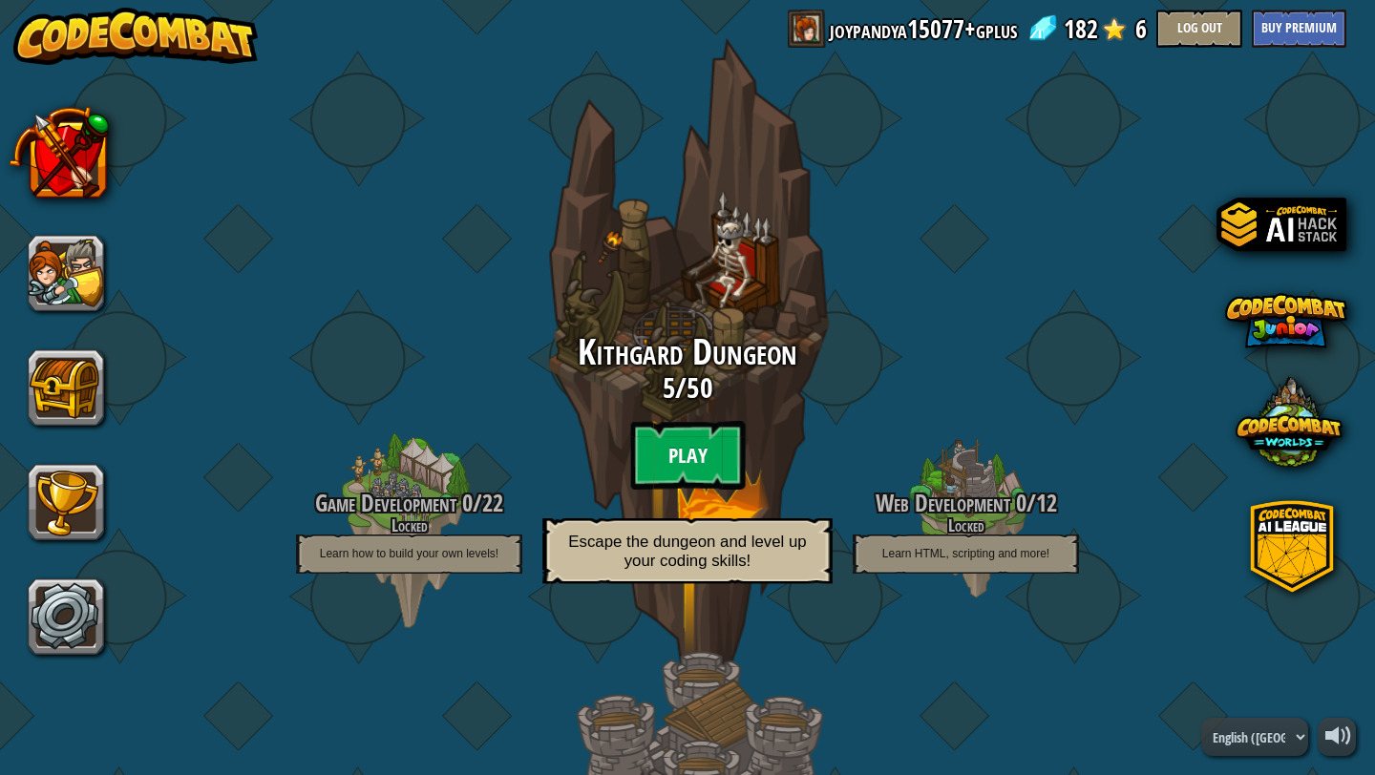
click at [704, 432] on btn "Play" at bounding box center [687, 455] width 115 height 69
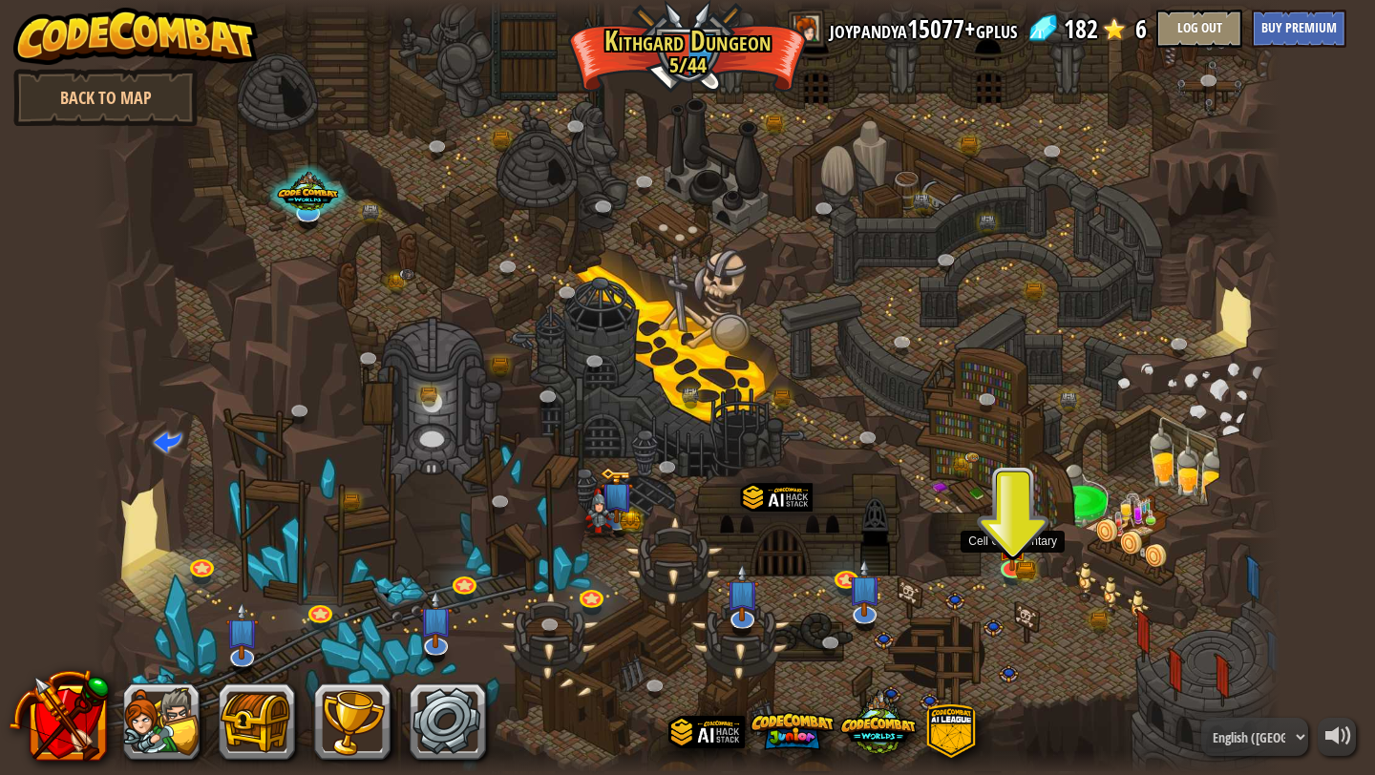
click at [1028, 551] on div at bounding box center [688, 387] width 1186 height 775
click at [1008, 543] on img at bounding box center [1012, 534] width 18 height 18
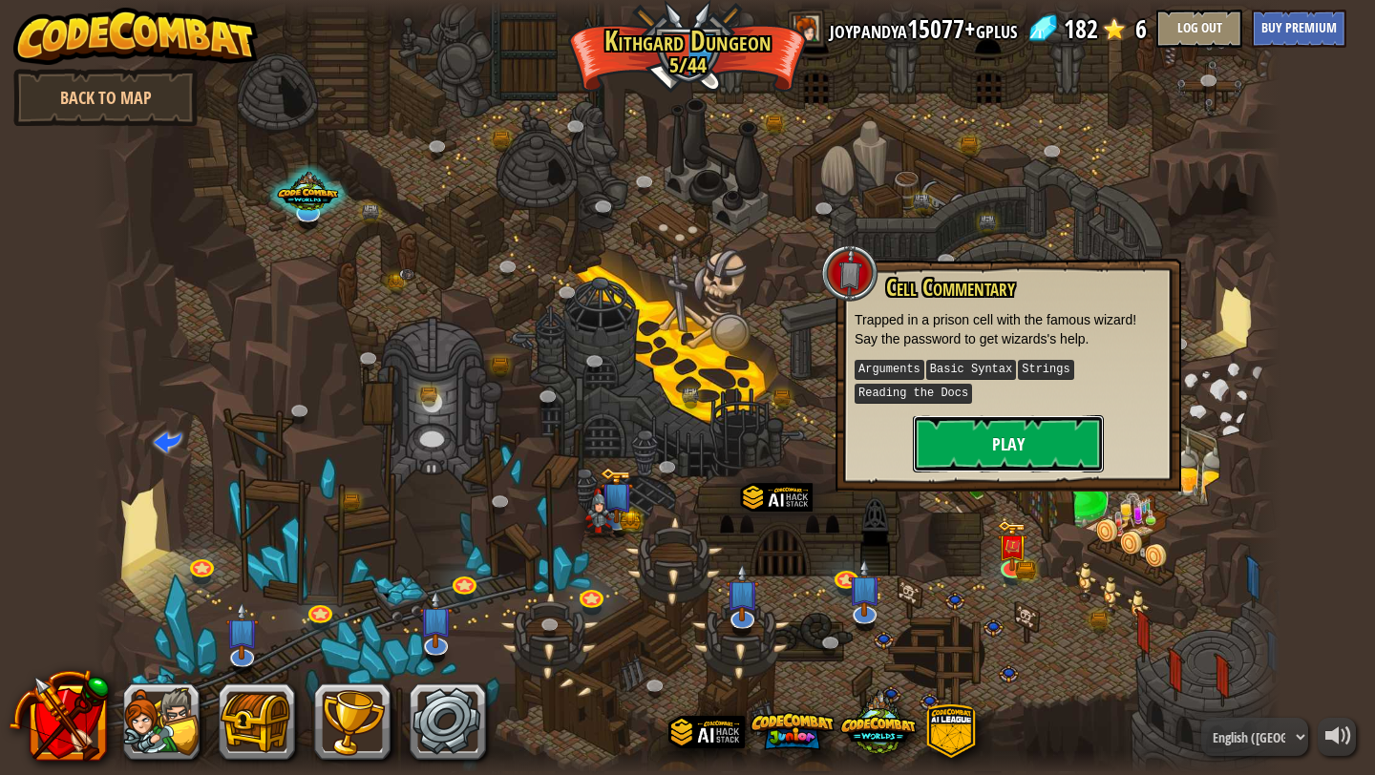
click at [1021, 449] on button "Play" at bounding box center [1008, 443] width 191 height 57
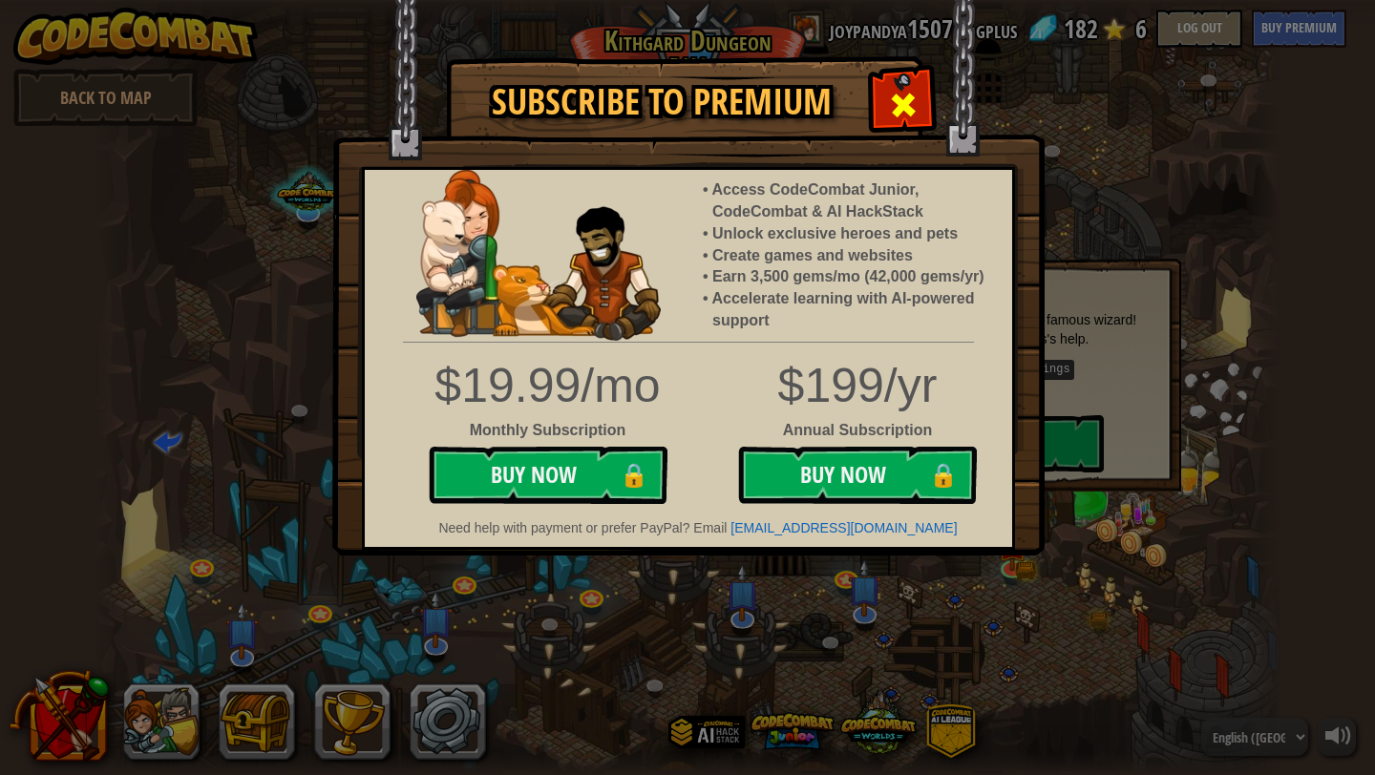
click at [902, 100] on span at bounding box center [903, 105] width 31 height 31
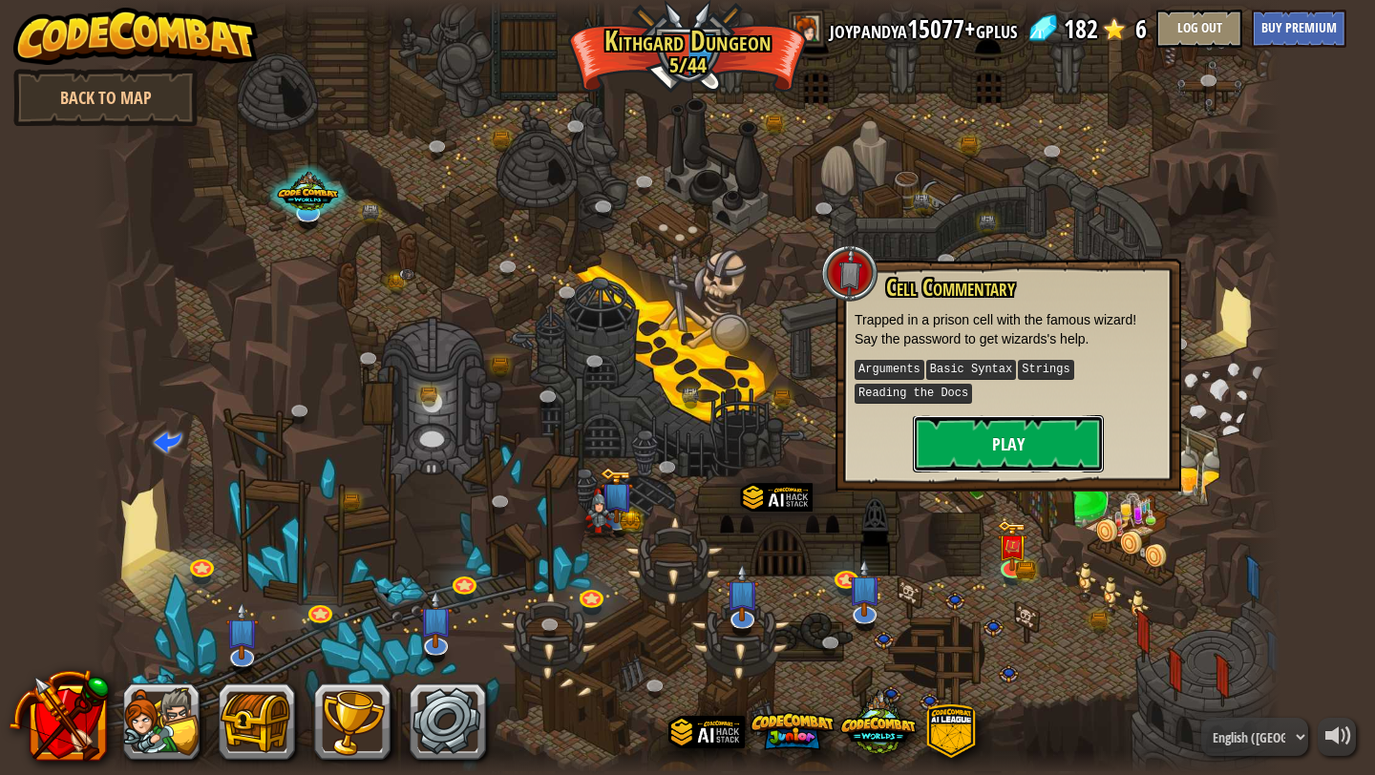
click at [976, 441] on button "Play" at bounding box center [1008, 443] width 191 height 57
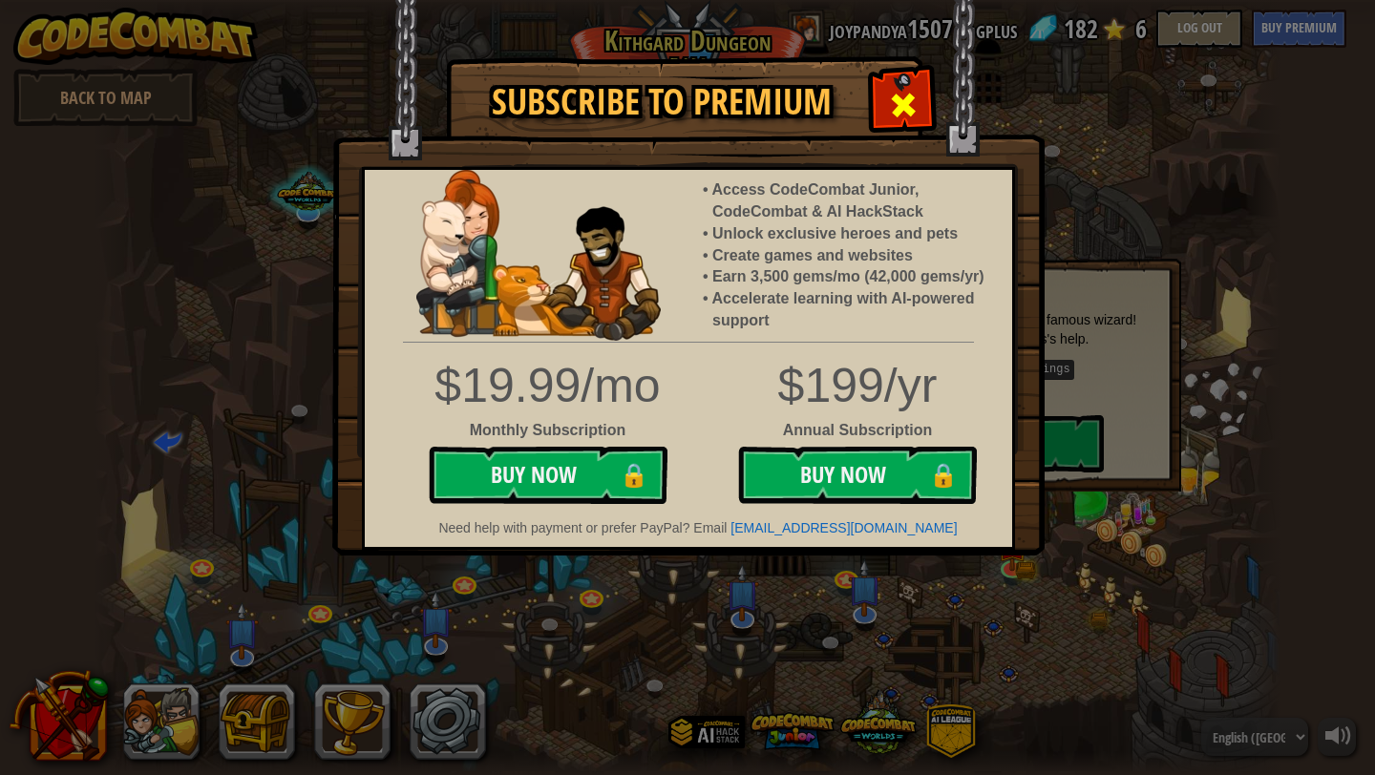
click at [917, 116] on span at bounding box center [903, 105] width 31 height 31
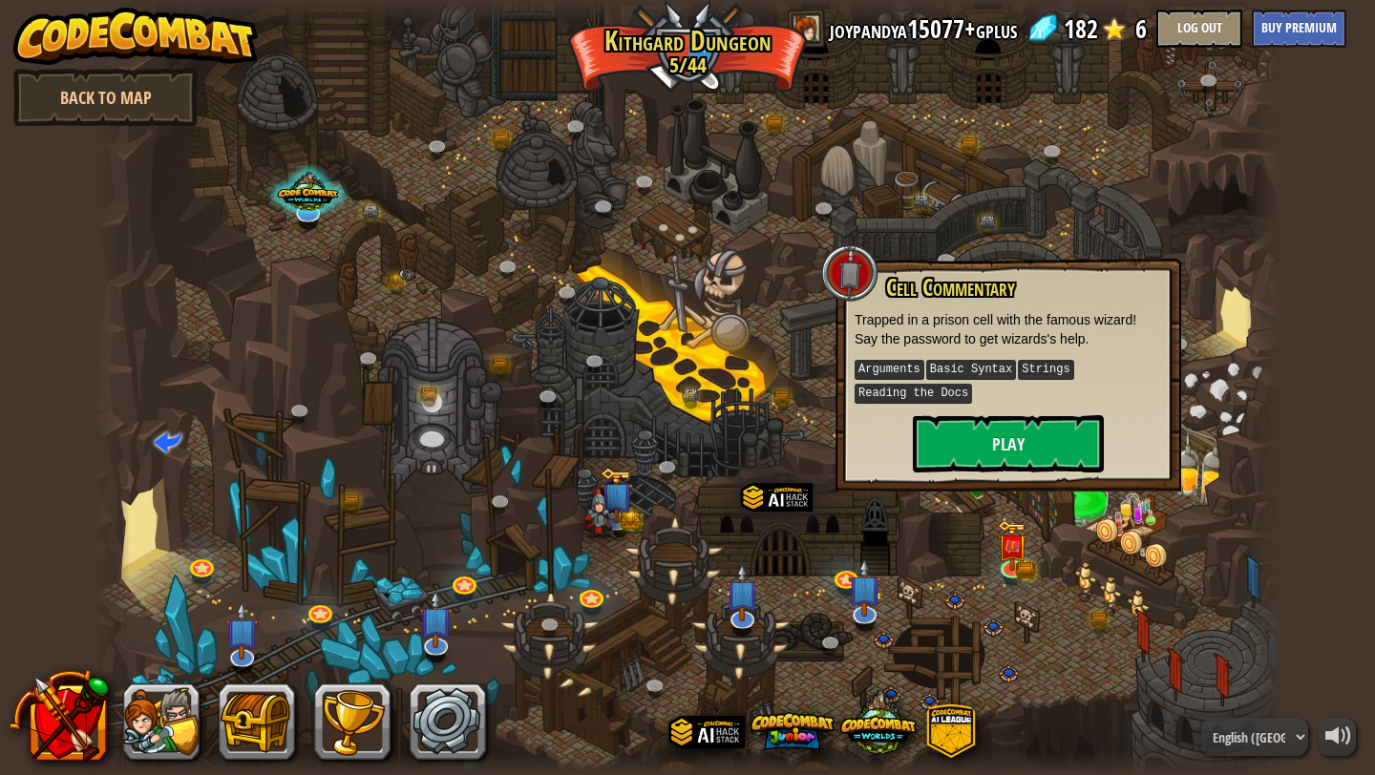
click at [915, 542] on div at bounding box center [688, 387] width 1186 height 775
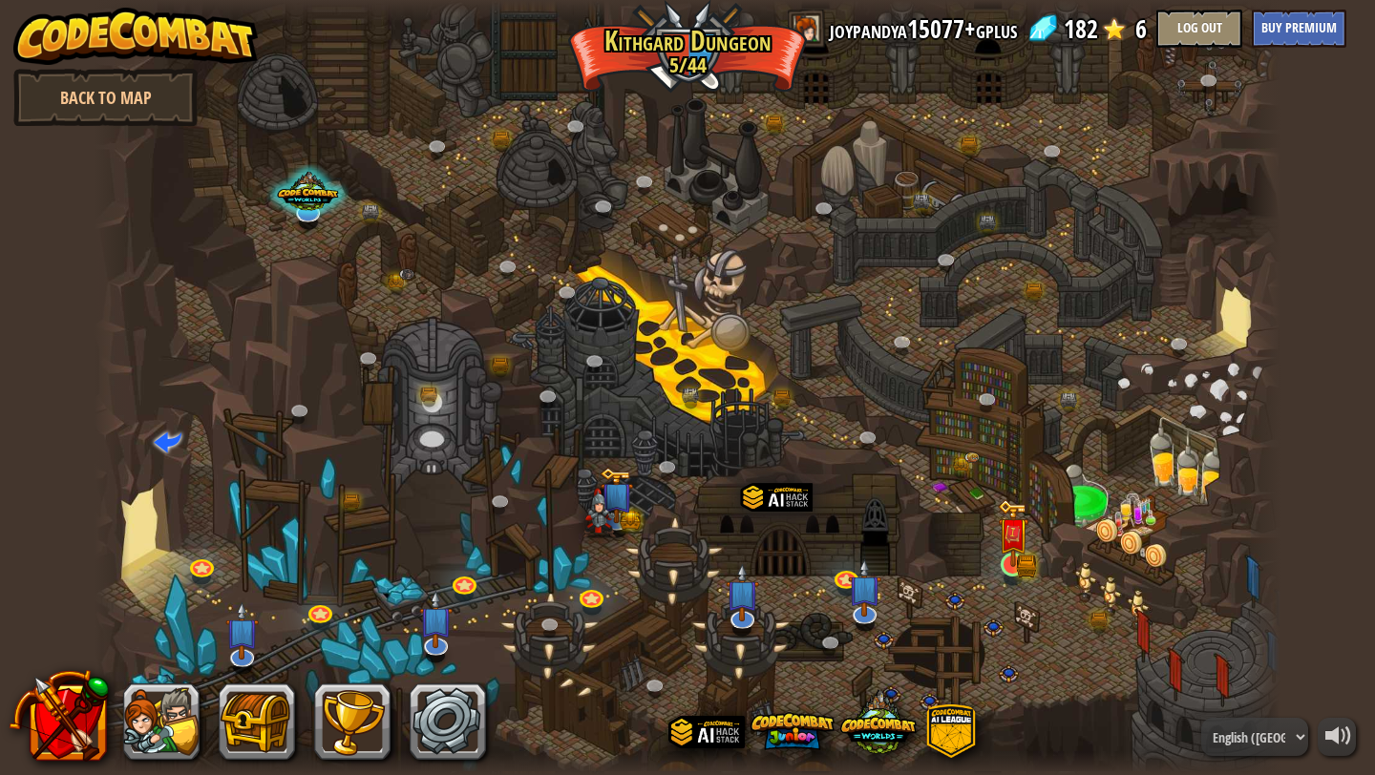
click at [998, 559] on img at bounding box center [1013, 532] width 31 height 67
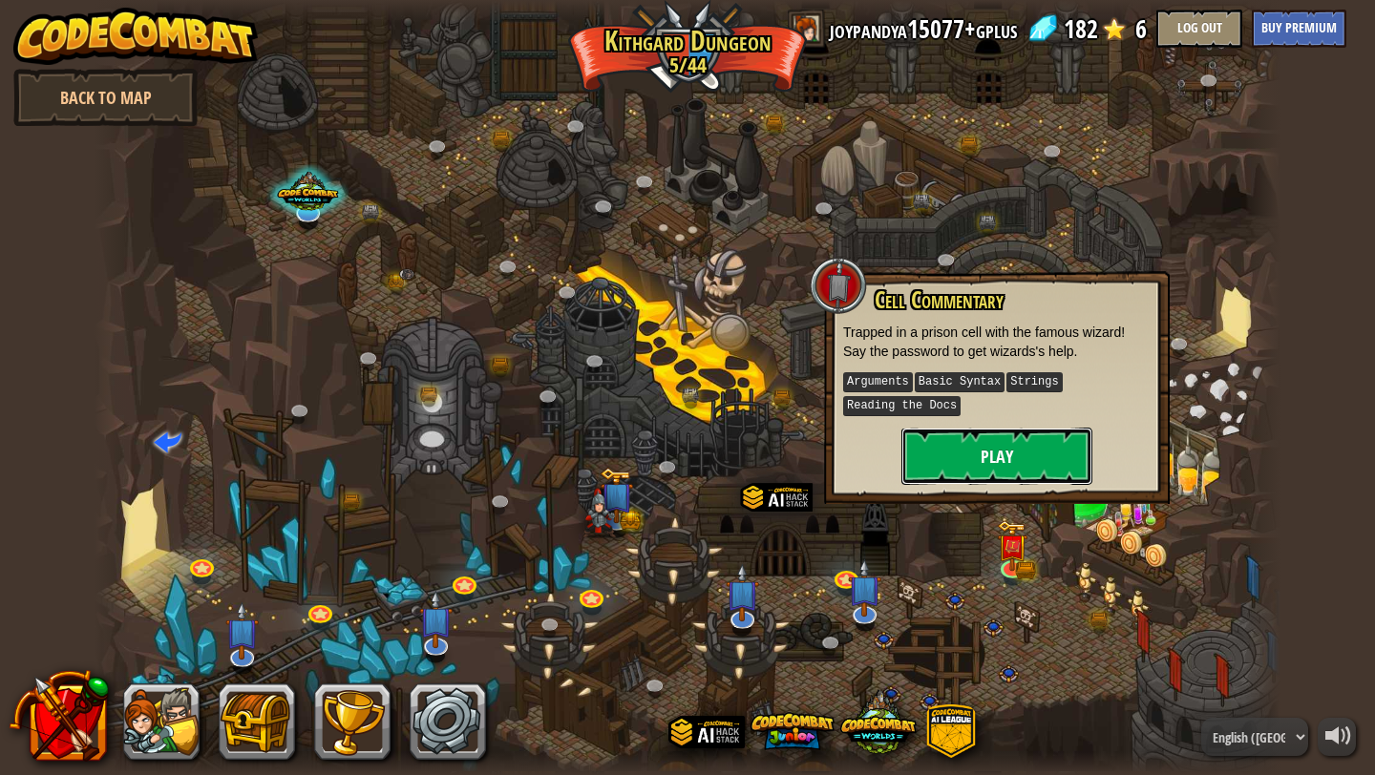
click at [1019, 440] on button "Play" at bounding box center [996, 456] width 191 height 57
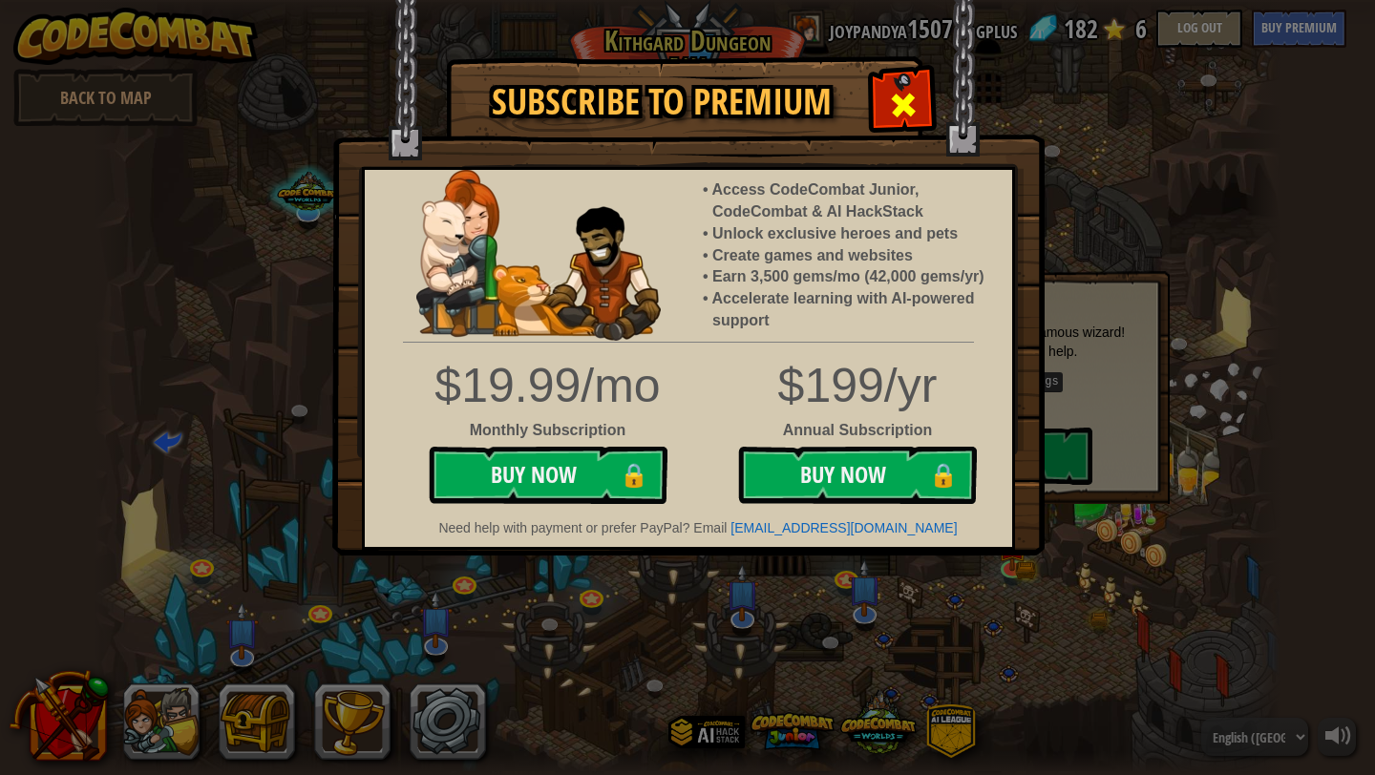
click at [905, 110] on span at bounding box center [903, 105] width 31 height 31
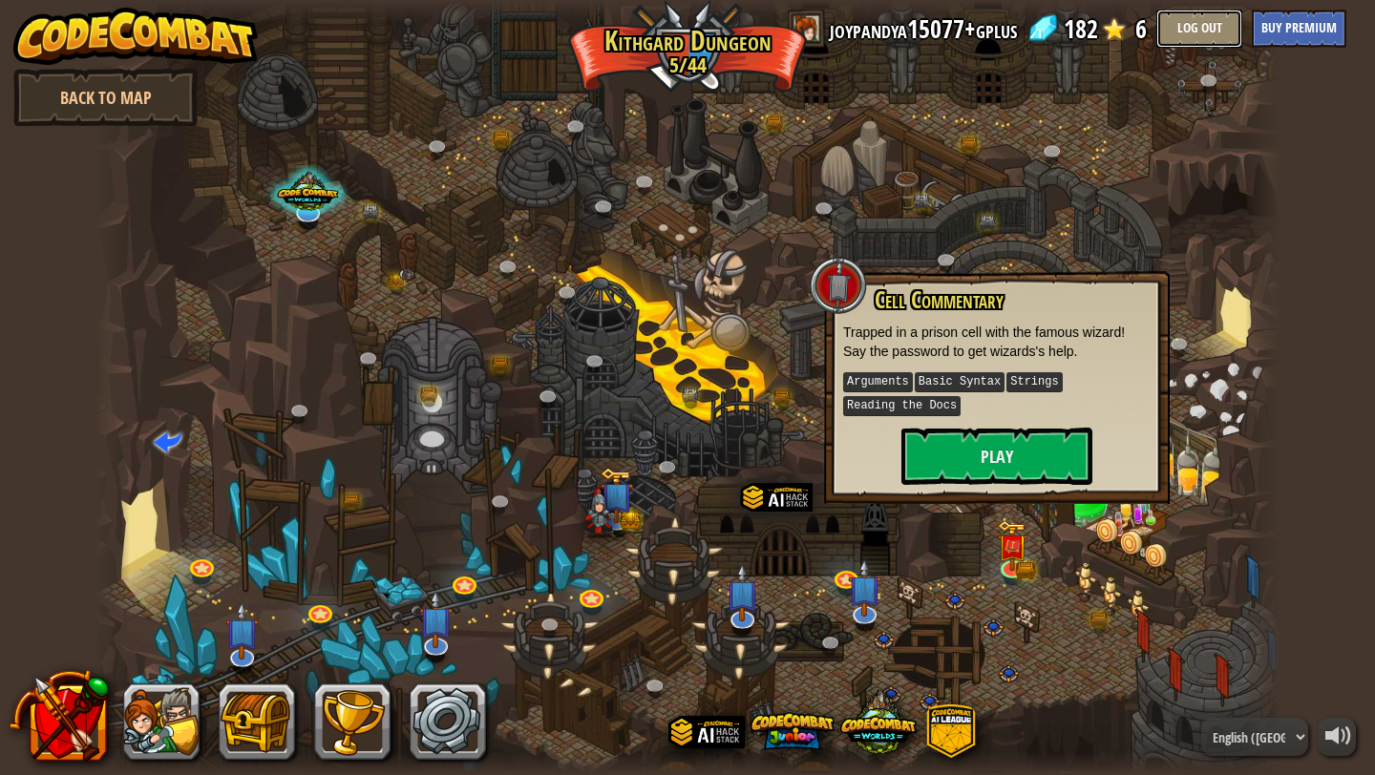
click at [1178, 25] on button "Log Out" at bounding box center [1199, 29] width 86 height 38
